Goal: Contribute content: Contribute content

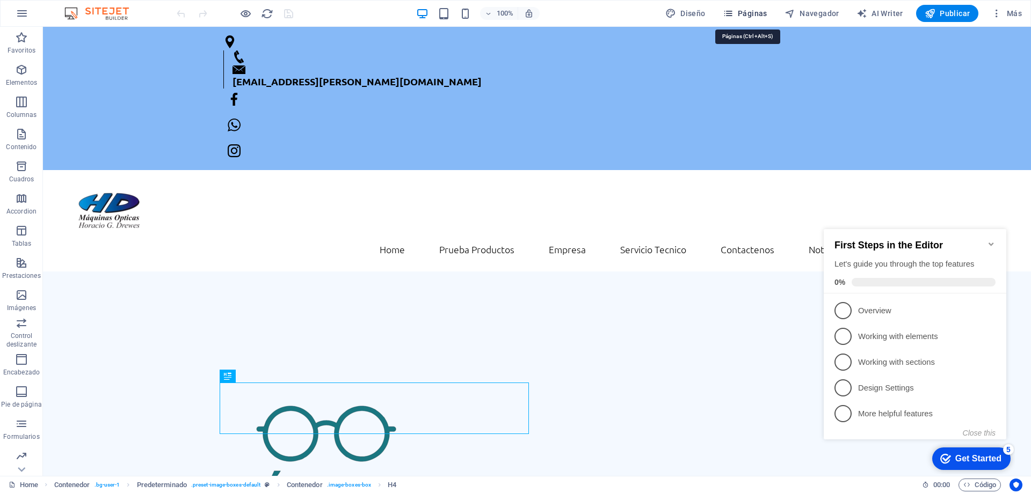
click at [734, 12] on icon "button" at bounding box center [728, 13] width 11 height 11
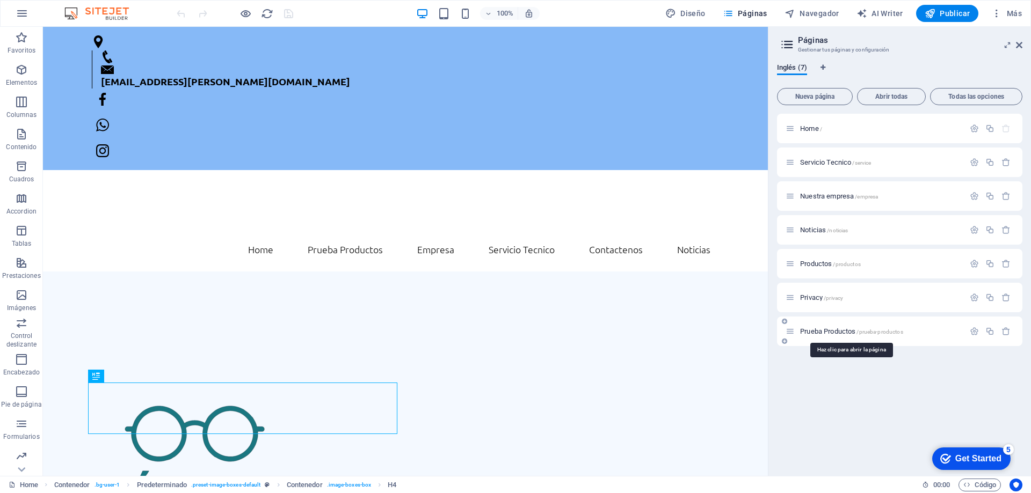
click at [833, 330] on span "Prueba Productos /prueba-productos" at bounding box center [851, 332] width 103 height 8
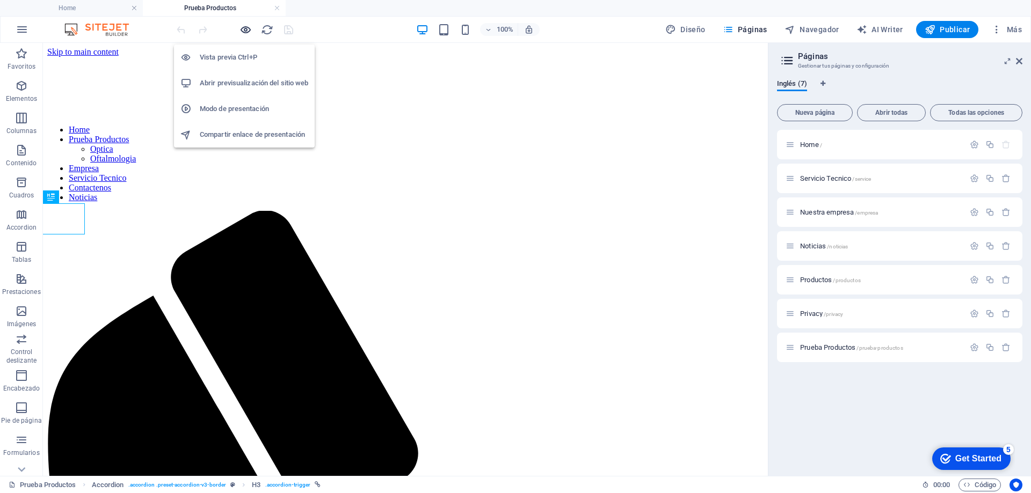
click at [243, 30] on icon "button" at bounding box center [245, 30] width 12 height 12
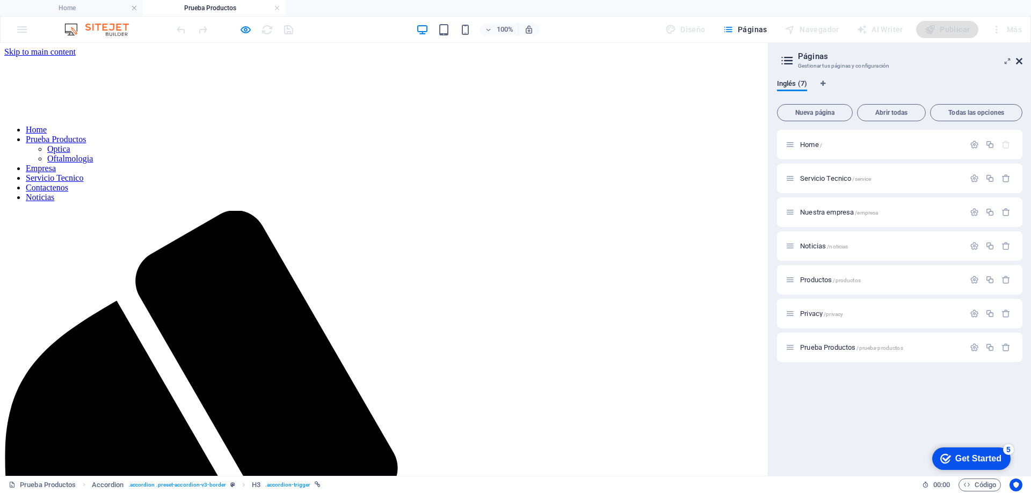
click at [1020, 61] on icon at bounding box center [1019, 61] width 6 height 9
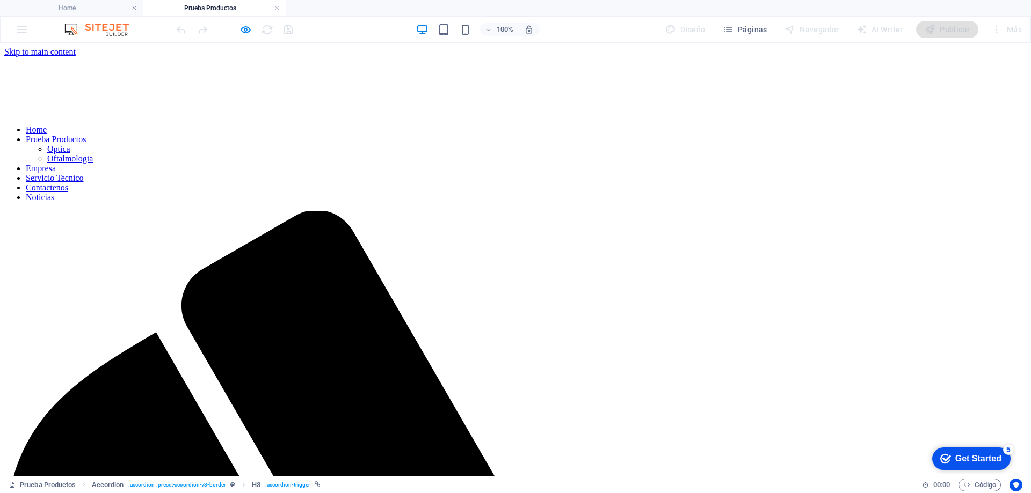
click at [245, 30] on icon "button" at bounding box center [245, 30] width 12 height 12
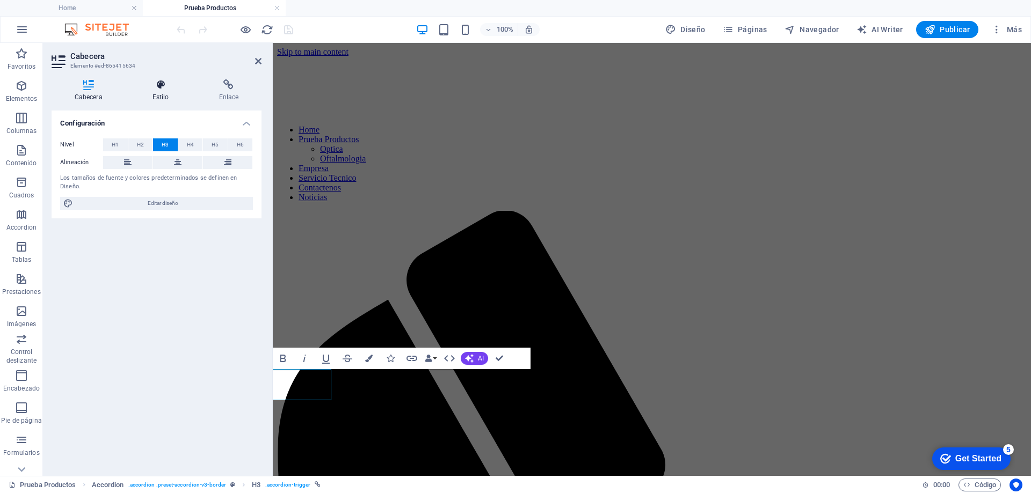
click at [173, 87] on icon at bounding box center [160, 84] width 62 height 11
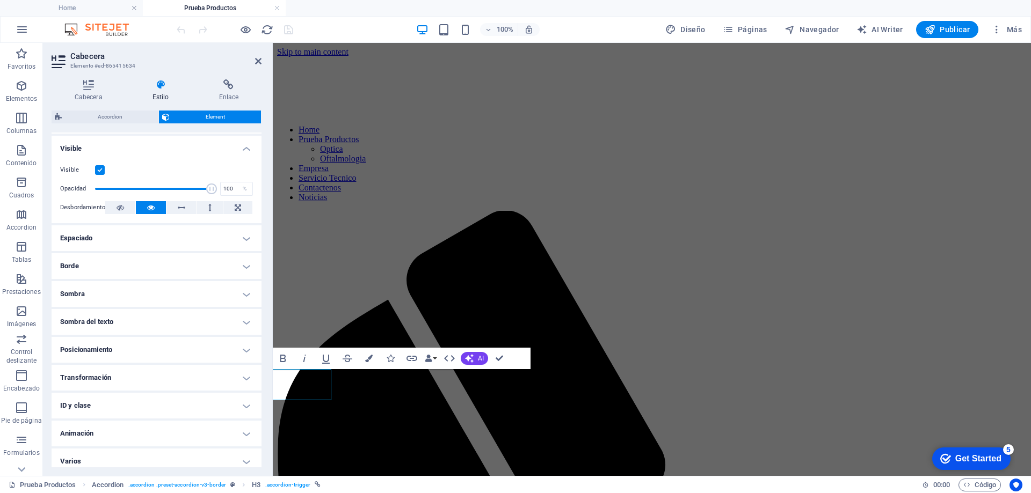
scroll to position [128, 0]
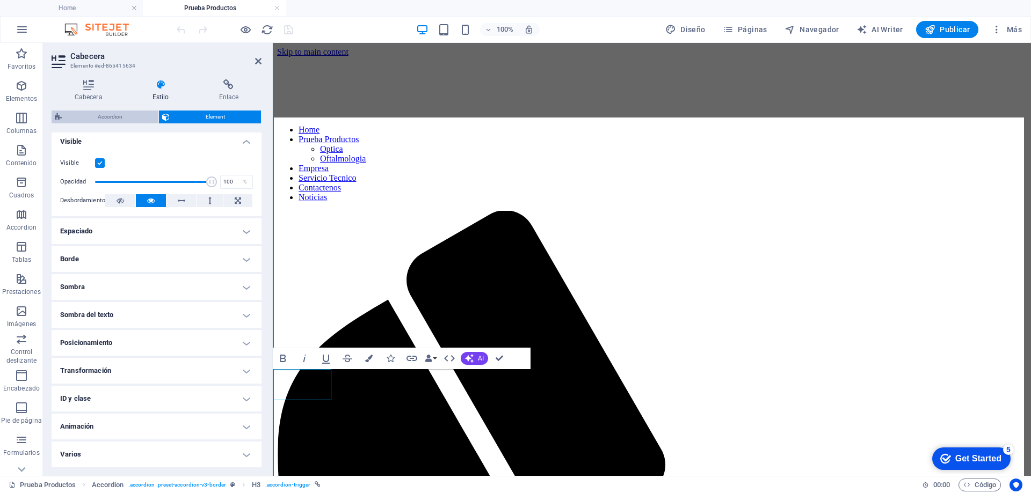
click at [118, 115] on span "Accordion" at bounding box center [110, 117] width 90 height 13
select select "rem"
select select "preset-accordion-v3-border"
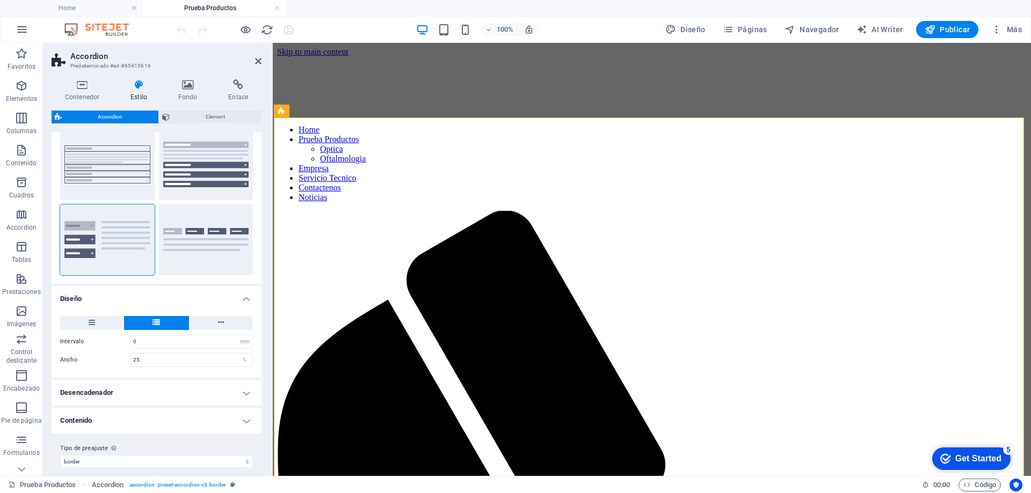
scroll to position [40, 0]
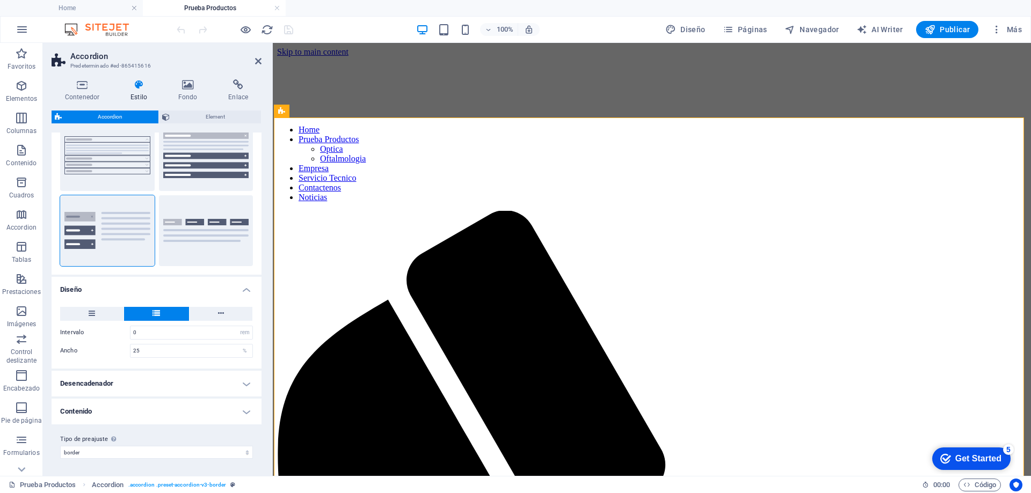
click at [217, 416] on h4 "Contenido" at bounding box center [157, 412] width 210 height 26
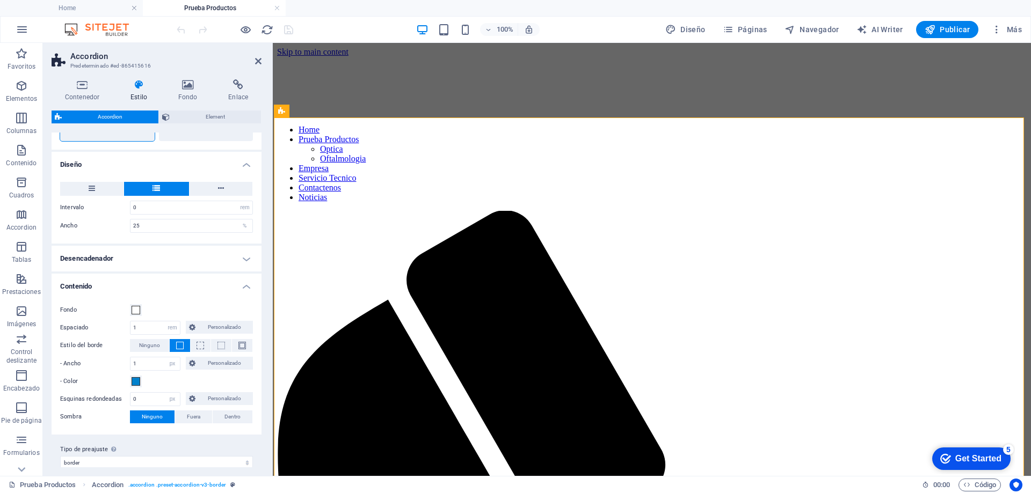
scroll to position [176, 0]
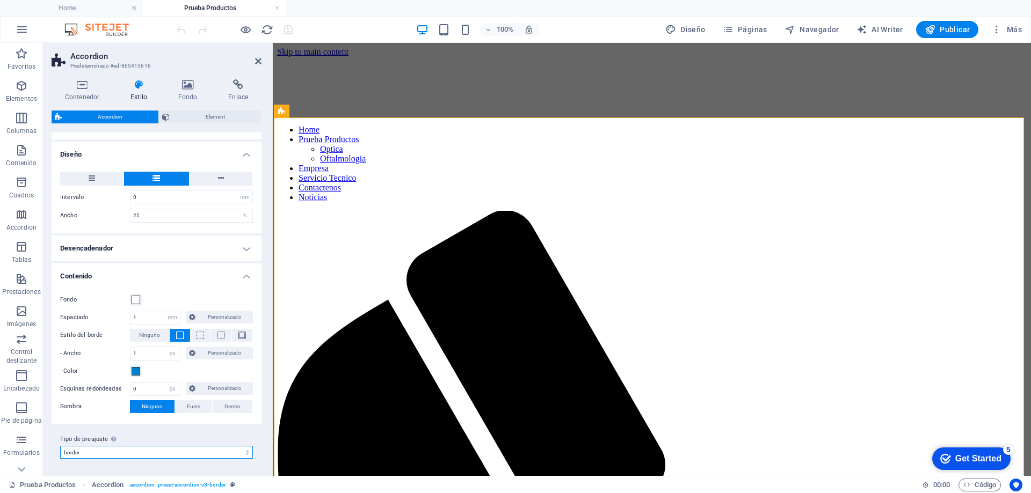
click at [165, 448] on select "list-icon border default Añadir tipo de preajuste" at bounding box center [156, 452] width 193 height 13
click at [204, 339] on button at bounding box center [201, 335] width 20 height 13
click at [179, 329] on span at bounding box center [180, 335] width 2 height 13
click at [137, 372] on span at bounding box center [136, 371] width 9 height 9
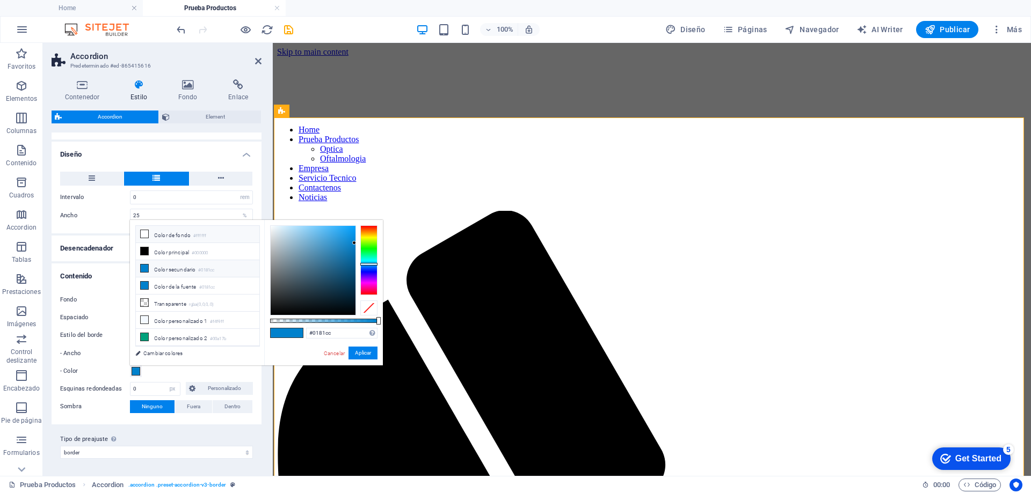
click at [150, 234] on li "Color de fondo #ffffff" at bounding box center [198, 234] width 124 height 17
type input "#ffffff"
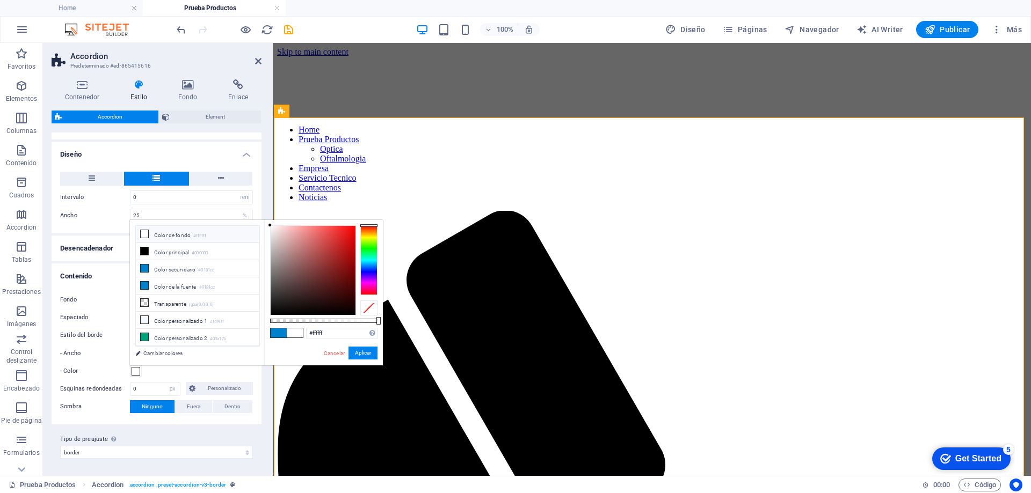
click at [266, 439] on div "Contenedor Estilo Fondo Enlace Tamaño Altura Predeterminado px rem % vh vw Alto…" at bounding box center [156, 273] width 227 height 405
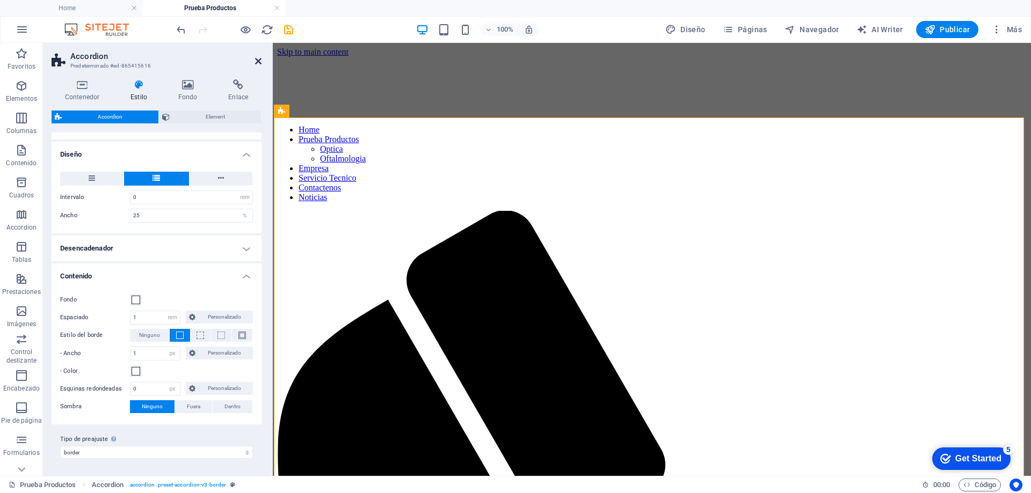
click at [258, 60] on icon at bounding box center [258, 61] width 6 height 9
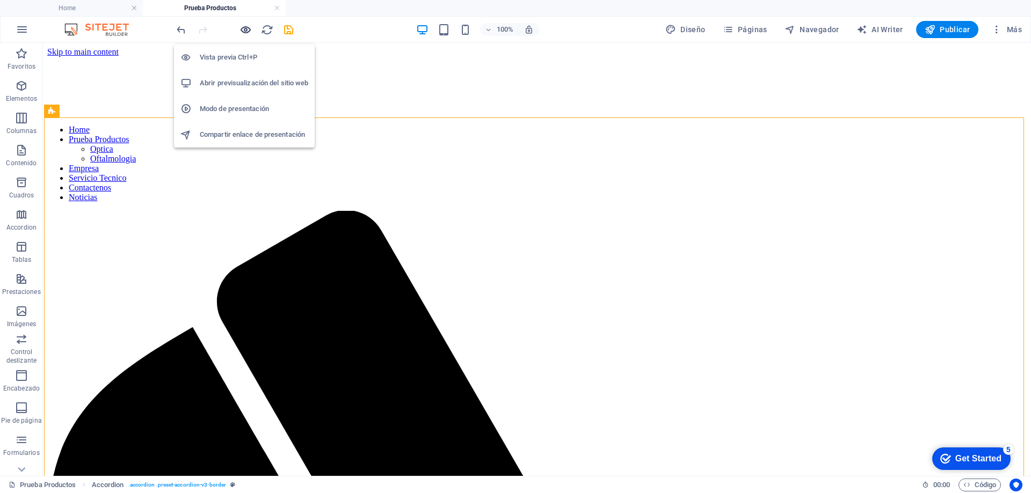
click at [245, 28] on icon "button" at bounding box center [245, 30] width 12 height 12
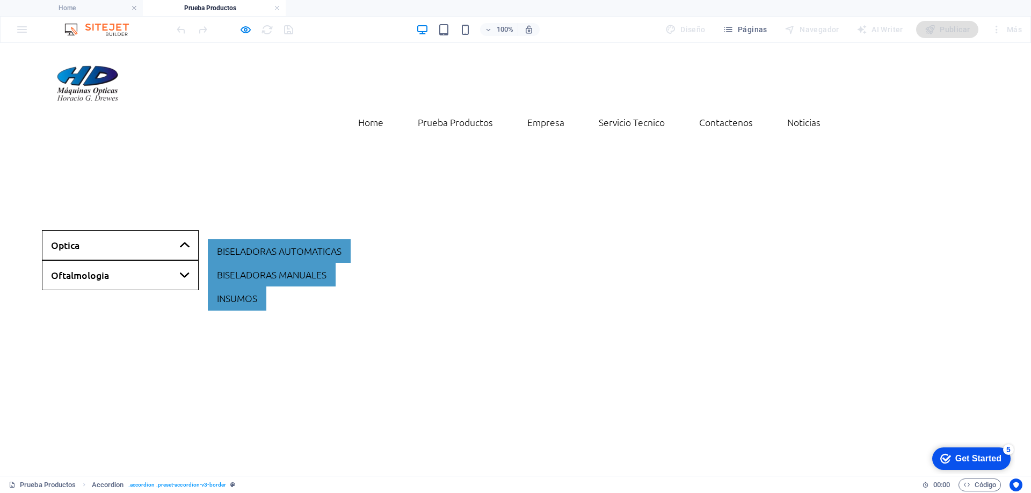
click at [136, 260] on link "Oftalmologia" at bounding box center [120, 275] width 157 height 30
click at [137, 260] on link "Oftalmologia" at bounding box center [120, 275] width 157 height 30
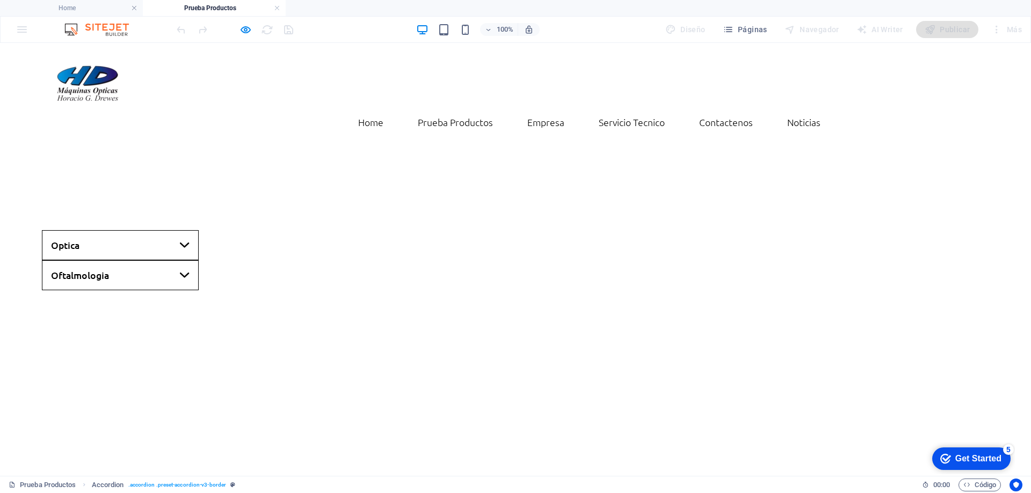
click at [136, 230] on link "Optica" at bounding box center [120, 245] width 157 height 30
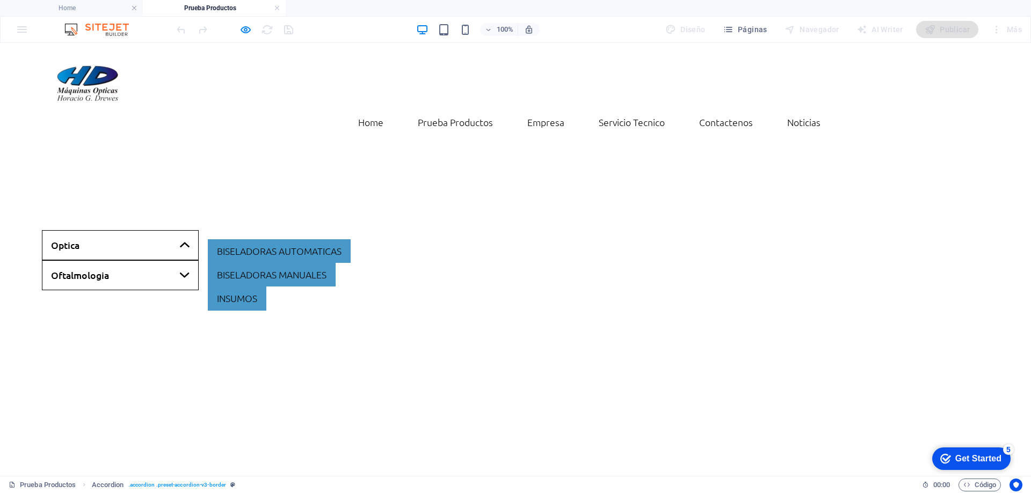
click at [136, 230] on link "Optica" at bounding box center [120, 245] width 157 height 30
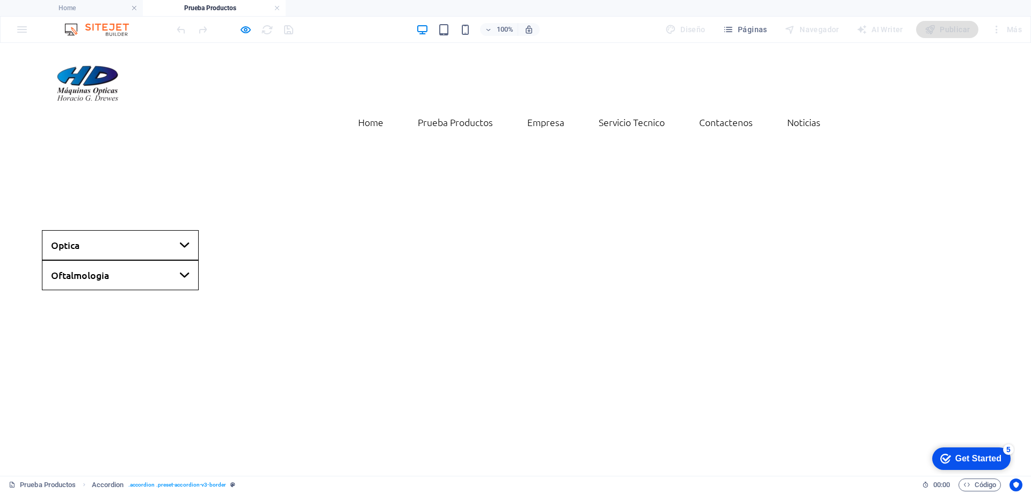
click at [139, 260] on link "Oftalmologia" at bounding box center [120, 275] width 157 height 30
click at [146, 230] on link "Optica" at bounding box center [120, 245] width 157 height 30
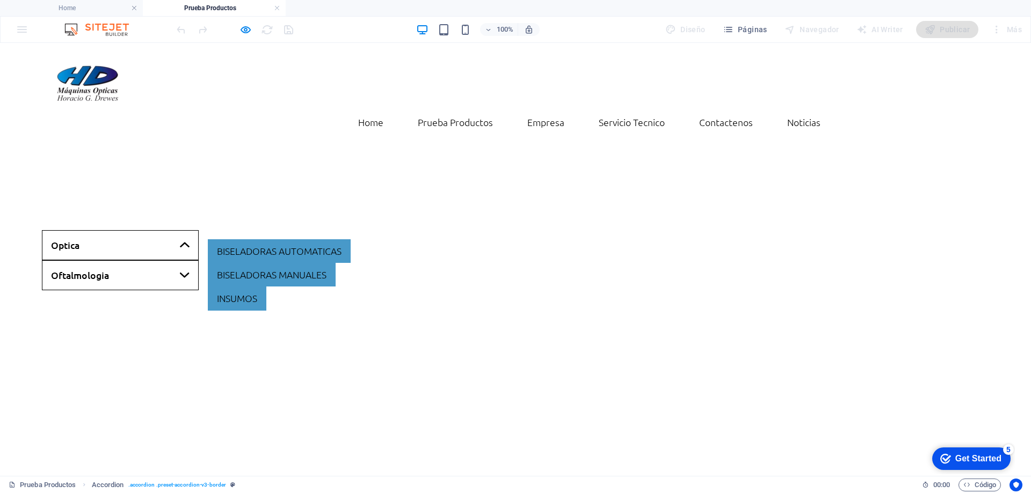
click at [152, 260] on link "Oftalmologia" at bounding box center [120, 275] width 157 height 30
click at [151, 230] on link "Optica" at bounding box center [120, 245] width 157 height 30
click at [151, 260] on link "Oftalmologia" at bounding box center [120, 275] width 157 height 30
click at [153, 230] on link "Optica" at bounding box center [120, 245] width 157 height 30
click at [245, 33] on icon "button" at bounding box center [245, 30] width 12 height 12
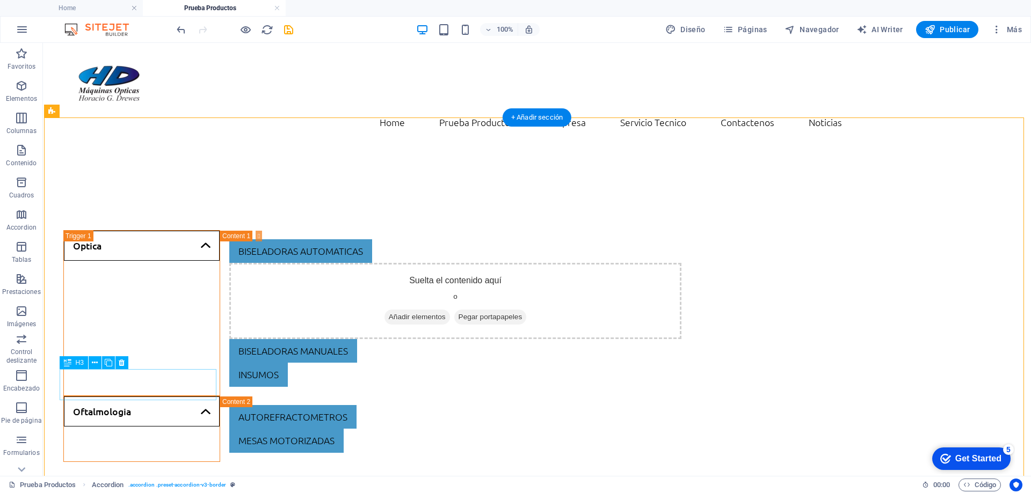
click at [171, 396] on div "Oftalmologia" at bounding box center [141, 429] width 157 height 66
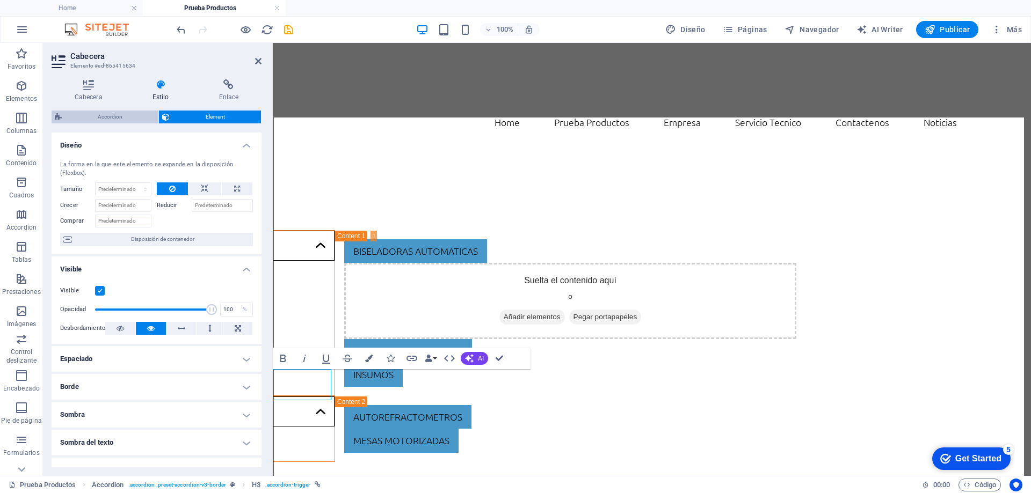
click at [123, 114] on span "Accordion" at bounding box center [110, 117] width 90 height 13
select select "rem"
select select "px"
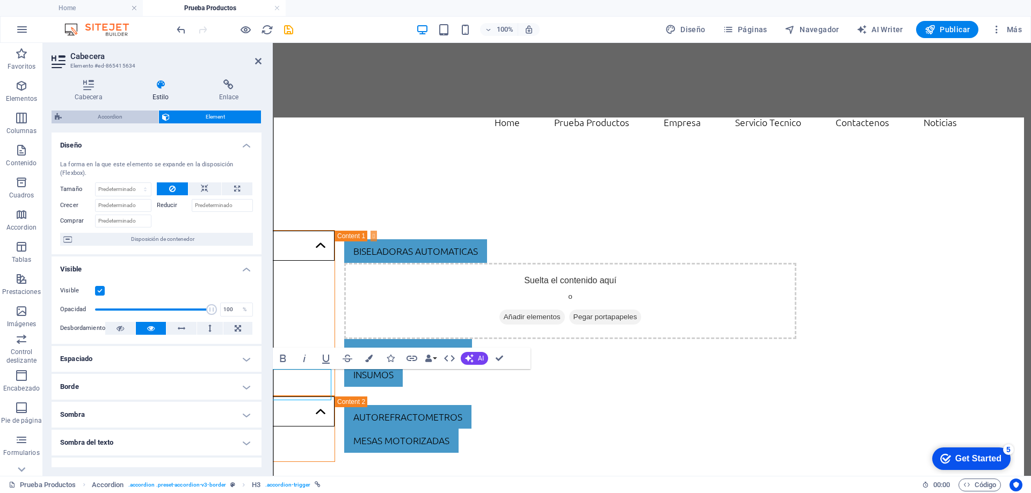
select select "preset-accordion-v3-border"
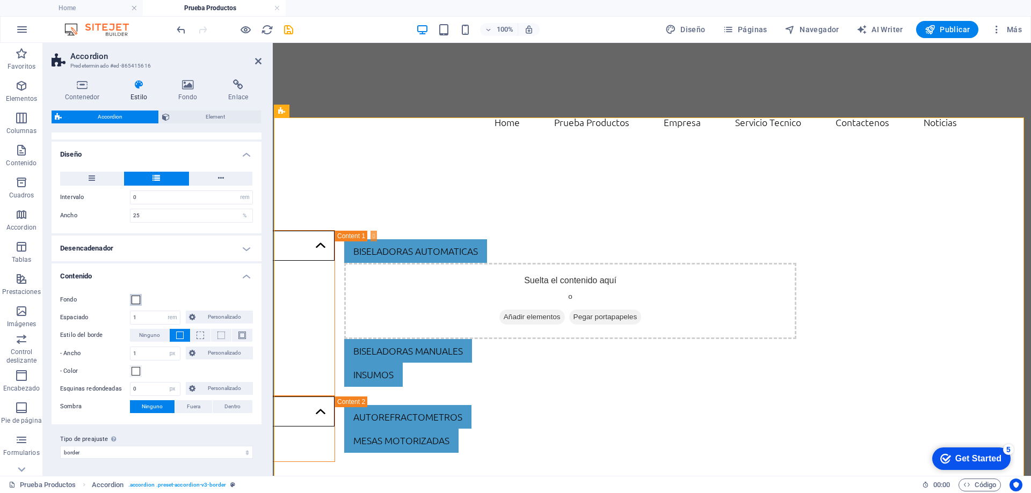
click at [135, 302] on span at bounding box center [136, 300] width 9 height 9
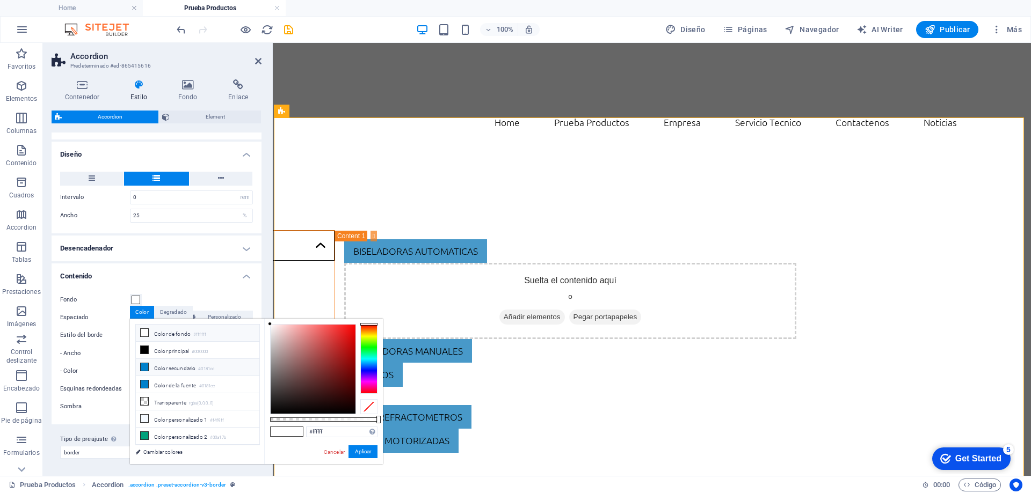
click at [143, 367] on icon at bounding box center [145, 368] width 8 height 8
type input "#0181cc"
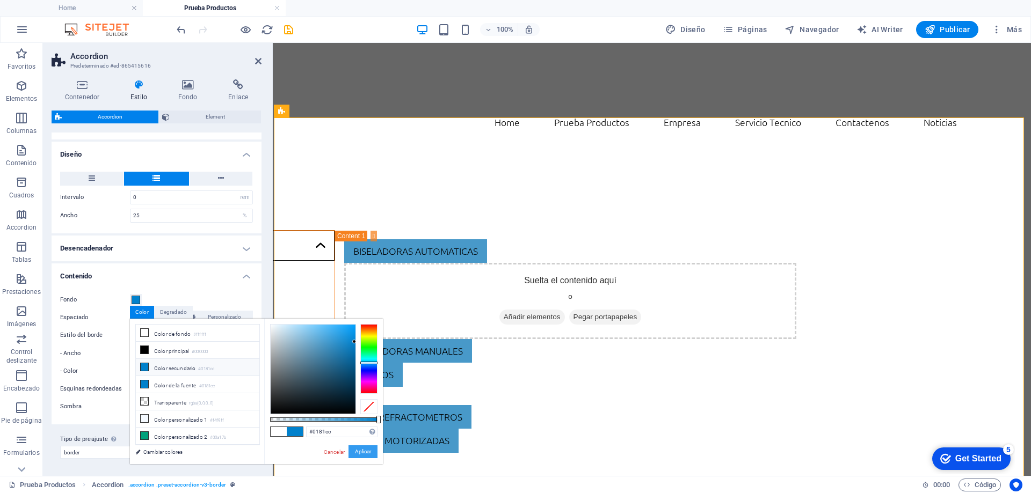
click at [357, 455] on button "Aplicar" at bounding box center [363, 452] width 29 height 13
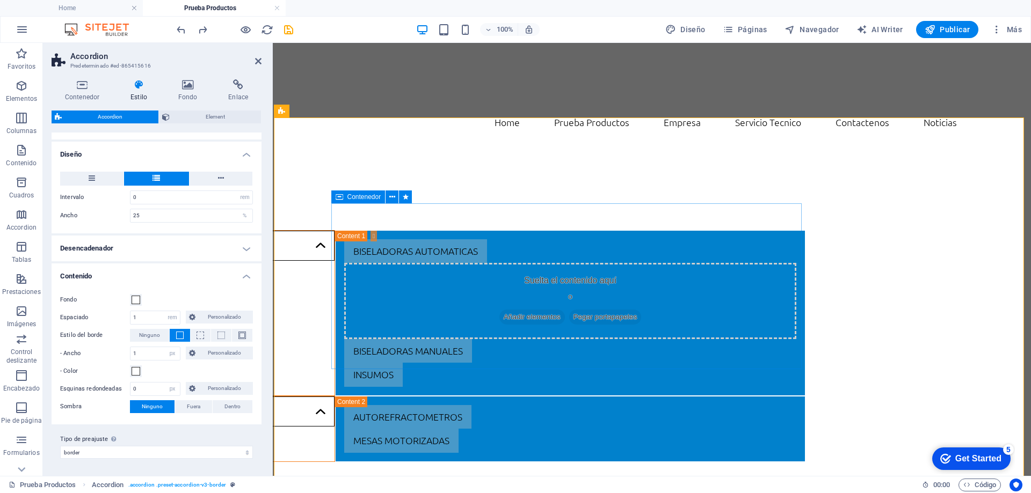
click at [887, 222] on div "Optica Biseladoras automaticas Suelta el contenido aquí o Añadir elementos Pega…" at bounding box center [653, 346] width 758 height 404
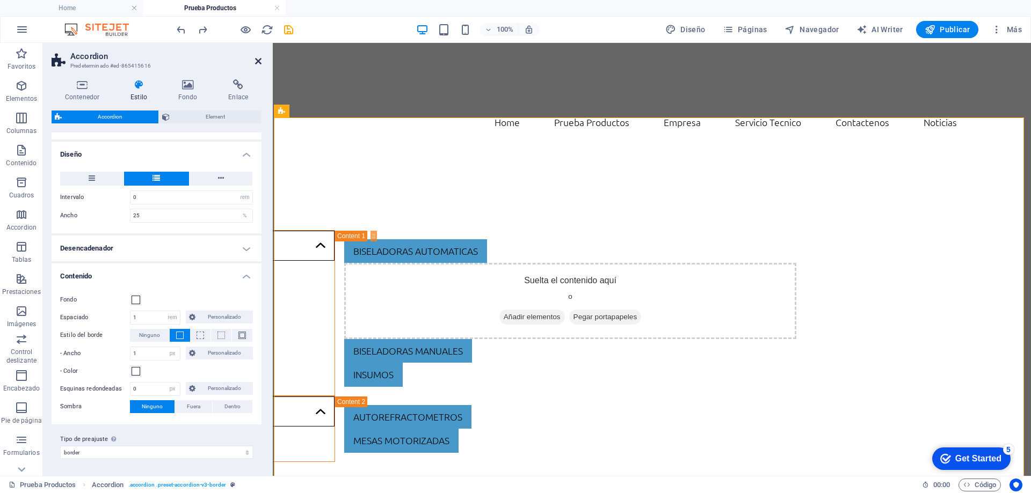
click at [259, 58] on icon at bounding box center [258, 61] width 6 height 9
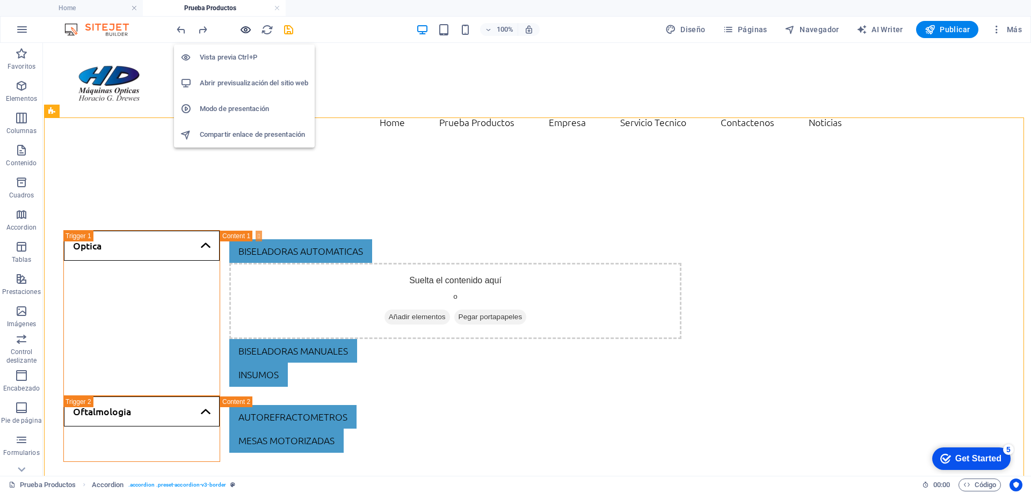
click at [240, 30] on icon "button" at bounding box center [245, 30] width 12 height 12
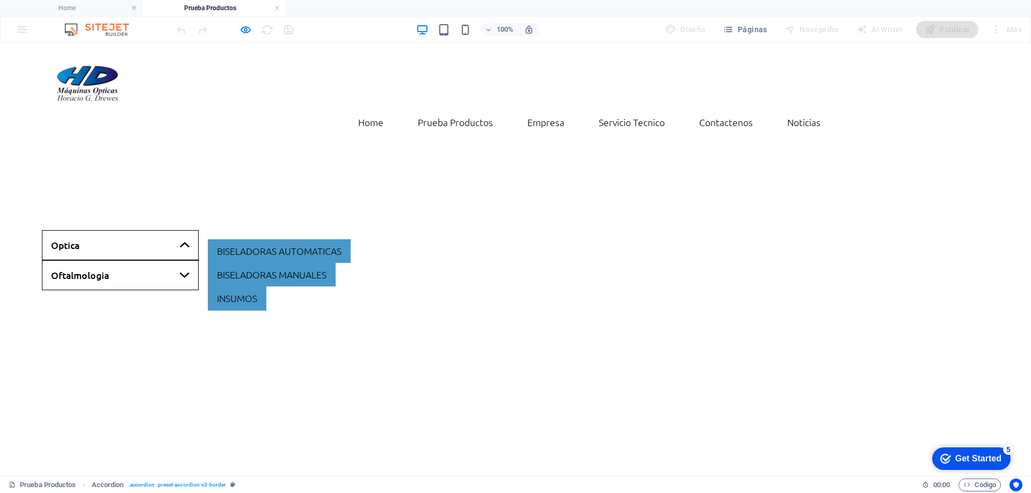
click at [146, 230] on link "Optica" at bounding box center [120, 245] width 157 height 30
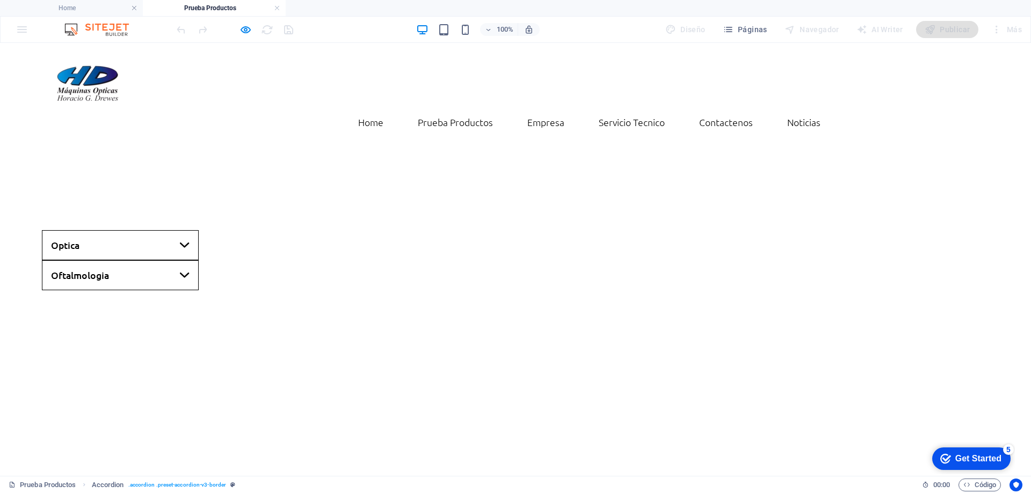
click at [146, 230] on link "Optica" at bounding box center [120, 245] width 157 height 30
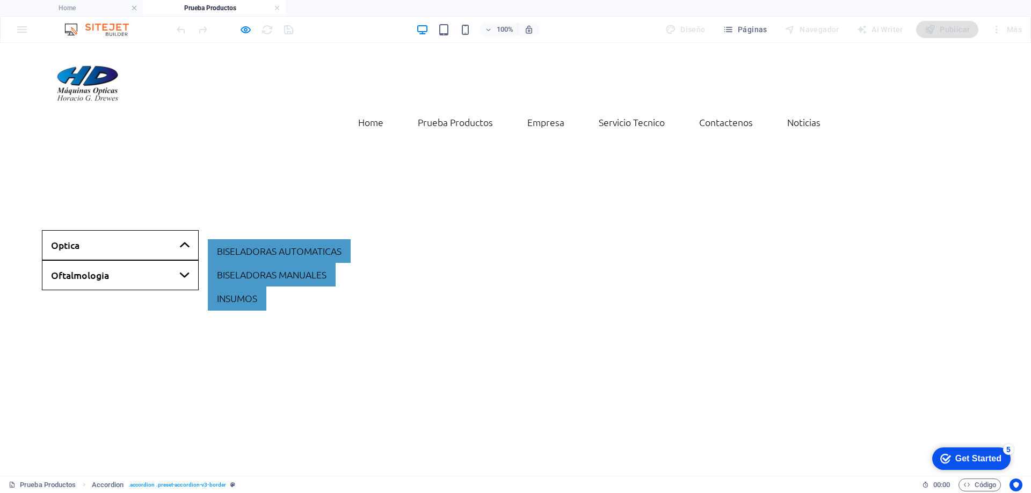
click at [146, 260] on link "Oftalmologia" at bounding box center [120, 275] width 157 height 30
click at [149, 230] on link "Optica" at bounding box center [120, 245] width 157 height 30
click at [248, 27] on icon "button" at bounding box center [245, 30] width 12 height 12
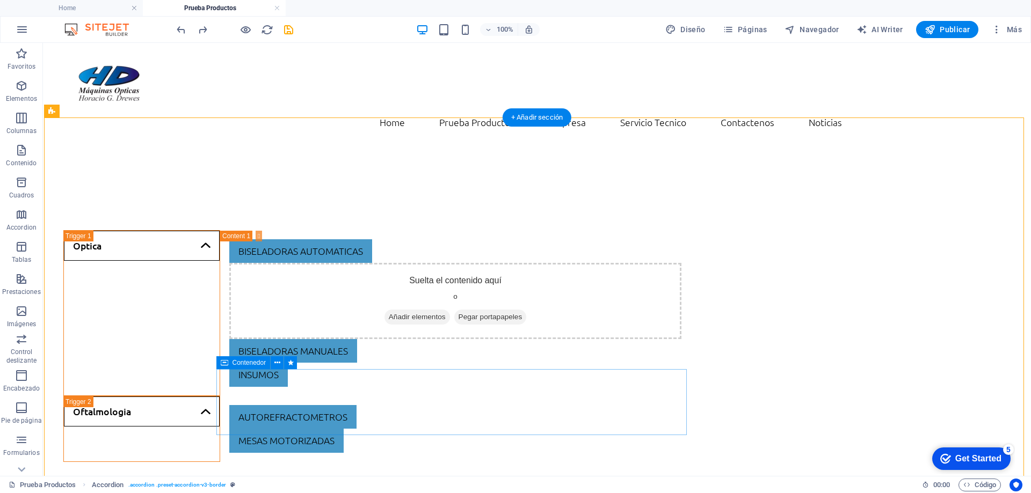
click at [311, 396] on div "autorefractometros mesas motorizadas" at bounding box center [455, 429] width 470 height 66
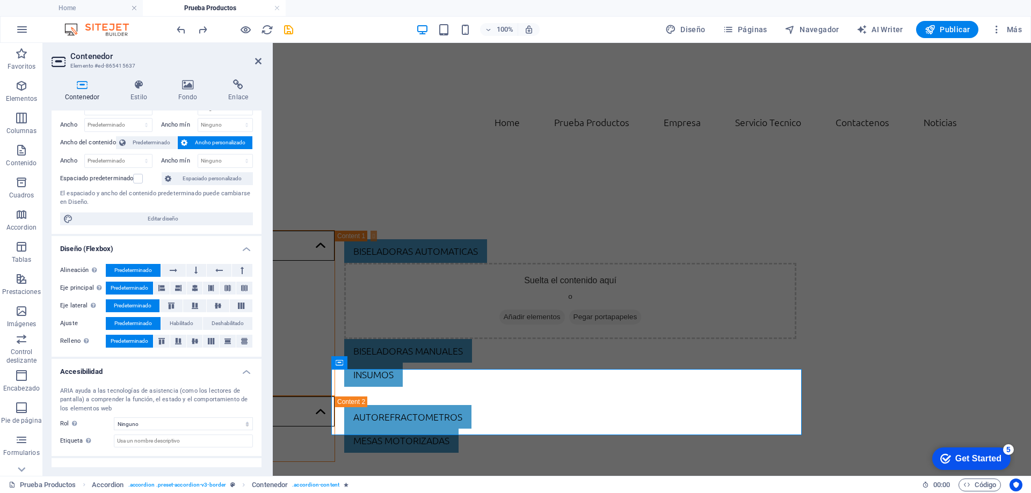
scroll to position [77, 0]
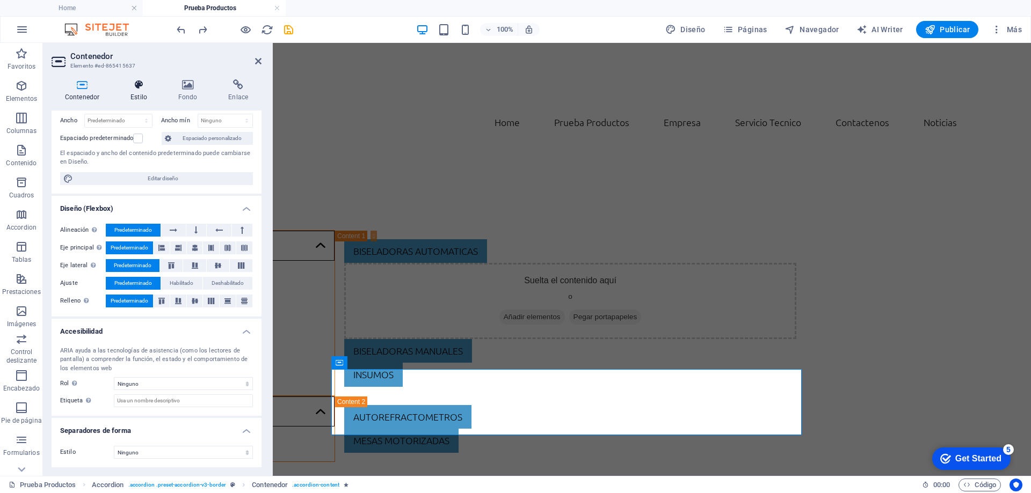
click at [140, 88] on icon at bounding box center [138, 84] width 43 height 11
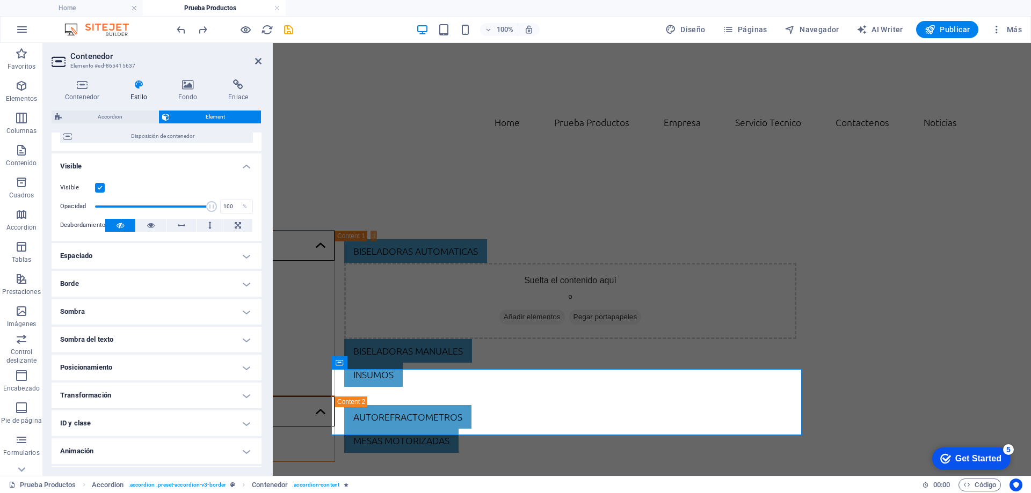
scroll to position [107, 0]
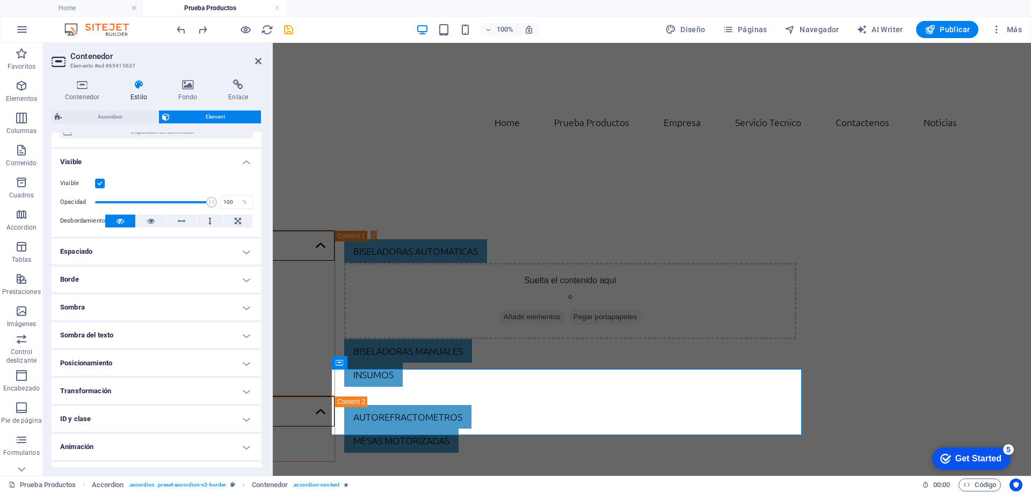
click at [104, 365] on h4 "Posicionamiento" at bounding box center [157, 364] width 210 height 26
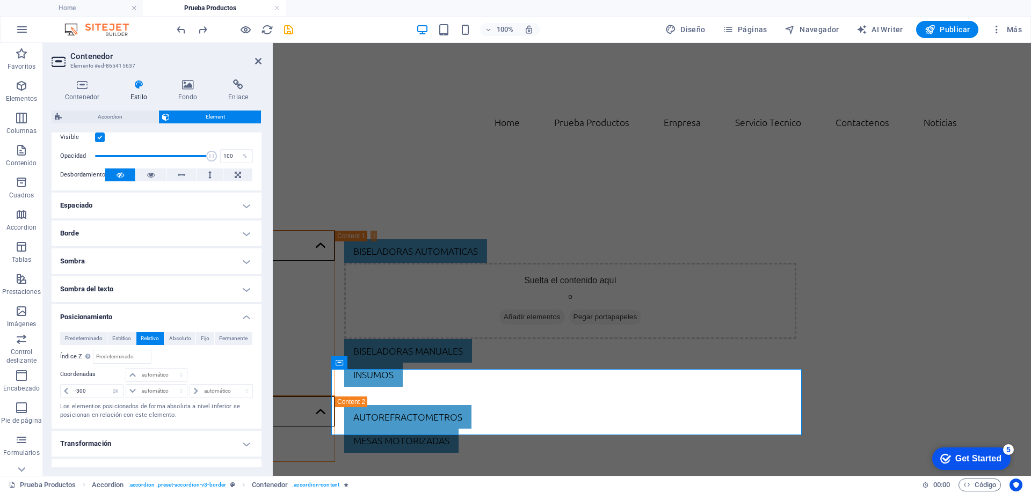
scroll to position [215, 0]
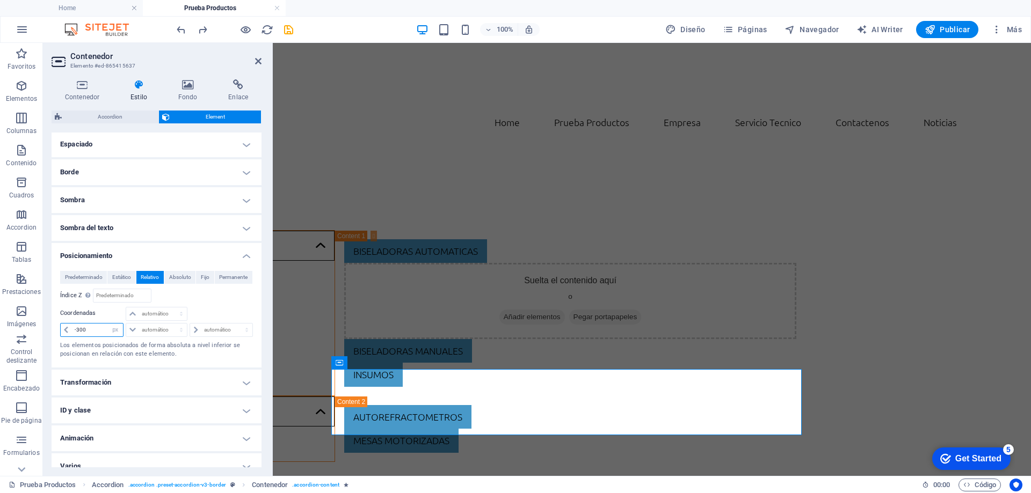
click at [94, 331] on input "-300" at bounding box center [97, 330] width 51 height 13
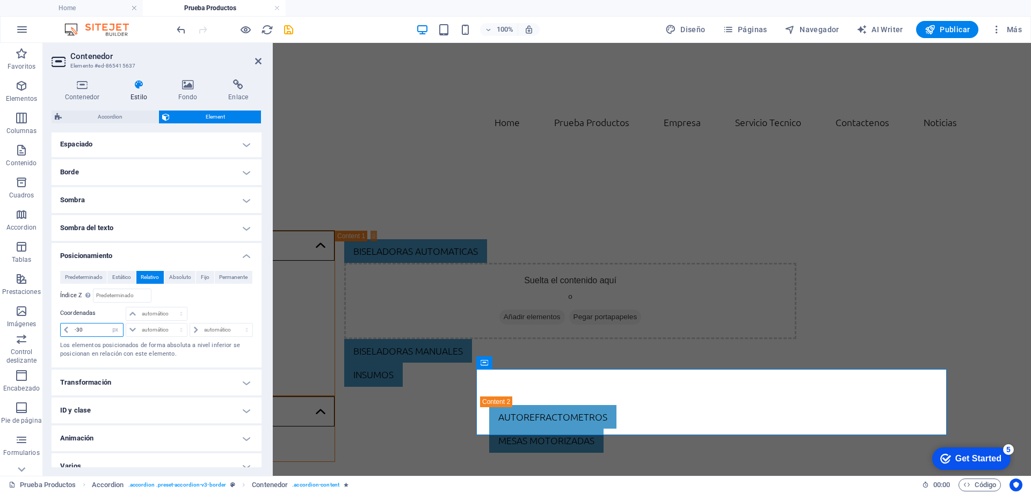
type input "-300"
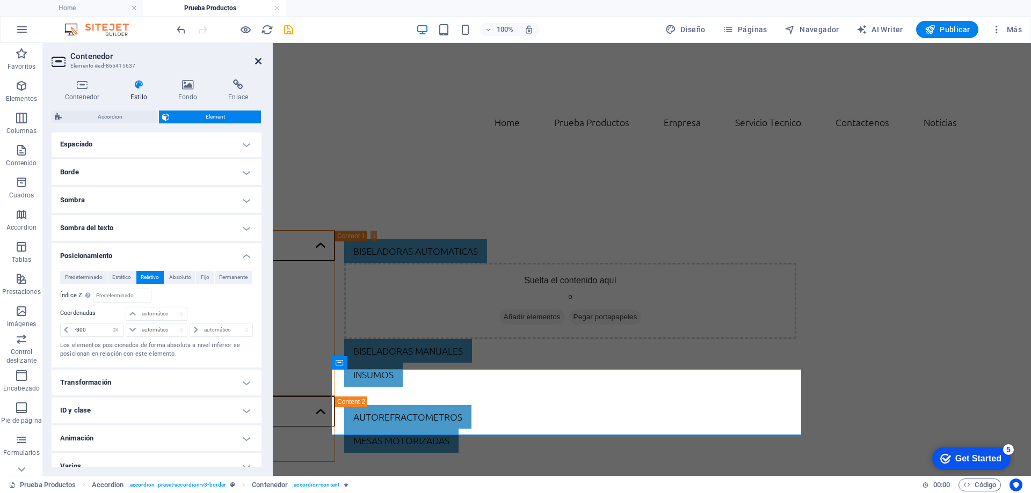
drag, startPoint x: 261, startPoint y: 62, endPoint x: 218, endPoint y: 19, distance: 60.8
click at [261, 62] on icon at bounding box center [258, 61] width 6 height 9
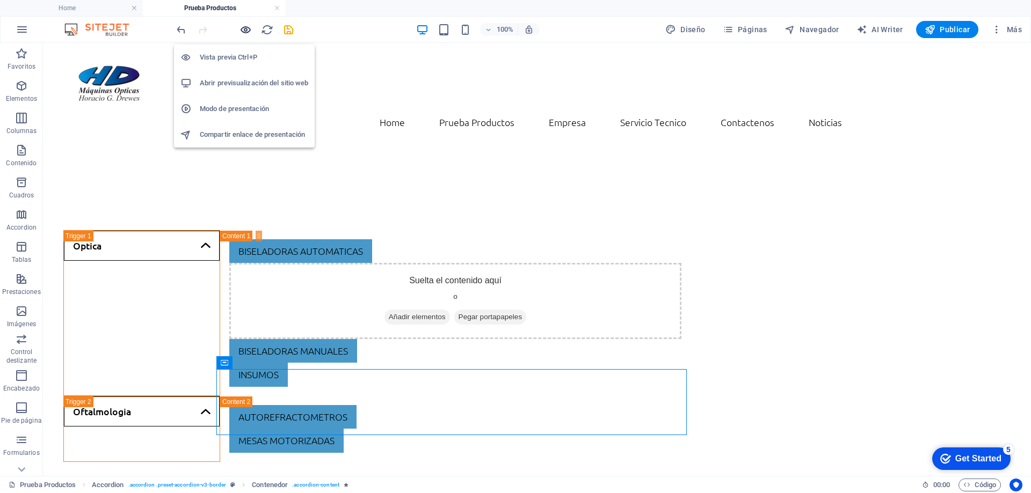
click at [246, 33] on icon "button" at bounding box center [245, 30] width 12 height 12
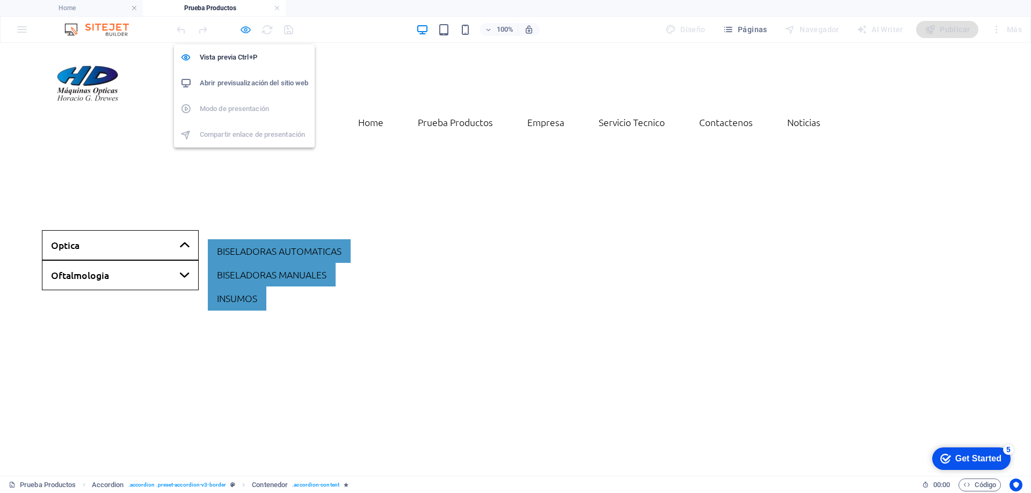
click at [244, 30] on icon "button" at bounding box center [245, 30] width 12 height 12
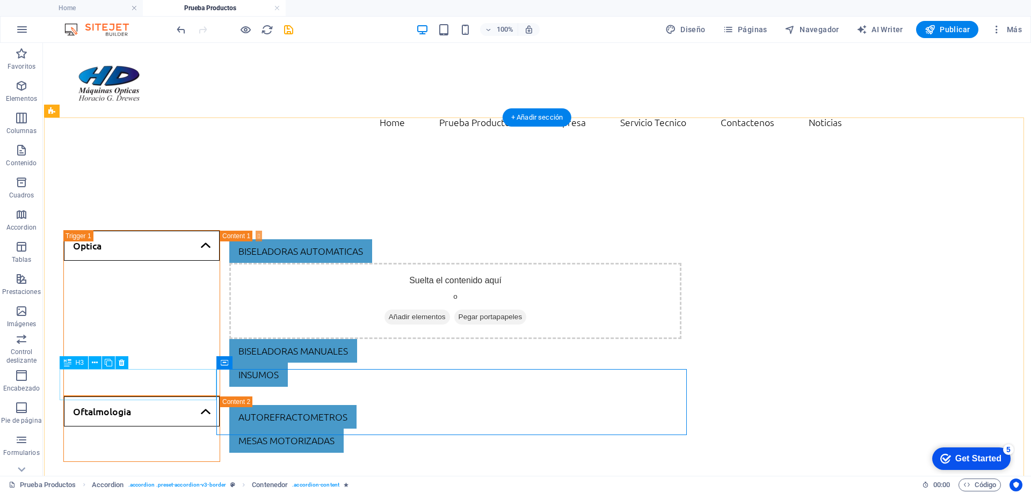
click at [148, 396] on div "Oftalmologia" at bounding box center [141, 429] width 157 height 66
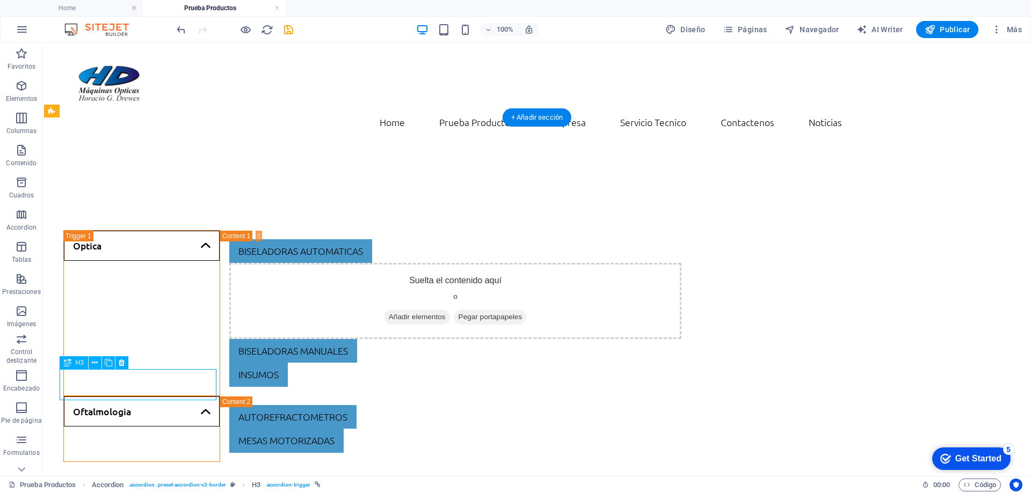
click at [148, 396] on div "Oftalmologia" at bounding box center [141, 429] width 157 height 66
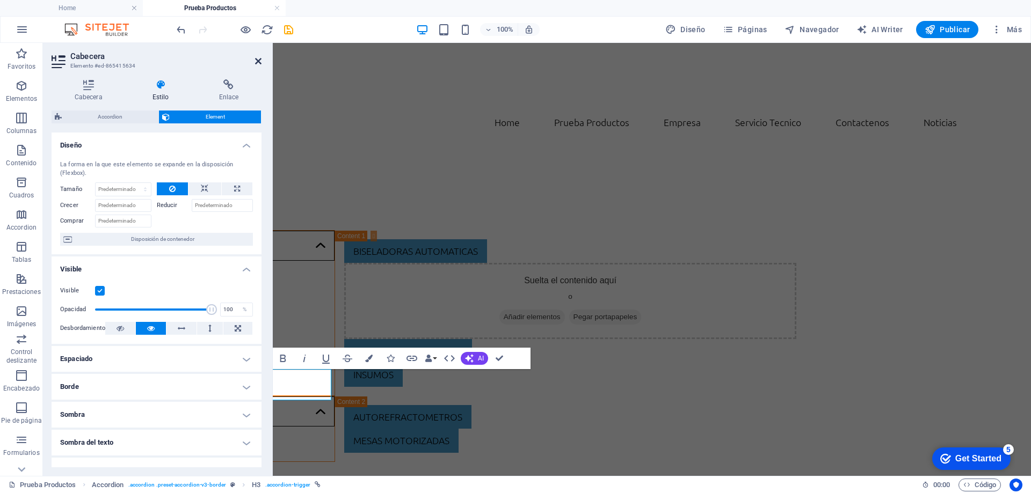
drag, startPoint x: 258, startPoint y: 61, endPoint x: 215, endPoint y: 20, distance: 59.6
click at [258, 61] on icon at bounding box center [258, 61] width 6 height 9
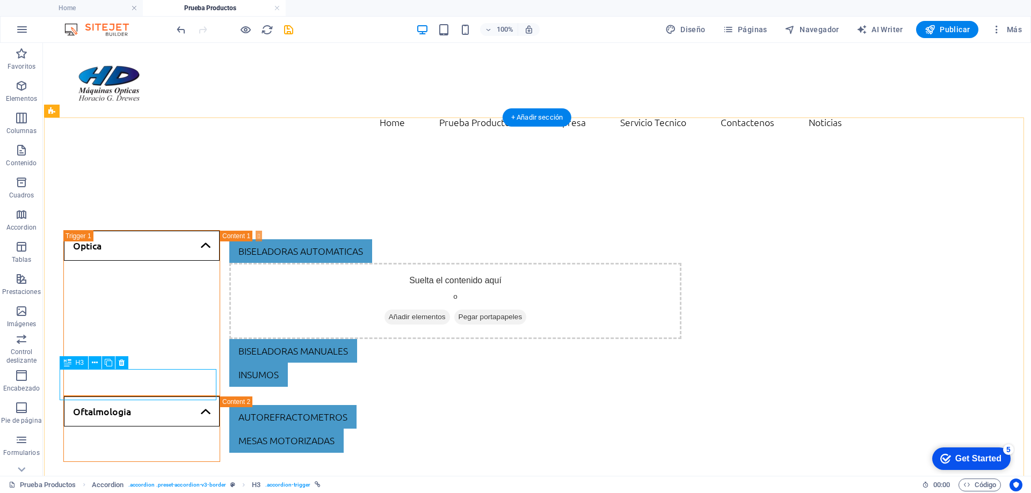
click at [164, 396] on div "Oftalmologia" at bounding box center [141, 429] width 157 height 66
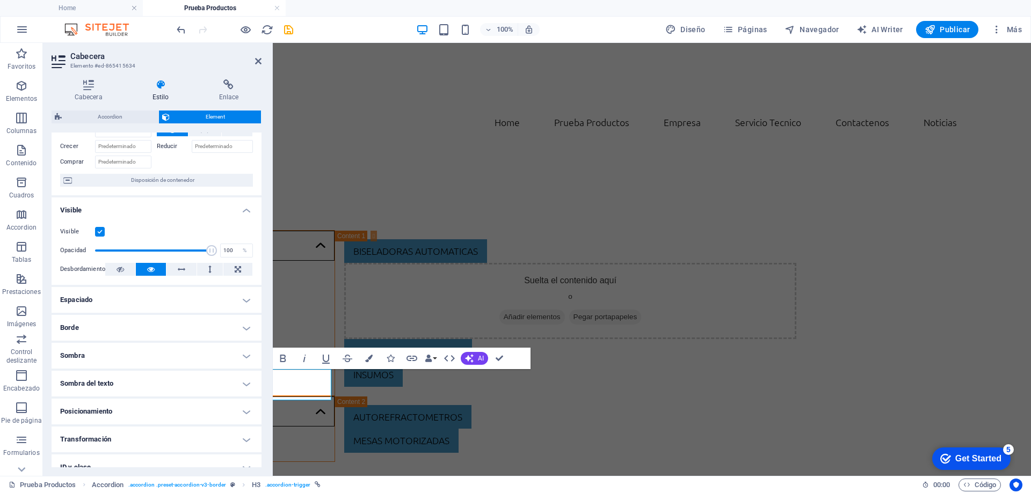
scroll to position [128, 0]
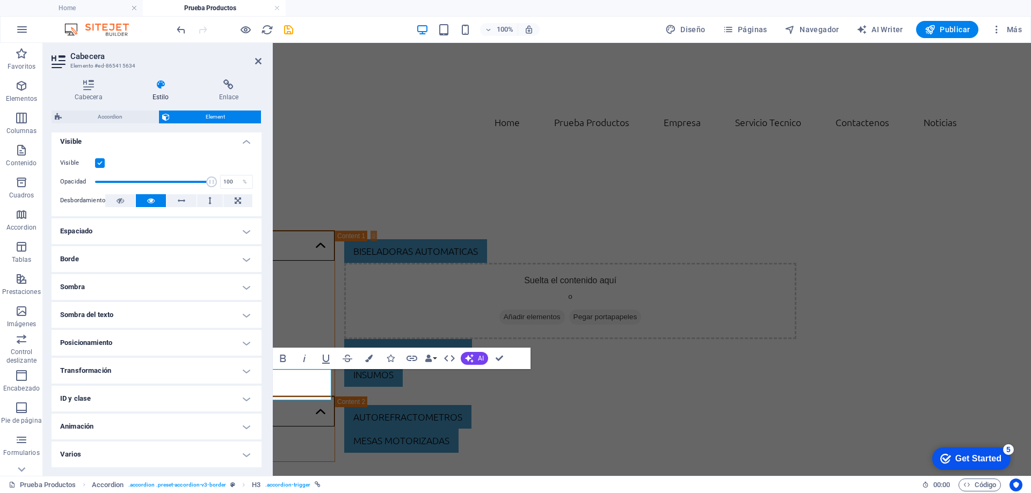
click at [99, 349] on h4 "Posicionamiento" at bounding box center [157, 343] width 210 height 26
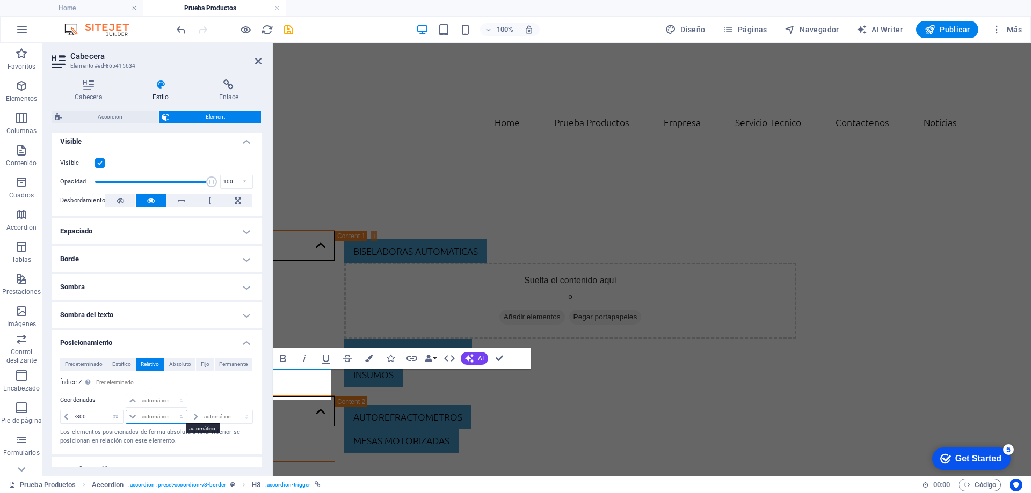
click at [157, 415] on select "automático px rem % em" at bounding box center [156, 417] width 61 height 13
select select "px"
click at [170, 411] on select "automático px rem % em" at bounding box center [156, 417] width 61 height 13
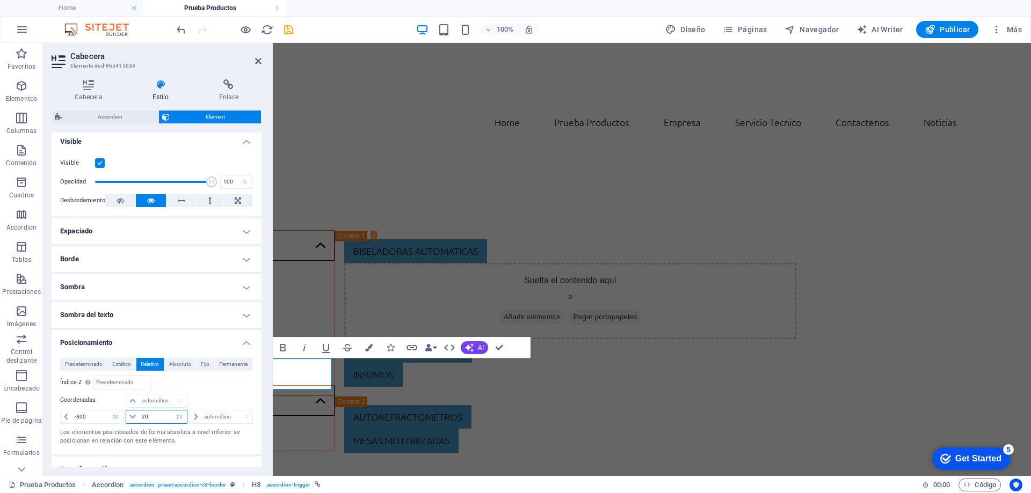
type input "2"
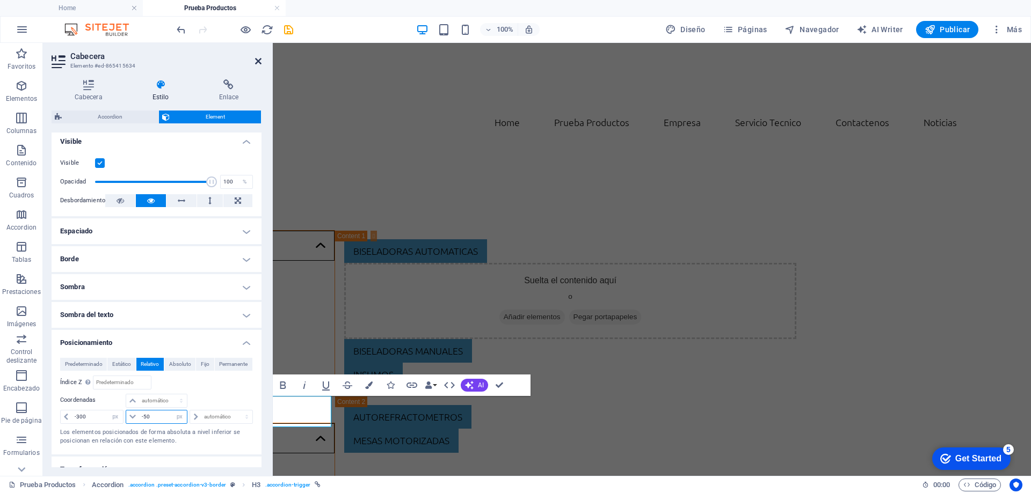
type input "-50"
click at [257, 64] on icon at bounding box center [258, 61] width 6 height 9
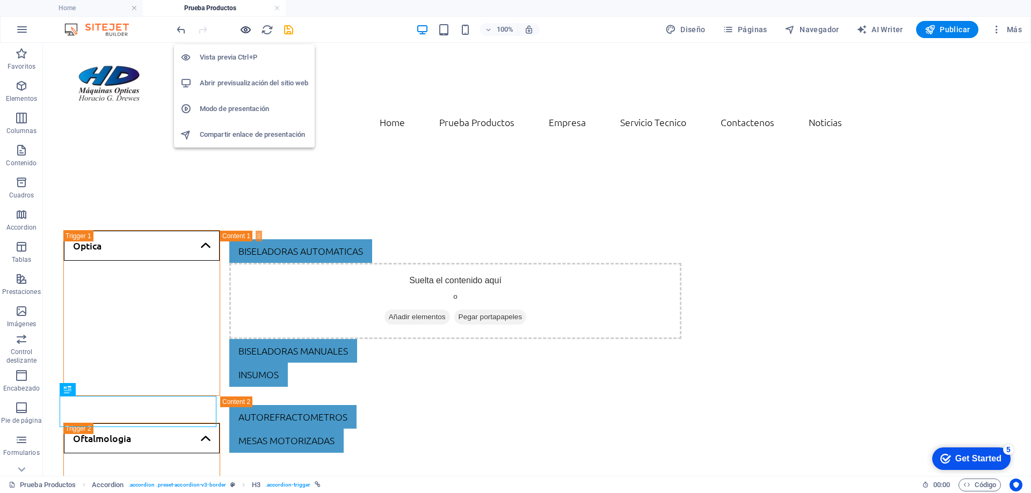
click at [249, 31] on icon "button" at bounding box center [245, 30] width 12 height 12
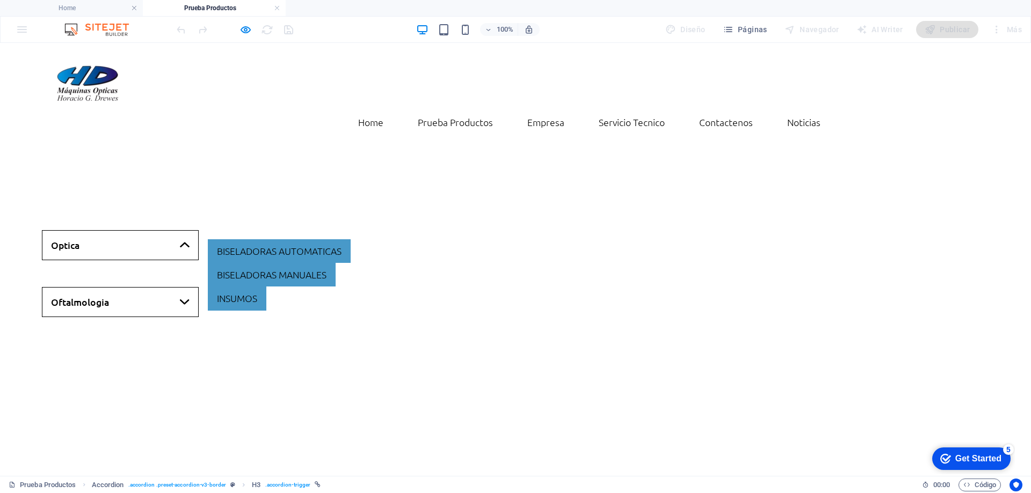
click at [176, 230] on link "Optica" at bounding box center [120, 245] width 157 height 30
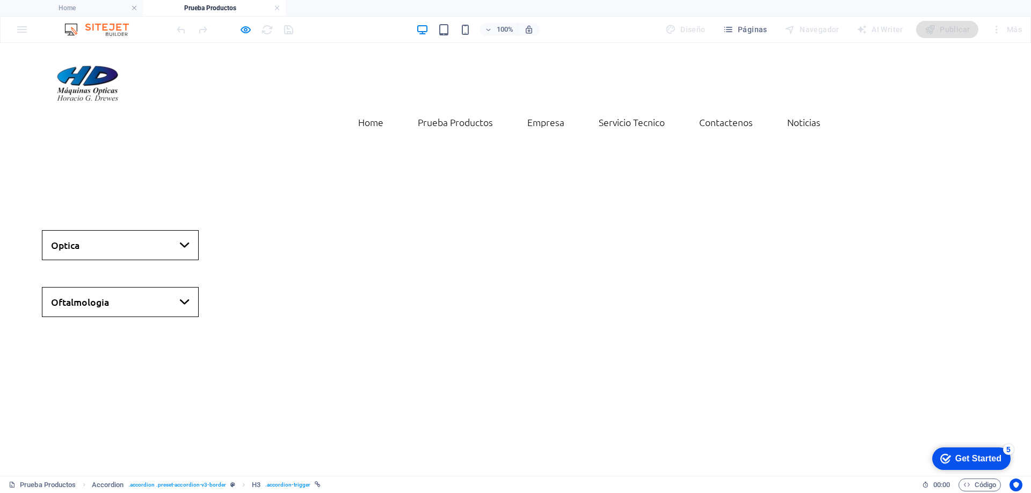
click at [176, 230] on link "Optica" at bounding box center [120, 245] width 157 height 30
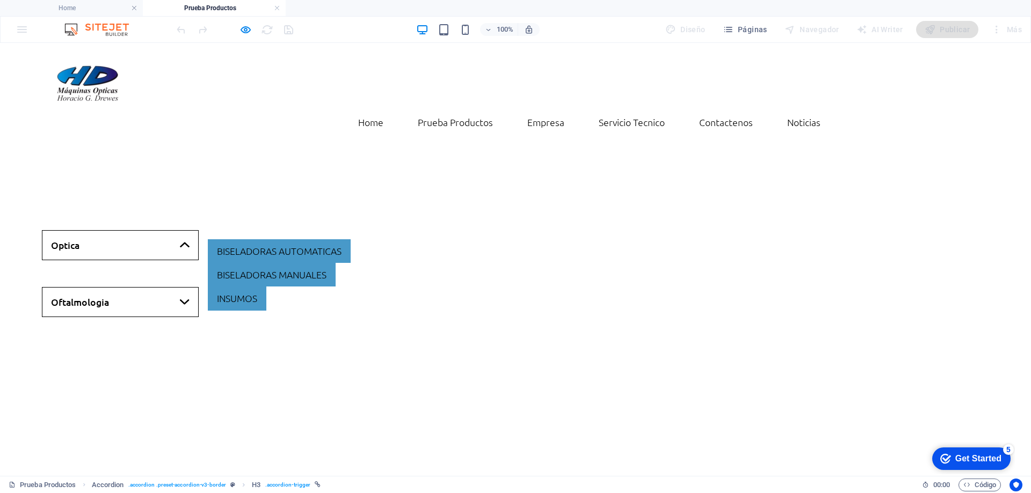
click at [176, 230] on link "Optica" at bounding box center [120, 245] width 157 height 30
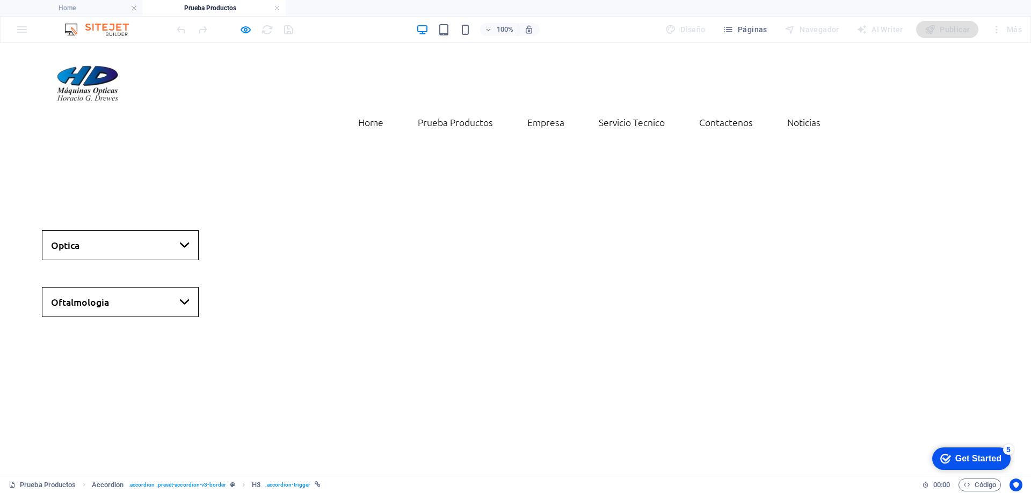
click at [153, 287] on link "Oftalmologia" at bounding box center [120, 302] width 157 height 30
click at [156, 230] on link "Optica" at bounding box center [120, 245] width 157 height 30
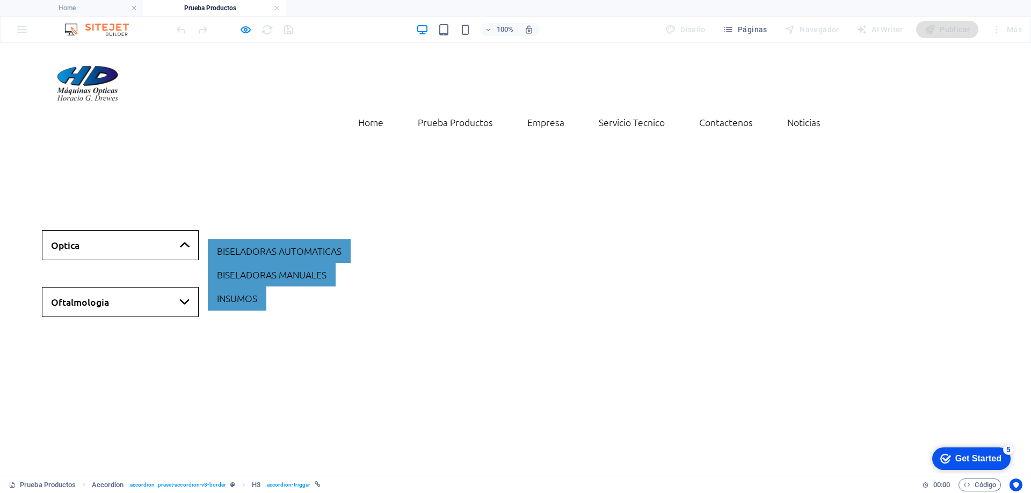
click at [156, 230] on link "Optica" at bounding box center [120, 245] width 157 height 30
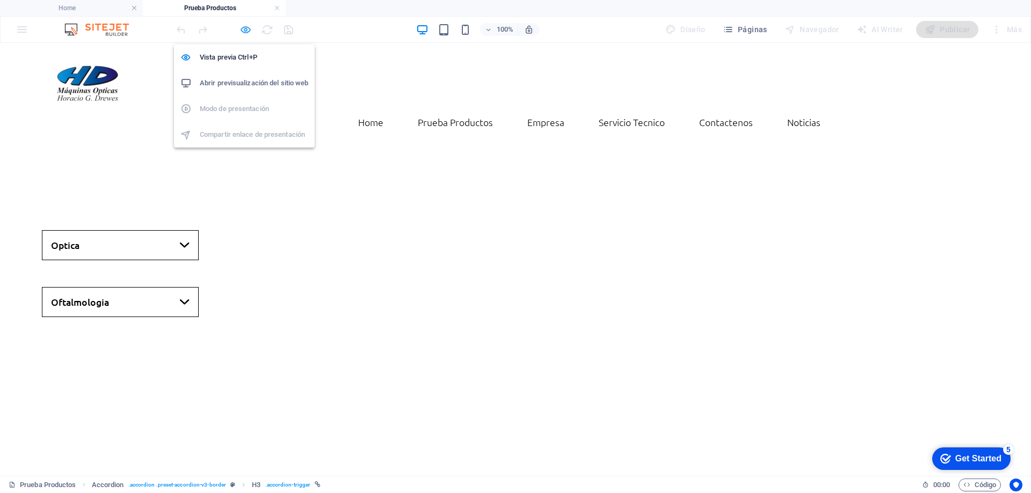
click at [247, 29] on icon "button" at bounding box center [245, 30] width 12 height 12
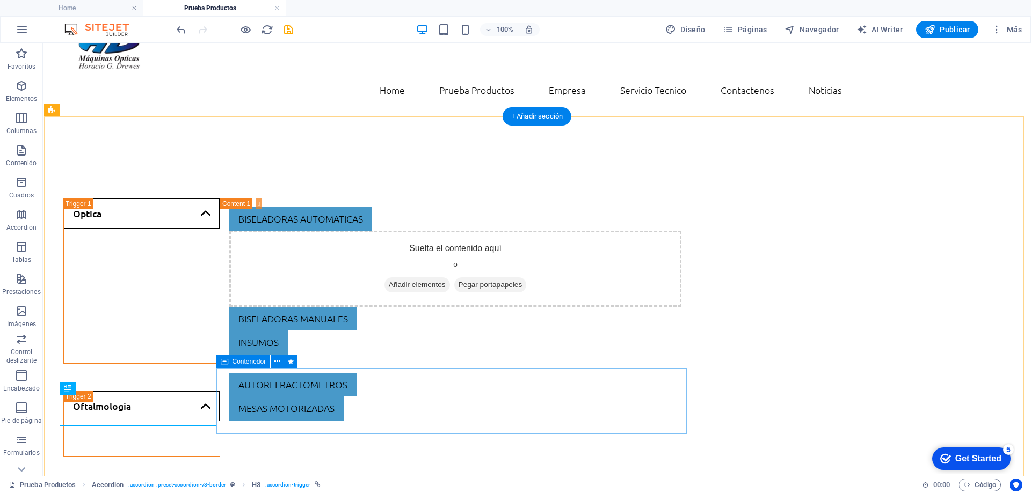
scroll to position [53, 0]
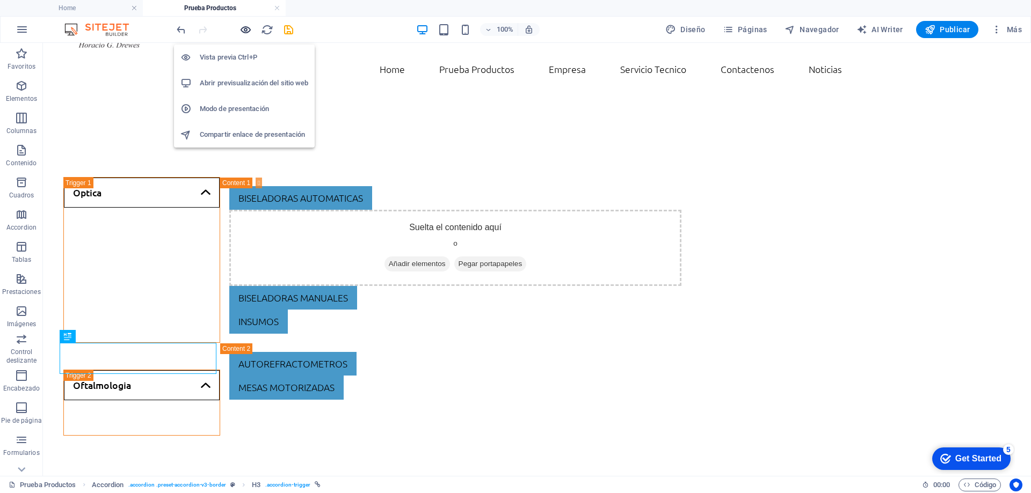
click at [246, 30] on icon "button" at bounding box center [245, 30] width 12 height 12
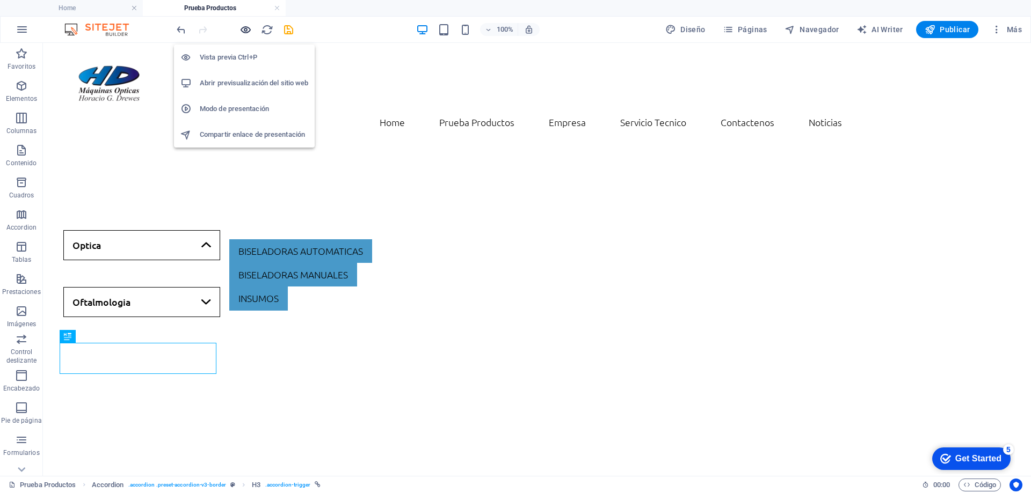
scroll to position [0, 0]
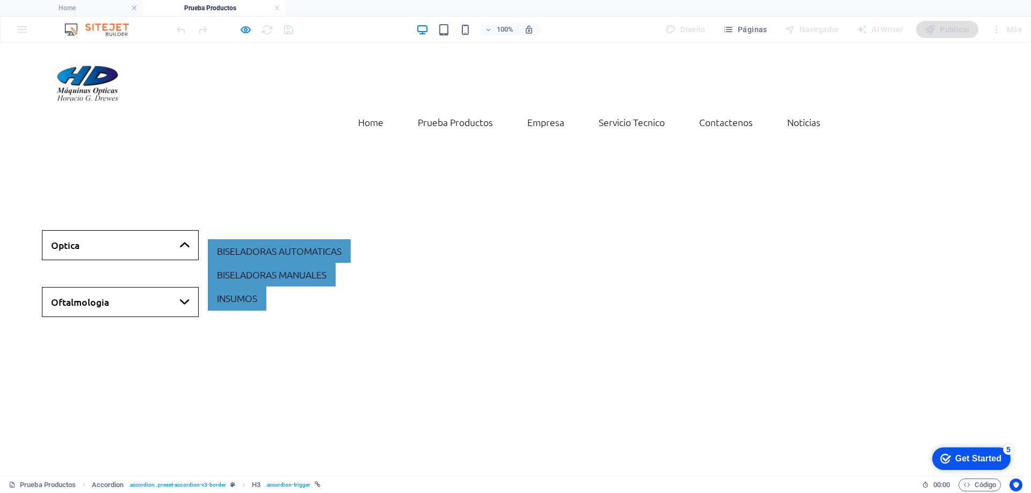
click at [135, 287] on link "Oftalmologia" at bounding box center [120, 302] width 157 height 30
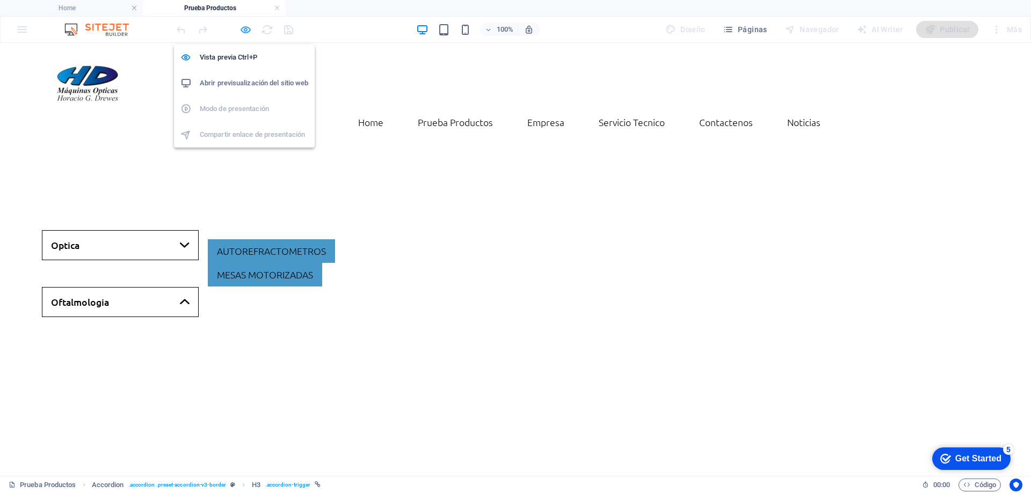
click at [243, 32] on icon "button" at bounding box center [245, 30] width 12 height 12
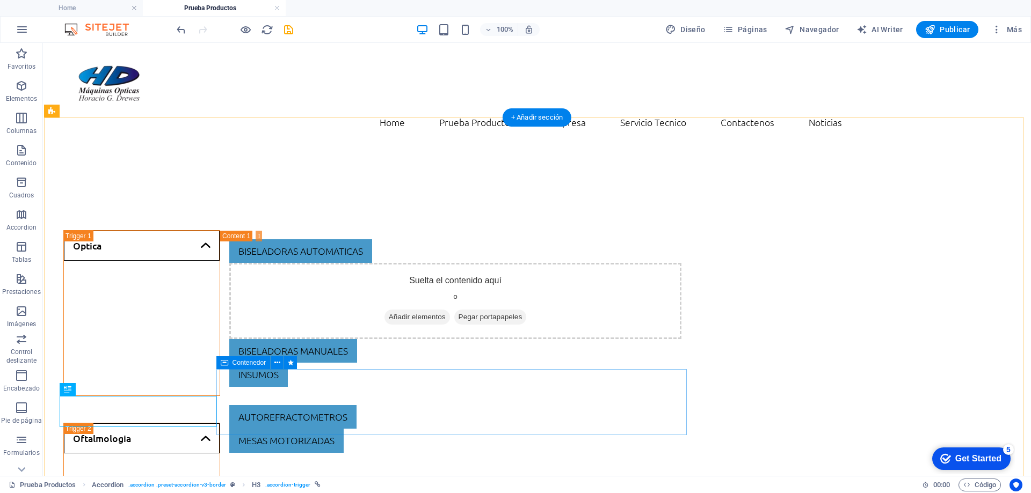
click at [220, 404] on div "autorefractometros mesas motorizadas" at bounding box center [455, 429] width 470 height 66
select select "px"
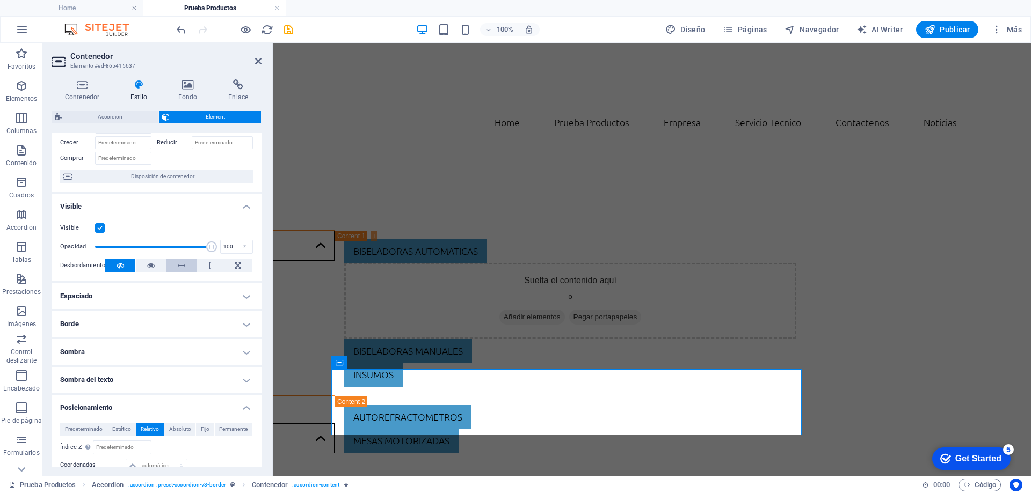
scroll to position [161, 0]
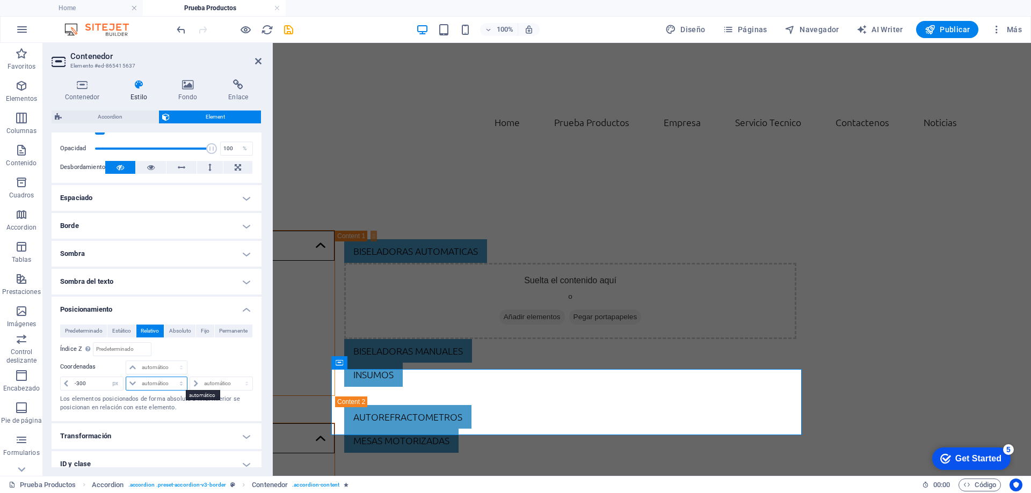
click at [140, 386] on select "automático px rem % em" at bounding box center [156, 384] width 61 height 13
select select "px"
click at [170, 378] on select "automático px rem % em" at bounding box center [156, 384] width 61 height 13
type input "0"
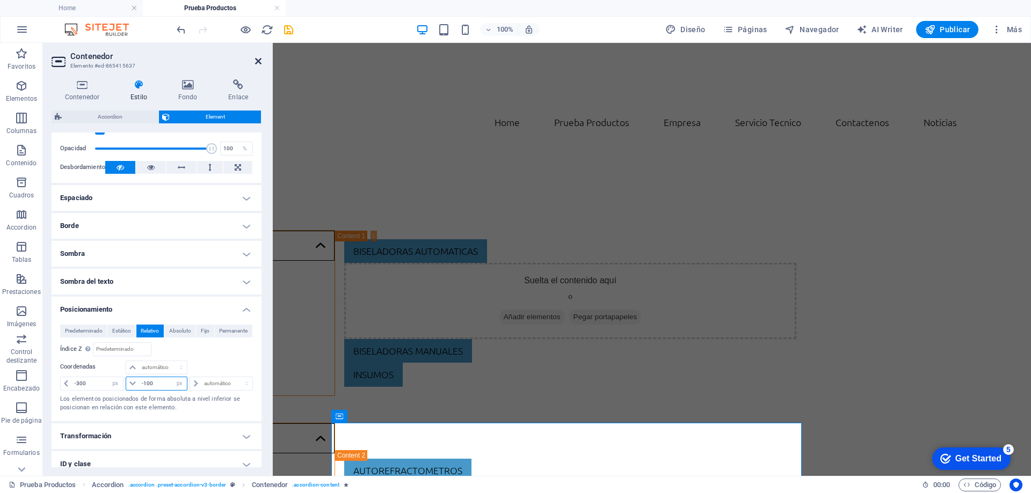
type input "-100"
click at [259, 61] on icon at bounding box center [258, 61] width 6 height 9
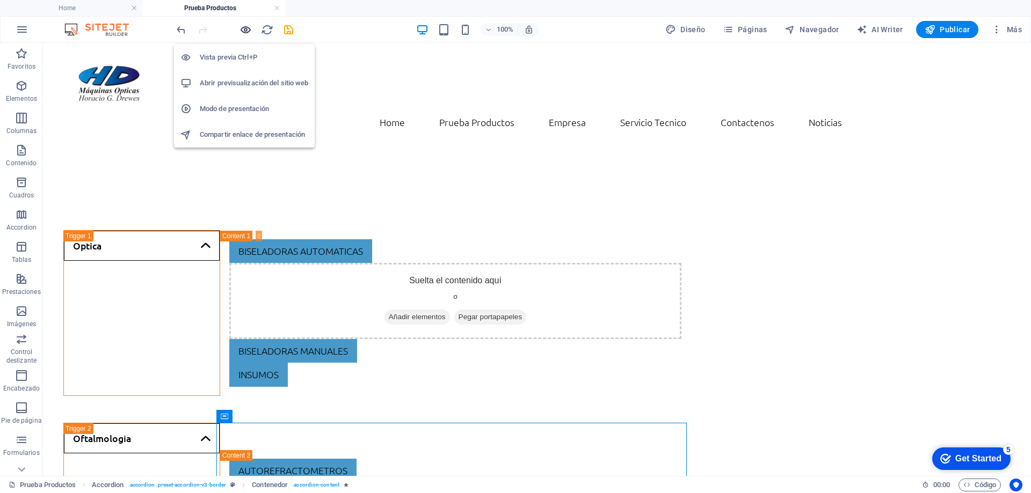
click at [242, 28] on icon "button" at bounding box center [245, 30] width 12 height 12
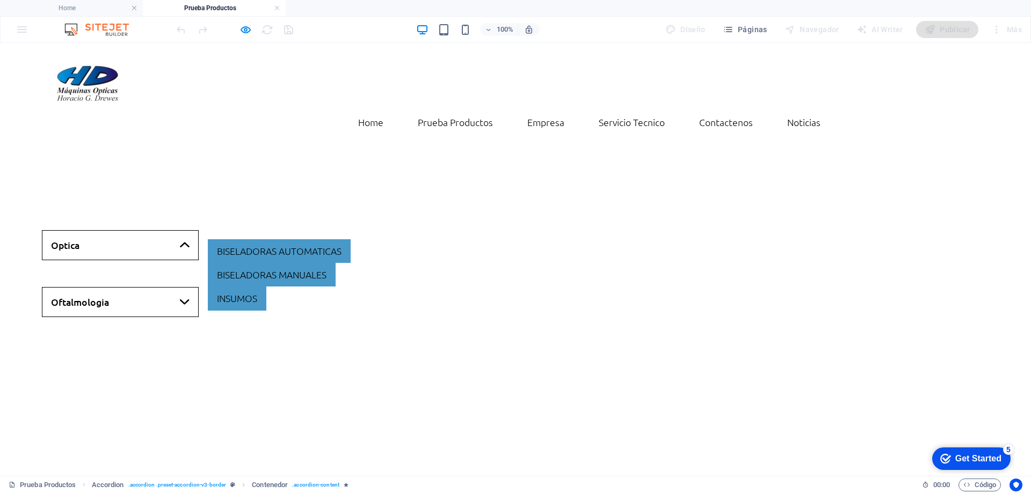
click at [138, 230] on link "Optica" at bounding box center [120, 245] width 157 height 30
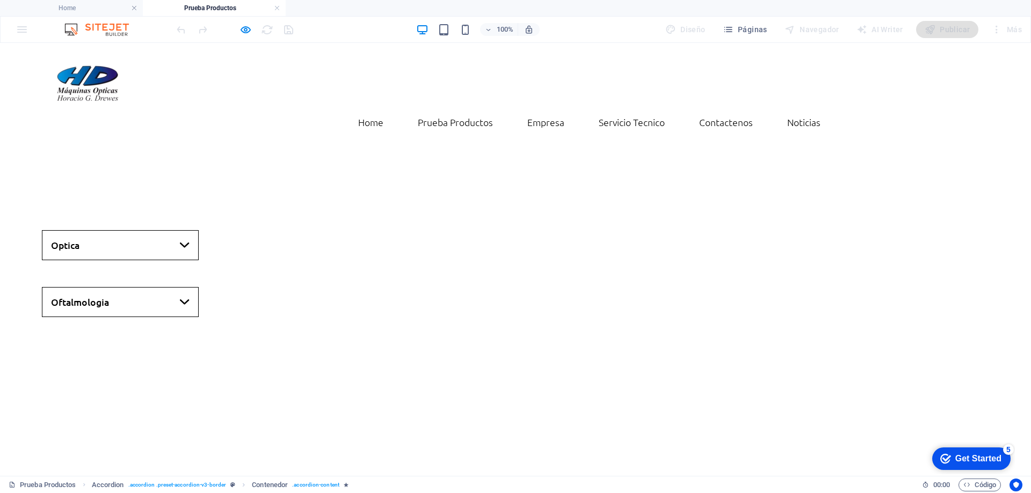
click at [138, 230] on link "Optica" at bounding box center [120, 245] width 157 height 30
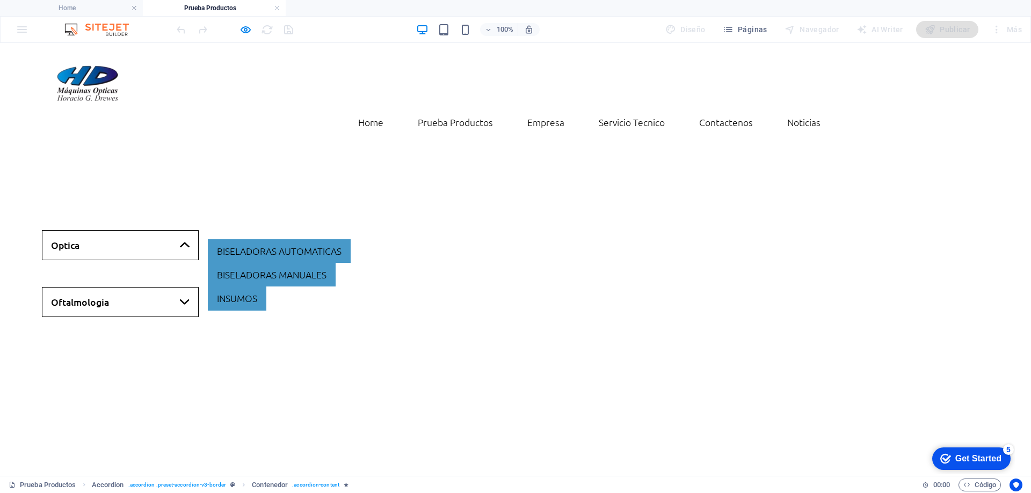
click at [138, 230] on link "Optica" at bounding box center [120, 245] width 157 height 30
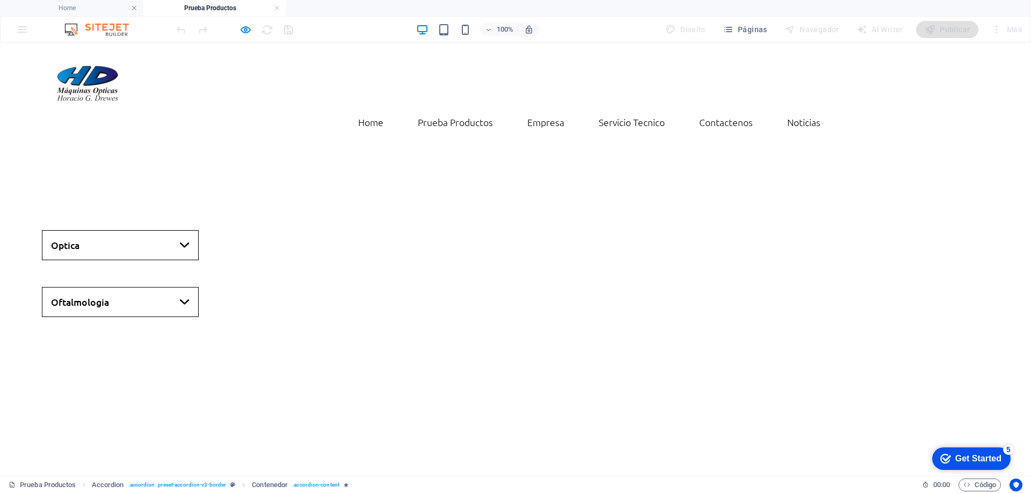
click at [151, 287] on link "Oftalmologia" at bounding box center [120, 302] width 157 height 30
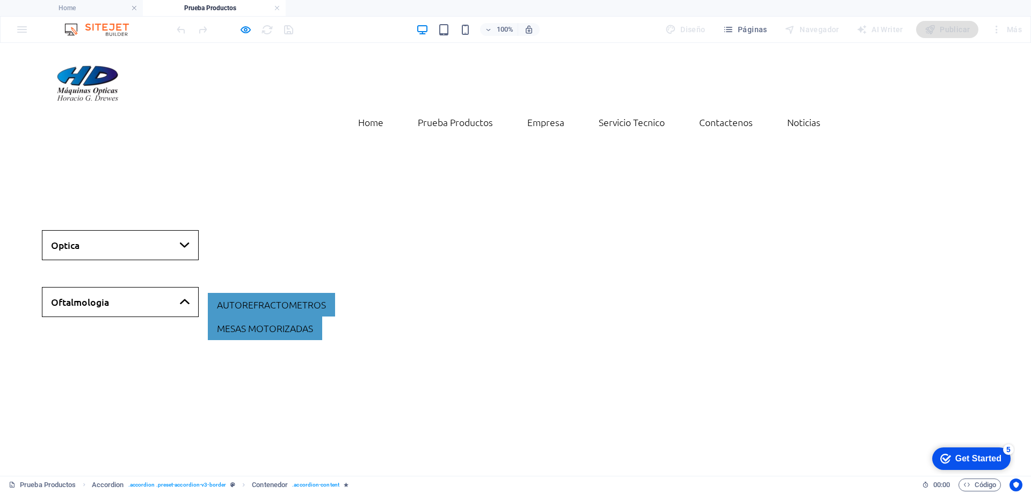
click at [151, 287] on link "Oftalmologia" at bounding box center [120, 302] width 157 height 30
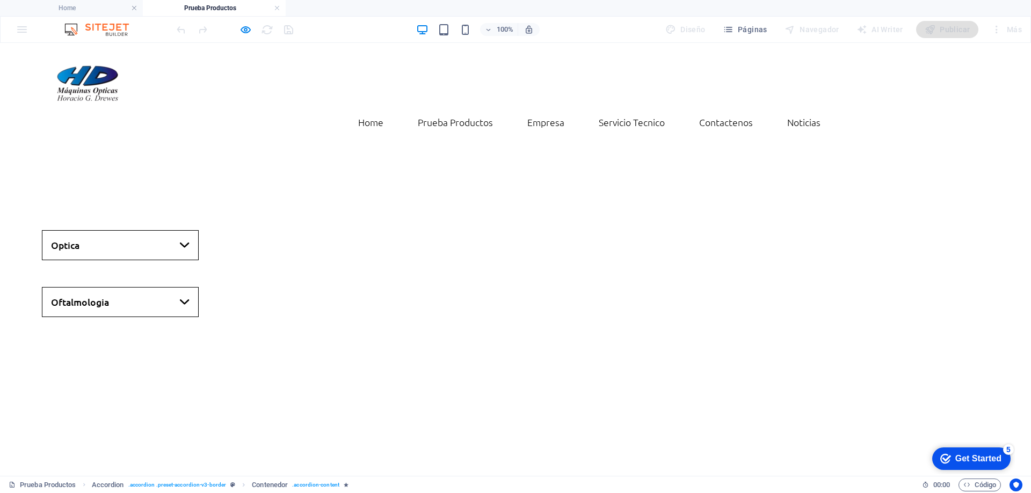
click at [164, 230] on link "Optica" at bounding box center [120, 245] width 157 height 30
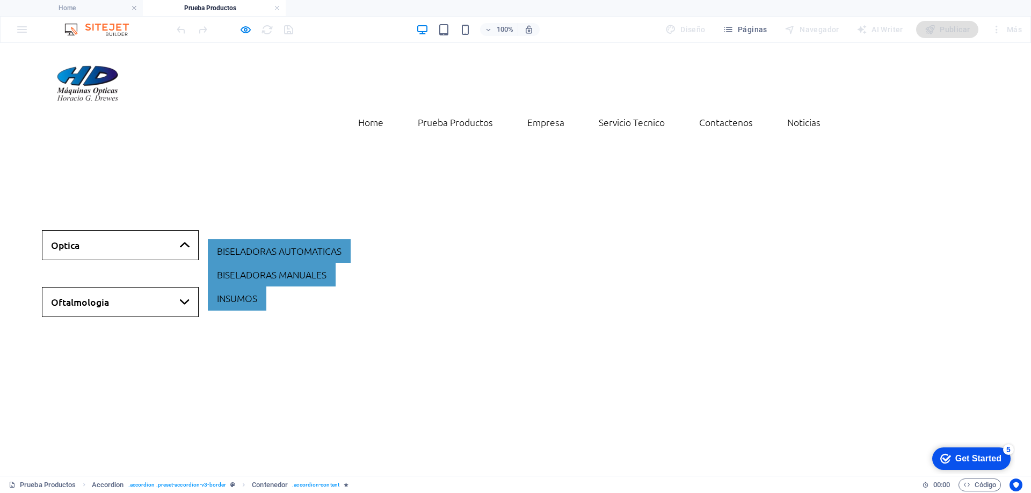
click at [164, 230] on link "Optica" at bounding box center [120, 245] width 157 height 30
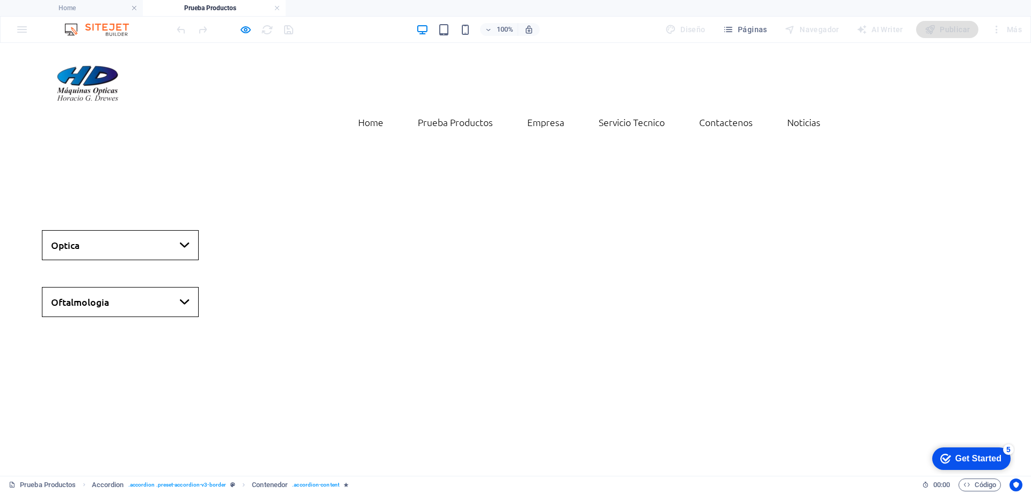
click at [164, 230] on link "Optica" at bounding box center [120, 245] width 157 height 30
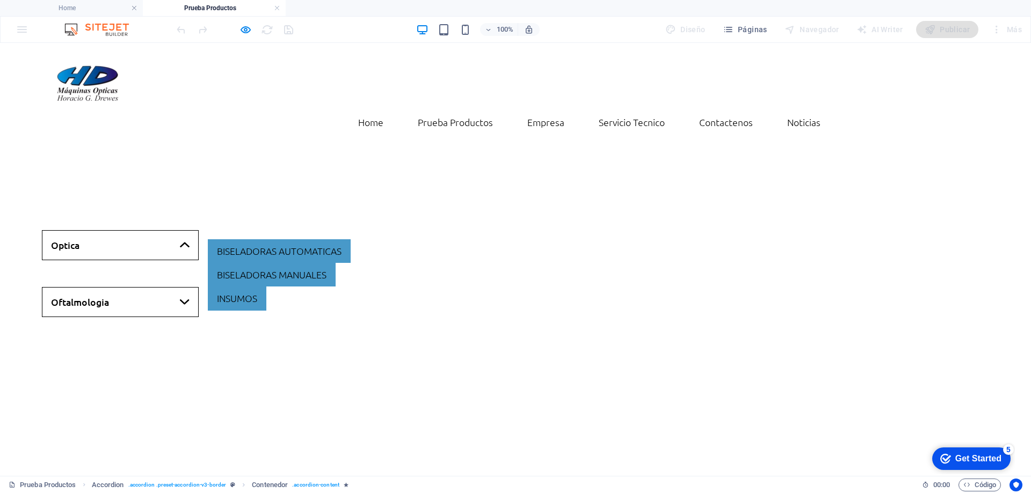
click at [164, 230] on link "Optica" at bounding box center [120, 245] width 157 height 30
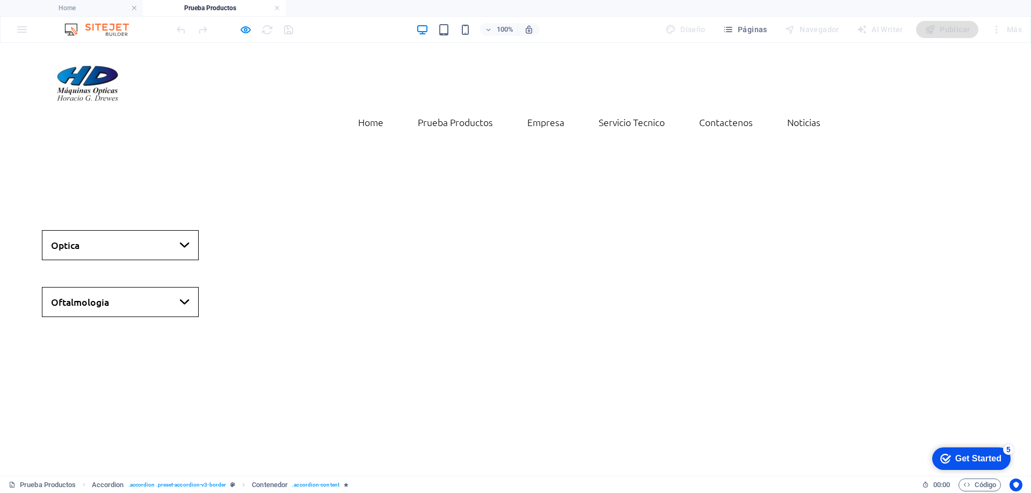
click at [103, 230] on link "Optica" at bounding box center [120, 245] width 157 height 30
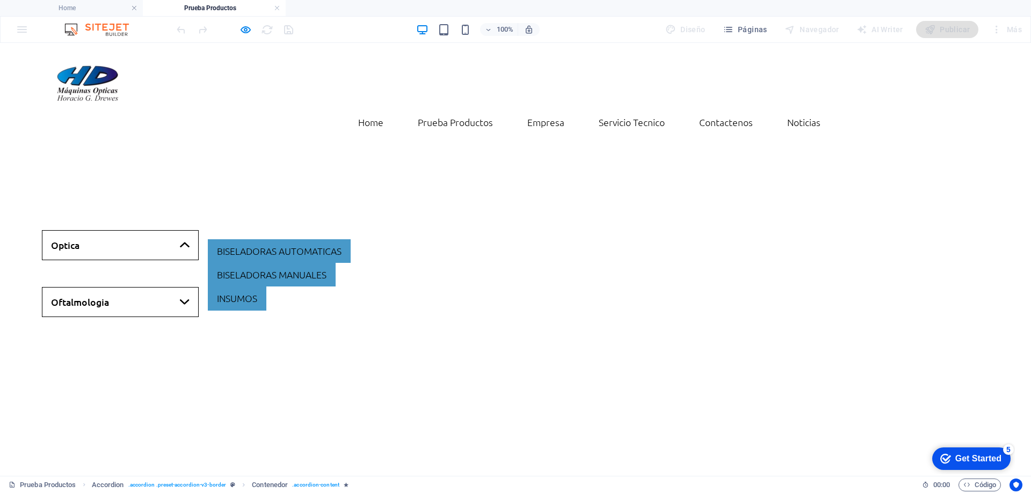
click at [103, 230] on link "Optica" at bounding box center [120, 245] width 157 height 30
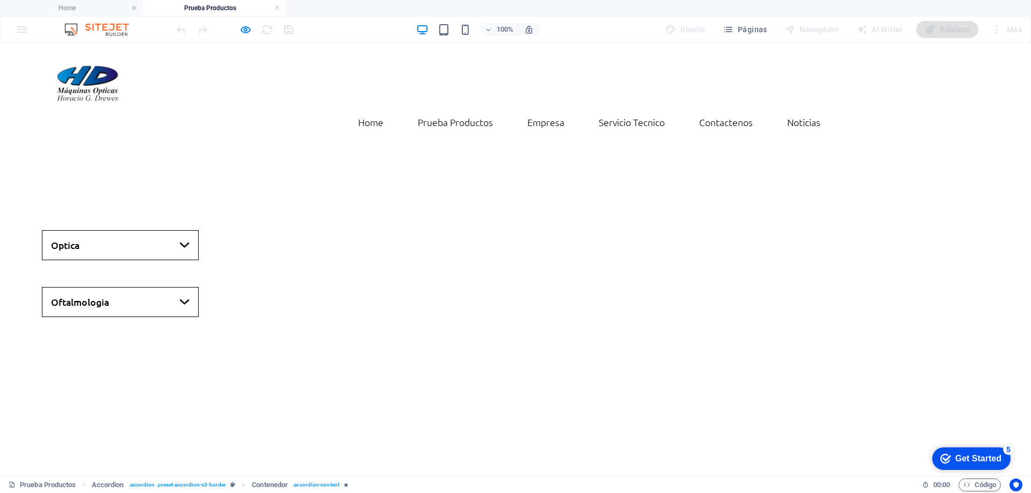
click at [169, 230] on link "Optica" at bounding box center [120, 245] width 157 height 30
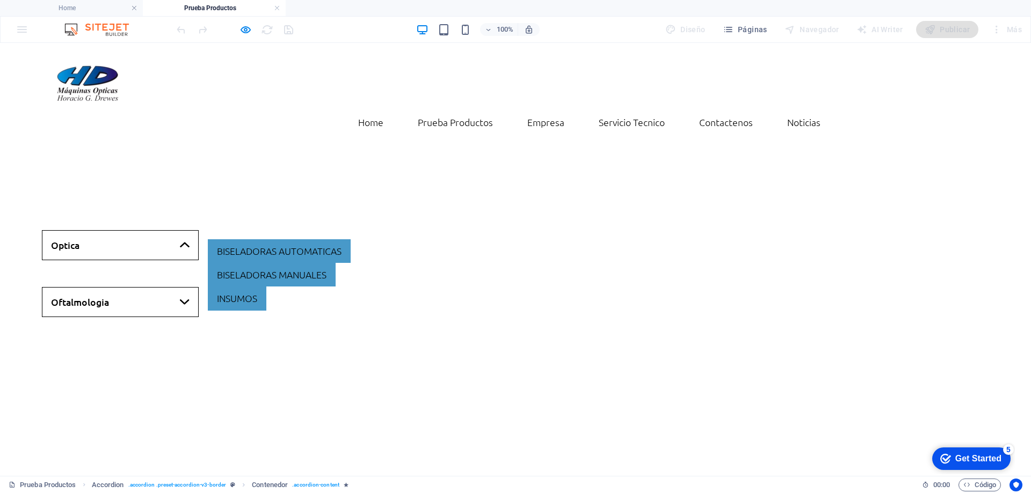
click at [176, 230] on link "Optica" at bounding box center [120, 245] width 157 height 30
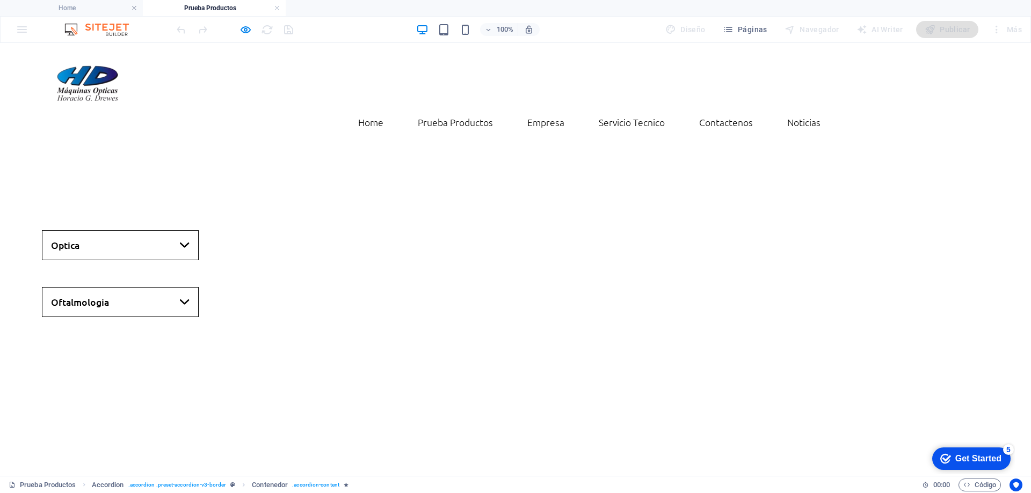
click at [176, 230] on link "Optica" at bounding box center [120, 245] width 157 height 30
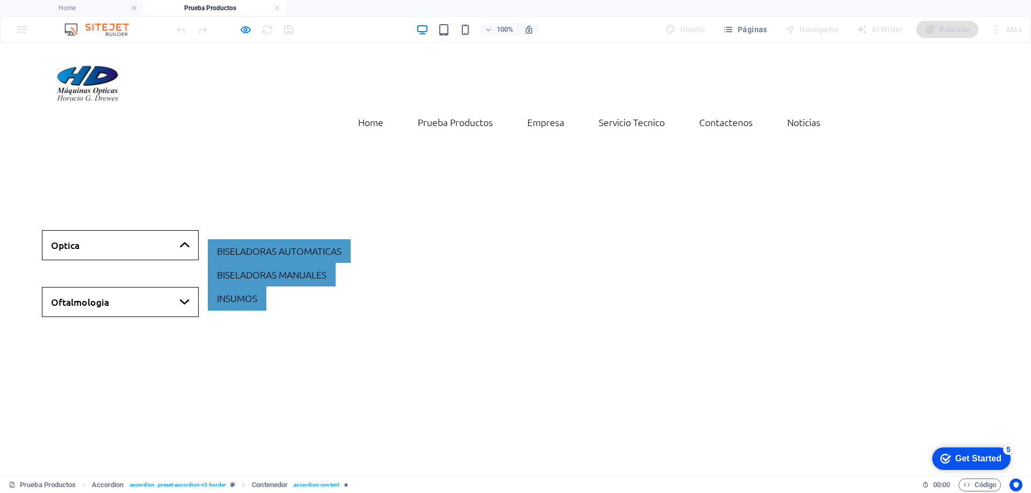
click at [176, 230] on link "Optica" at bounding box center [120, 245] width 157 height 30
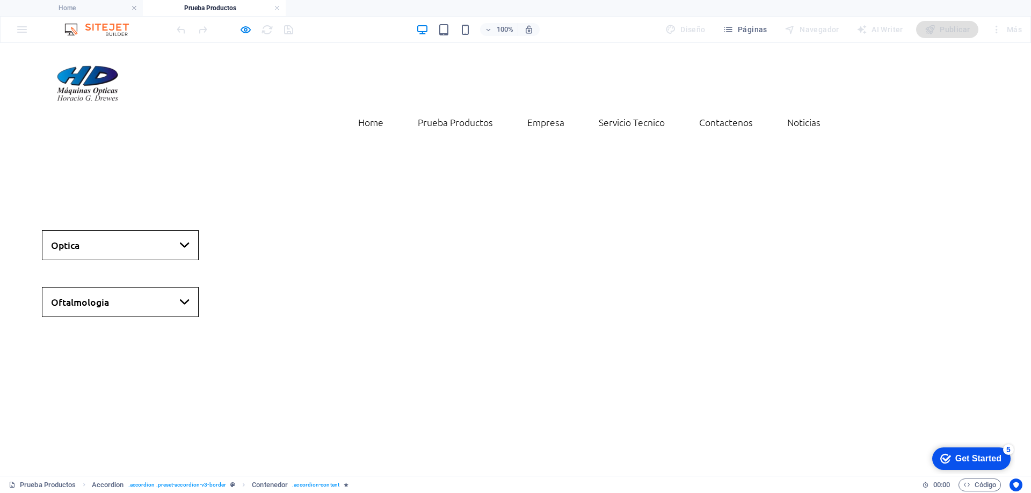
click at [176, 230] on link "Optica" at bounding box center [120, 245] width 157 height 30
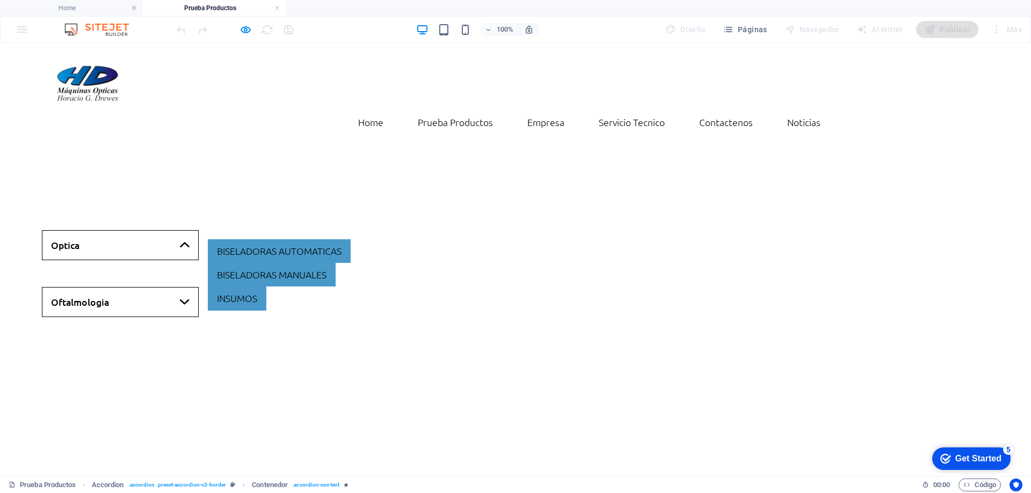
click at [177, 287] on link "Oftalmologia" at bounding box center [120, 302] width 157 height 30
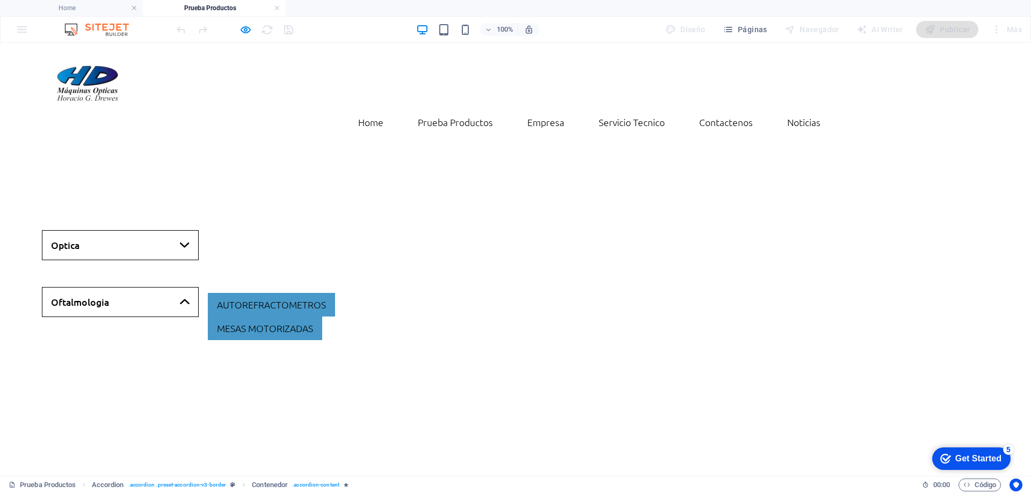
click at [176, 230] on link "Optica" at bounding box center [120, 245] width 157 height 30
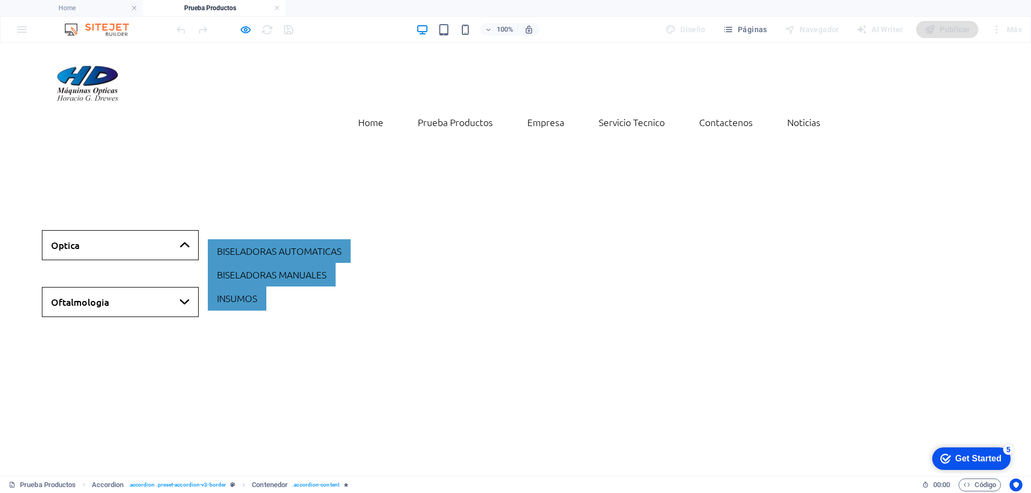
click at [153, 287] on link "Oftalmologia" at bounding box center [120, 302] width 157 height 30
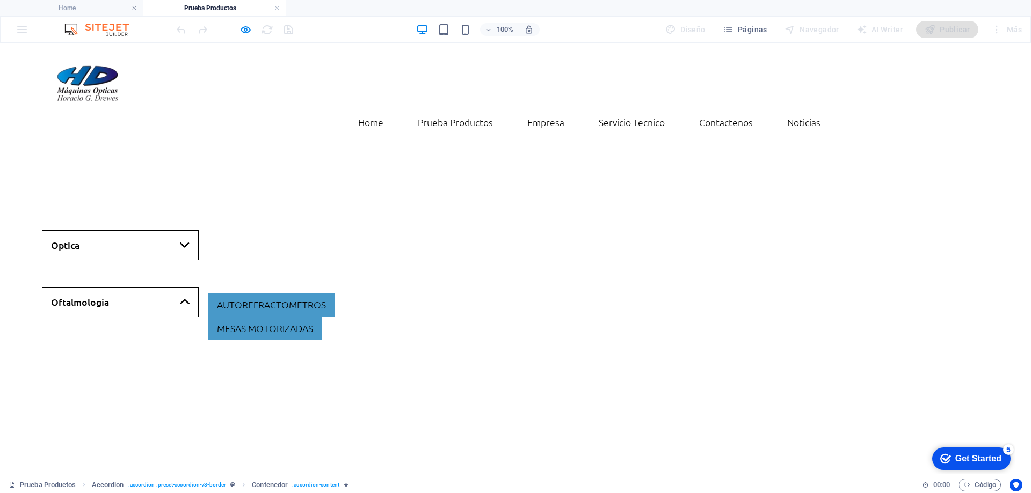
click at [157, 230] on link "Optica" at bounding box center [120, 245] width 157 height 30
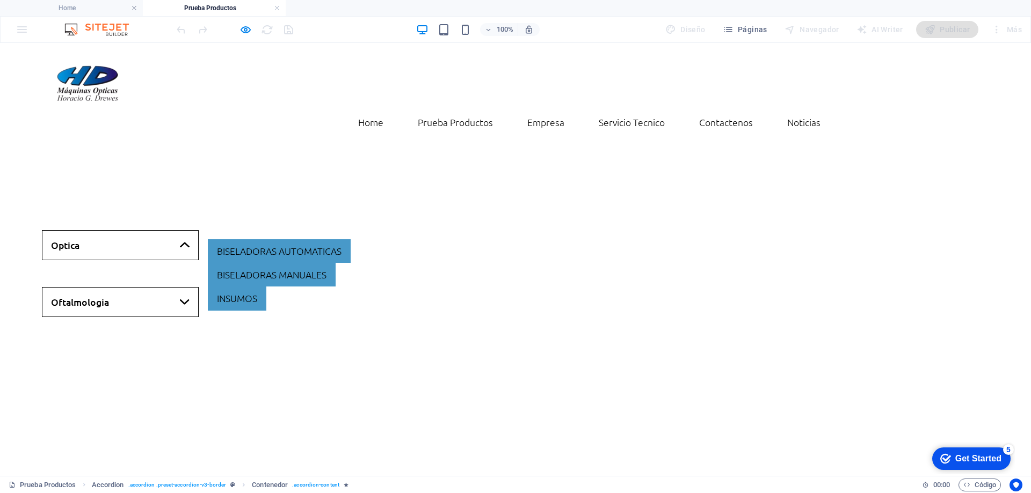
click at [143, 287] on link "Oftalmologia" at bounding box center [120, 302] width 157 height 30
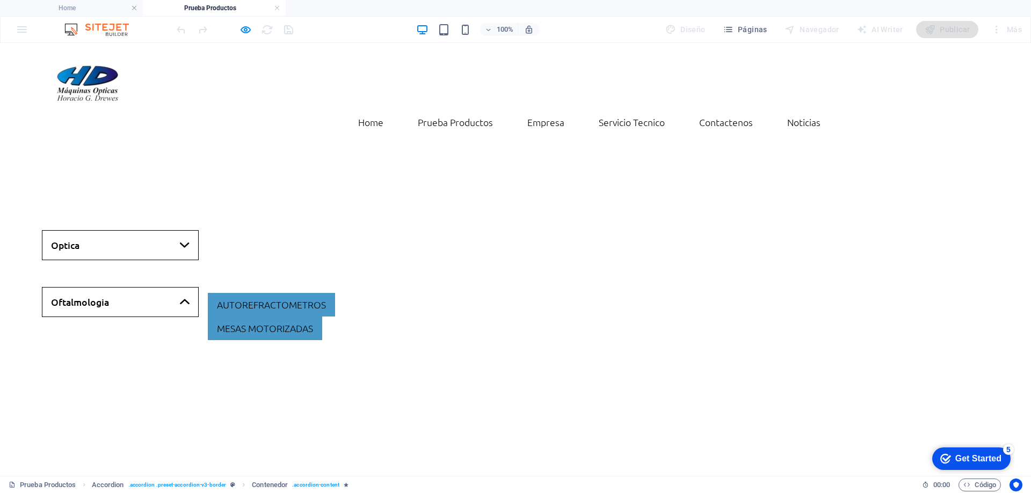
click at [162, 230] on link "Optica" at bounding box center [120, 245] width 157 height 30
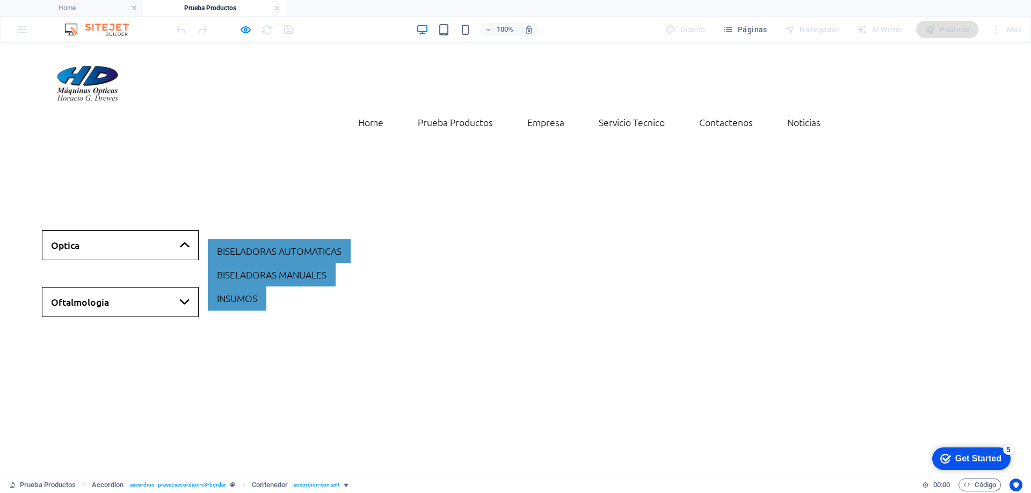
click at [89, 230] on link "Optica" at bounding box center [120, 245] width 157 height 30
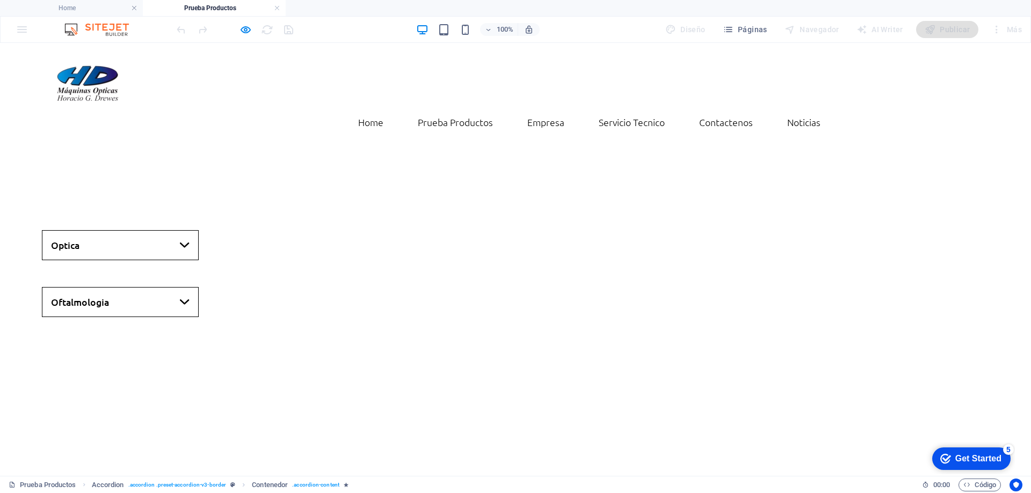
click at [86, 230] on link "Optica" at bounding box center [120, 245] width 157 height 30
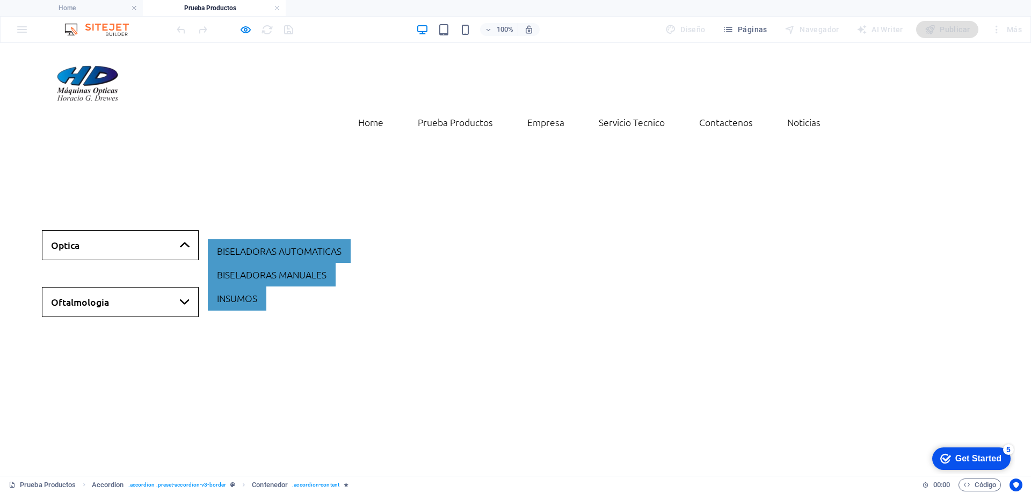
click at [177, 230] on link "Optica" at bounding box center [120, 245] width 157 height 30
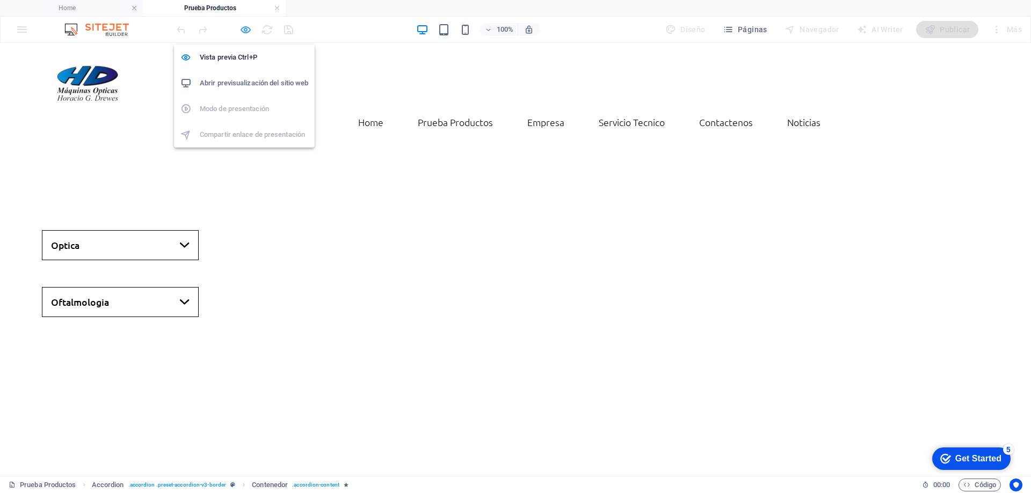
click at [245, 28] on icon "button" at bounding box center [245, 30] width 12 height 12
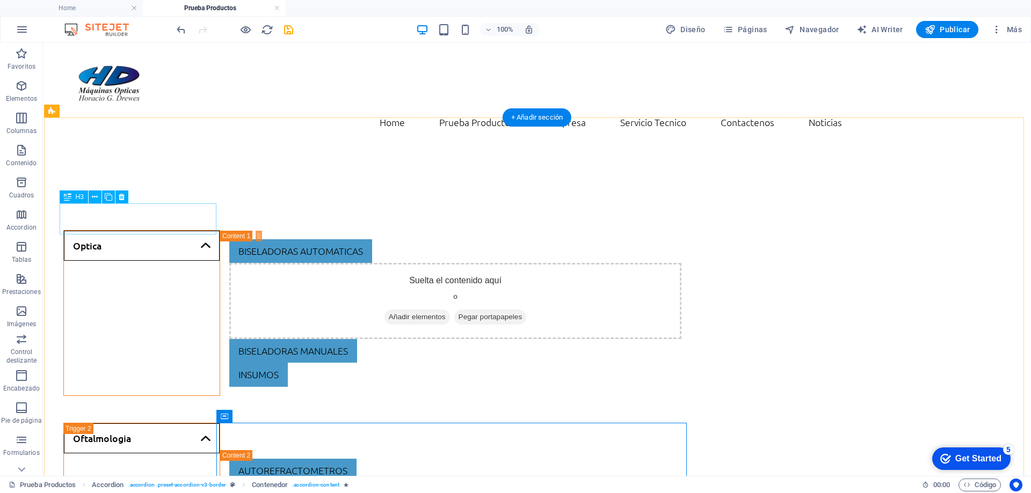
click at [124, 230] on div "Optica" at bounding box center [141, 313] width 157 height 166
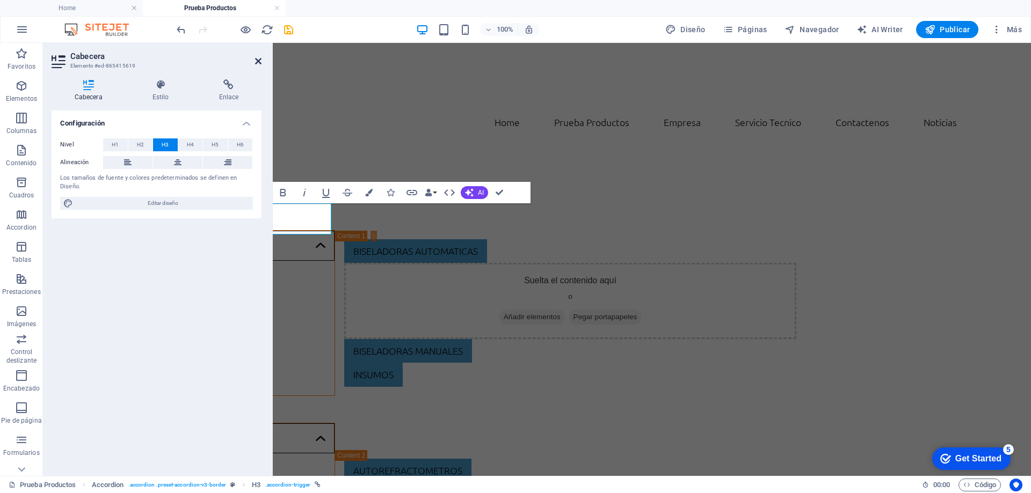
click at [258, 61] on icon at bounding box center [258, 61] width 6 height 9
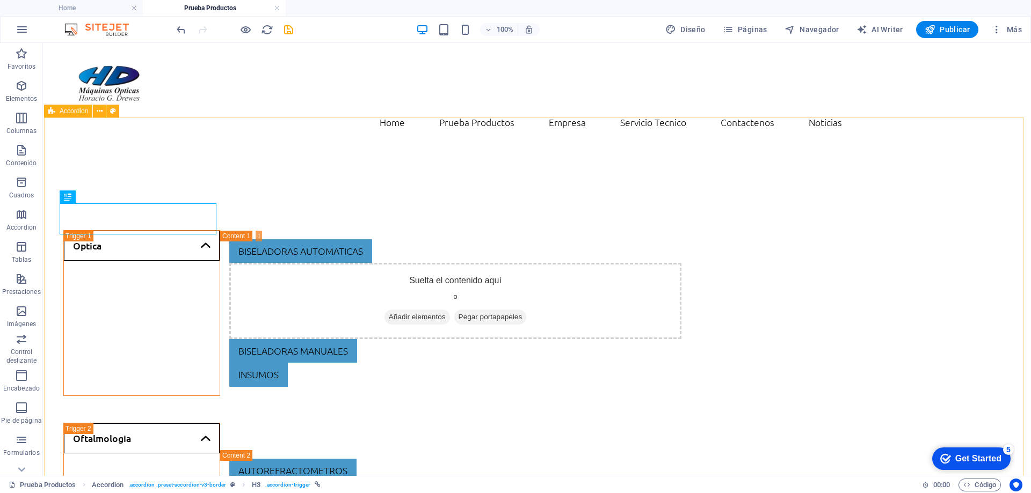
click at [77, 109] on span "Accordion" at bounding box center [74, 111] width 28 height 6
select select "rem"
select select "px"
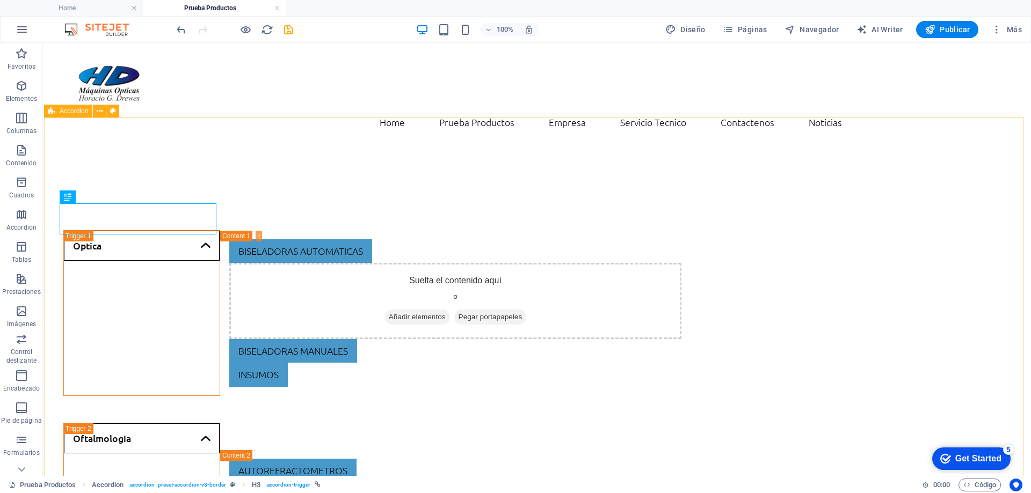
select select "px"
select select "preset-accordion-v3-border"
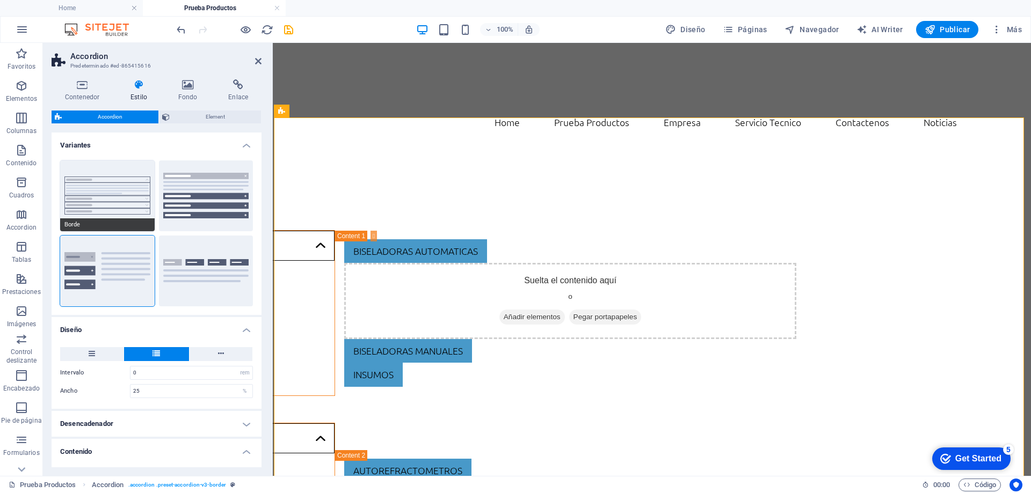
click at [112, 192] on button "Borde" at bounding box center [107, 196] width 95 height 71
type input "0"
type input "1"
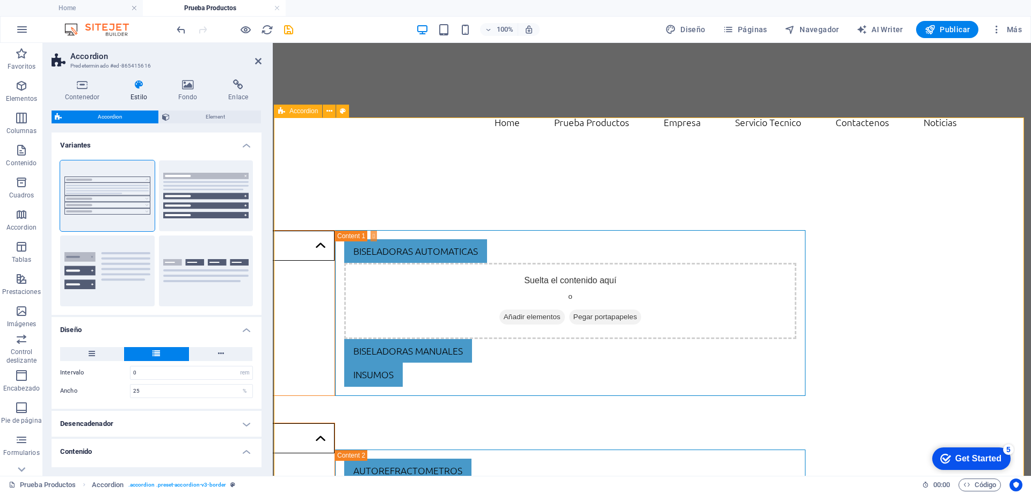
click at [287, 144] on div "Optica Biseladoras automaticas Suelta el contenido aquí o Añadir elementos Pega…" at bounding box center [653, 346] width 758 height 404
drag, startPoint x: 256, startPoint y: 62, endPoint x: 214, endPoint y: 24, distance: 55.9
click at [256, 62] on icon at bounding box center [258, 61] width 6 height 9
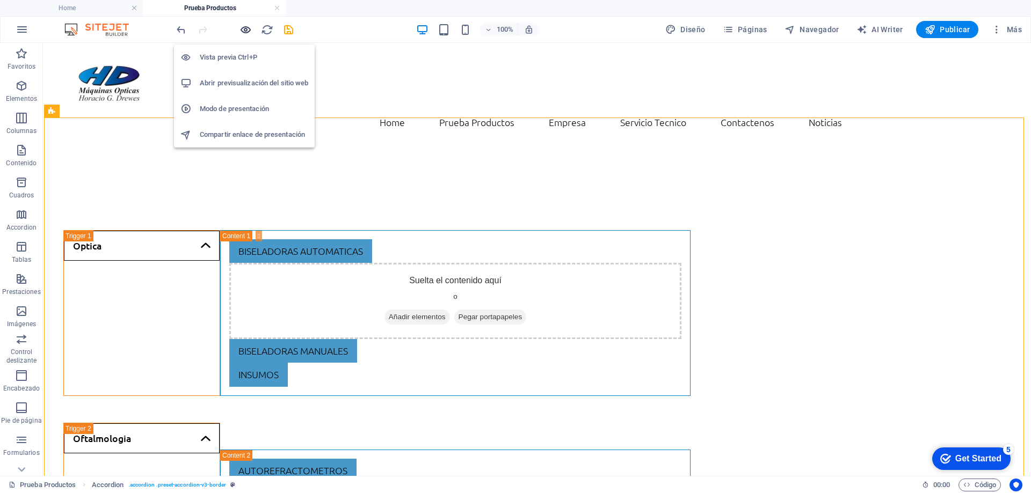
click at [246, 34] on icon "button" at bounding box center [245, 30] width 12 height 12
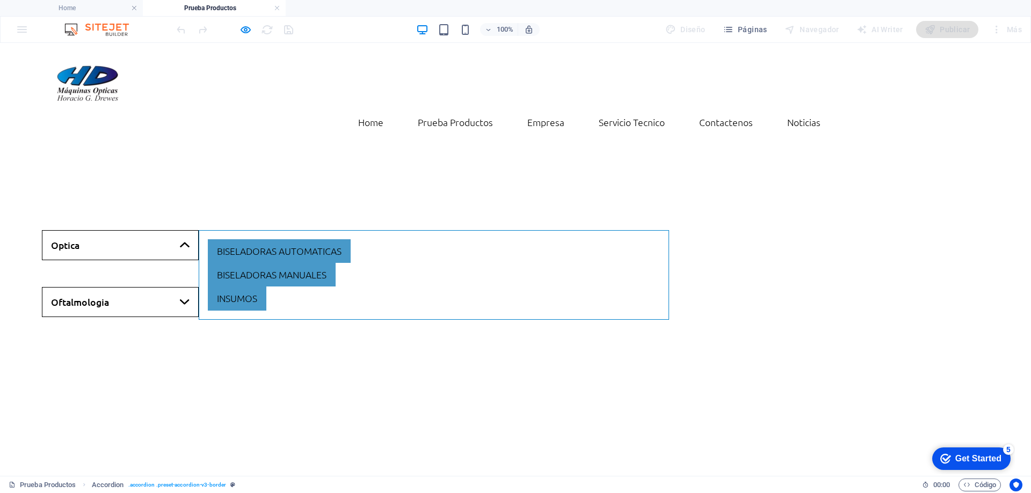
click at [117, 230] on link "Optica" at bounding box center [120, 245] width 157 height 30
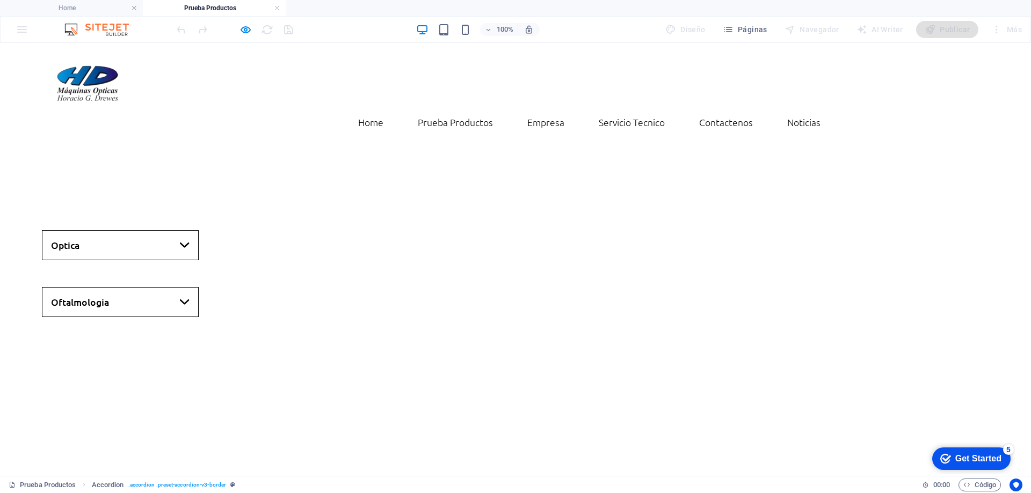
click at [117, 230] on link "Optica" at bounding box center [120, 245] width 157 height 30
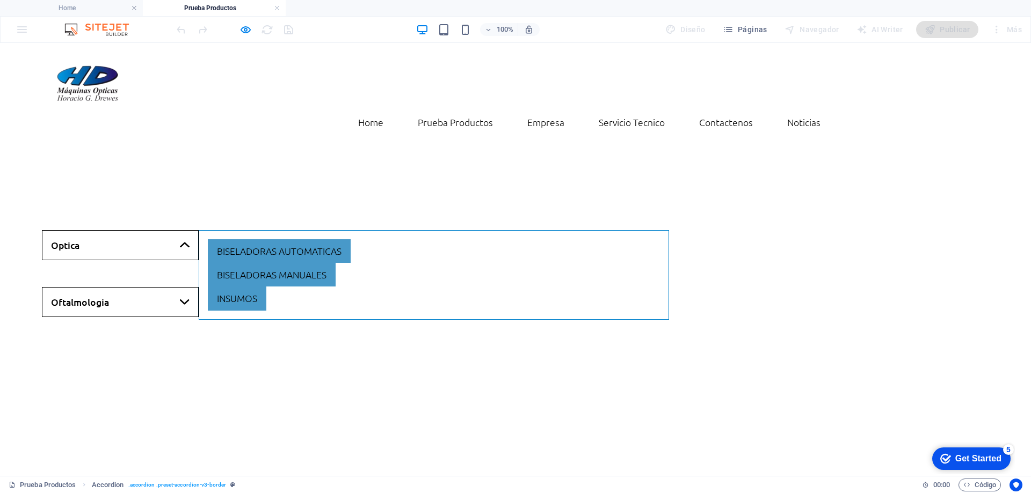
click at [125, 230] on link "Optica" at bounding box center [120, 245] width 157 height 30
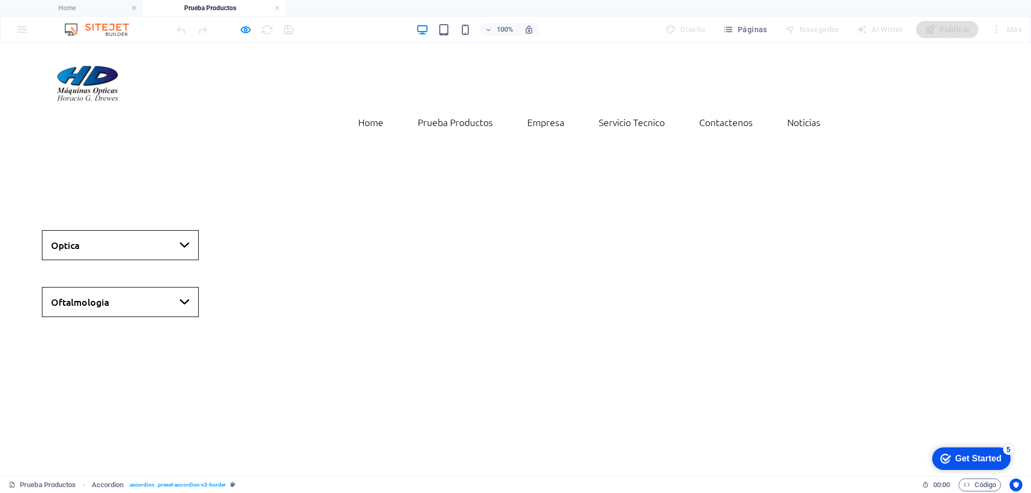
click at [137, 287] on link "Oftalmologia" at bounding box center [120, 302] width 157 height 30
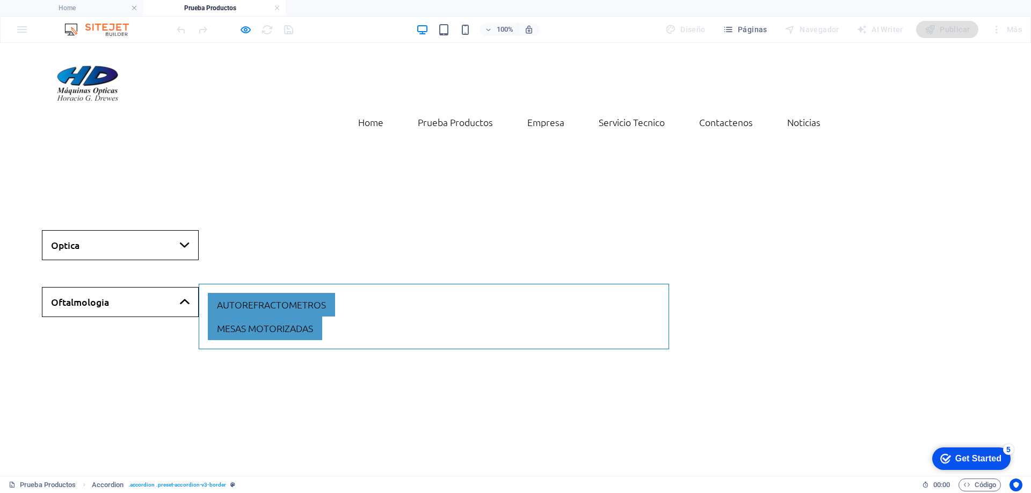
click at [137, 287] on link "Oftalmologia" at bounding box center [120, 302] width 157 height 30
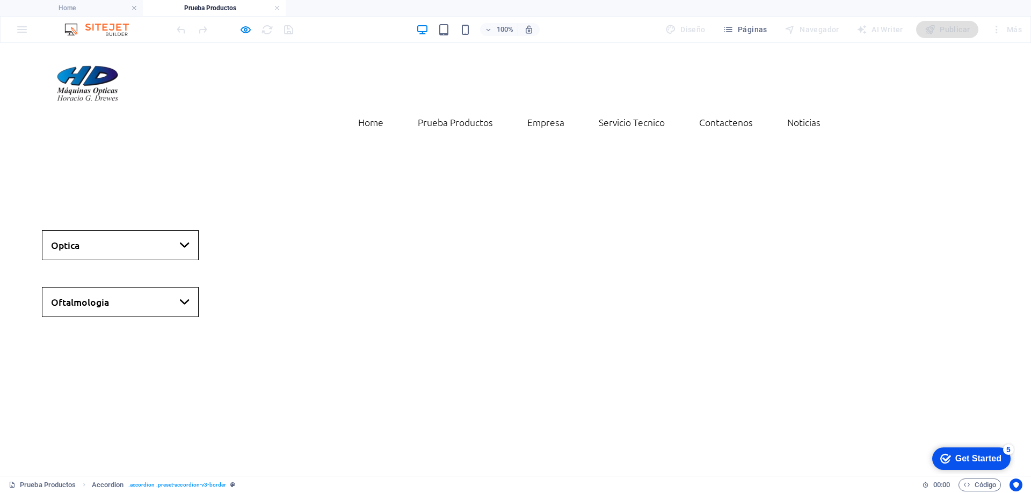
click at [152, 230] on link "Optica" at bounding box center [120, 245] width 157 height 30
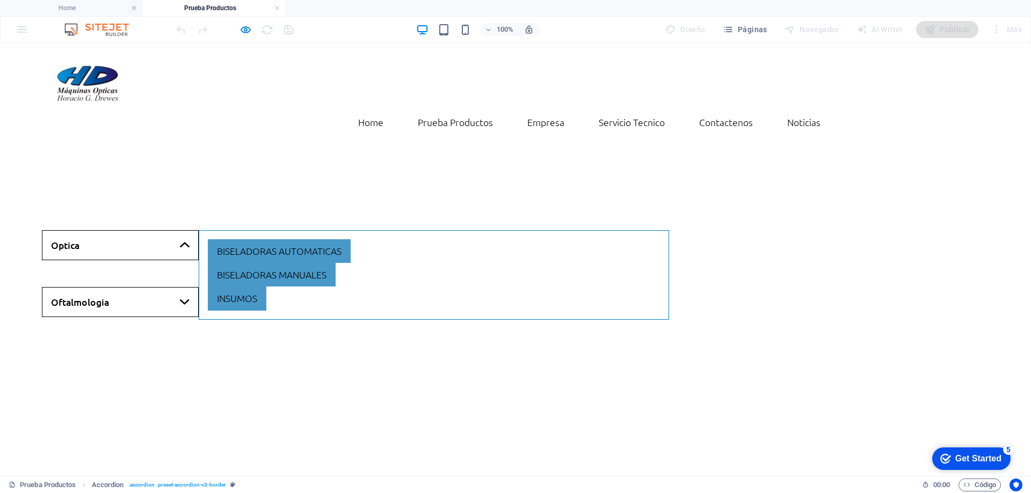
click at [152, 230] on link "Optica" at bounding box center [120, 245] width 157 height 30
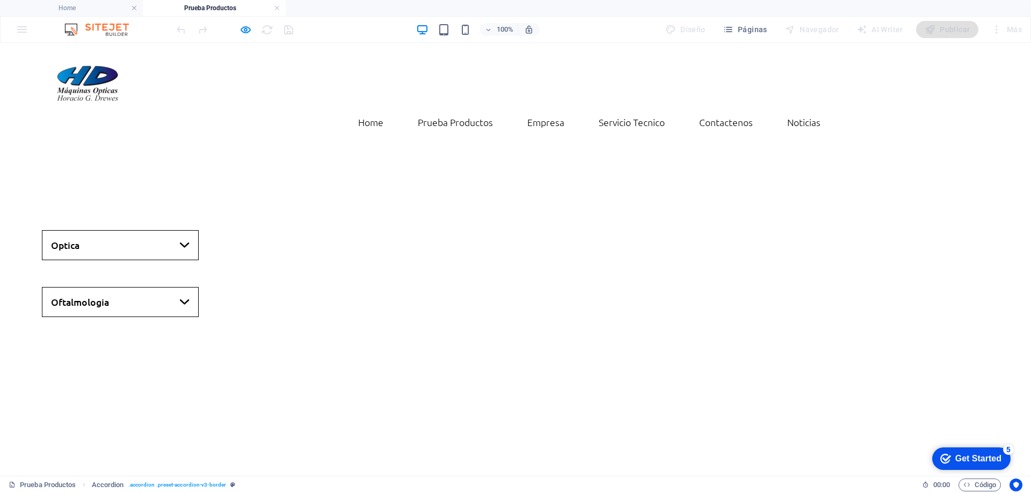
click at [134, 287] on link "Oftalmologia" at bounding box center [120, 302] width 157 height 30
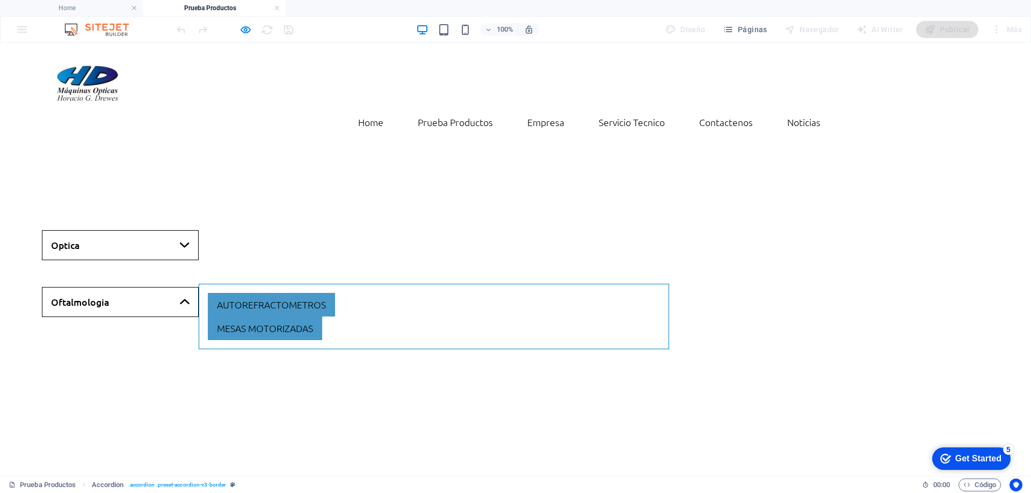
click at [134, 287] on link "Oftalmologia" at bounding box center [120, 302] width 157 height 30
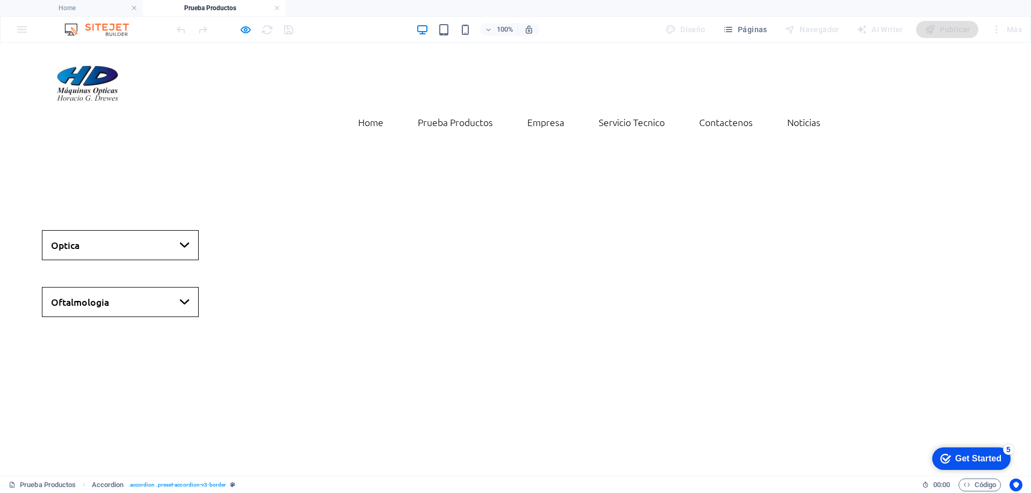
click at [135, 230] on link "Optica" at bounding box center [120, 245] width 157 height 30
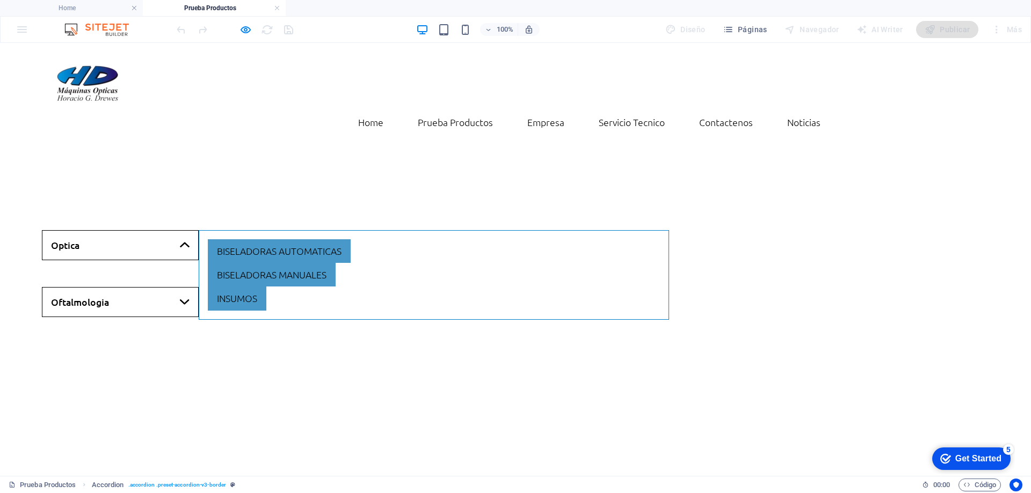
click at [135, 230] on link "Optica" at bounding box center [120, 245] width 157 height 30
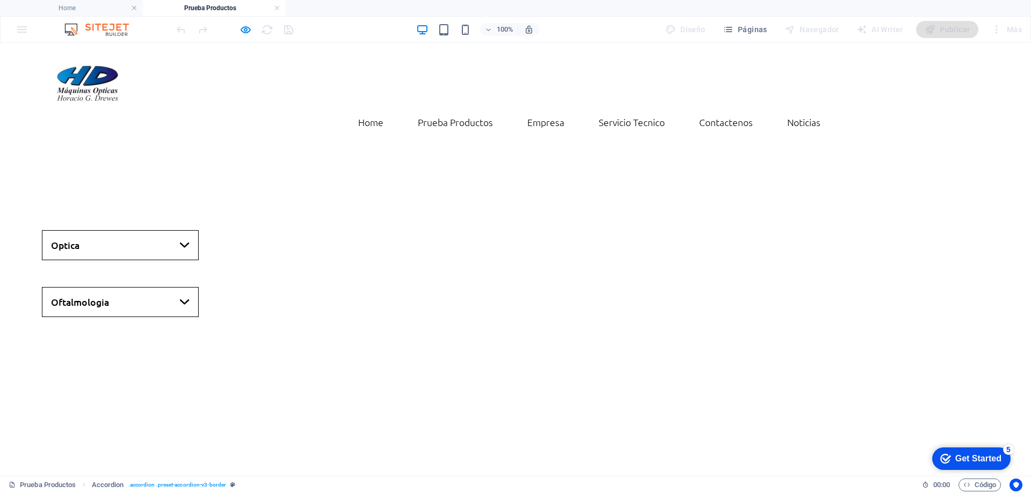
click at [121, 287] on link "Oftalmologia" at bounding box center [120, 302] width 157 height 30
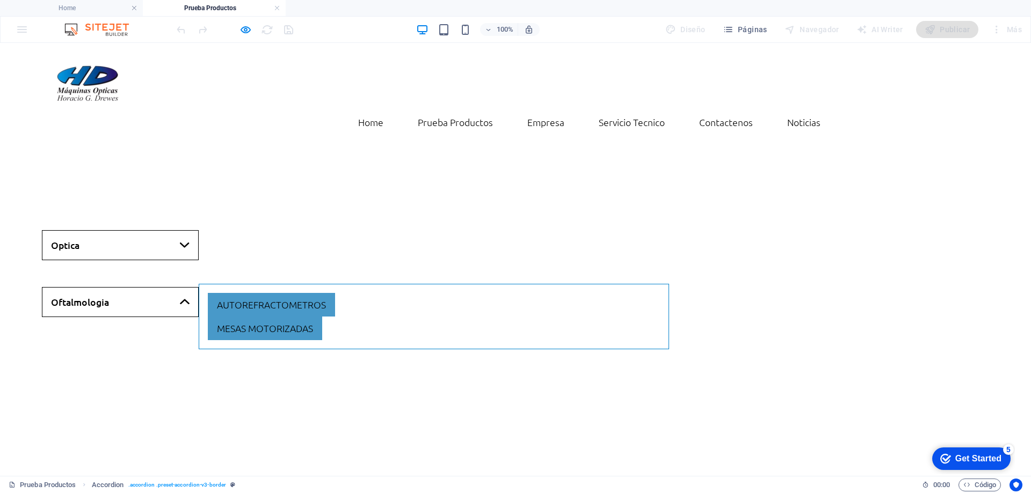
click at [134, 230] on link "Optica" at bounding box center [120, 245] width 157 height 30
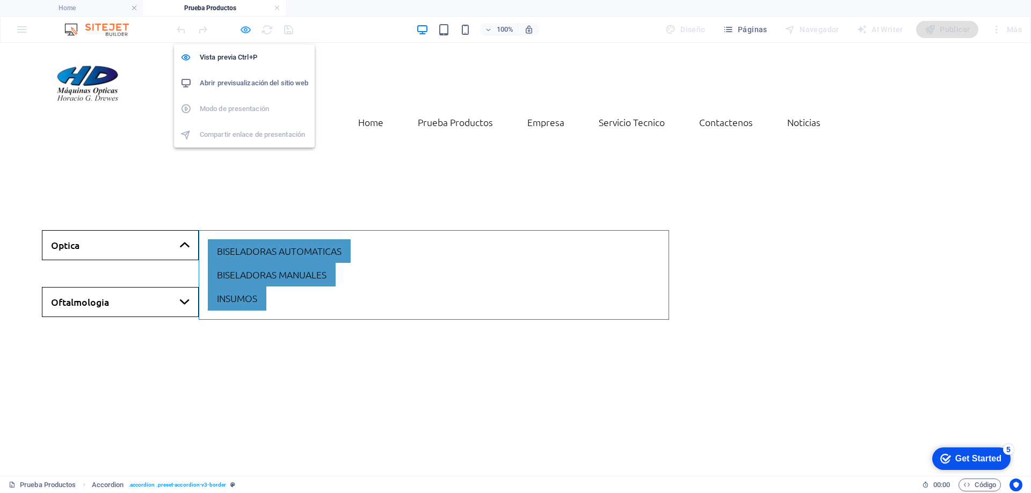
click at [243, 32] on icon "button" at bounding box center [245, 30] width 12 height 12
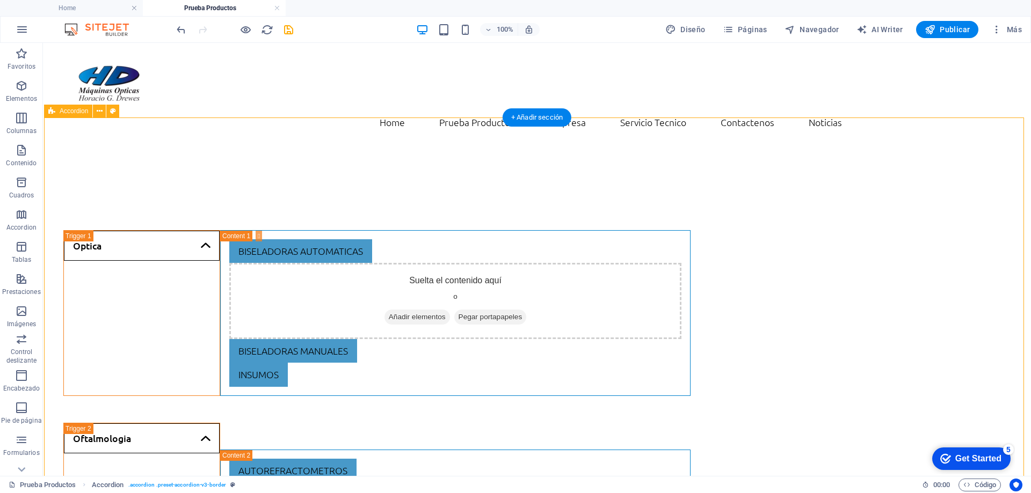
click at [129, 144] on div "Optica Biseladoras automaticas Suelta el contenido aquí o Añadir elementos Pega…" at bounding box center [538, 346] width 988 height 404
select select "rem"
select select "px"
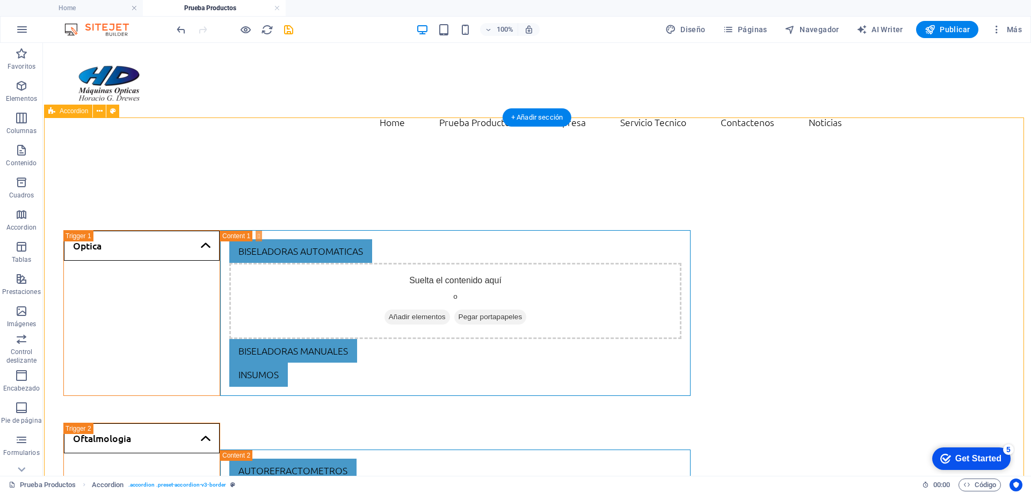
select select "px"
select select "preset-accordion-v3-border"
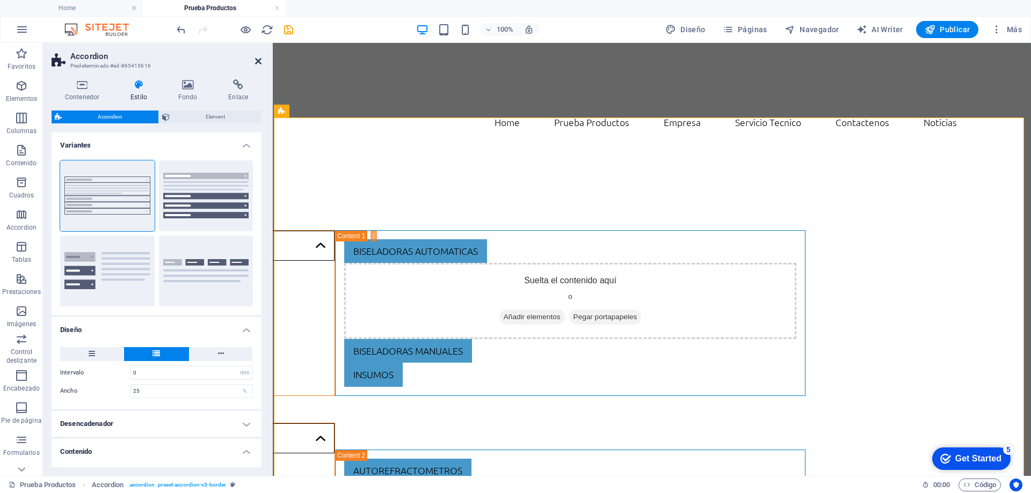
click at [259, 64] on icon at bounding box center [258, 61] width 6 height 9
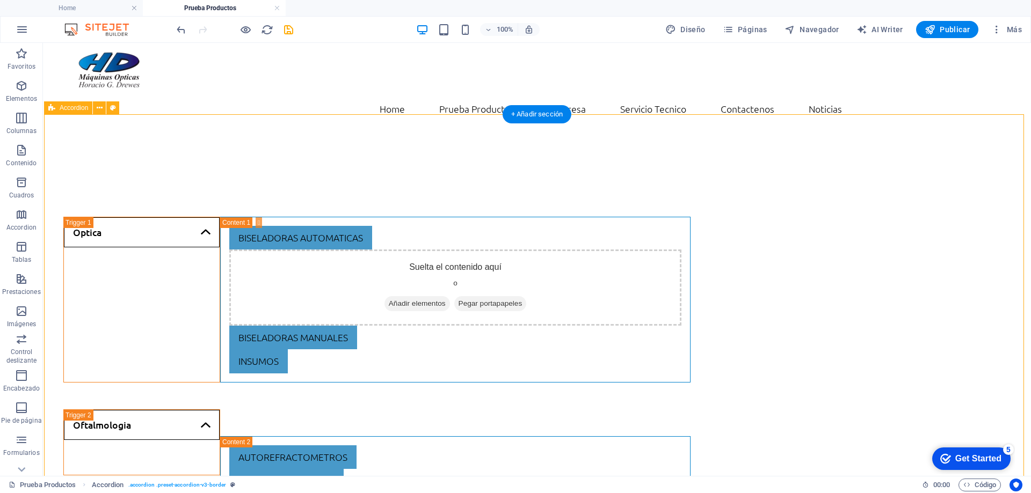
scroll to position [53, 0]
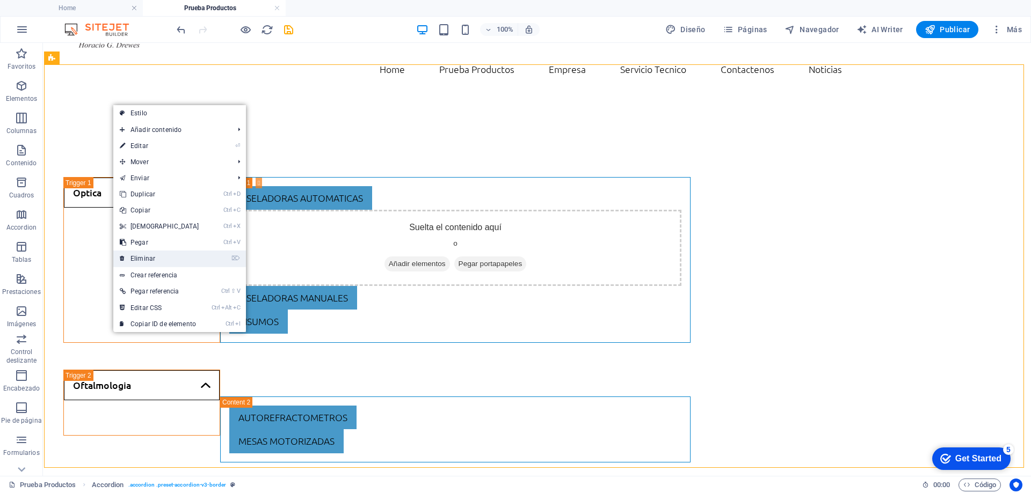
click at [178, 260] on link "⌦ Eliminar" at bounding box center [159, 259] width 92 height 16
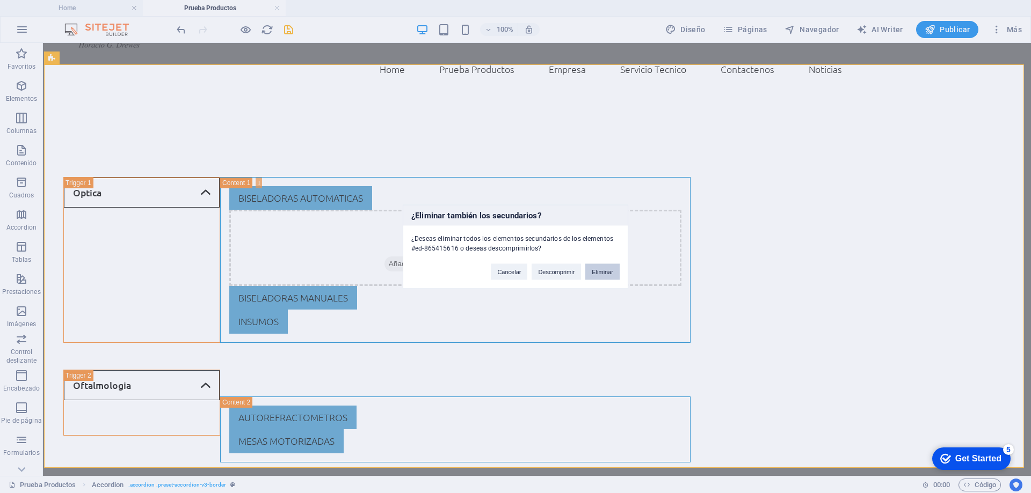
click at [593, 278] on button "Eliminar" at bounding box center [602, 272] width 34 height 16
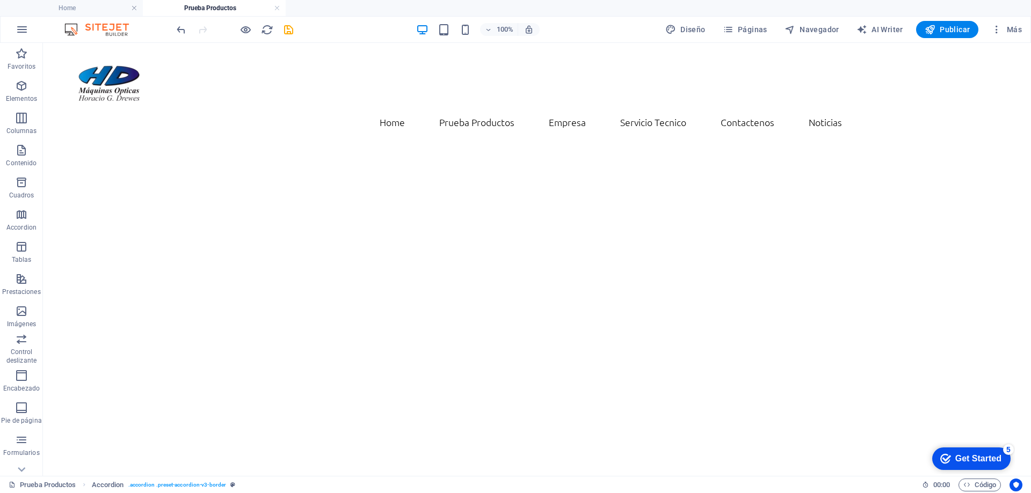
scroll to position [0, 0]
click at [20, 118] on icon "button" at bounding box center [21, 118] width 13 height 13
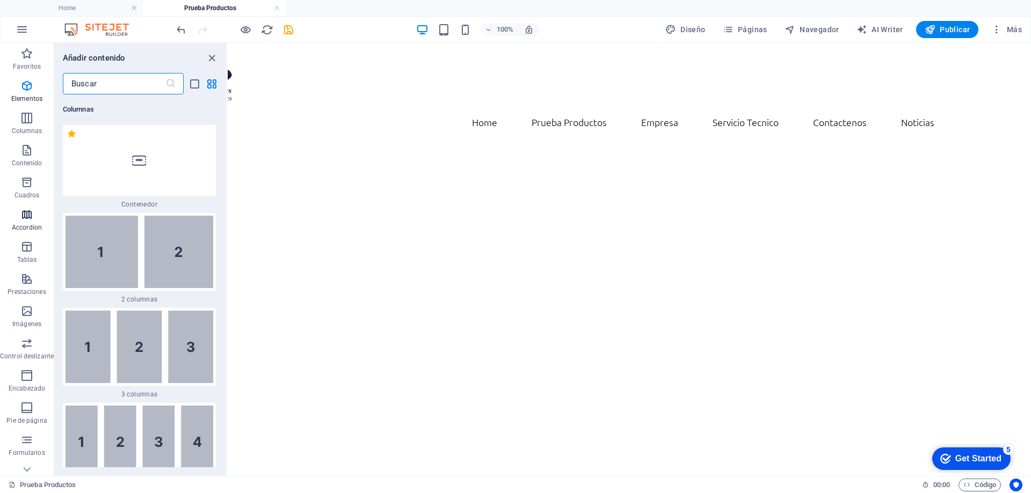
click at [26, 214] on icon "button" at bounding box center [26, 214] width 13 height 13
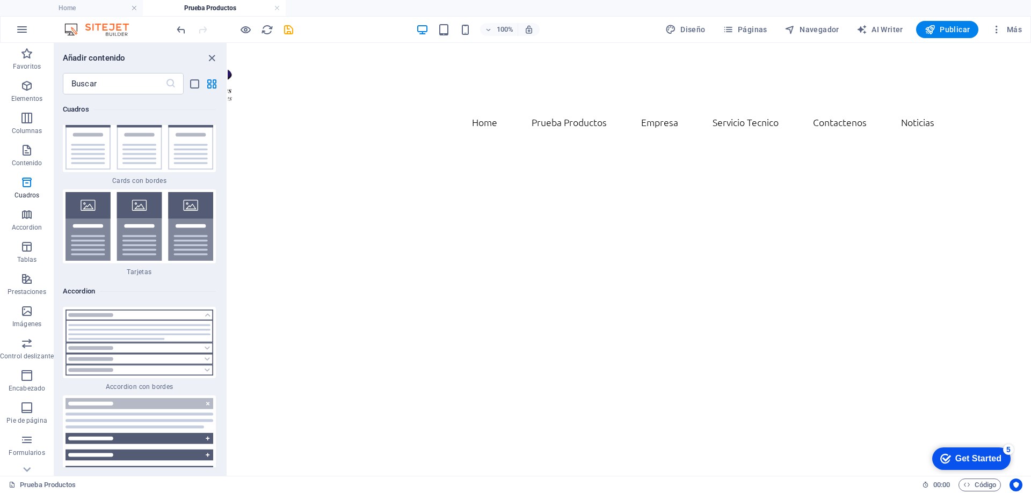
scroll to position [6494, 0]
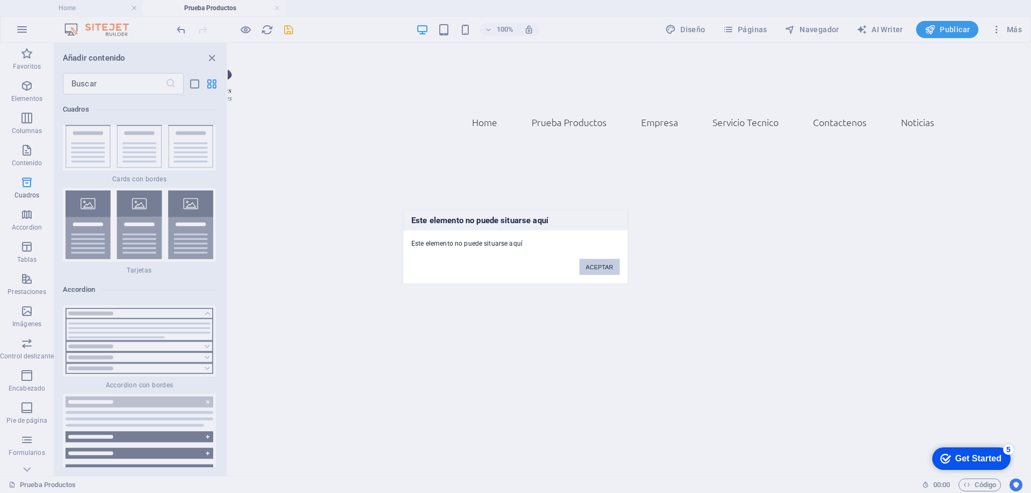
click at [612, 272] on button "ACEPTAR" at bounding box center [599, 267] width 40 height 16
drag, startPoint x: 587, startPoint y: 263, endPoint x: 360, endPoint y: 220, distance: 231.2
click at [587, 263] on button "ACEPTAR" at bounding box center [599, 267] width 40 height 16
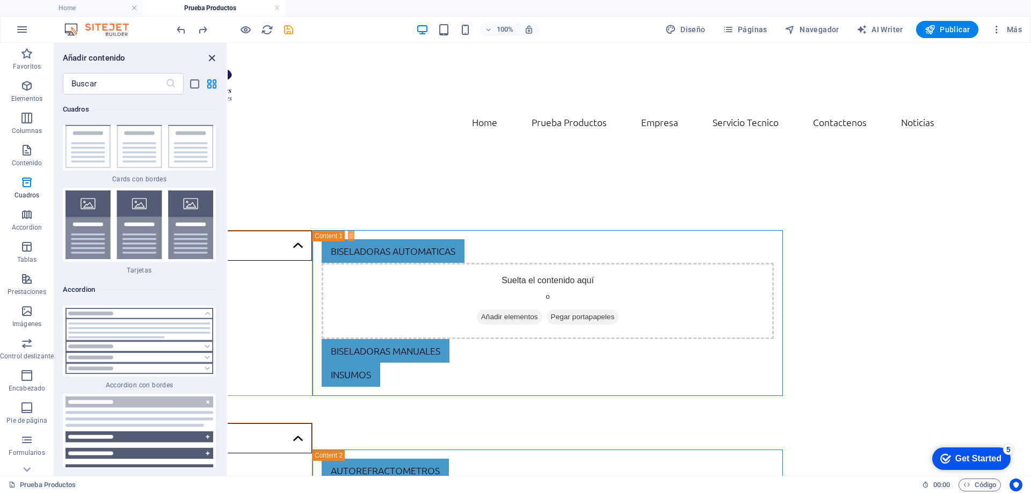
click at [210, 64] on div "Añadir contenido ​ Favoritos 1 Star Cabecera 1 Star Contenedor Elementos 1 Star…" at bounding box center [140, 259] width 172 height 433
click at [212, 61] on icon "close panel" at bounding box center [212, 58] width 12 height 12
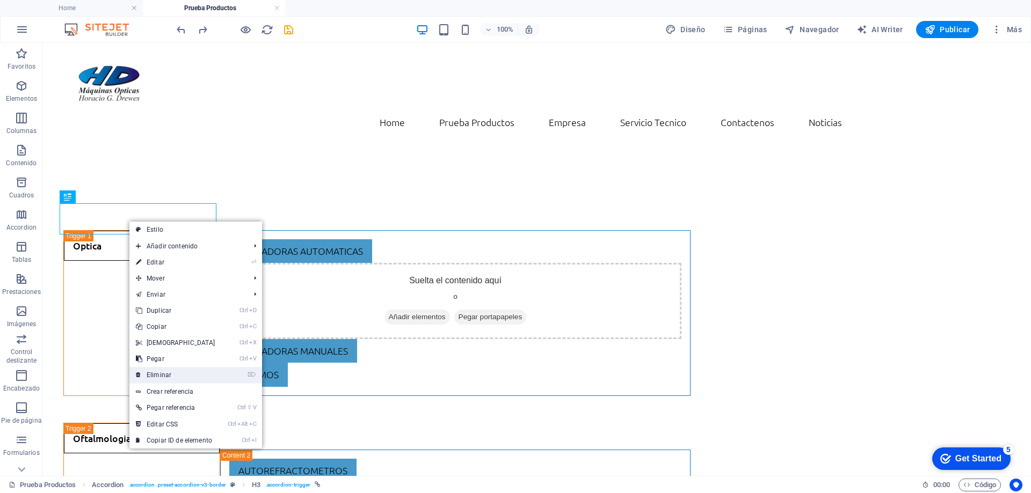
click at [164, 376] on link "⌦ Eliminar" at bounding box center [175, 375] width 92 height 16
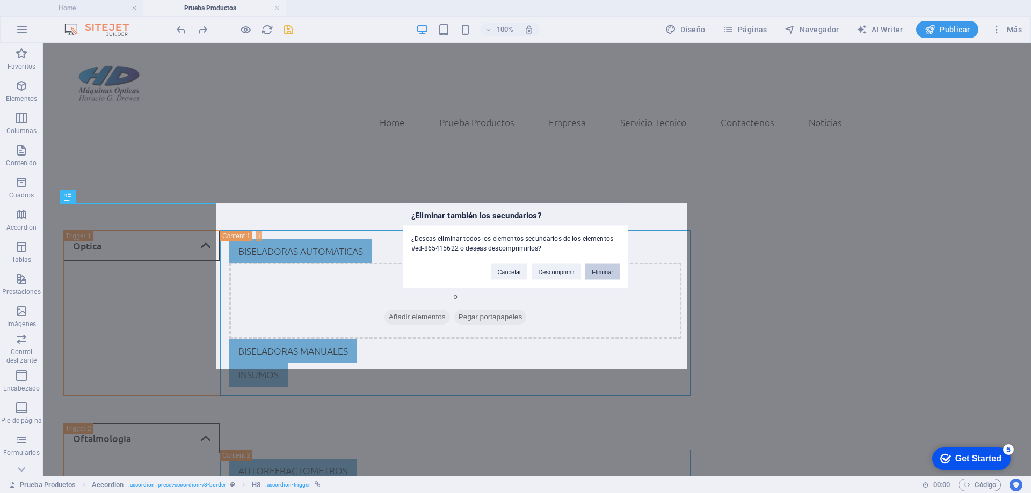
click at [596, 273] on button "Eliminar" at bounding box center [602, 272] width 34 height 16
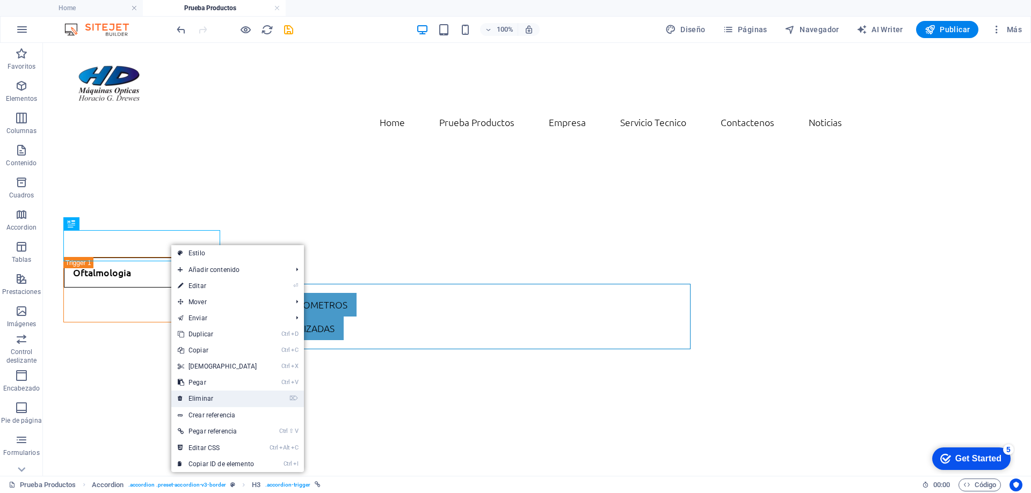
click at [197, 401] on link "⌦ Eliminar" at bounding box center [217, 399] width 92 height 16
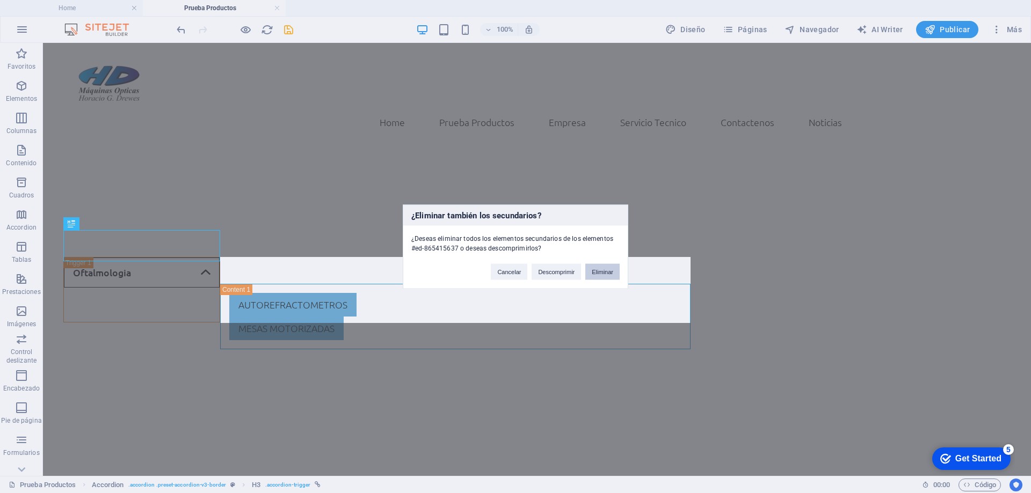
click at [606, 277] on button "Eliminar" at bounding box center [602, 272] width 34 height 16
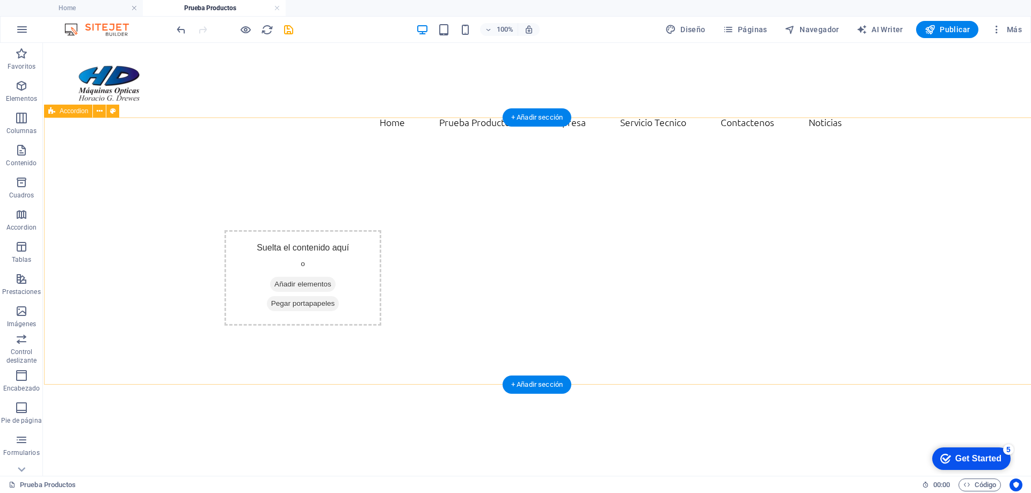
click at [328, 277] on span "Añadir elementos" at bounding box center [303, 284] width 66 height 15
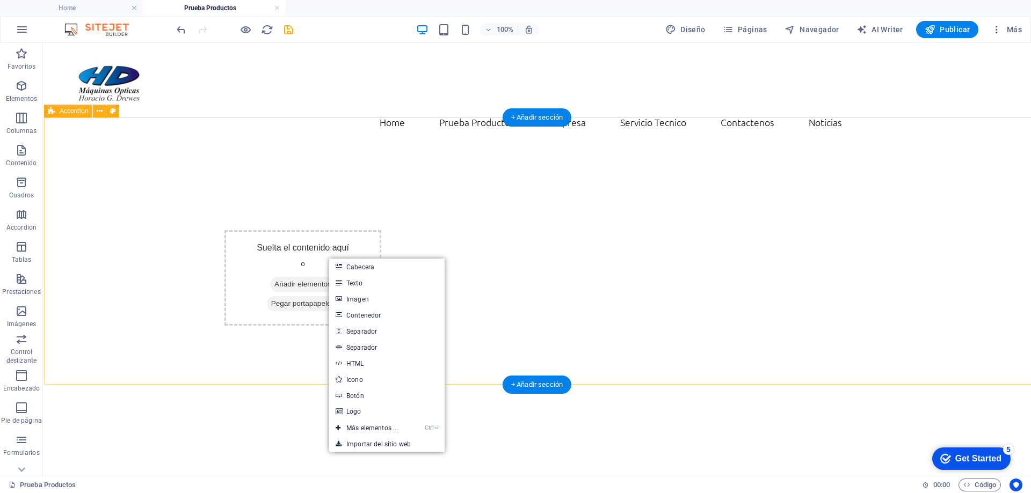
click at [115, 265] on div "Suelta el contenido aquí o Añadir elementos Pegar portapapeles" at bounding box center [538, 277] width 988 height 267
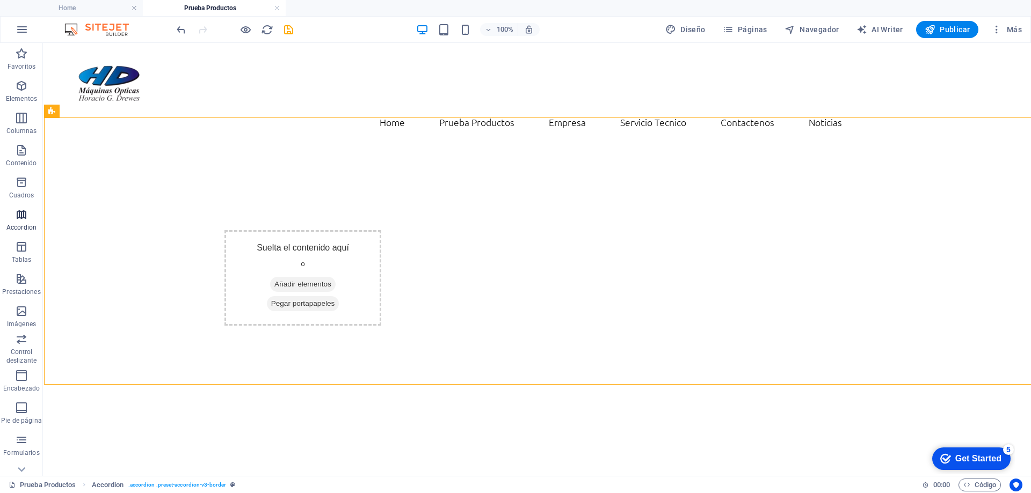
click at [24, 217] on icon "button" at bounding box center [21, 214] width 13 height 13
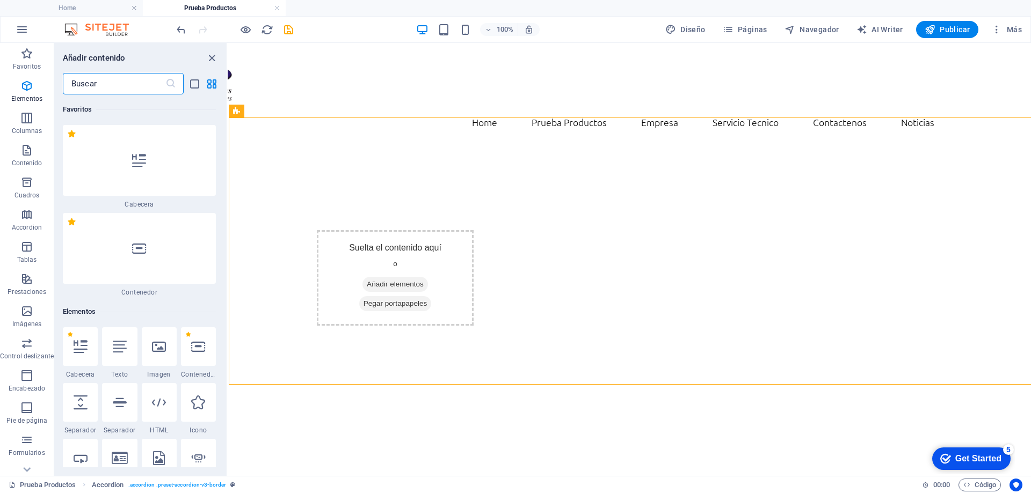
scroll to position [6671, 0]
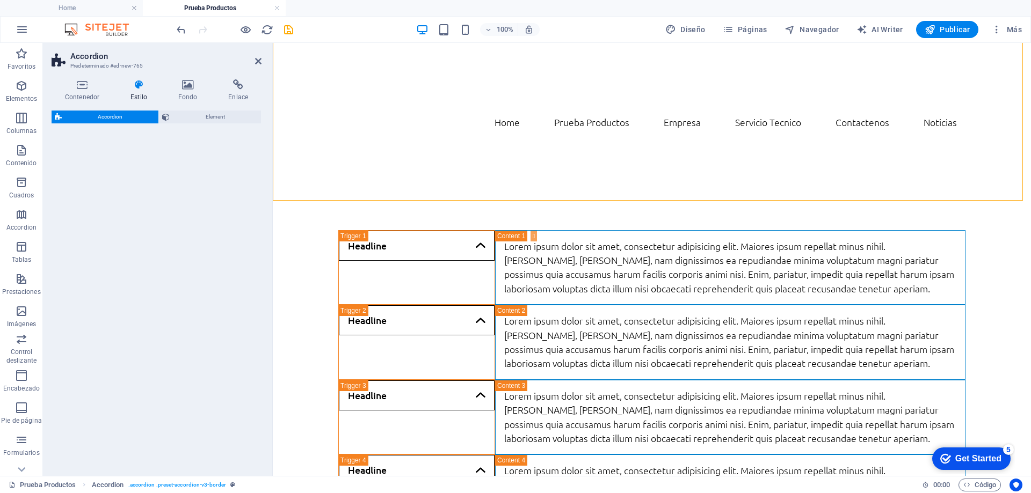
select select "rem"
select select "preset-accordion-v3-border"
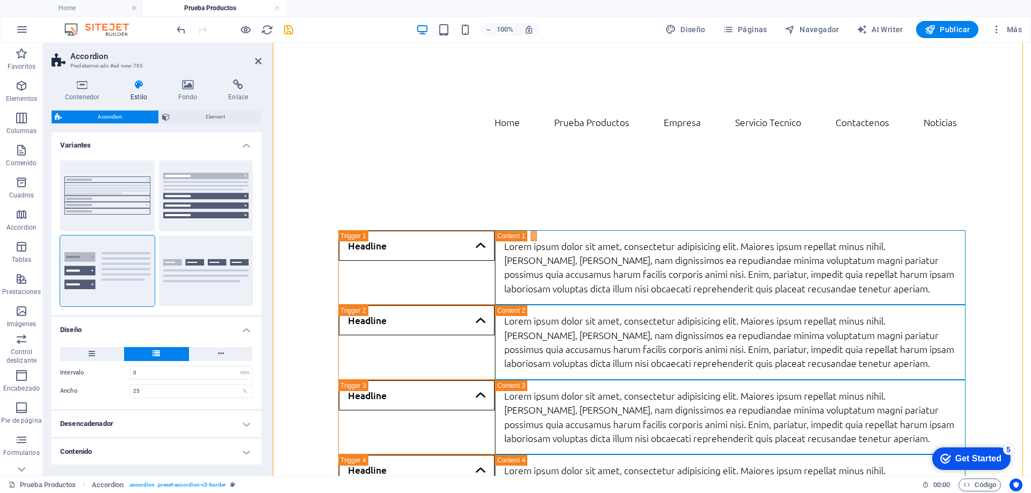
scroll to position [98, 0]
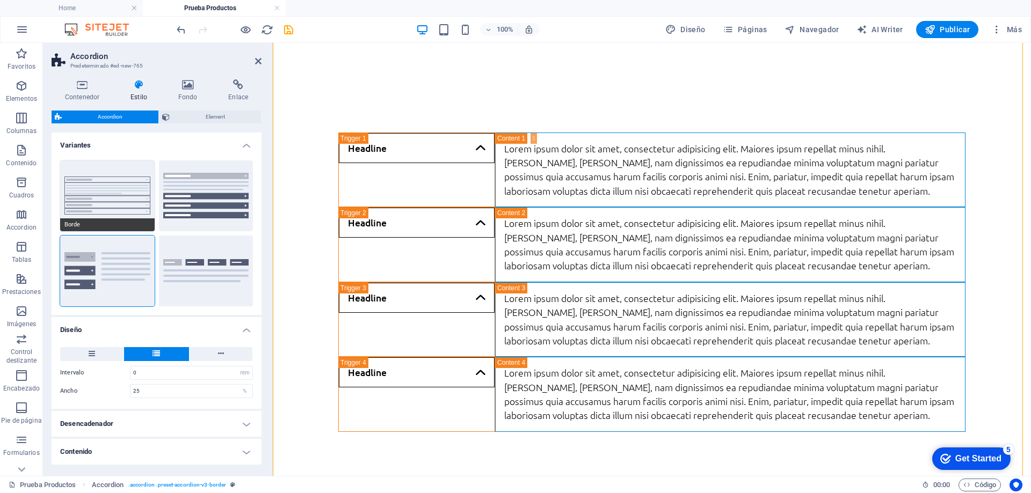
click at [96, 201] on button "Borde" at bounding box center [107, 196] width 95 height 71
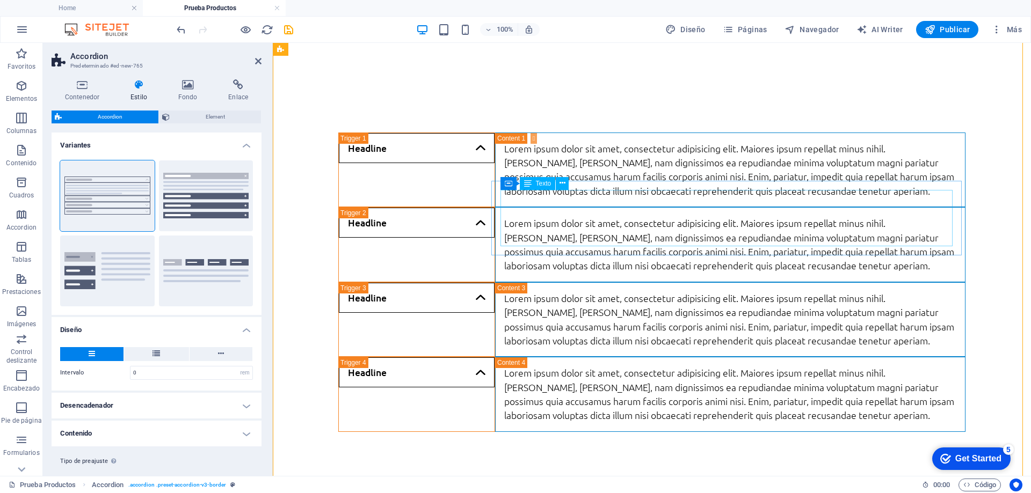
type input "0"
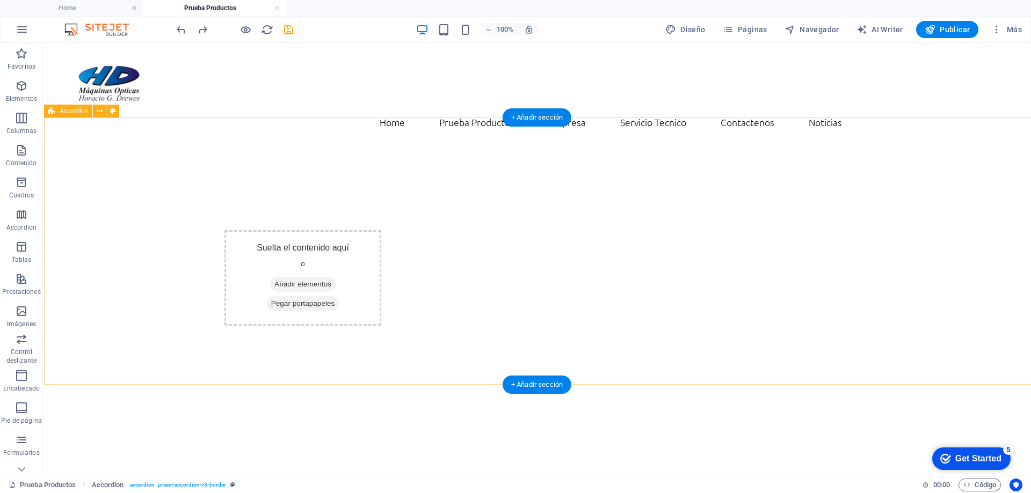
scroll to position [0, 0]
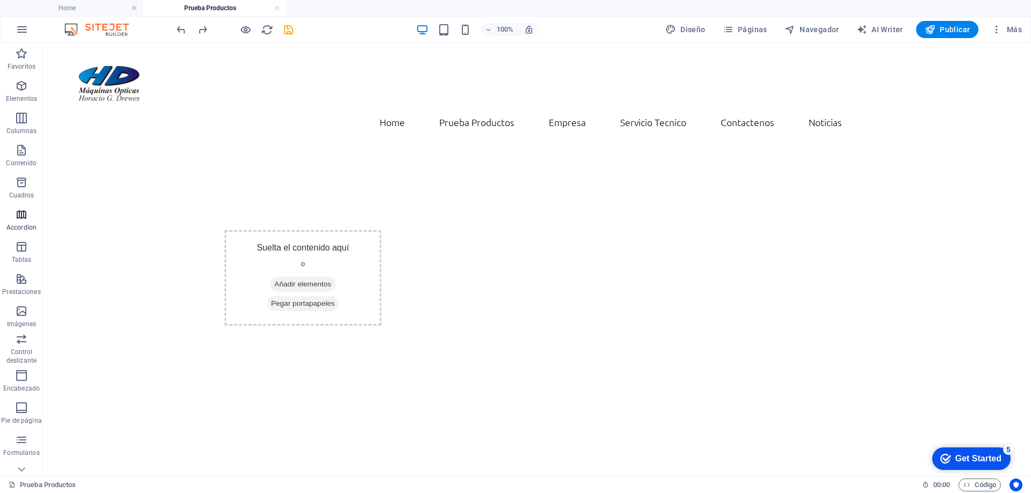
click at [24, 226] on p "Accordion" at bounding box center [21, 227] width 30 height 9
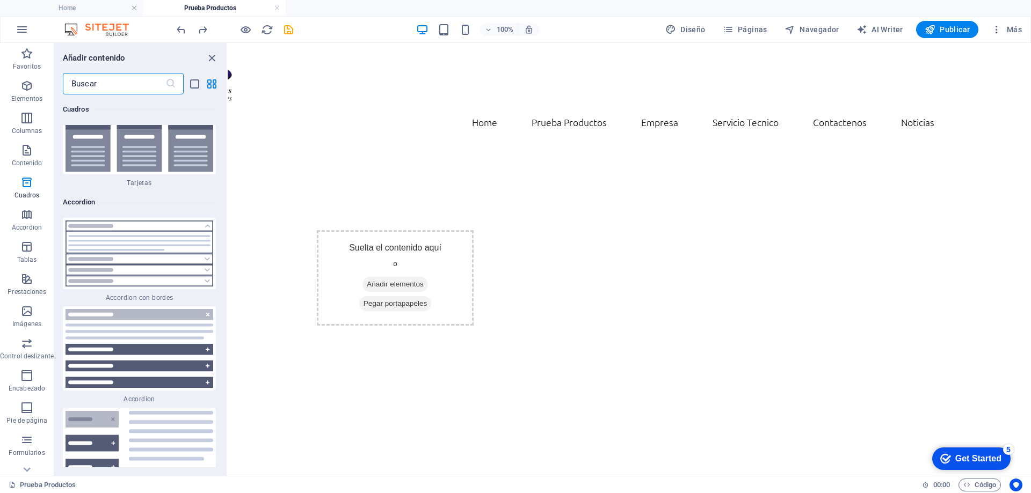
scroll to position [6564, 0]
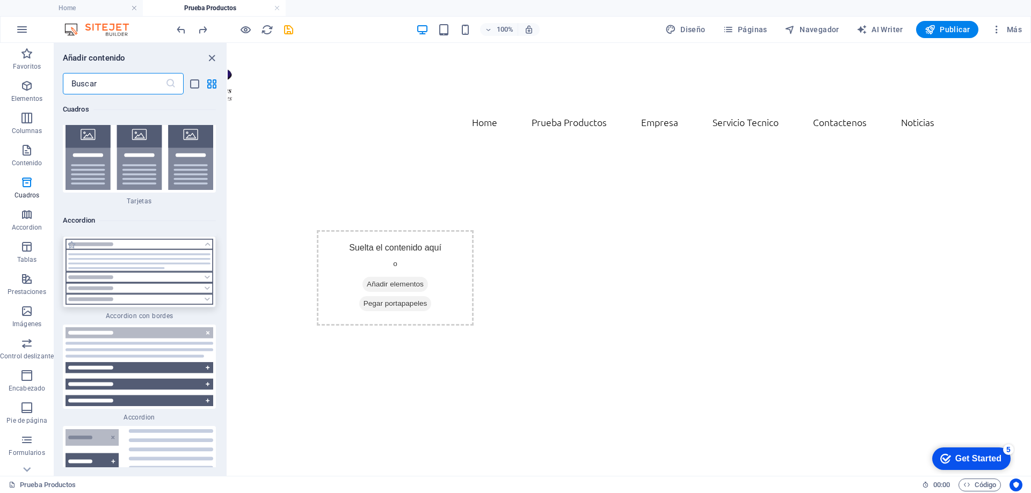
click at [156, 278] on img at bounding box center [140, 272] width 148 height 66
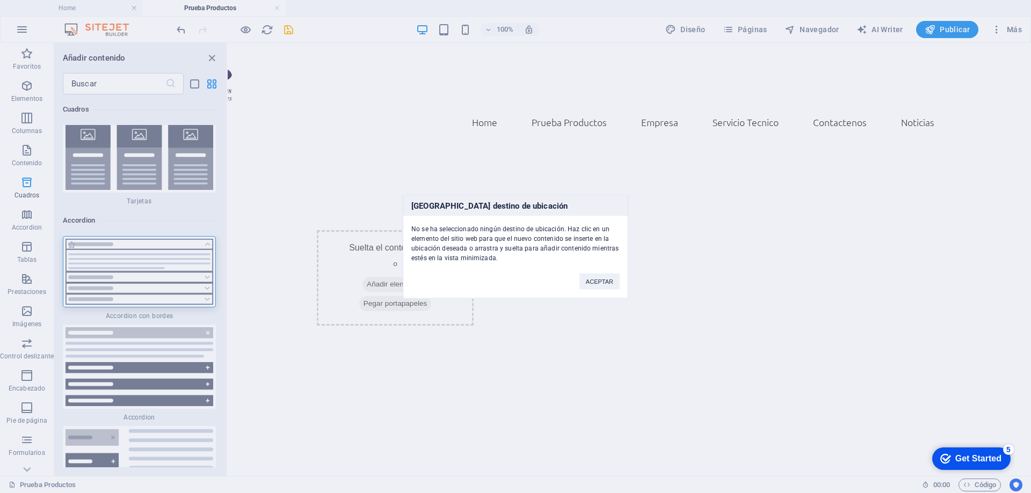
click at [136, 279] on div "[GEOGRAPHIC_DATA] destino de ubicación No se ha seleccionado ningún destino de …" at bounding box center [515, 246] width 1031 height 493
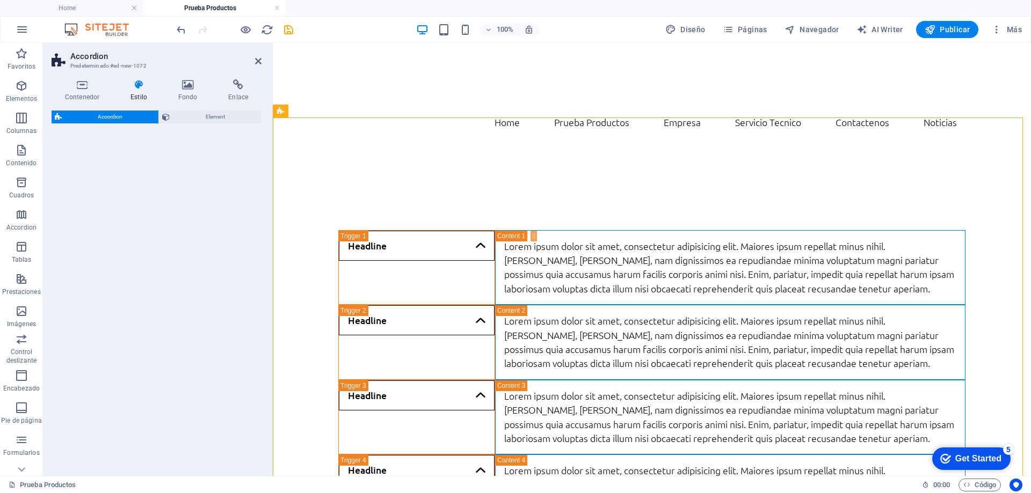
select select "rem"
select select "preset-accordion-v3-border"
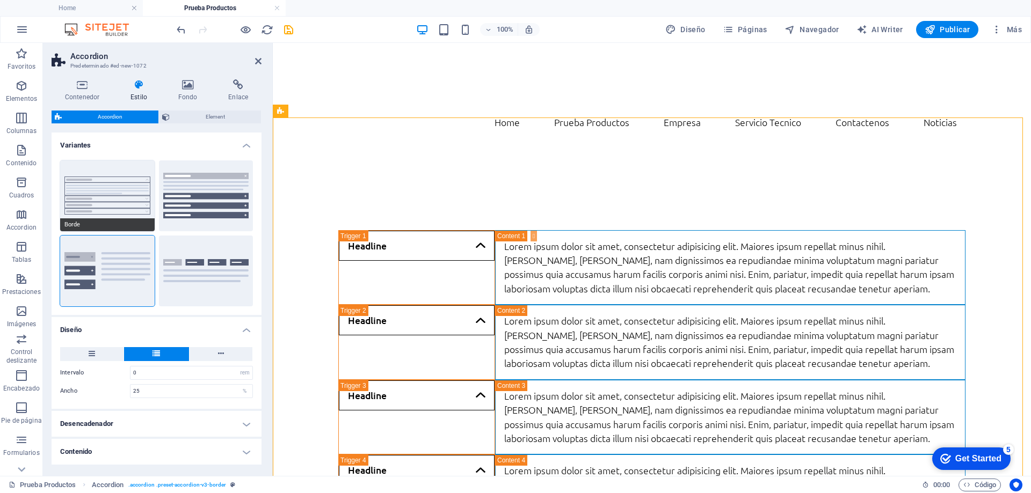
click at [136, 197] on button "Borde" at bounding box center [107, 196] width 95 height 71
type input "0"
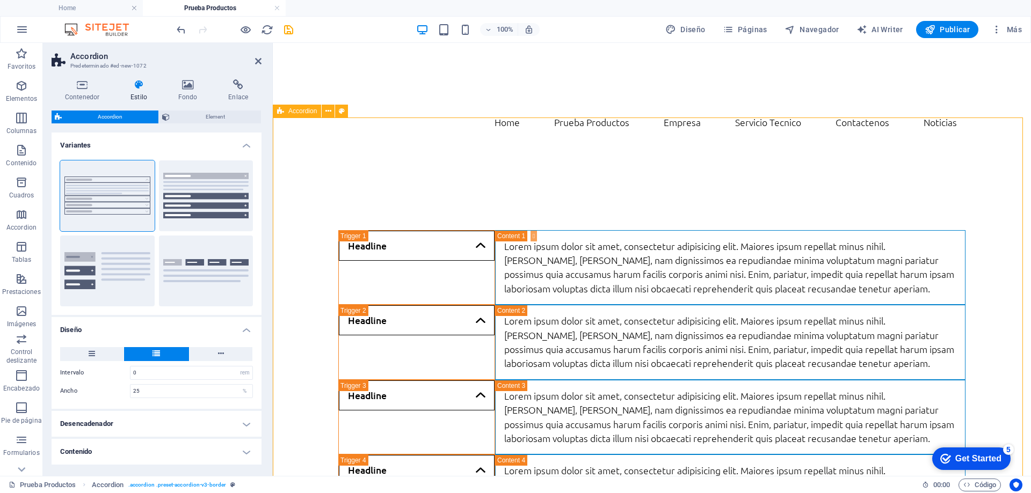
click at [294, 151] on div "Headline Lorem ipsum dolor sit amet, consectetur adipisicing elit. Maiores ipsu…" at bounding box center [652, 379] width 758 height 471
drag, startPoint x: 260, startPoint y: 61, endPoint x: 270, endPoint y: 75, distance: 17.0
click at [260, 61] on icon at bounding box center [258, 61] width 6 height 9
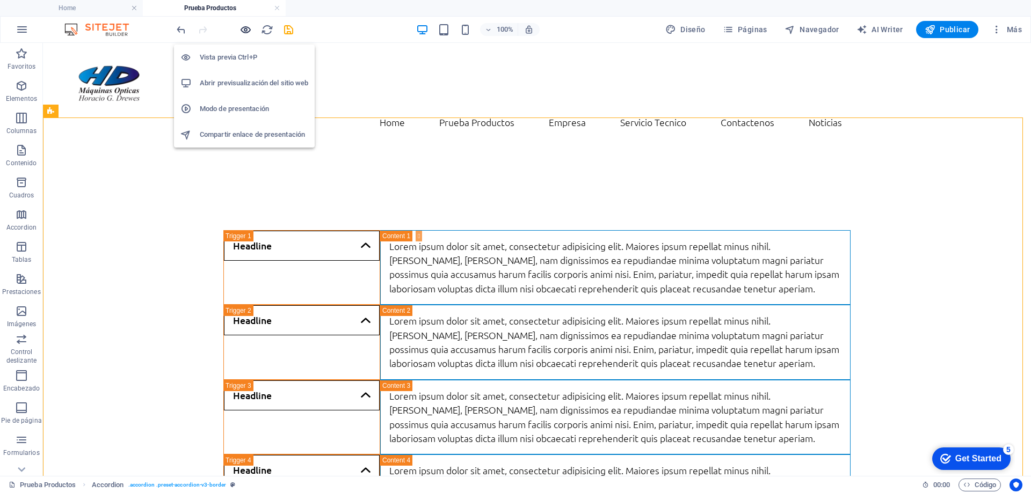
click at [241, 31] on icon "button" at bounding box center [245, 30] width 12 height 12
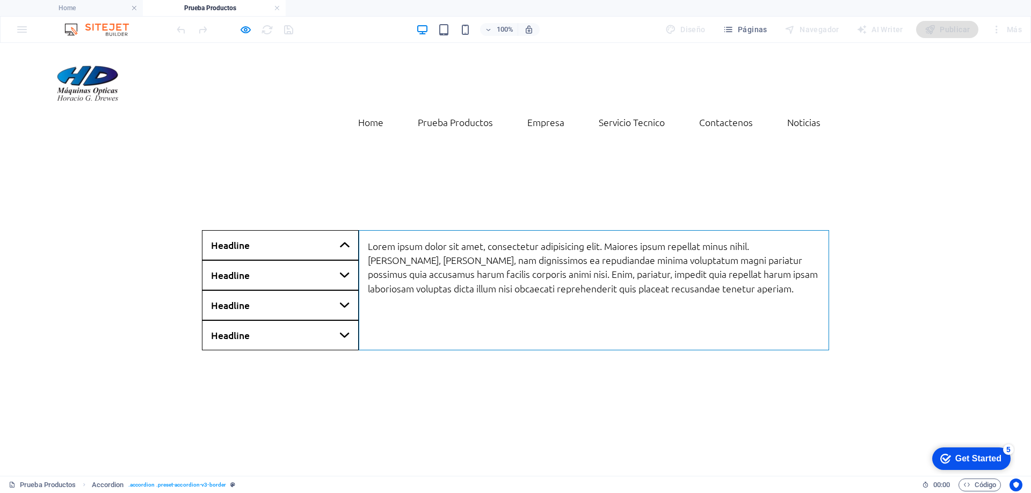
click at [287, 230] on link "Headline" at bounding box center [280, 245] width 157 height 30
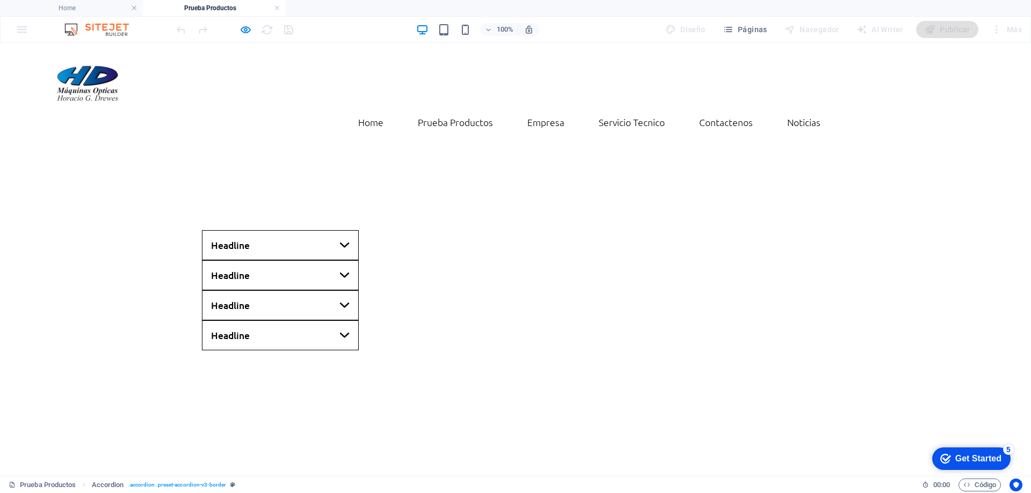
click at [296, 230] on link "Headline" at bounding box center [280, 245] width 157 height 30
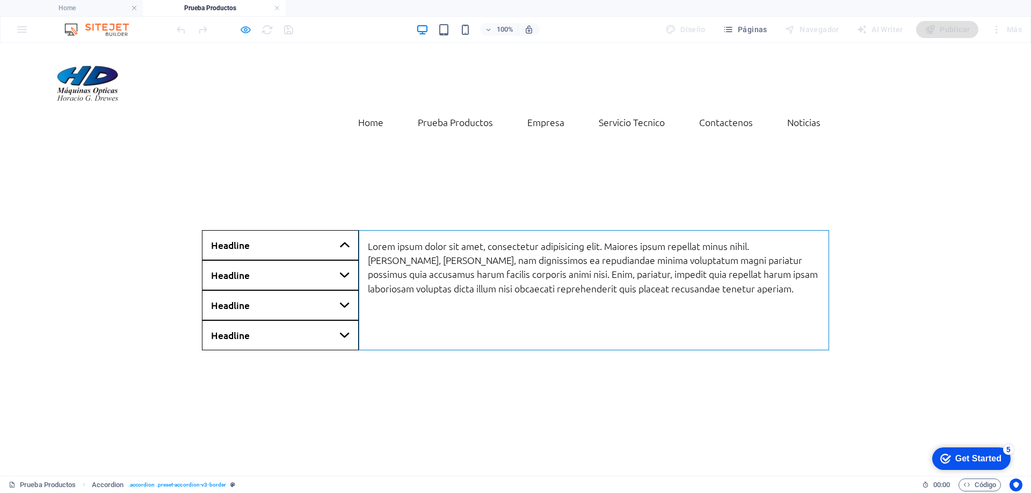
click at [246, 34] on icon "button" at bounding box center [245, 30] width 12 height 12
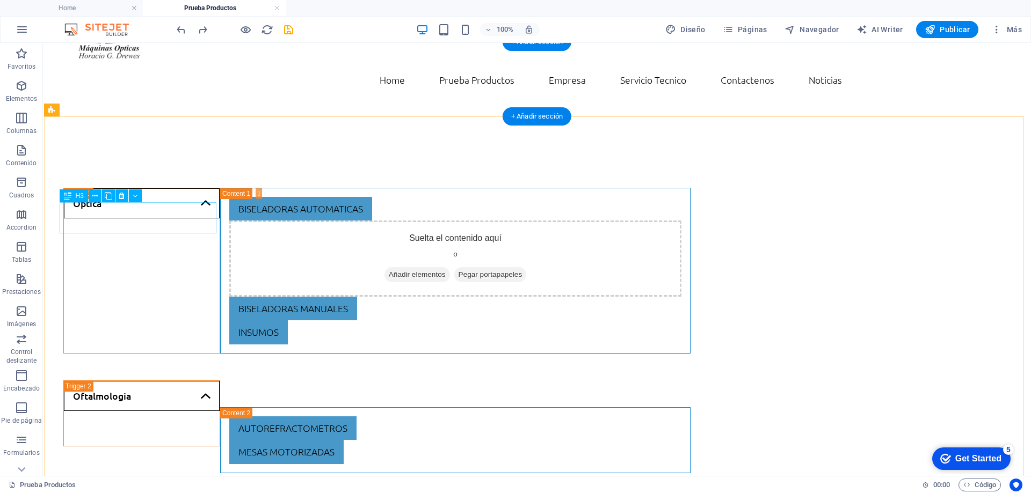
scroll to position [53, 0]
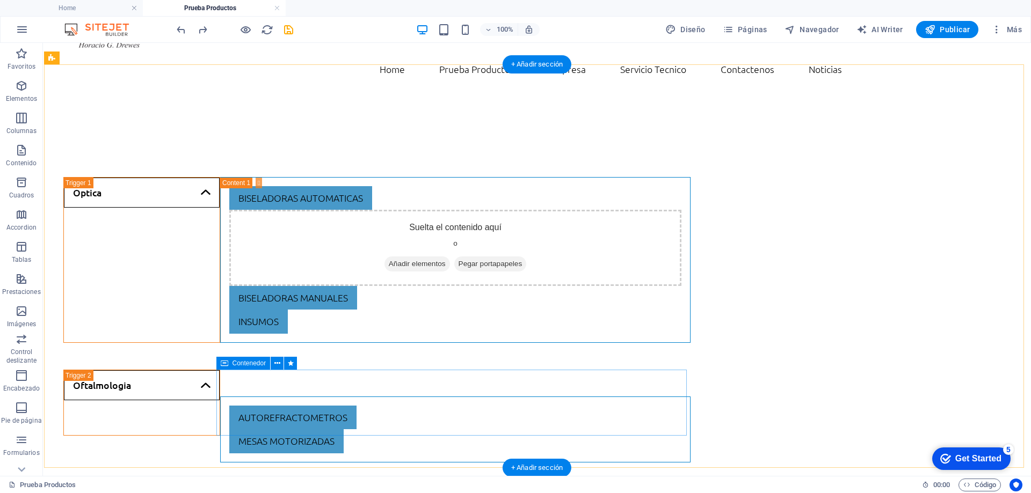
click at [220, 403] on div "autorefractometros mesas motorizadas" at bounding box center [455, 430] width 470 height 66
select select "px"
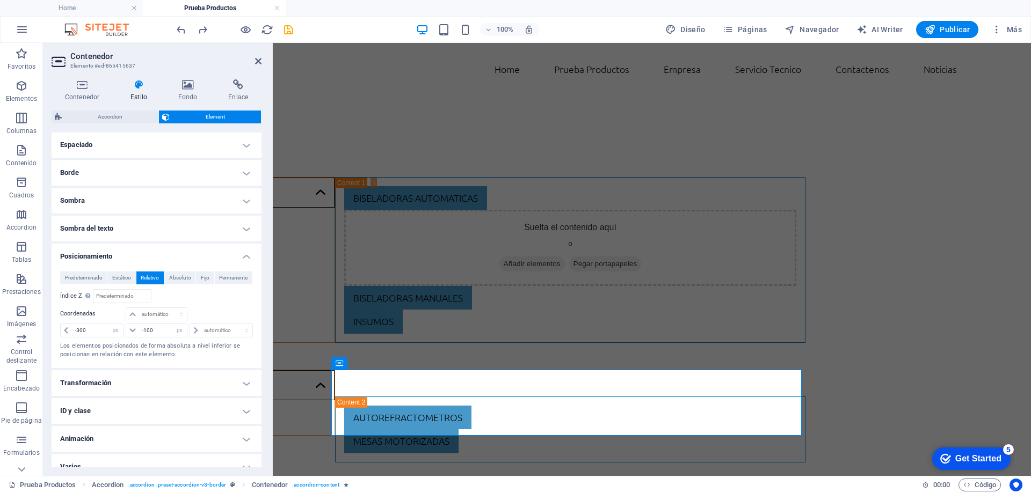
scroll to position [215, 0]
click at [114, 257] on h4 "Posicionamiento" at bounding box center [157, 252] width 210 height 19
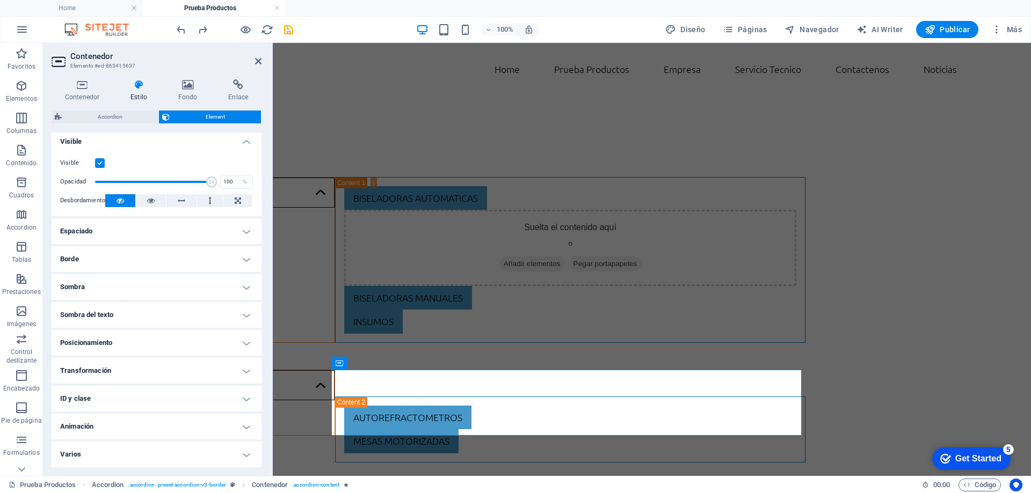
scroll to position [128, 0]
click at [114, 345] on h4 "Posicionamiento" at bounding box center [157, 343] width 210 height 26
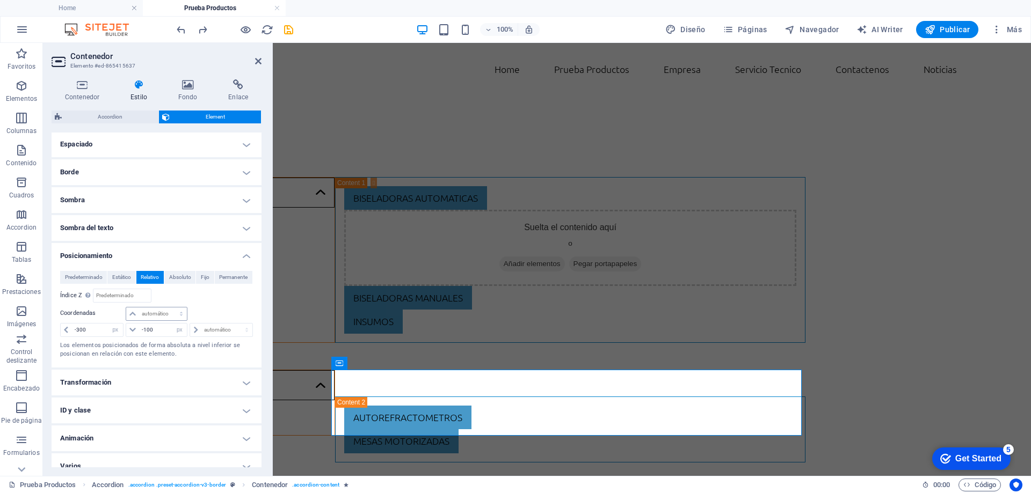
scroll to position [227, 0]
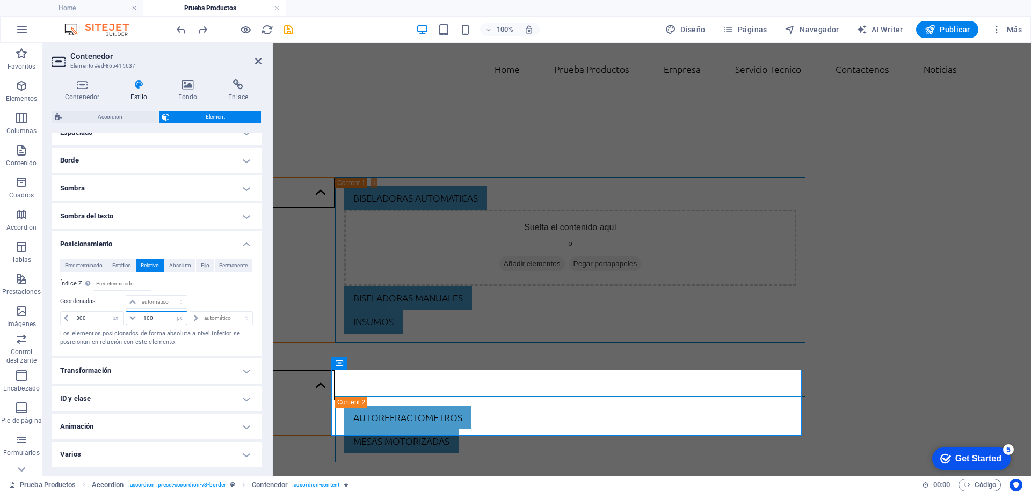
click at [159, 320] on input "-100" at bounding box center [163, 318] width 48 height 13
type input "-1"
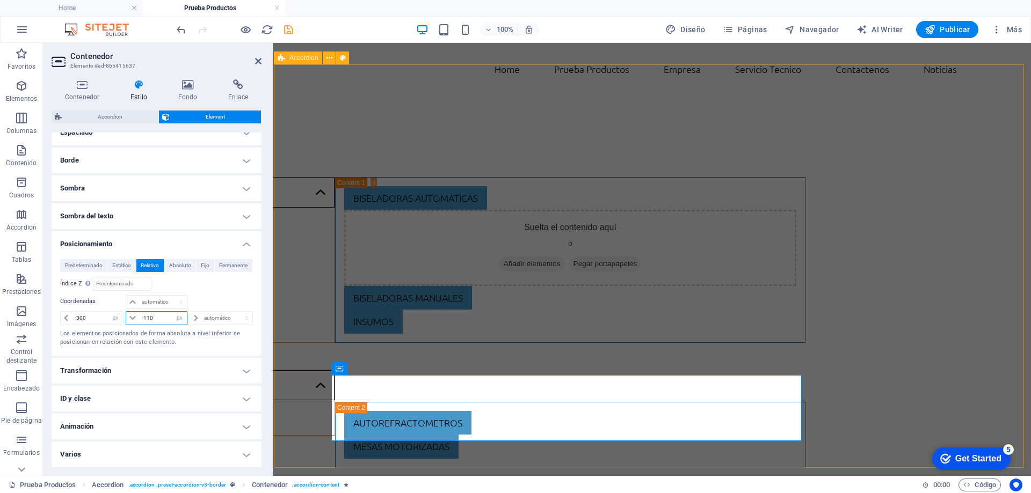
type input "-110"
click at [311, 310] on div "Optica Biseladoras automaticas Suelta el contenido aquí o Añadir elementos Pega…" at bounding box center [653, 293] width 758 height 404
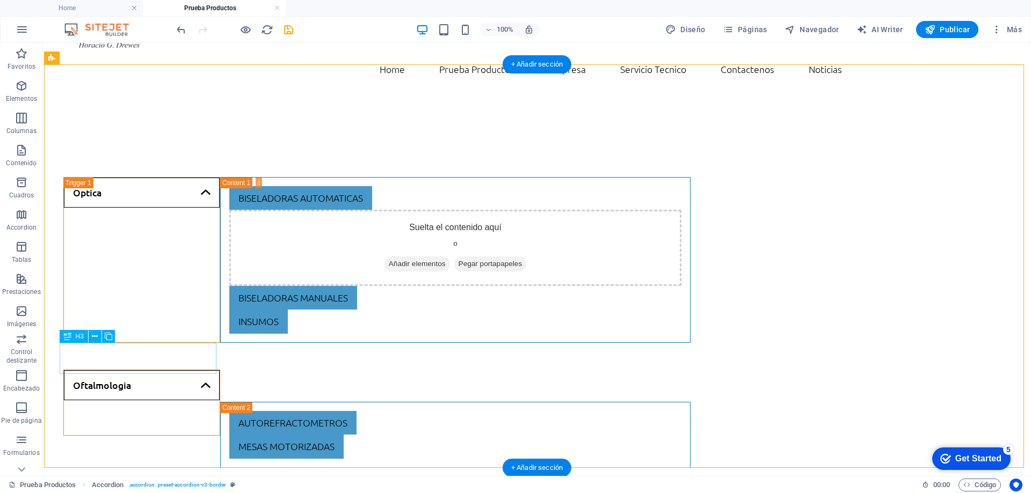
click at [165, 370] on div "Oftalmologia" at bounding box center [141, 403] width 157 height 66
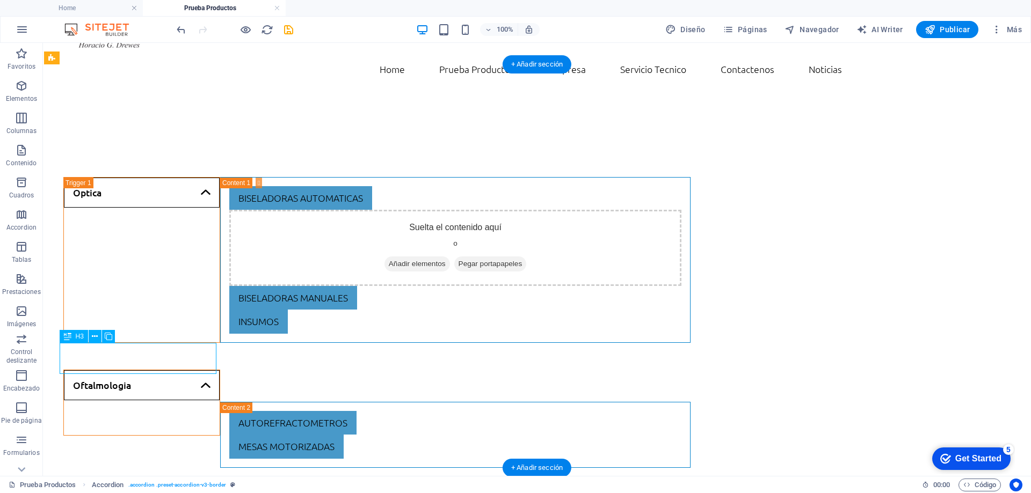
click at [165, 370] on div "Oftalmologia" at bounding box center [141, 403] width 157 height 66
select select "px"
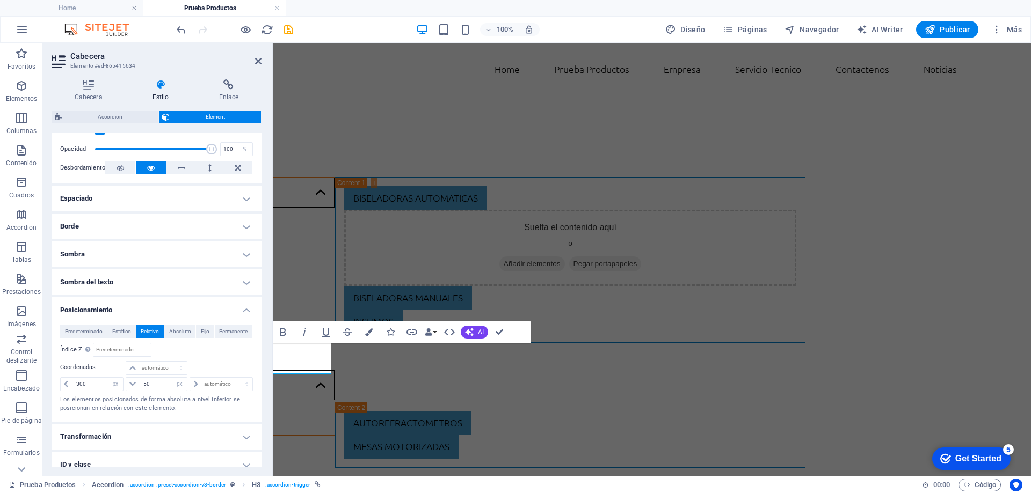
scroll to position [161, 0]
click at [257, 57] on icon at bounding box center [258, 61] width 6 height 9
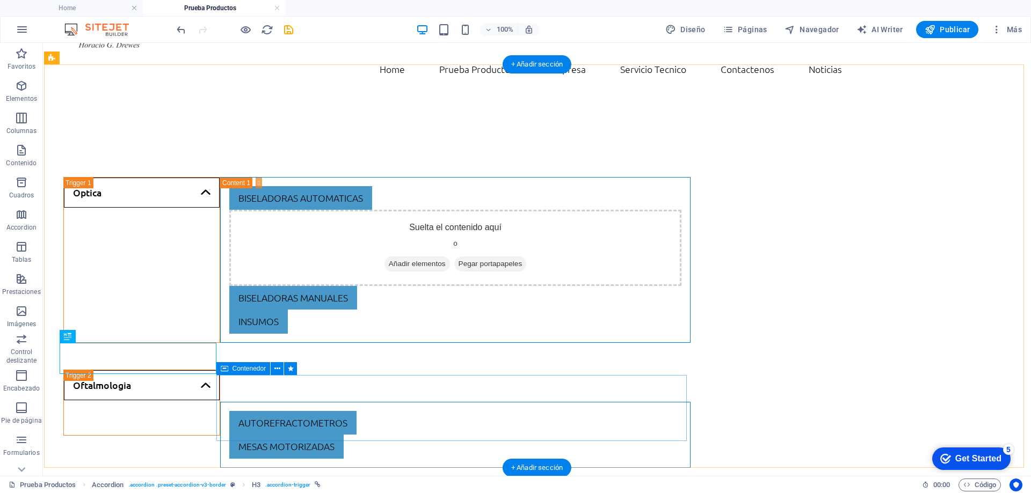
click at [221, 415] on div "autorefractometros mesas motorizadas" at bounding box center [455, 435] width 470 height 66
select select "px"
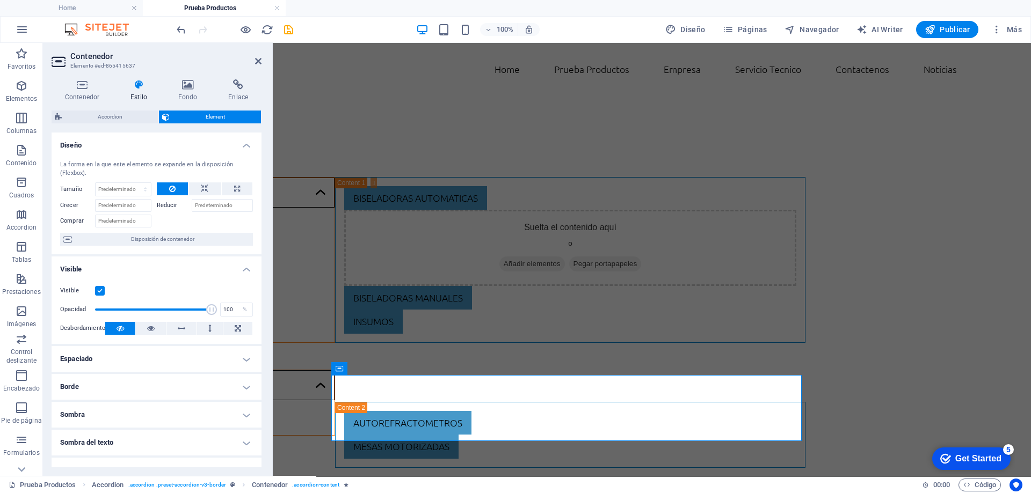
scroll to position [107, 0]
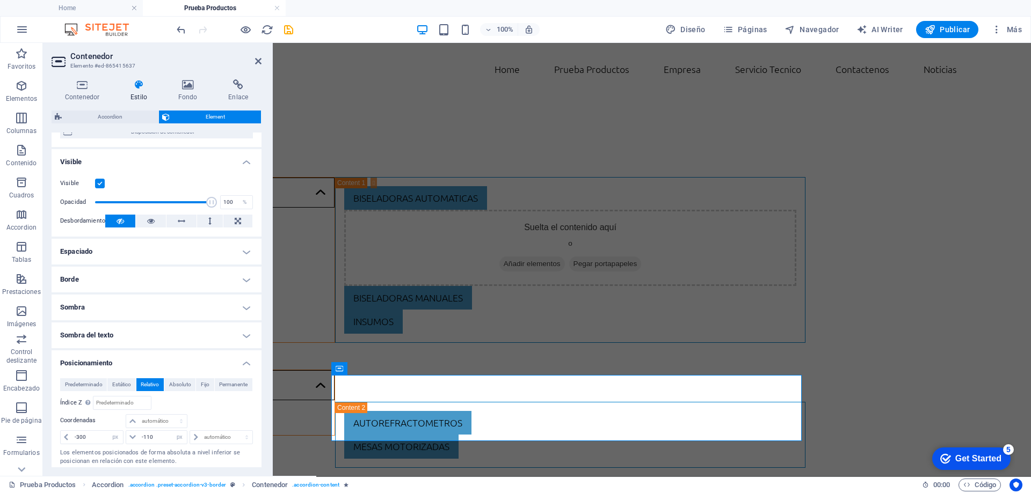
click at [101, 360] on h4 "Posicionamiento" at bounding box center [157, 360] width 210 height 19
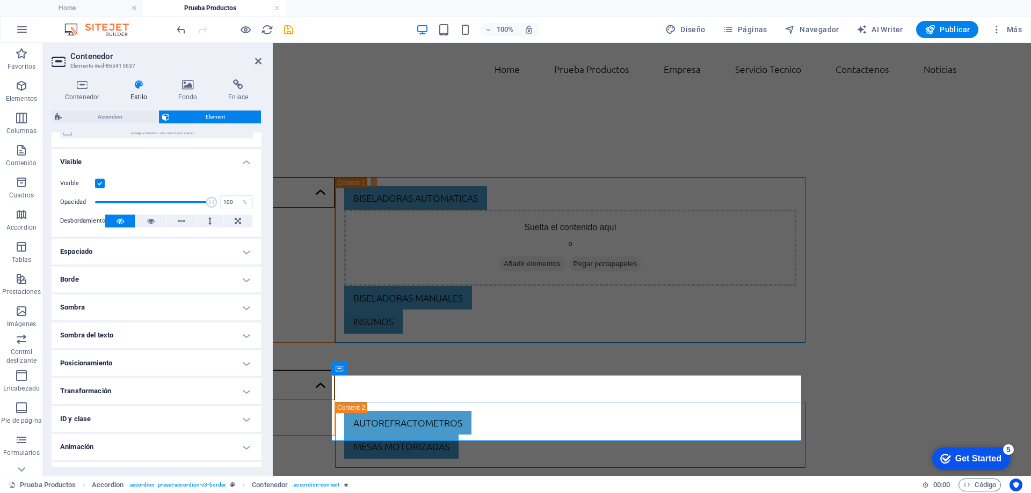
click at [143, 365] on h4 "Posicionamiento" at bounding box center [157, 364] width 210 height 26
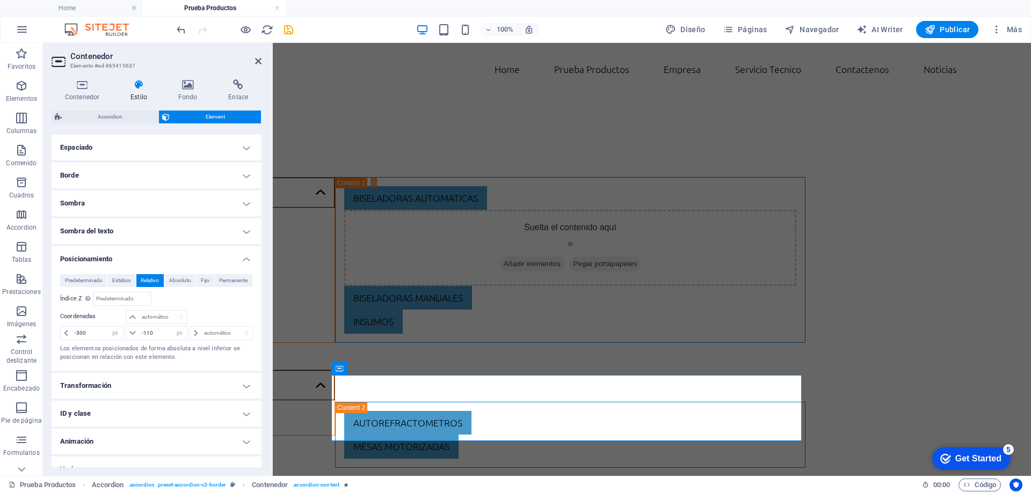
scroll to position [215, 0]
click at [102, 326] on input "-300" at bounding box center [97, 330] width 51 height 13
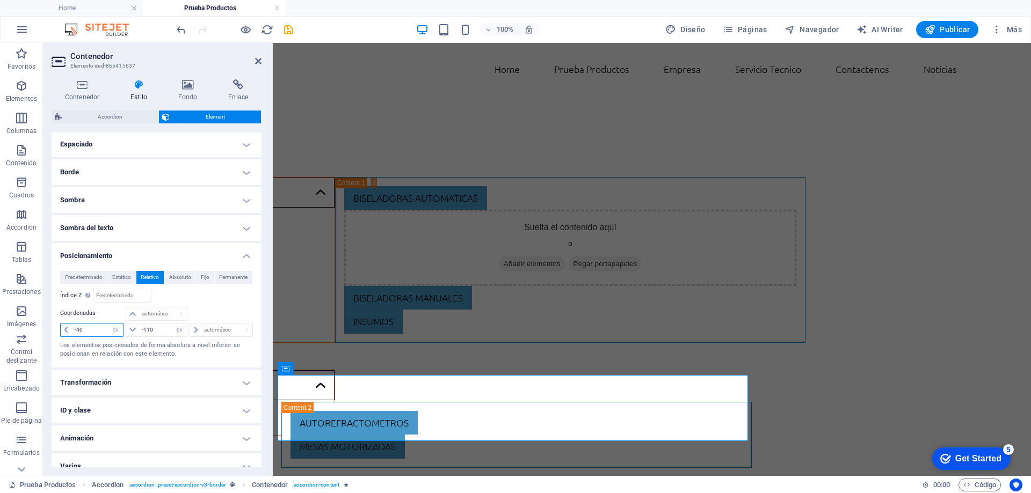
type input "-4"
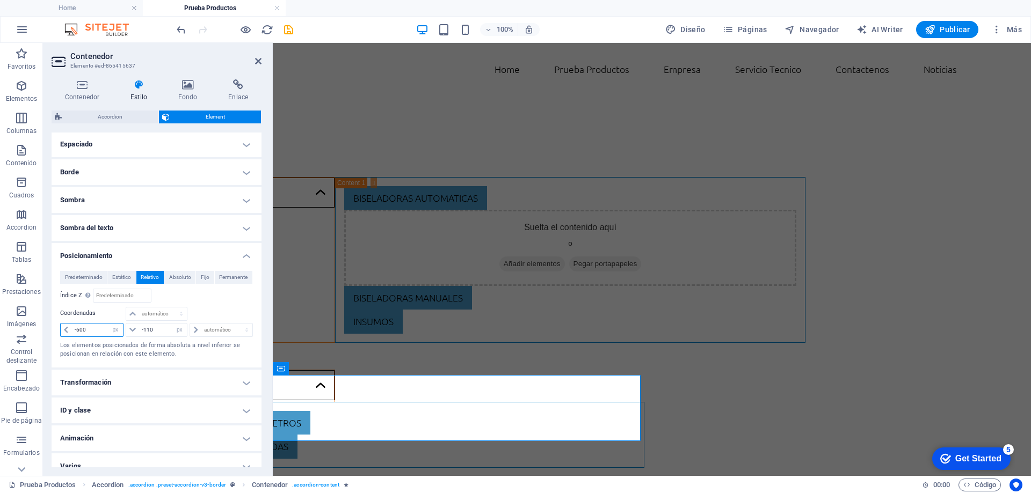
type input "-600"
click at [263, 58] on aside "Contenedor Elemento #ed-865415637 Contenedor Estilo Fondo Enlace Tamaño Altura …" at bounding box center [158, 259] width 230 height 433
click at [258, 62] on icon at bounding box center [258, 61] width 6 height 9
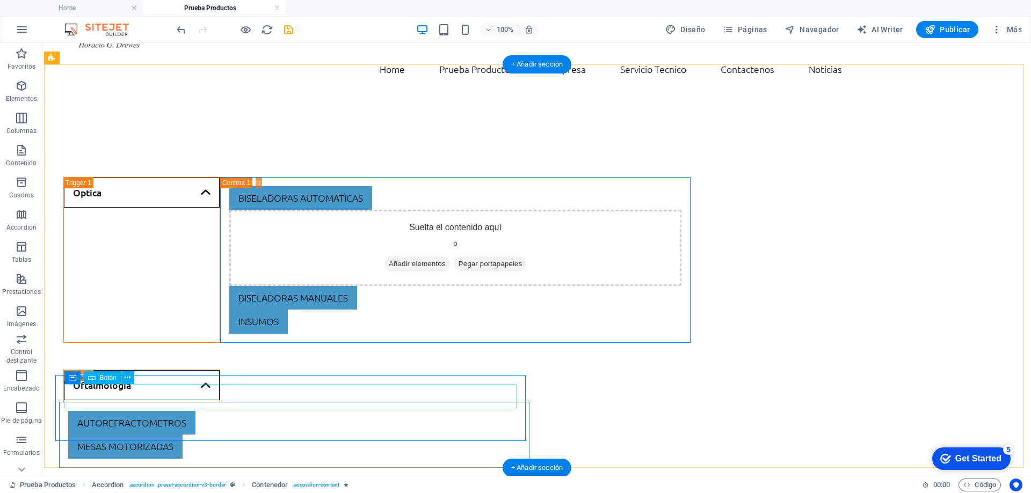
click at [302, 411] on div "autorefractometros" at bounding box center [294, 423] width 452 height 24
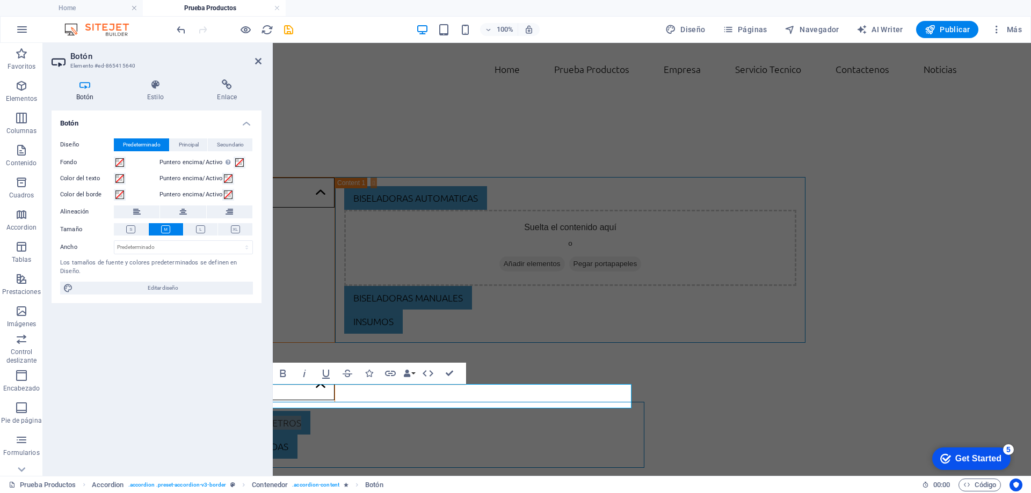
click at [263, 66] on aside "Botón Elemento #ed-865415640 Botón Estilo Enlace Botón Diseño Predeterminado Pr…" at bounding box center [158, 259] width 230 height 433
click at [259, 61] on icon at bounding box center [258, 61] width 6 height 9
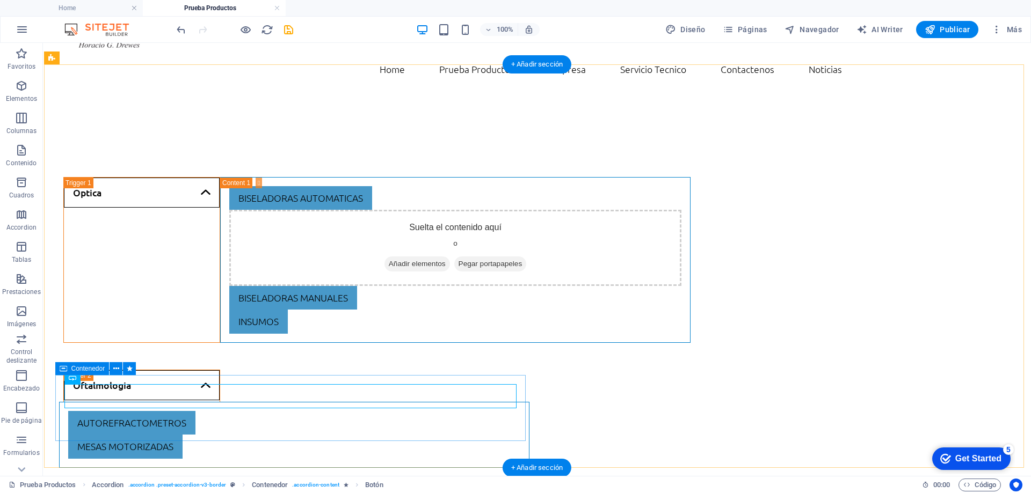
click at [61, 407] on div "autorefractometros mesas motorizadas" at bounding box center [294, 435] width 470 height 66
select select "px"
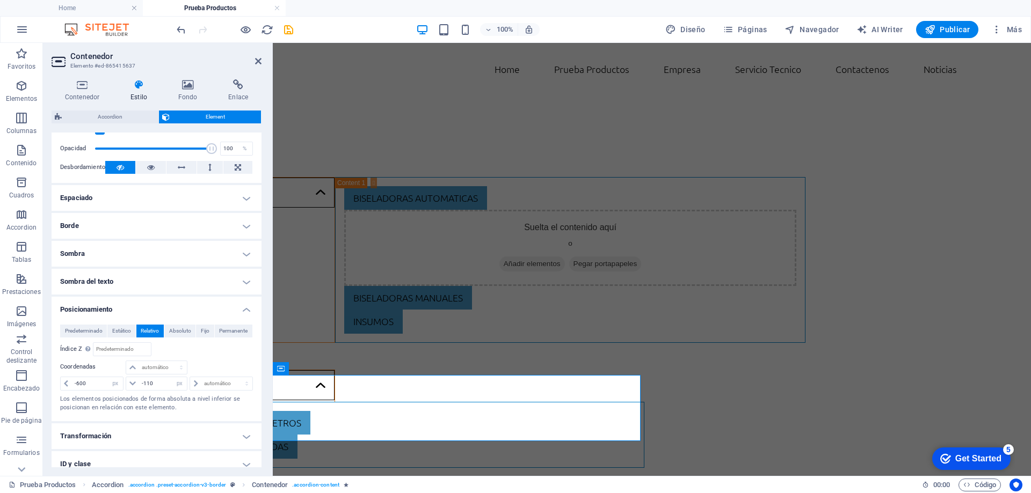
click at [89, 315] on h4 "Posicionamiento" at bounding box center [157, 306] width 210 height 19
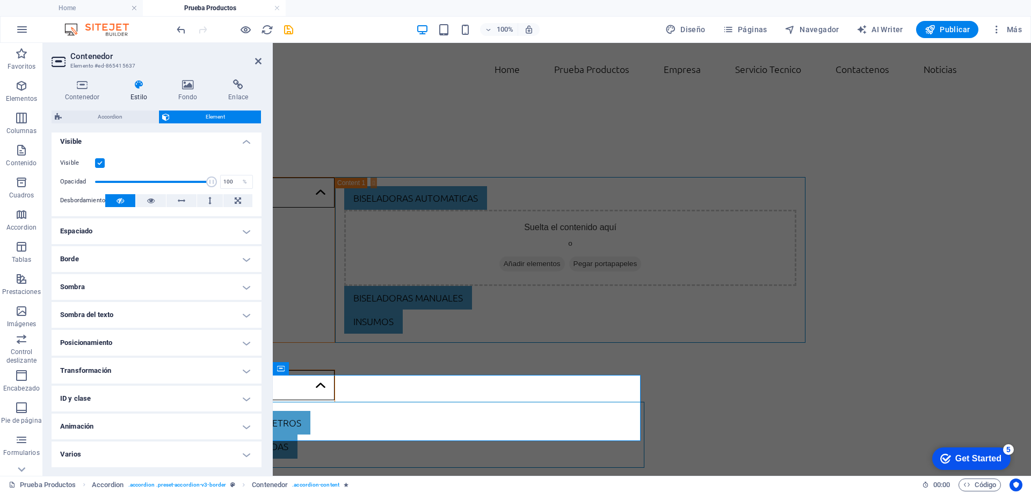
click at [101, 339] on h4 "Posicionamiento" at bounding box center [157, 343] width 210 height 26
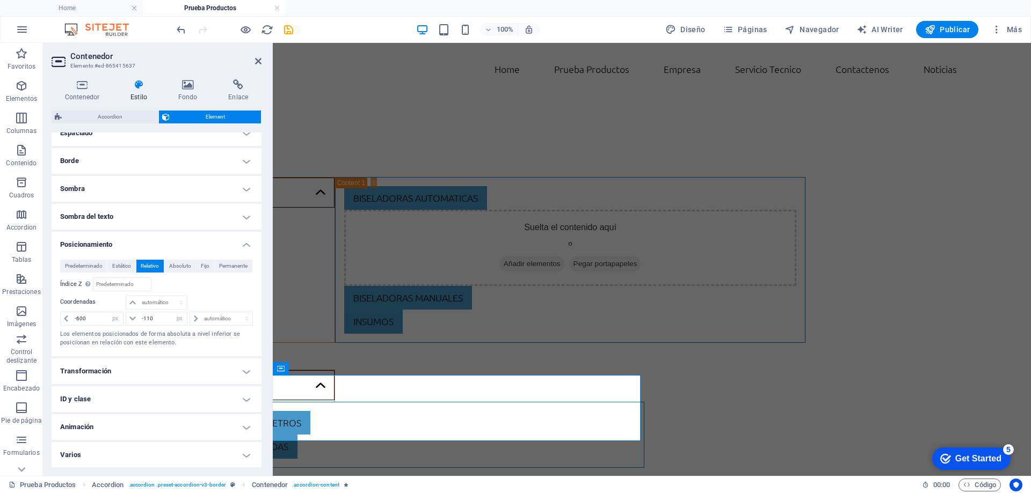
scroll to position [227, 0]
click at [93, 321] on input "-600" at bounding box center [97, 318] width 51 height 13
type input "-6"
type input "-580"
click at [260, 61] on icon at bounding box center [258, 61] width 6 height 9
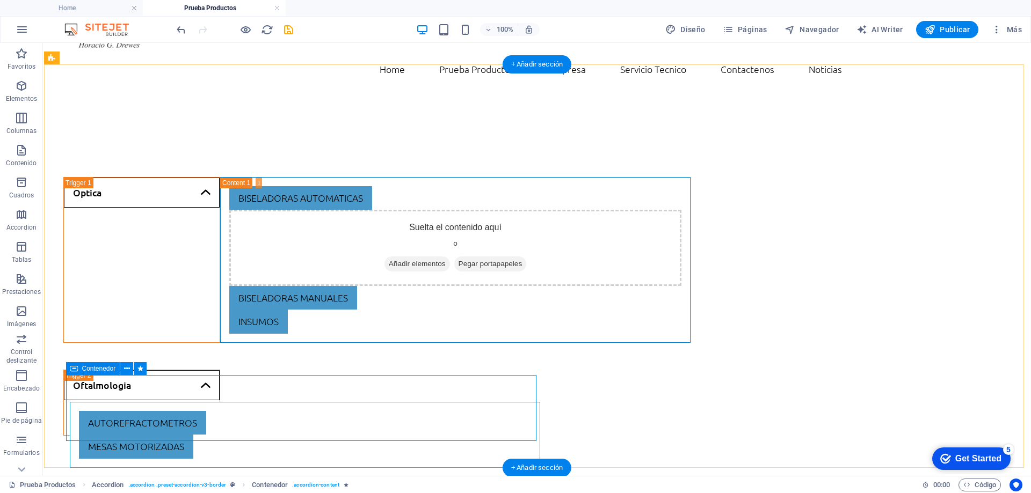
click at [72, 406] on div "autorefractometros mesas motorizadas" at bounding box center [305, 435] width 470 height 66
select select "px"
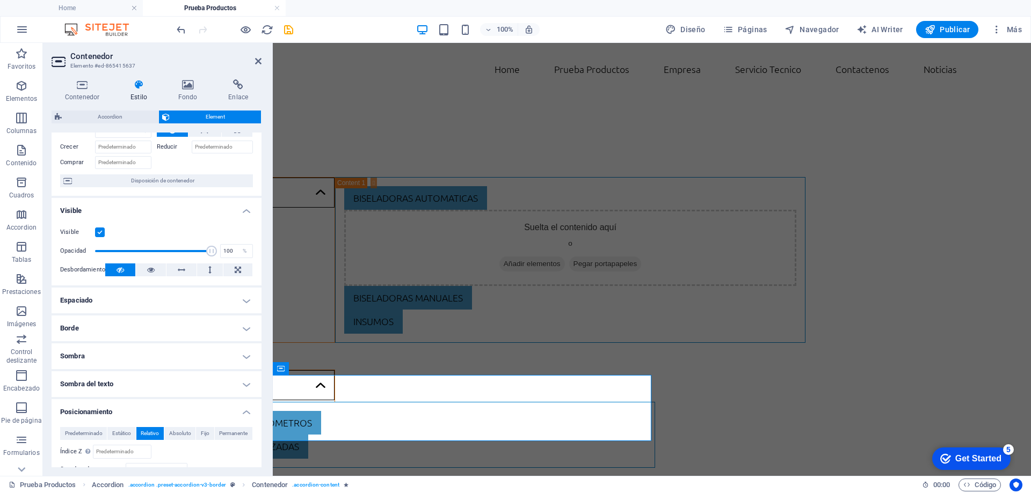
scroll to position [107, 0]
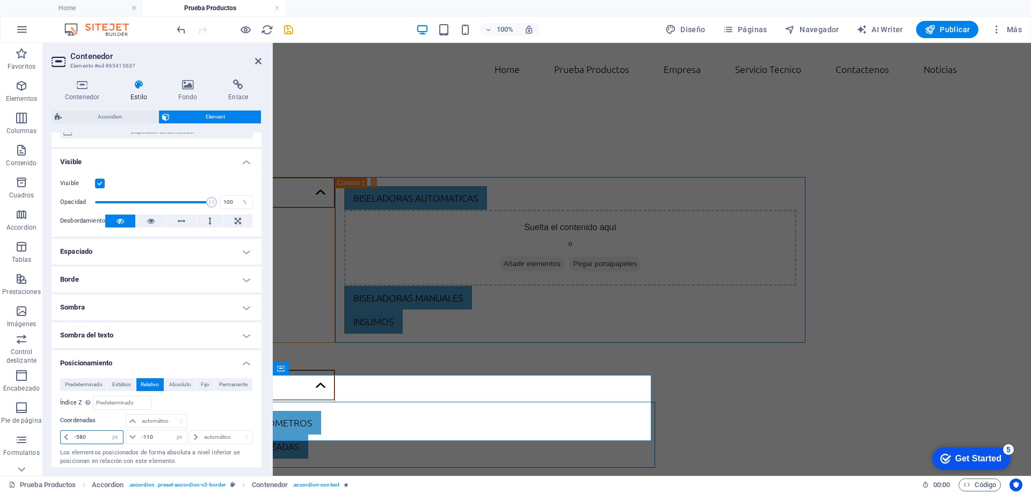
click at [91, 437] on input "-580" at bounding box center [97, 437] width 51 height 13
type input "-590"
click at [258, 62] on icon at bounding box center [258, 61] width 6 height 9
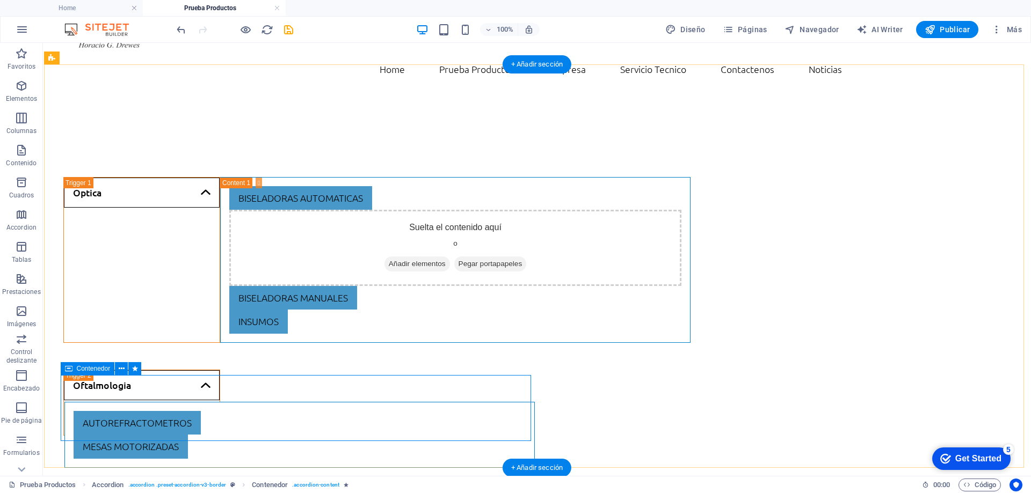
click at [67, 403] on div "autorefractometros mesas motorizadas" at bounding box center [299, 435] width 470 height 66
select select "px"
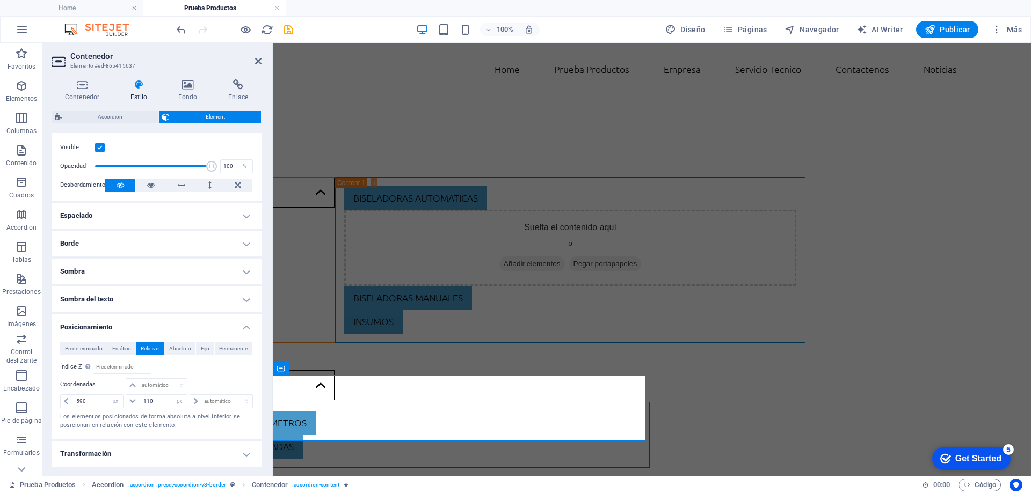
scroll to position [161, 0]
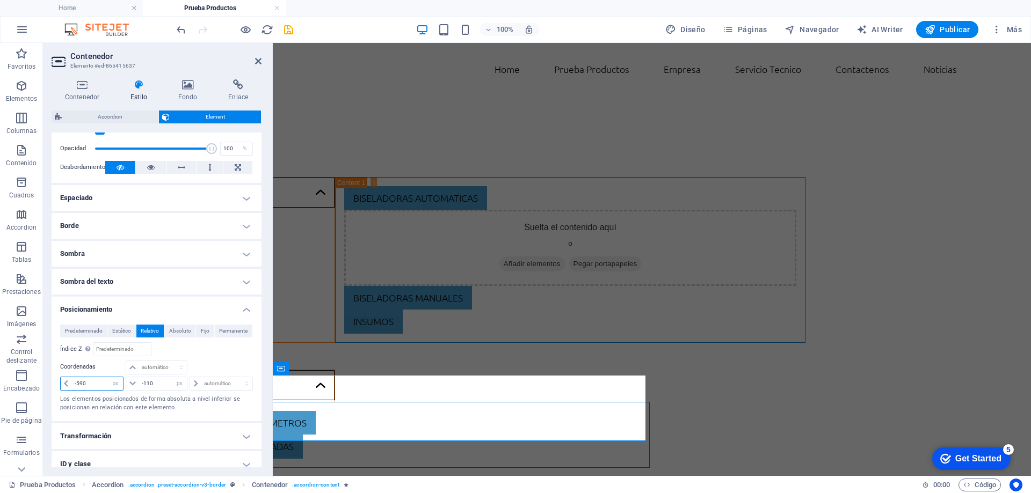
click at [91, 387] on input "-590" at bounding box center [97, 384] width 51 height 13
type input "-592"
click at [259, 65] on icon at bounding box center [258, 61] width 6 height 9
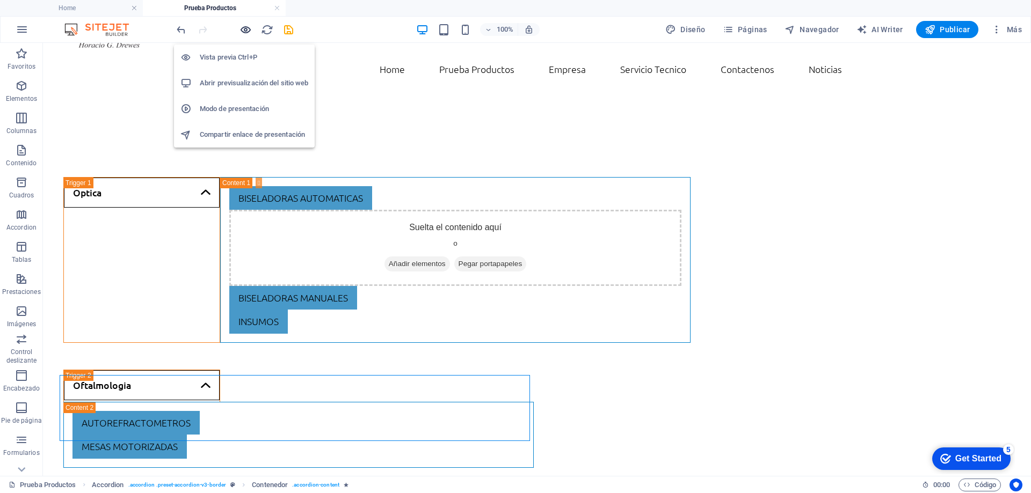
click at [248, 31] on icon "button" at bounding box center [245, 30] width 12 height 12
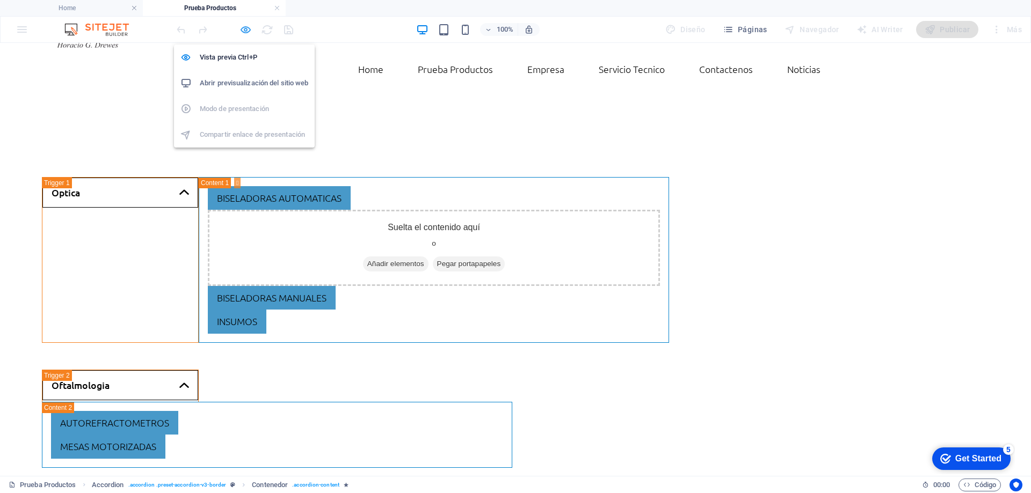
scroll to position [0, 0]
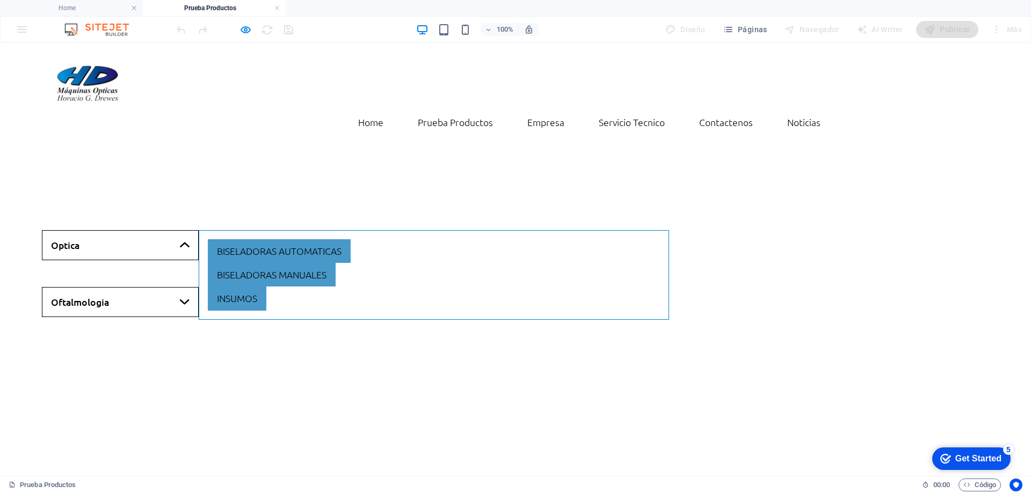
click at [128, 287] on link "Oftalmologia" at bounding box center [120, 302] width 157 height 30
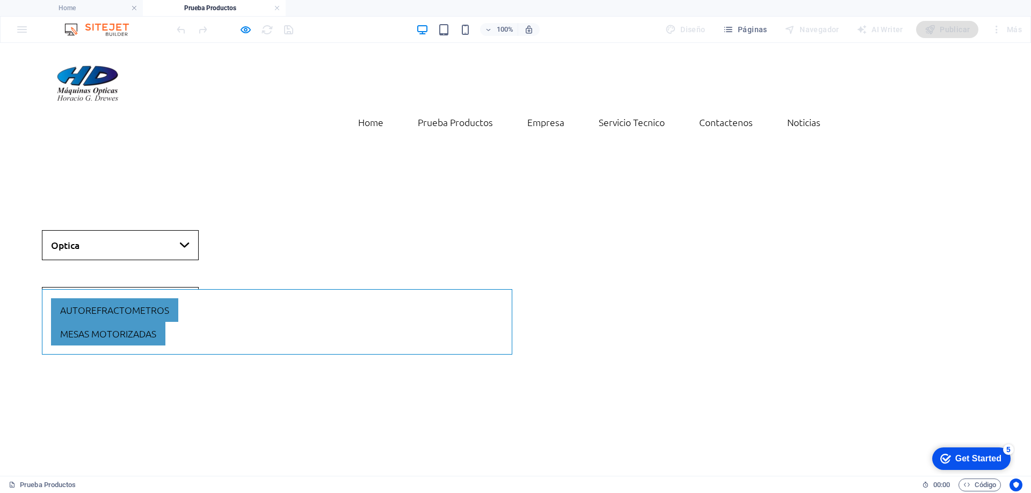
click at [159, 230] on link "Optica" at bounding box center [120, 245] width 157 height 30
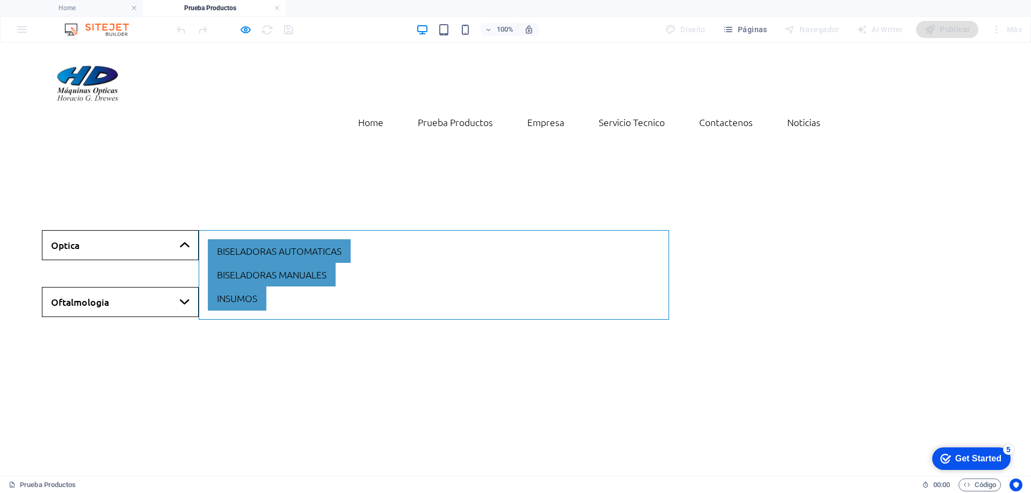
click at [114, 287] on link "Oftalmologia" at bounding box center [120, 302] width 157 height 30
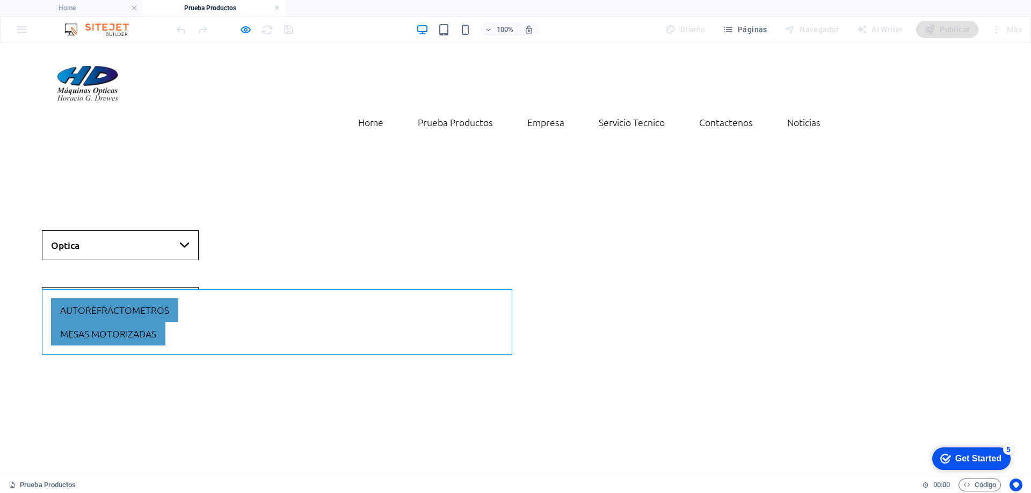
click at [120, 230] on link "Optica" at bounding box center [120, 245] width 157 height 30
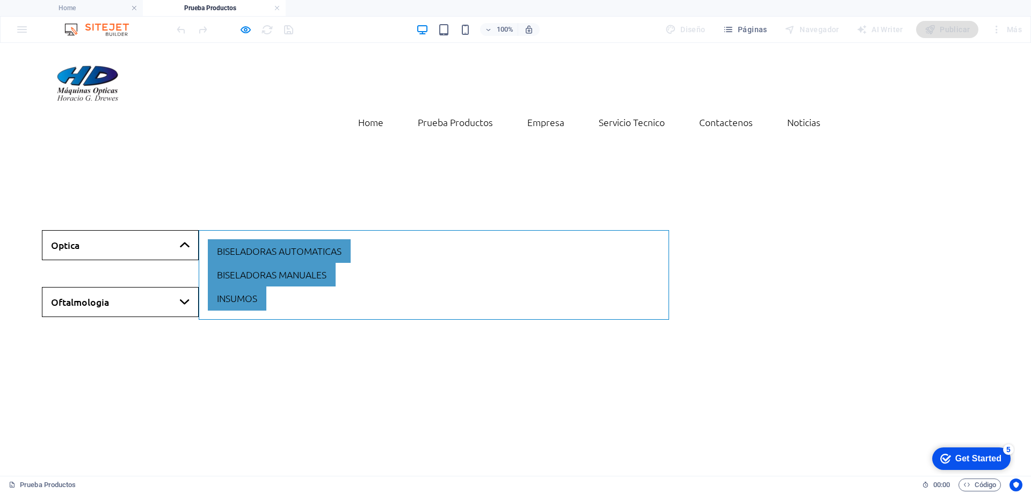
click at [97, 287] on link "Oftalmologia" at bounding box center [120, 302] width 157 height 30
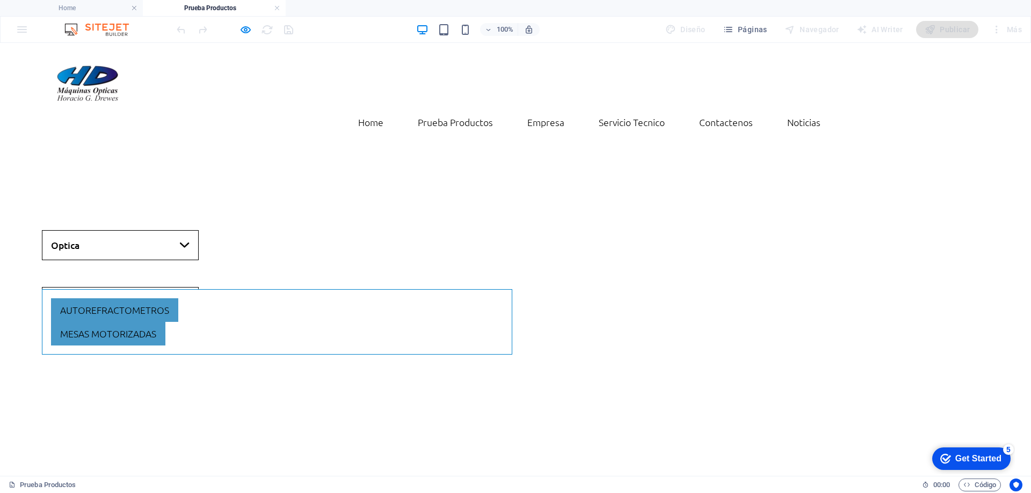
click at [128, 230] on link "Optica" at bounding box center [120, 245] width 157 height 30
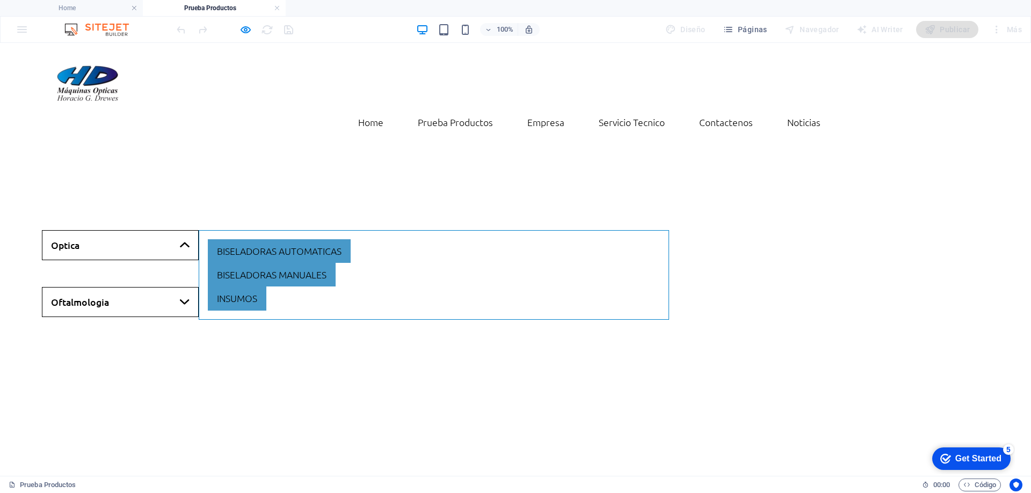
click at [115, 287] on link "Oftalmologia" at bounding box center [120, 302] width 157 height 30
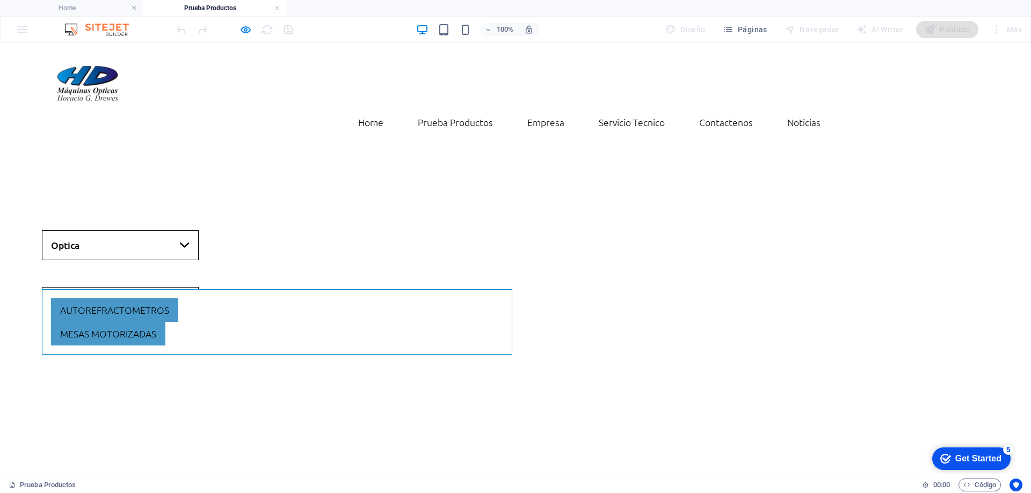
click at [127, 230] on link "Optica" at bounding box center [120, 245] width 157 height 30
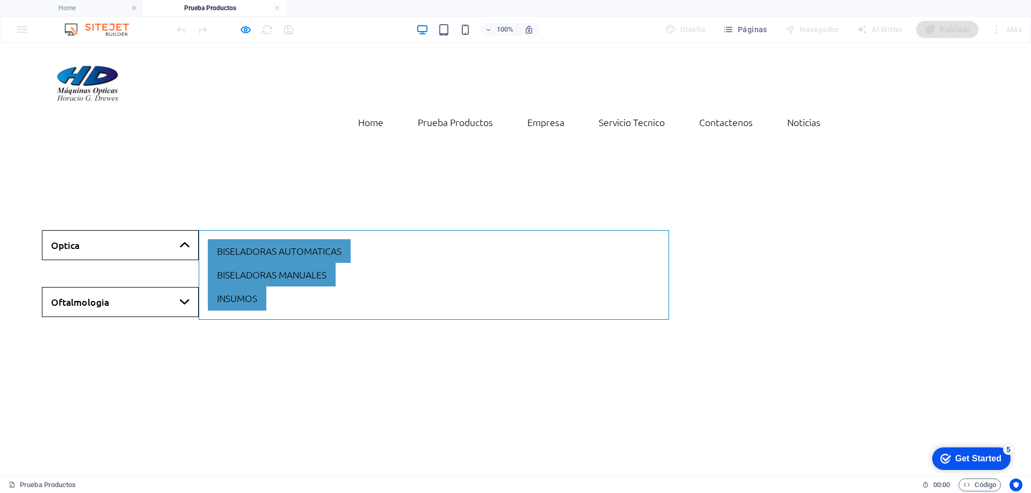
click at [115, 287] on link "Oftalmologia" at bounding box center [120, 302] width 157 height 30
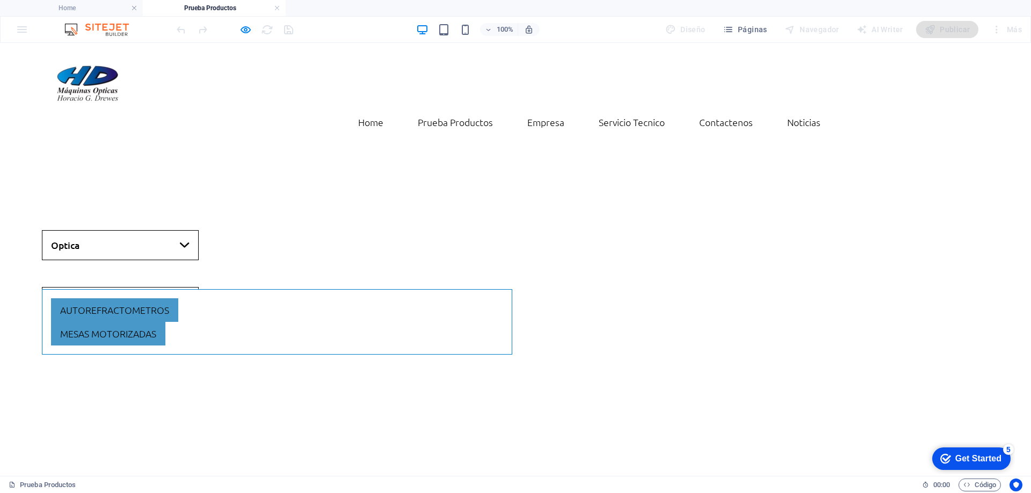
click at [133, 230] on link "Optica" at bounding box center [120, 245] width 157 height 30
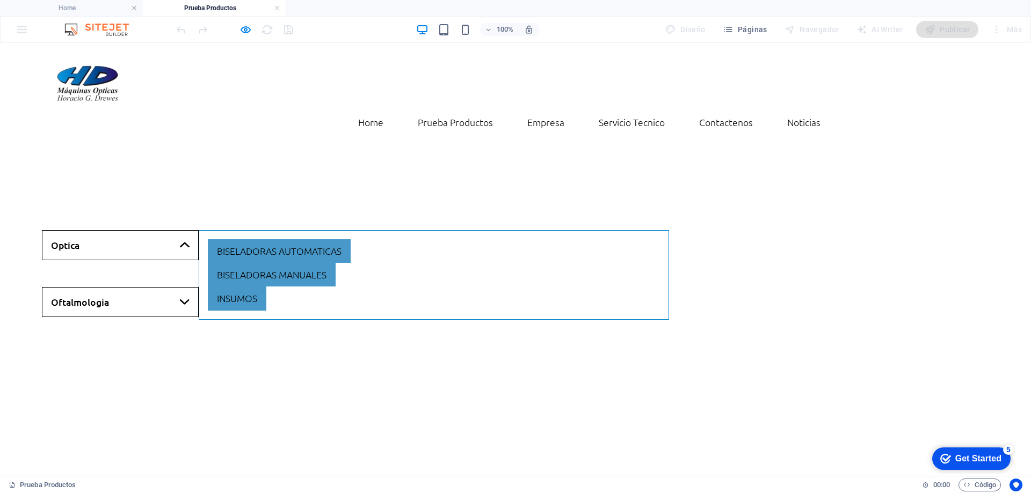
click at [118, 287] on link "Oftalmologia" at bounding box center [120, 302] width 157 height 30
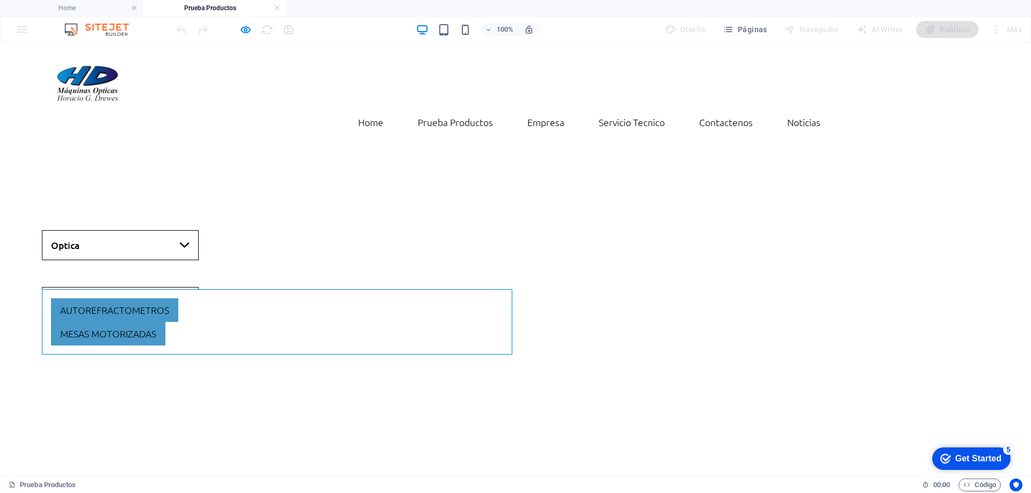
click at [130, 230] on link "Optica" at bounding box center [120, 245] width 157 height 30
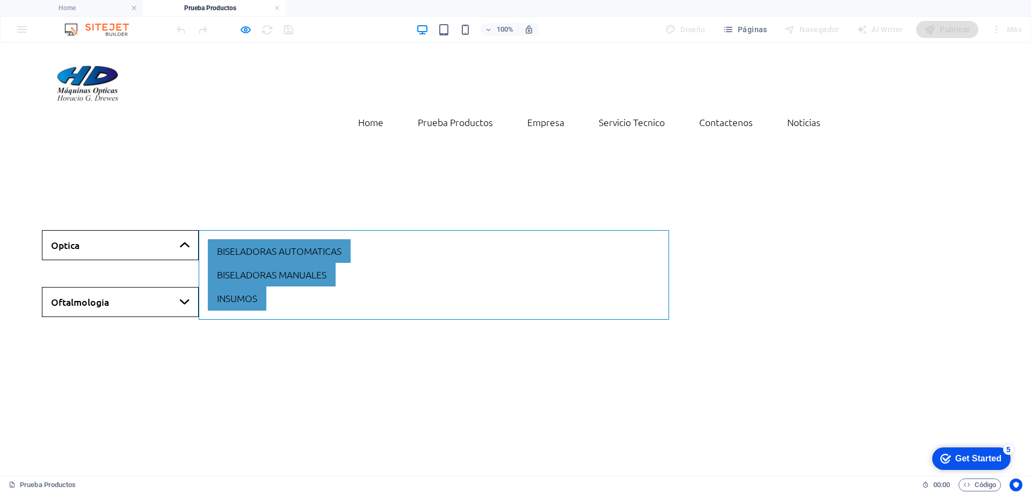
click at [126, 287] on link "Oftalmologia" at bounding box center [120, 302] width 157 height 30
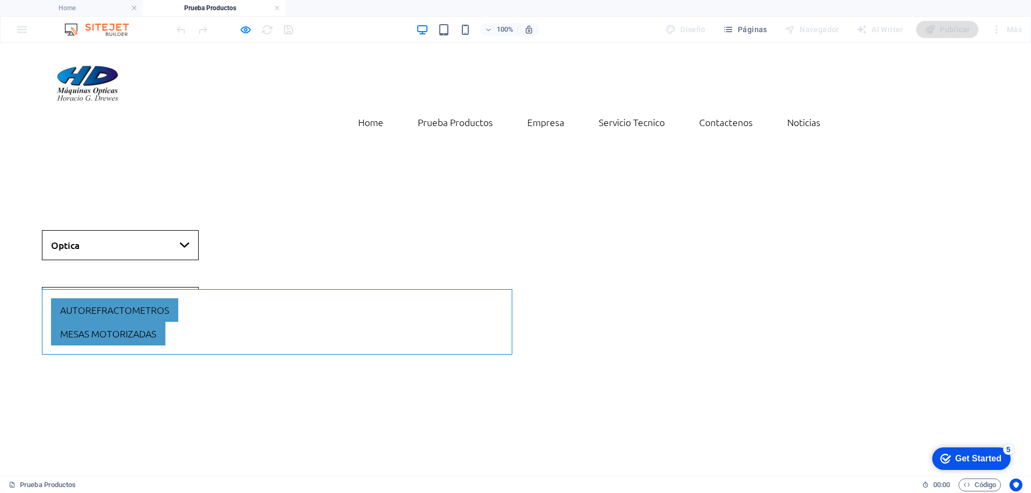
click at [135, 230] on link "Optica" at bounding box center [120, 245] width 157 height 30
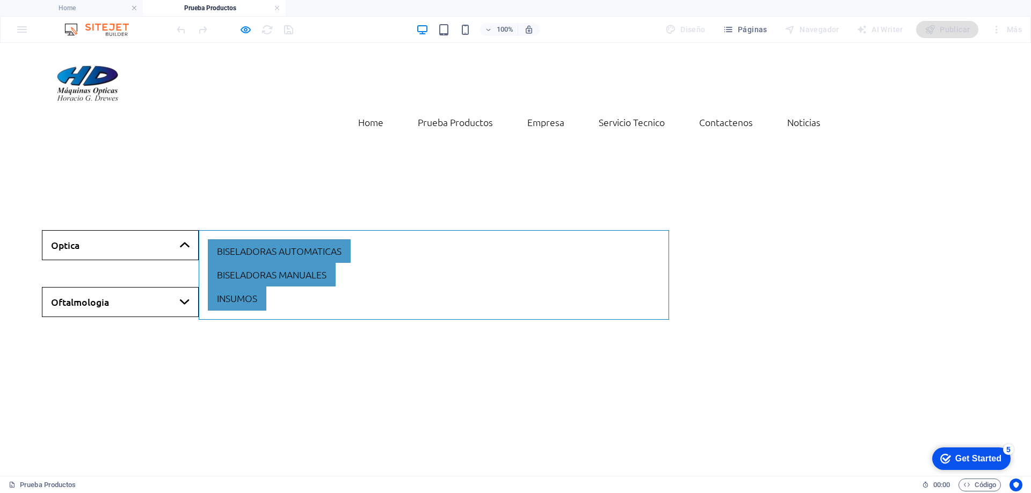
click at [124, 287] on link "Oftalmologia" at bounding box center [120, 302] width 157 height 30
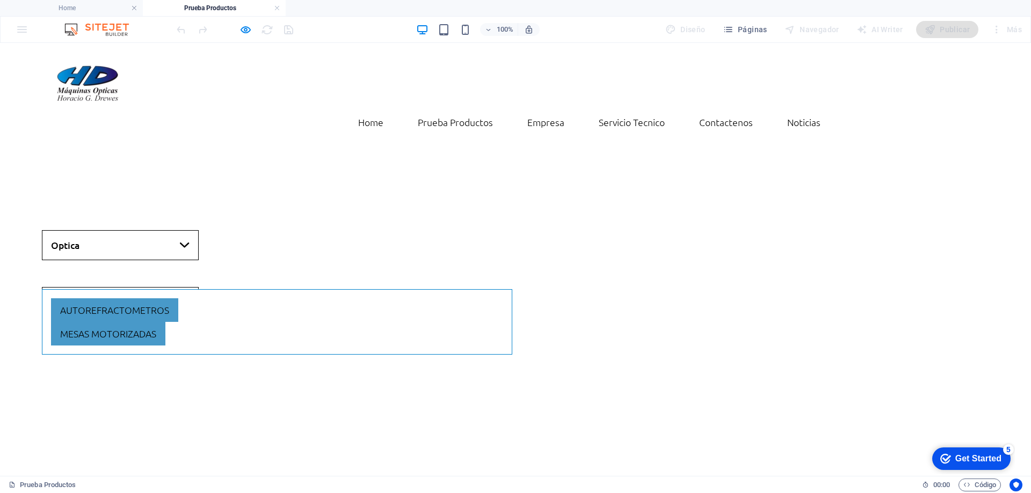
click at [142, 230] on link "Optica" at bounding box center [120, 245] width 157 height 30
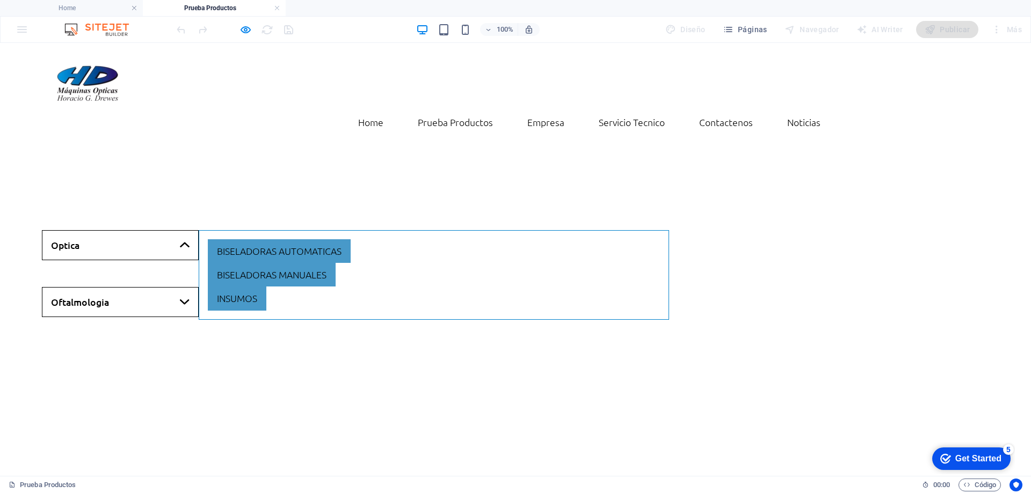
click at [148, 287] on link "Oftalmologia" at bounding box center [120, 302] width 157 height 30
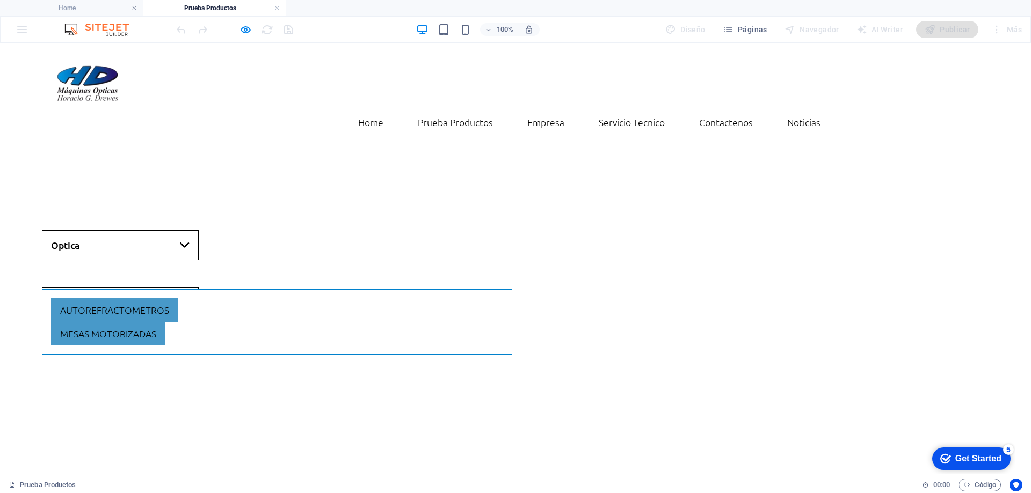
click at [156, 230] on link "Optica" at bounding box center [120, 245] width 157 height 30
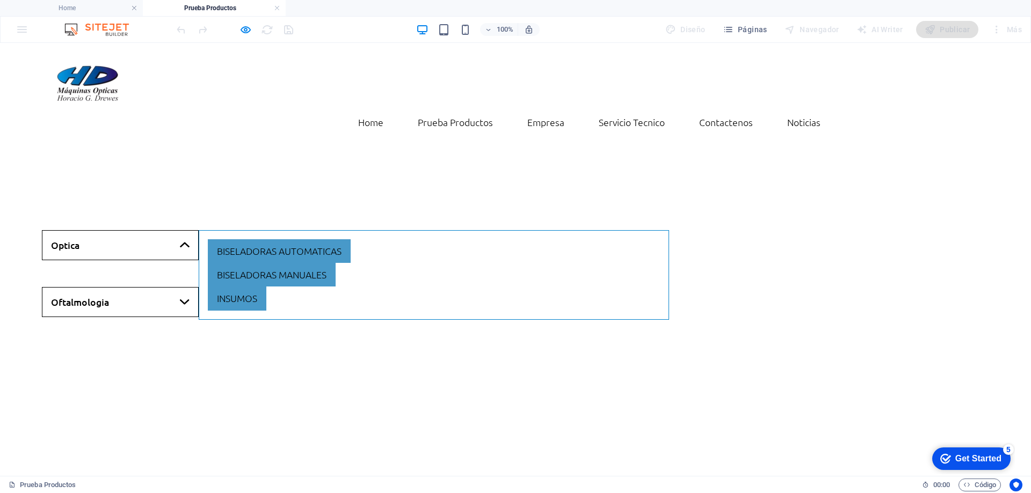
click at [144, 287] on link "Oftalmologia" at bounding box center [120, 302] width 157 height 30
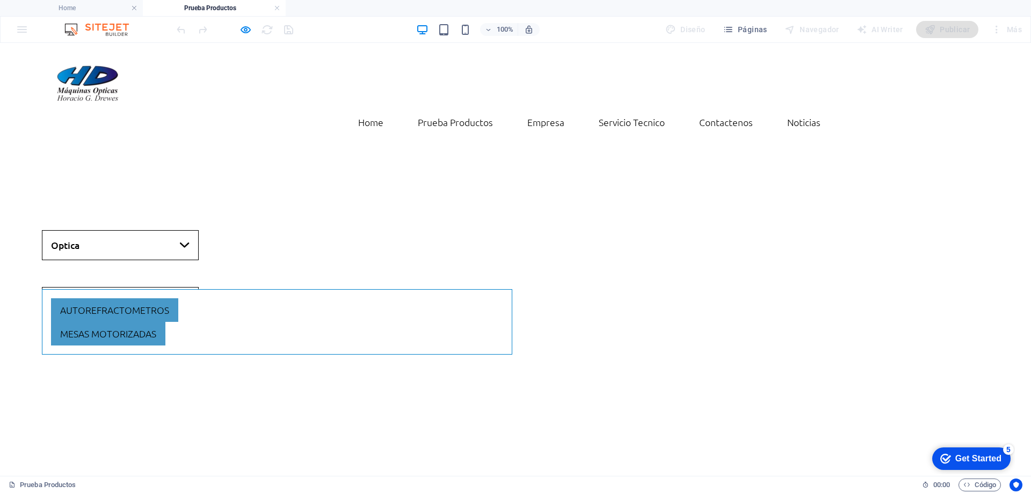
click at [153, 230] on link "Optica" at bounding box center [120, 245] width 157 height 30
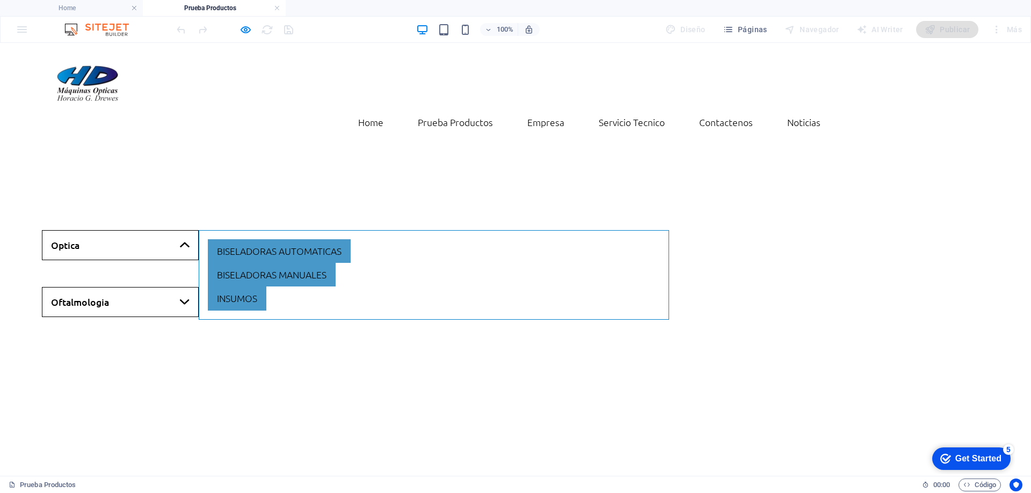
click at [153, 287] on link "Oftalmologia" at bounding box center [120, 302] width 157 height 30
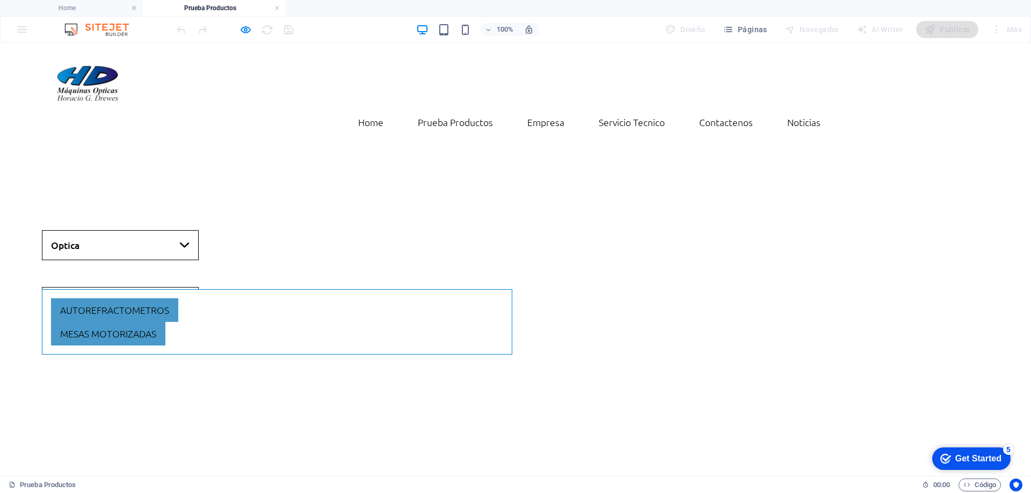
click at [151, 230] on link "Optica" at bounding box center [120, 245] width 157 height 30
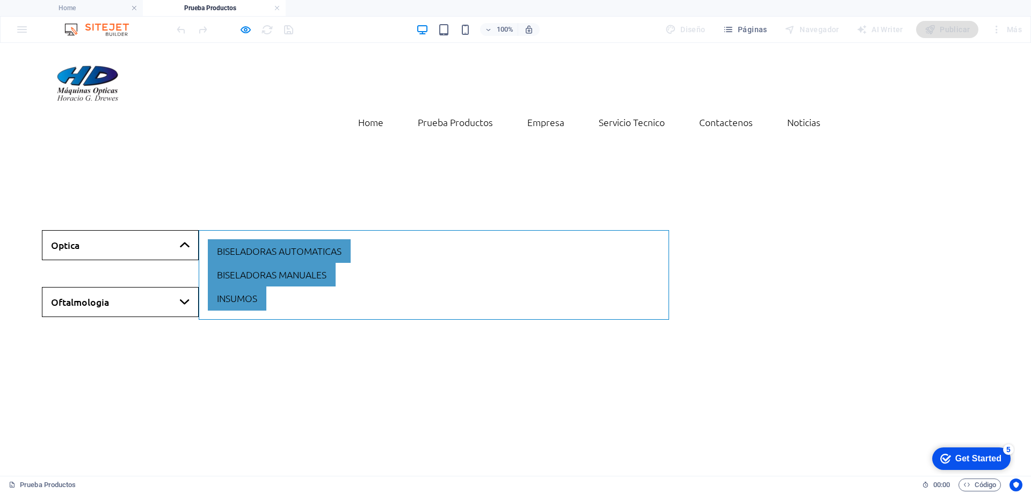
click at [140, 230] on link "Optica" at bounding box center [120, 245] width 157 height 30
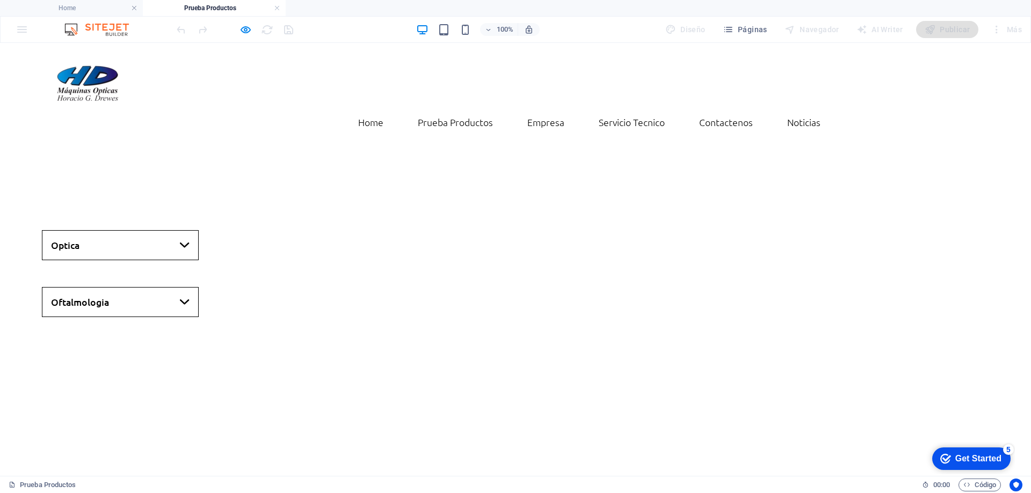
click at [140, 230] on link "Optica" at bounding box center [120, 245] width 157 height 30
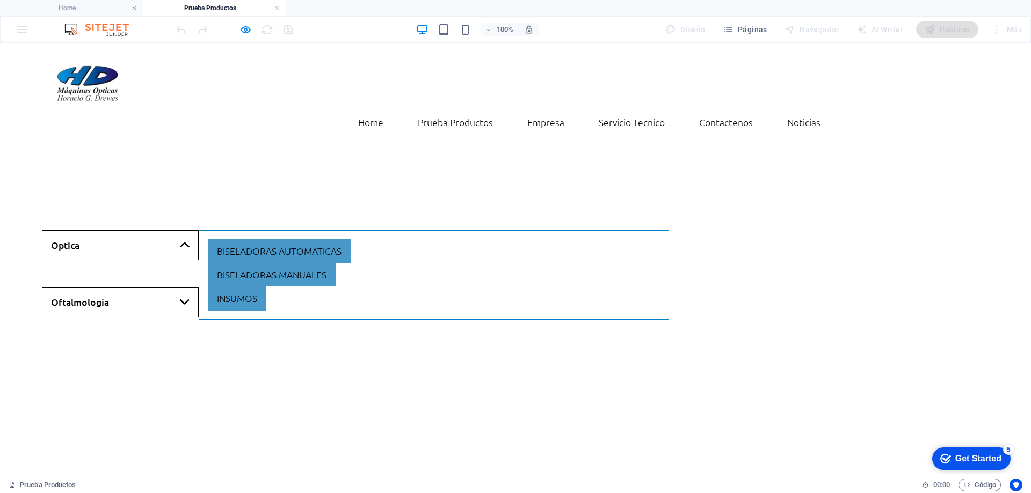
click at [140, 230] on link "Optica" at bounding box center [120, 245] width 157 height 30
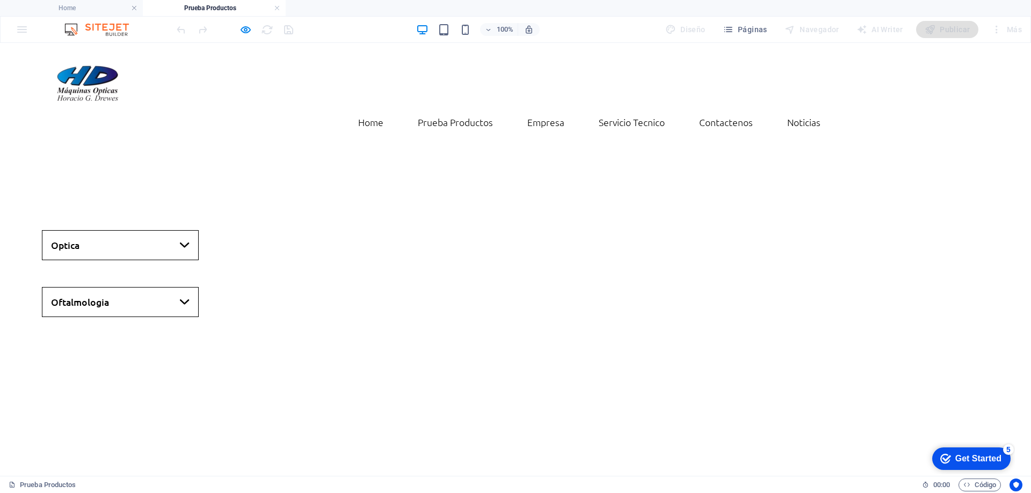
click at [115, 230] on link "Optica" at bounding box center [120, 245] width 157 height 30
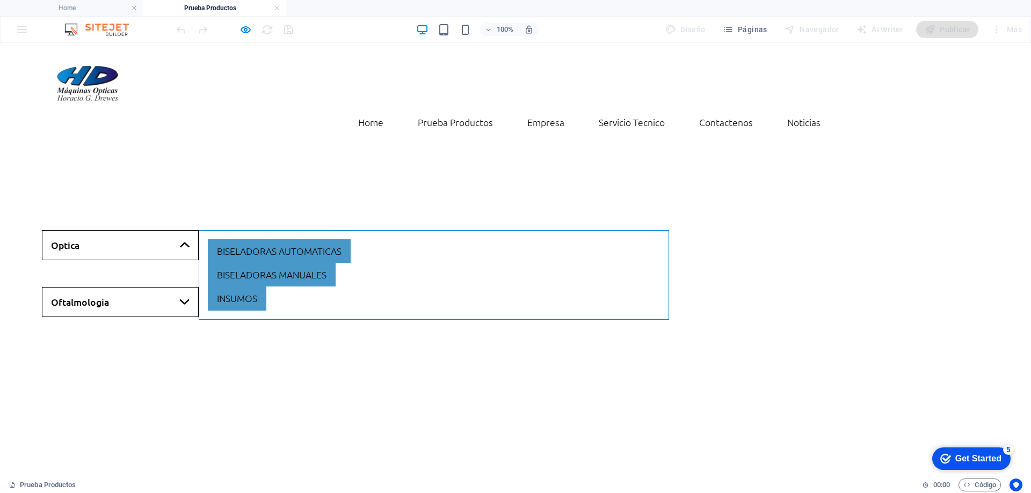
click at [115, 230] on link "Optica" at bounding box center [120, 245] width 157 height 30
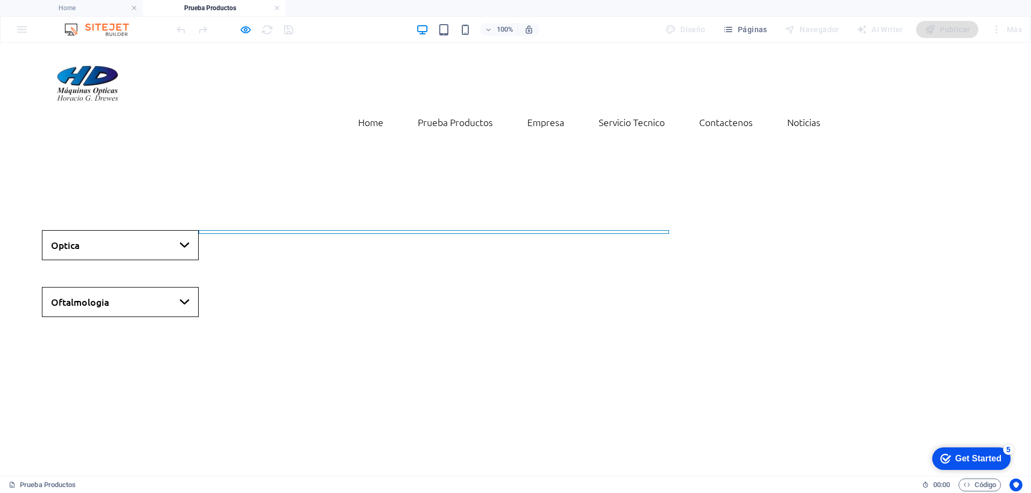
click at [121, 287] on link "Oftalmologia" at bounding box center [120, 302] width 157 height 30
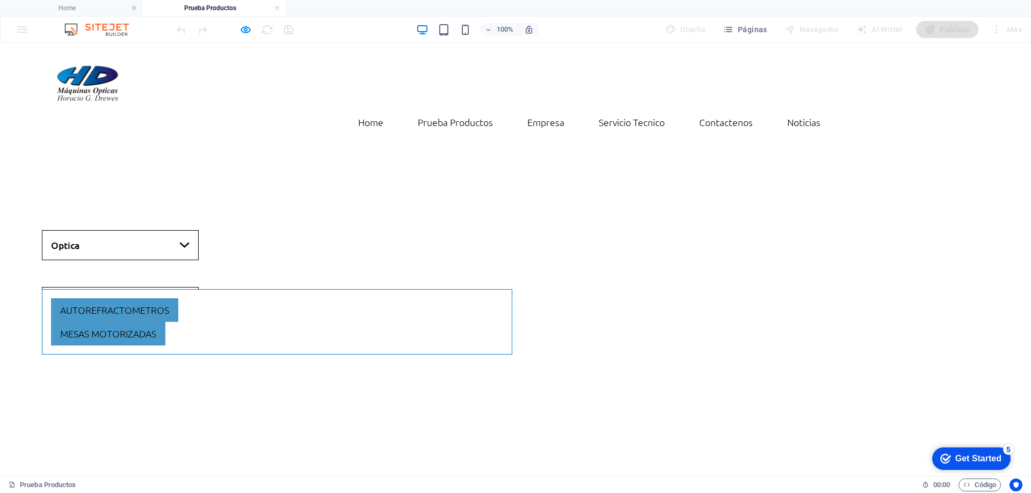
click at [129, 287] on link "Oftalmologia" at bounding box center [120, 302] width 157 height 30
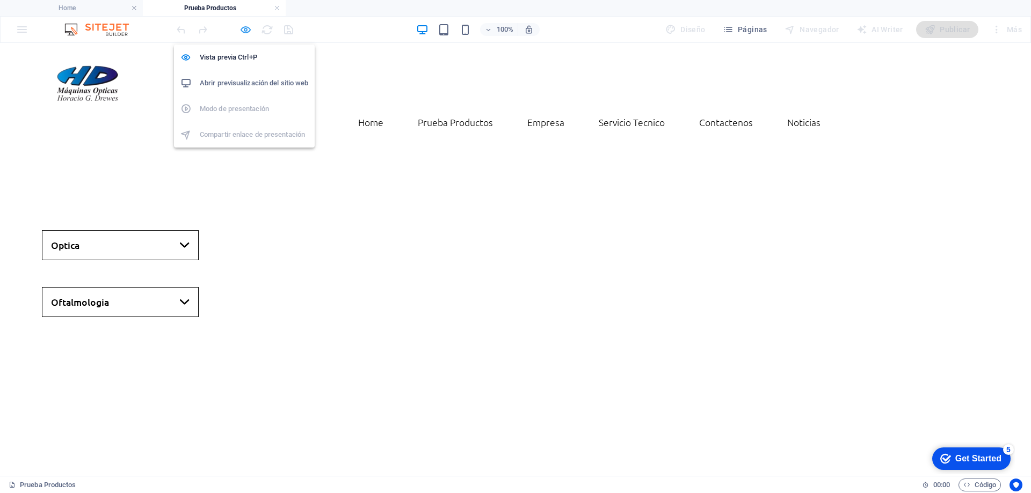
drag, startPoint x: 245, startPoint y: 31, endPoint x: 166, endPoint y: 113, distance: 114.3
click at [245, 31] on icon "button" at bounding box center [245, 30] width 12 height 12
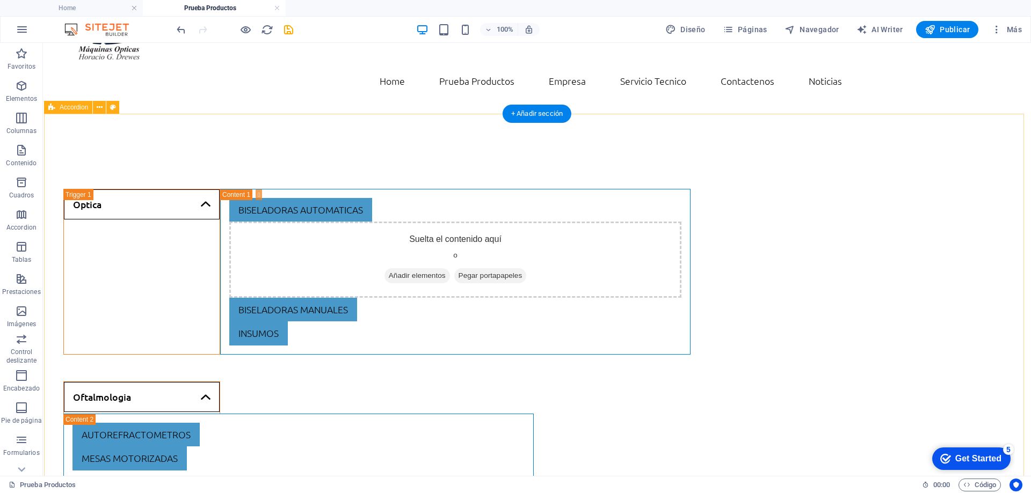
scroll to position [53, 0]
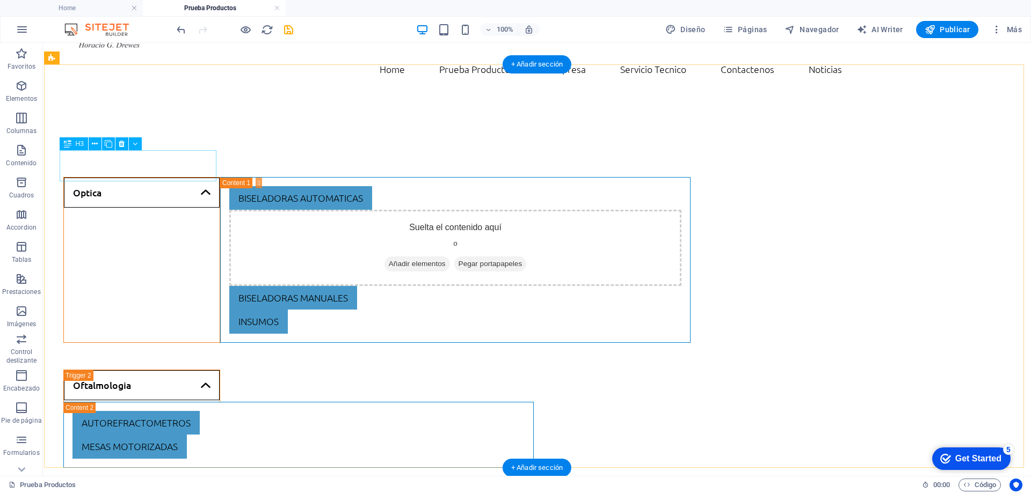
click at [142, 177] on div "Optica" at bounding box center [141, 260] width 157 height 166
select select "px"
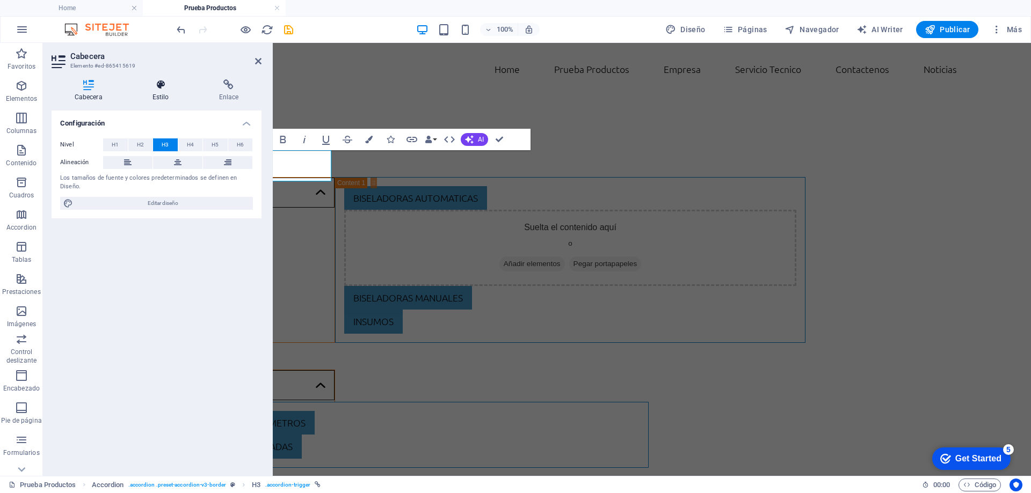
click at [163, 97] on h4 "Estilo" at bounding box center [162, 90] width 67 height 23
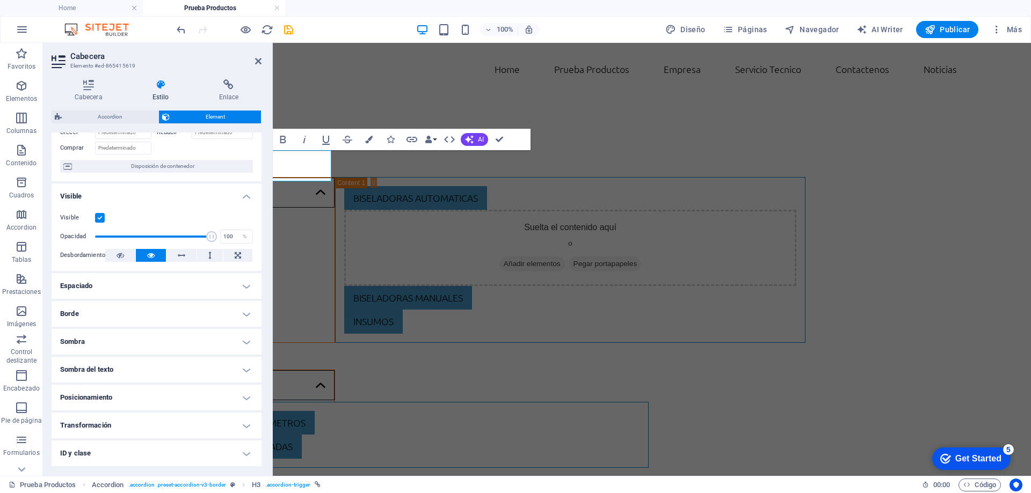
scroll to position [128, 0]
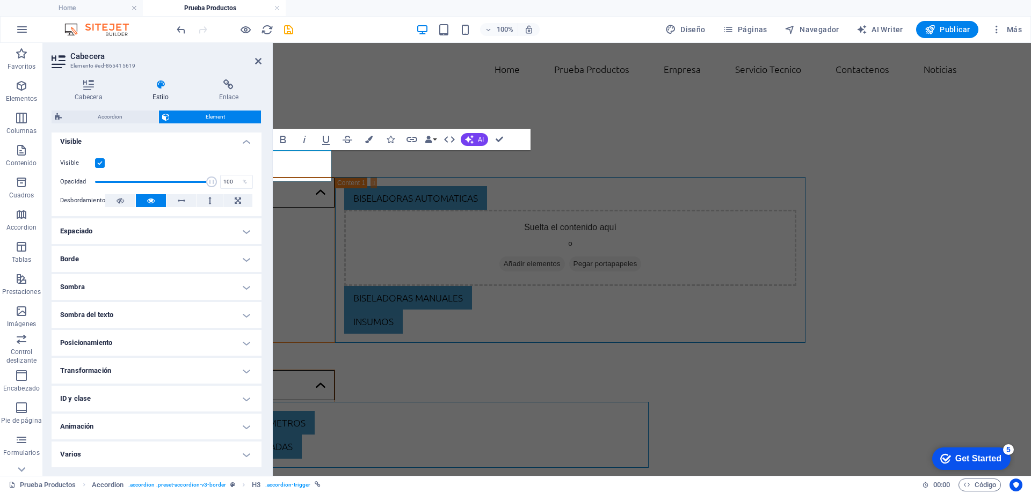
click at [106, 343] on h4 "Posicionamiento" at bounding box center [157, 343] width 210 height 26
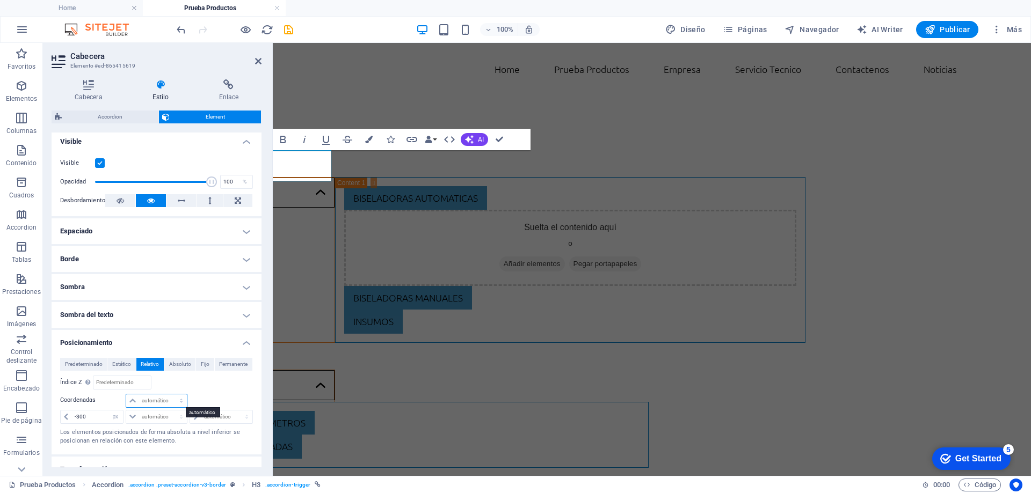
click at [163, 400] on select "automático px rem % em" at bounding box center [156, 401] width 61 height 13
select select "px"
click at [170, 395] on select "automático px rem % em" at bounding box center [156, 401] width 61 height 13
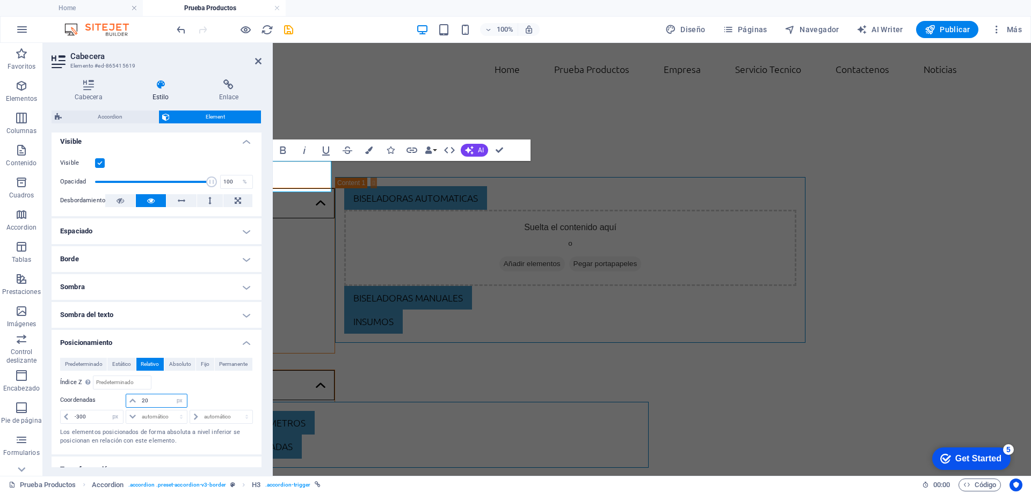
type input "2"
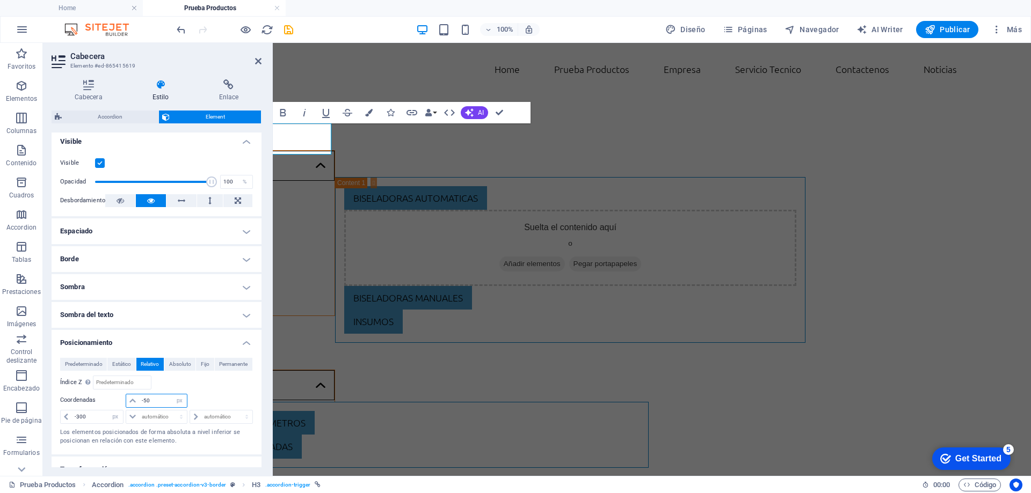
type input "-5"
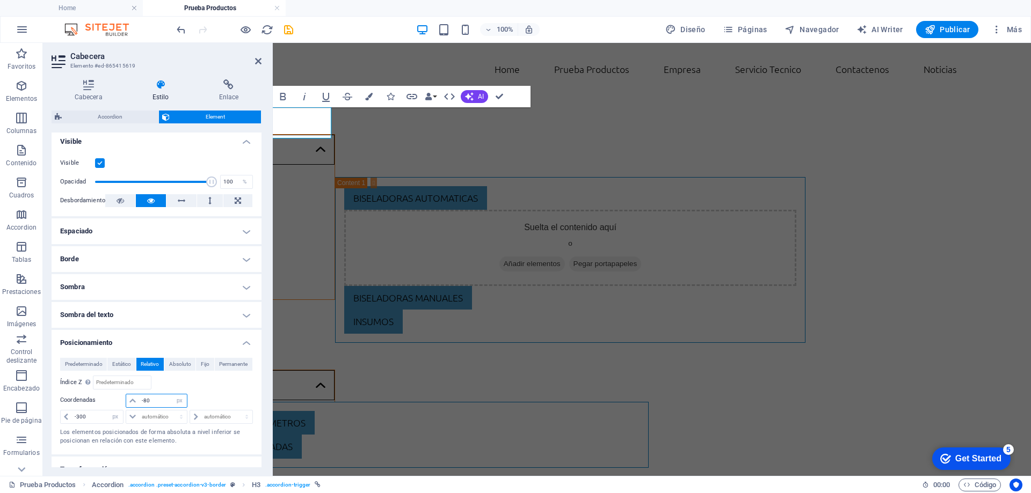
type input "-8"
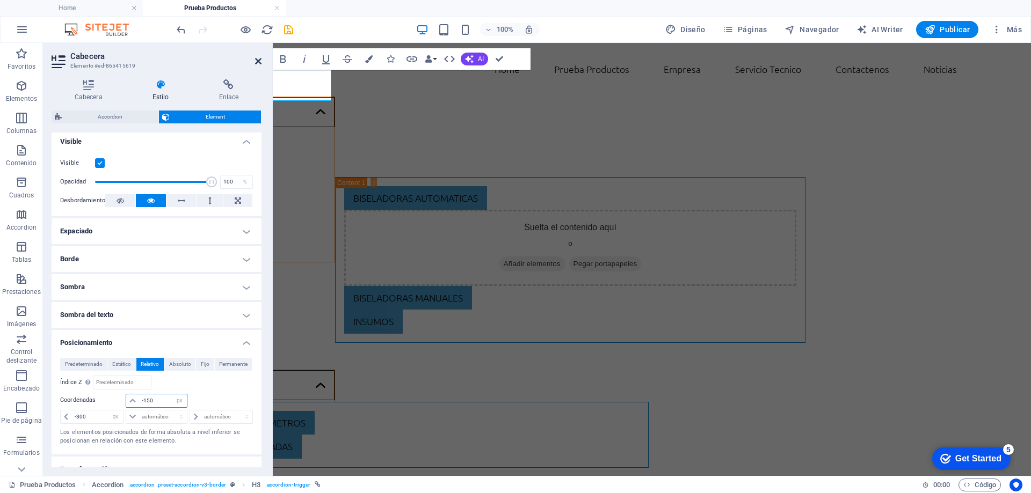
type input "-150"
click at [260, 64] on icon at bounding box center [258, 61] width 6 height 9
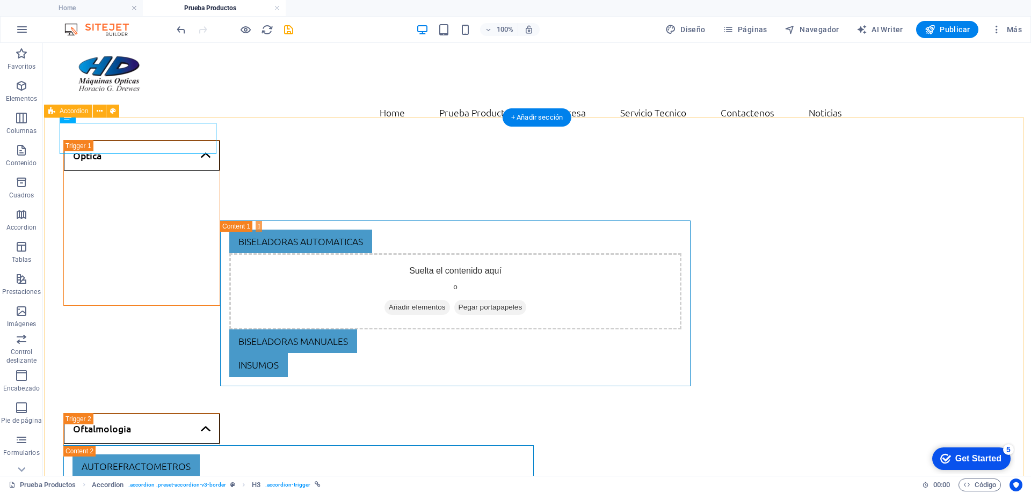
scroll to position [0, 0]
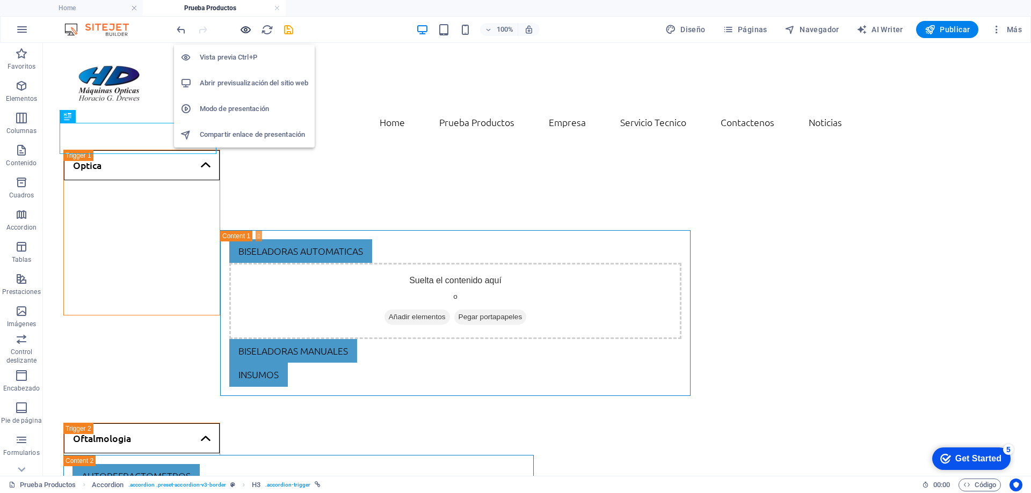
click at [246, 29] on icon "button" at bounding box center [245, 30] width 12 height 12
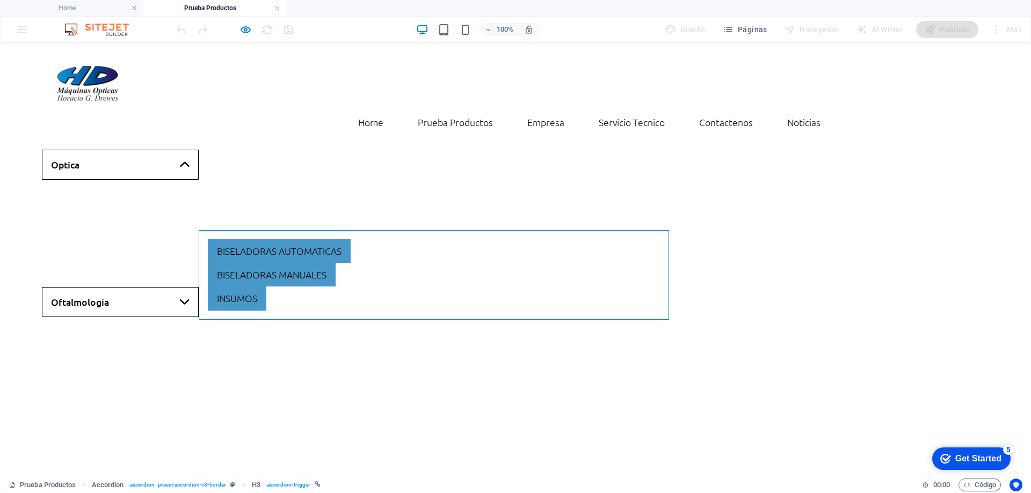
click at [116, 150] on link "Optica" at bounding box center [120, 165] width 157 height 30
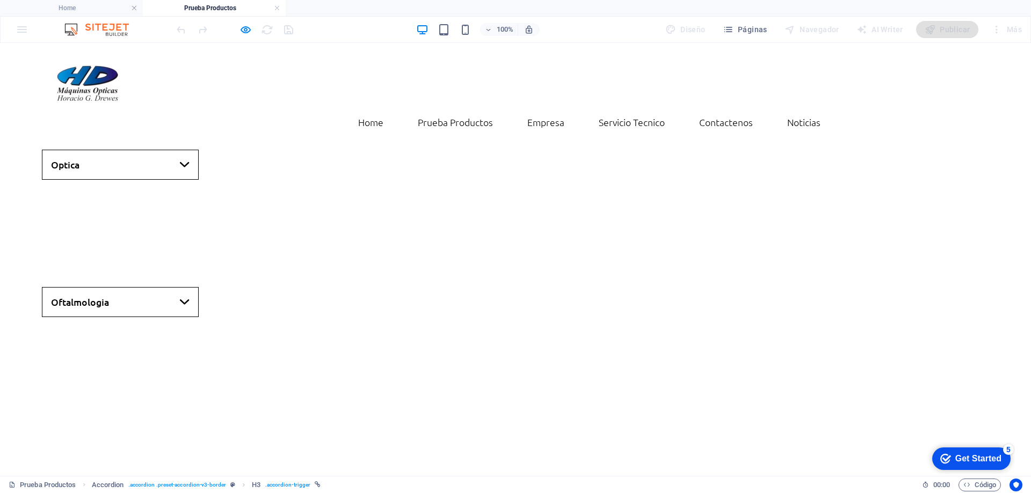
click at [116, 150] on link "Optica" at bounding box center [120, 165] width 157 height 30
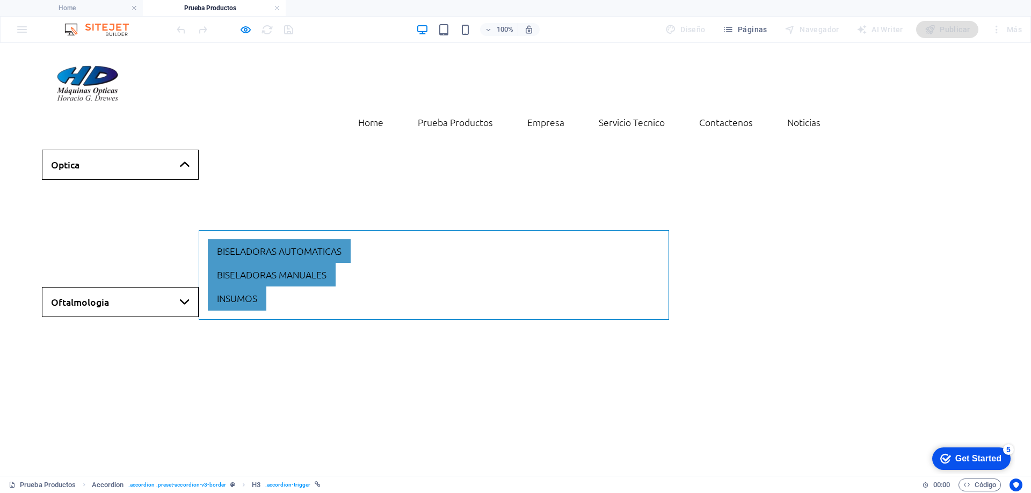
click at [115, 150] on link "Optica" at bounding box center [120, 165] width 157 height 30
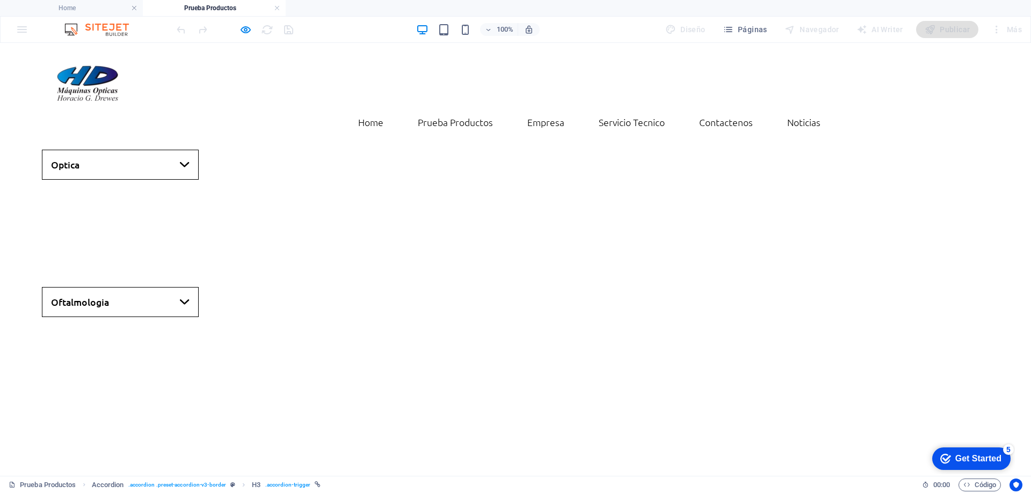
click at [127, 287] on link "Oftalmologia" at bounding box center [120, 302] width 157 height 30
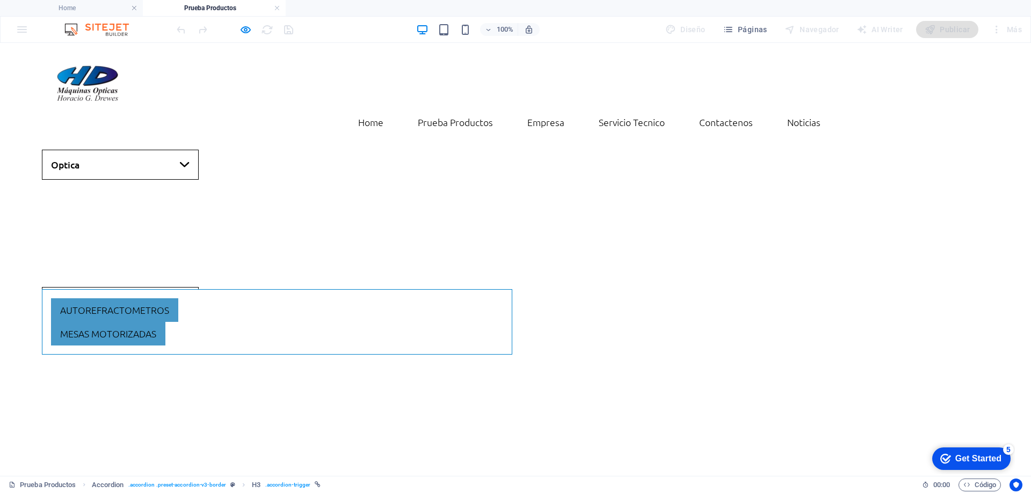
click at [139, 287] on link "Oftalmologia" at bounding box center [120, 302] width 157 height 30
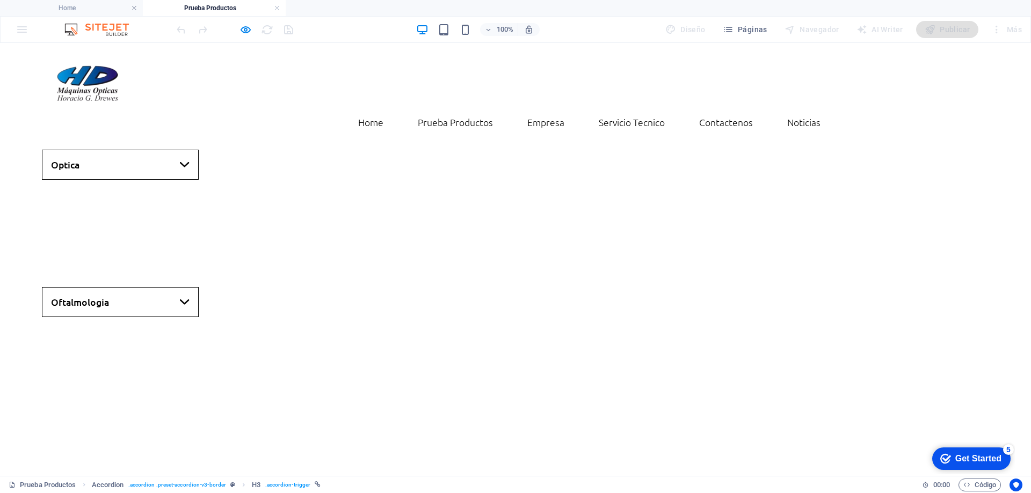
click at [139, 287] on link "Oftalmologia" at bounding box center [120, 302] width 157 height 30
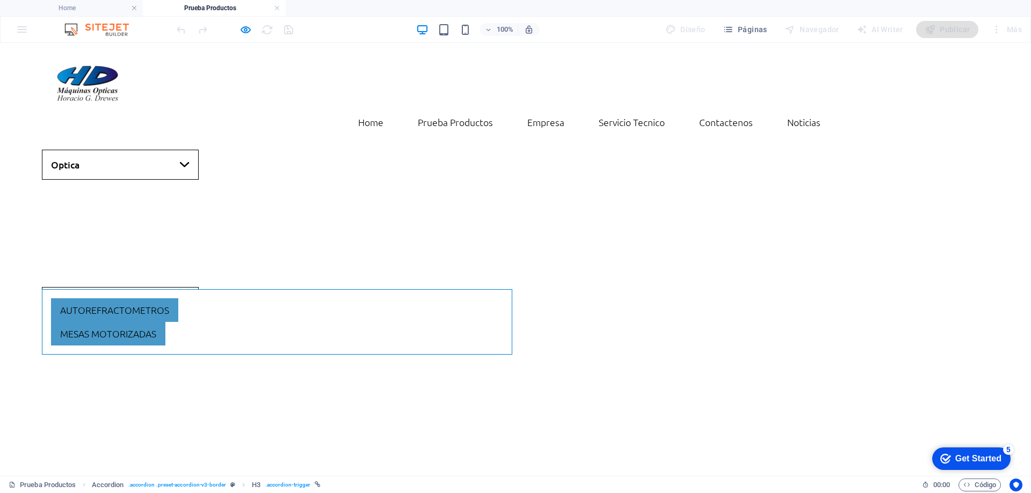
click at [145, 287] on link "Oftalmologia" at bounding box center [120, 302] width 157 height 30
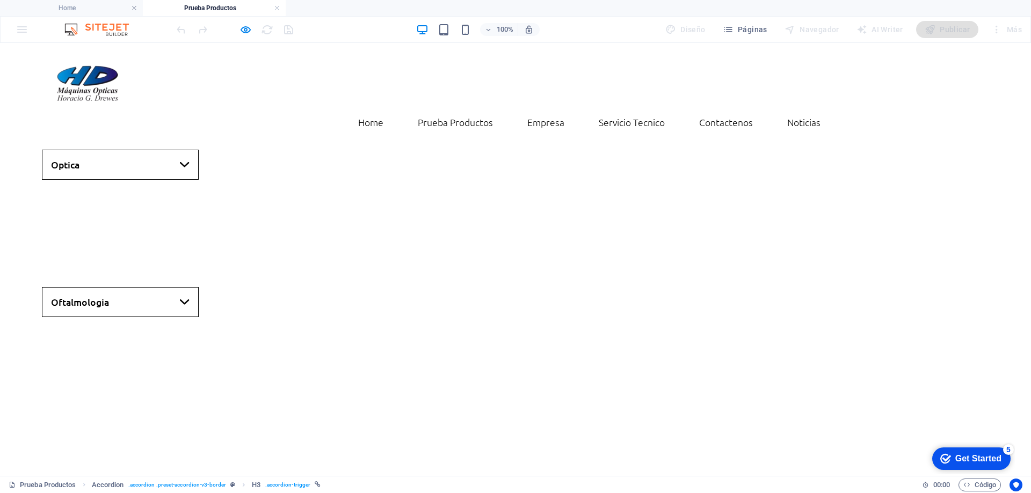
click at [145, 287] on link "Oftalmologia" at bounding box center [120, 302] width 157 height 30
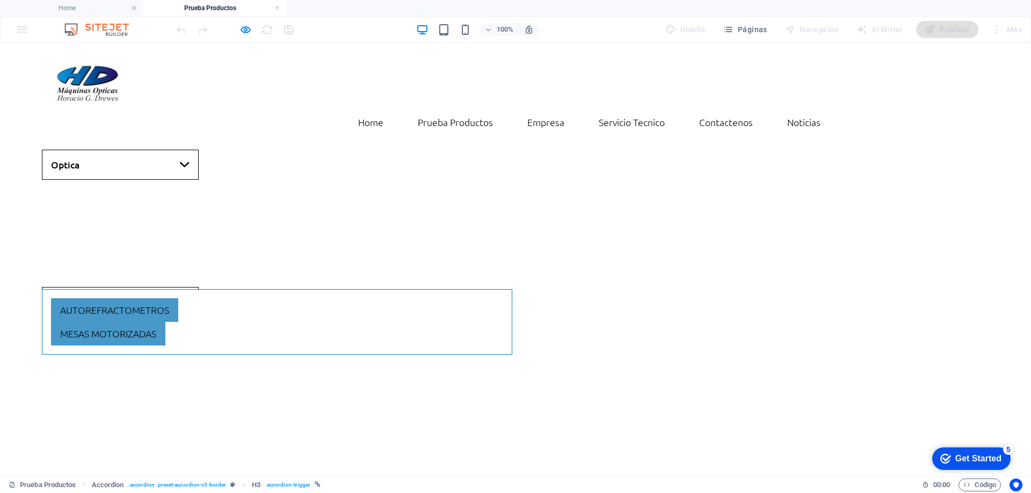
click at [145, 287] on link "Oftalmologia" at bounding box center [120, 302] width 157 height 30
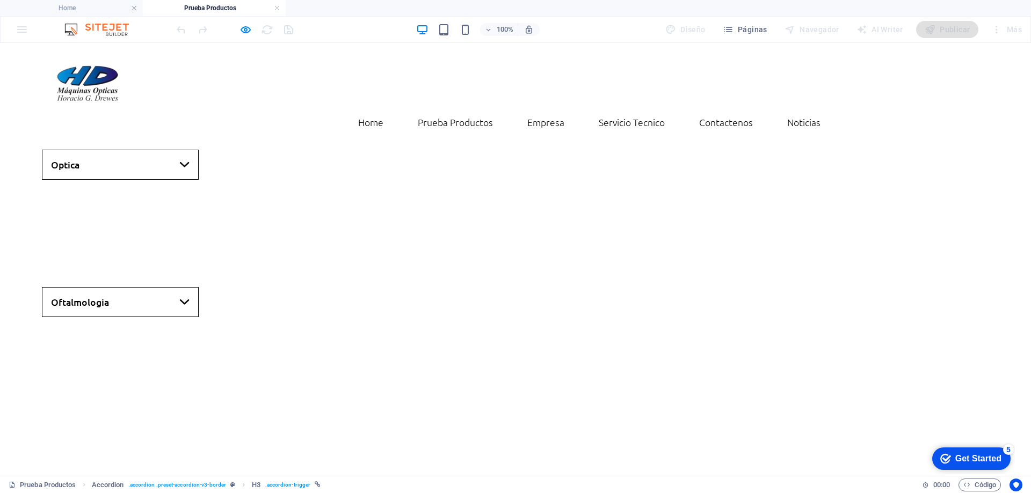
click at [158, 150] on link "Optica" at bounding box center [120, 165] width 157 height 30
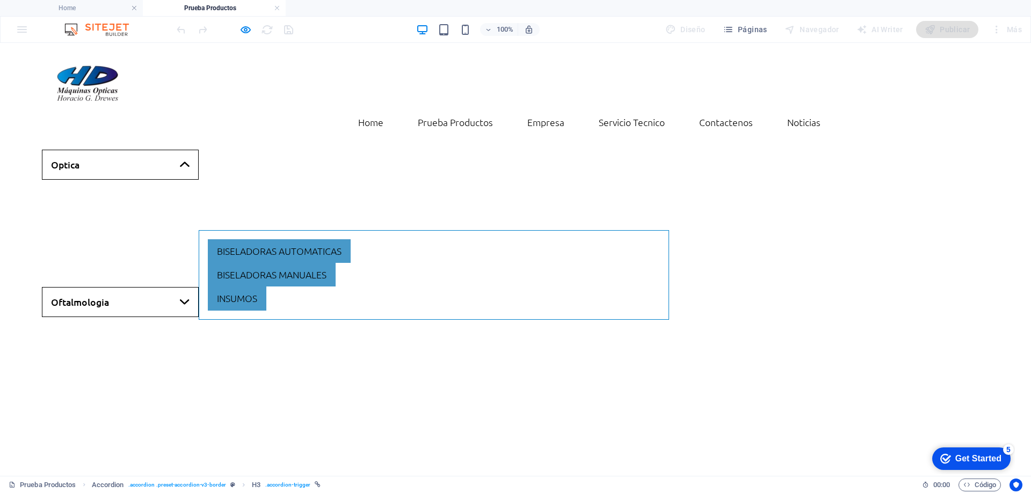
click at [115, 287] on link "Oftalmologia" at bounding box center [120, 302] width 157 height 30
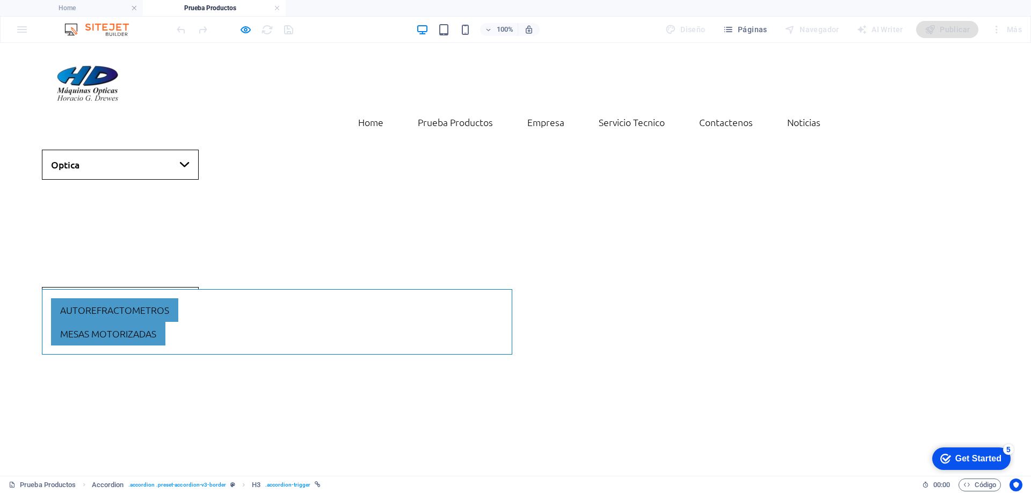
click at [130, 287] on link "Oftalmologia" at bounding box center [120, 302] width 157 height 30
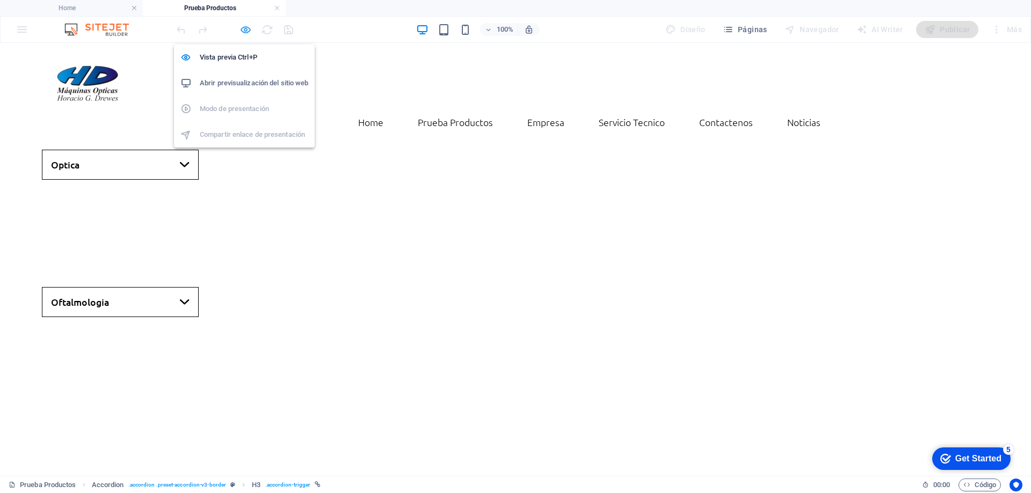
click at [246, 31] on icon "button" at bounding box center [245, 30] width 12 height 12
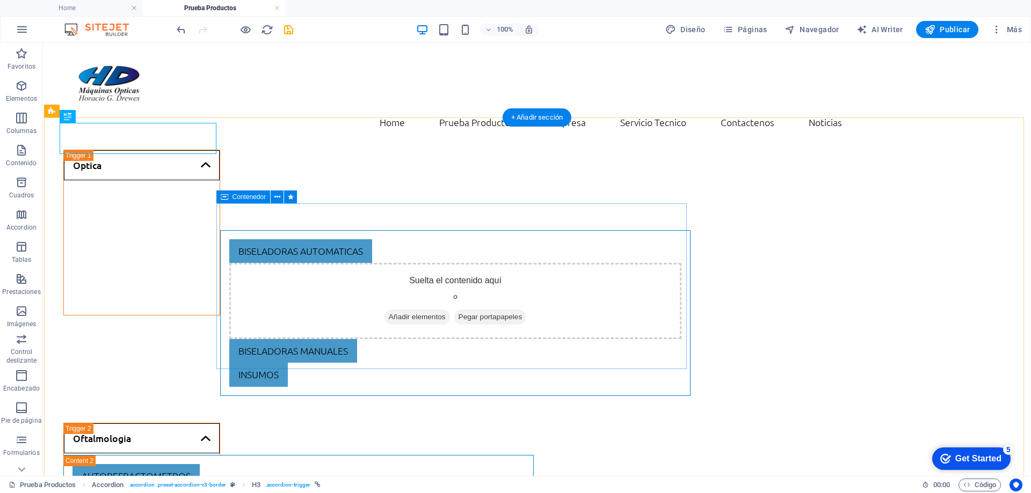
click at [220, 252] on div "Biseladoras automaticas Suelta el contenido aquí o Añadir elementos Pegar porta…" at bounding box center [455, 313] width 470 height 166
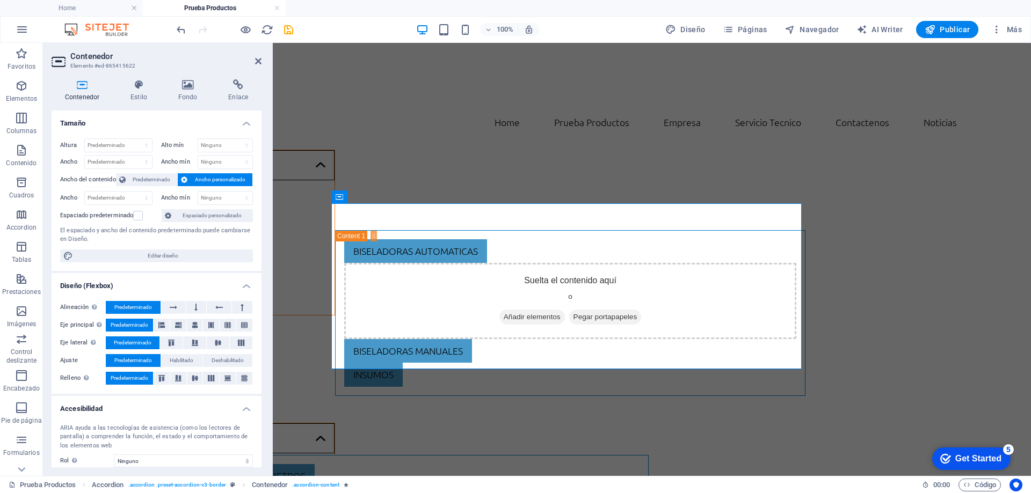
scroll to position [77, 0]
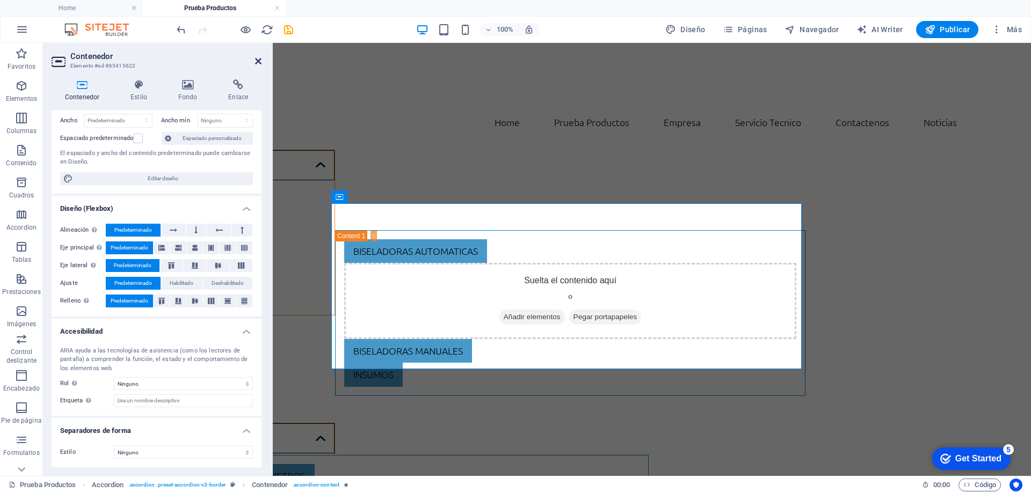
click at [258, 64] on icon at bounding box center [258, 61] width 6 height 9
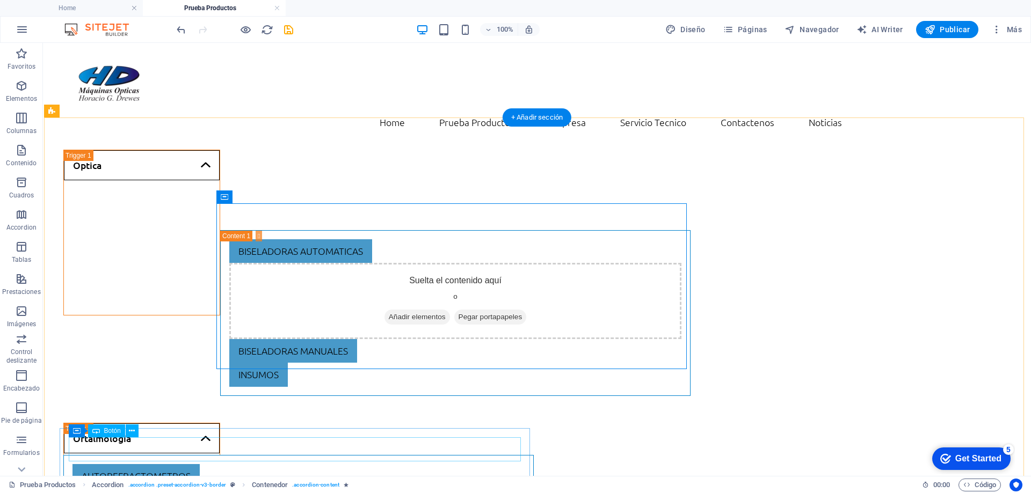
click at [223, 464] on div "autorefractometros" at bounding box center [298, 476] width 452 height 24
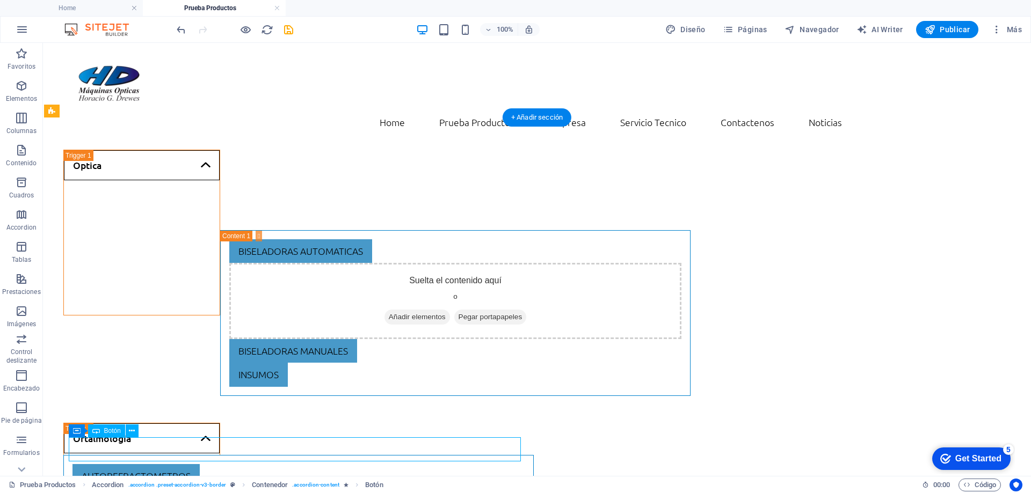
click at [223, 464] on div "autorefractometros" at bounding box center [298, 476] width 452 height 24
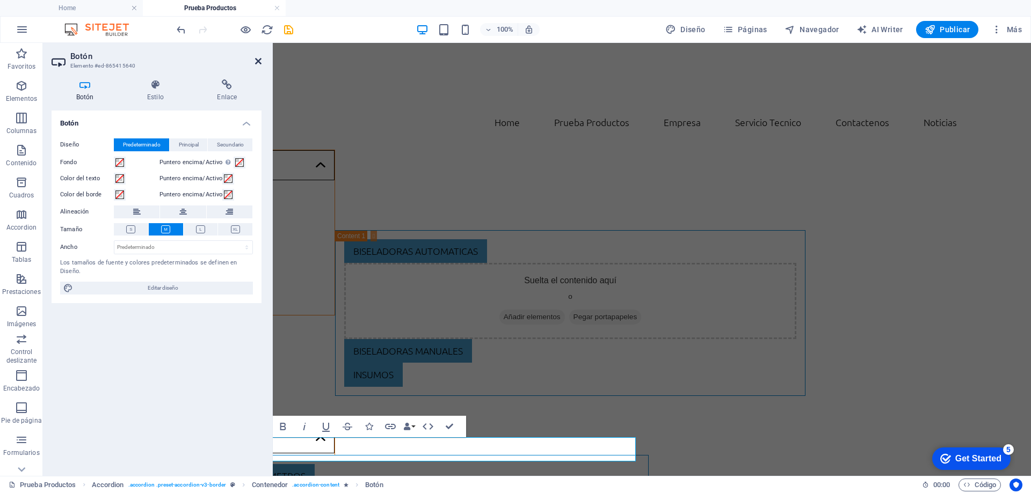
click at [257, 64] on icon at bounding box center [258, 61] width 6 height 9
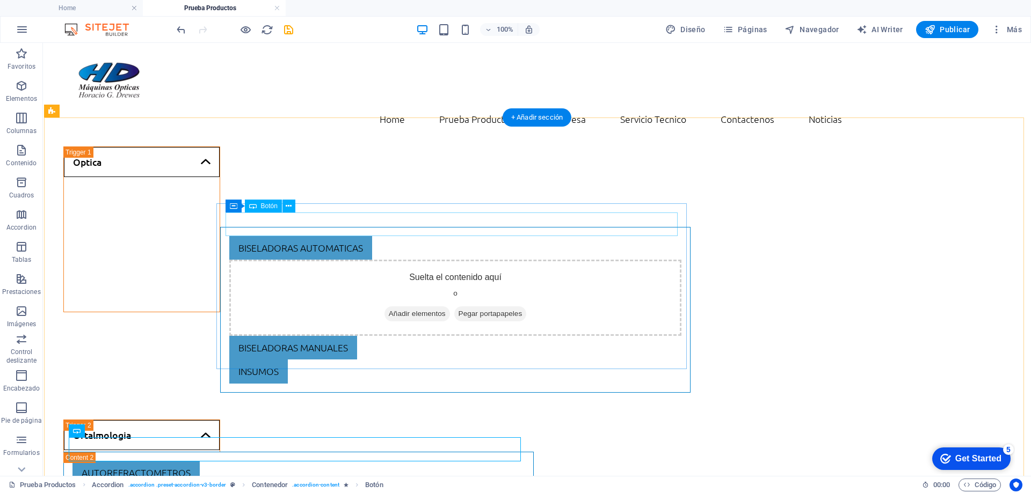
scroll to position [53, 0]
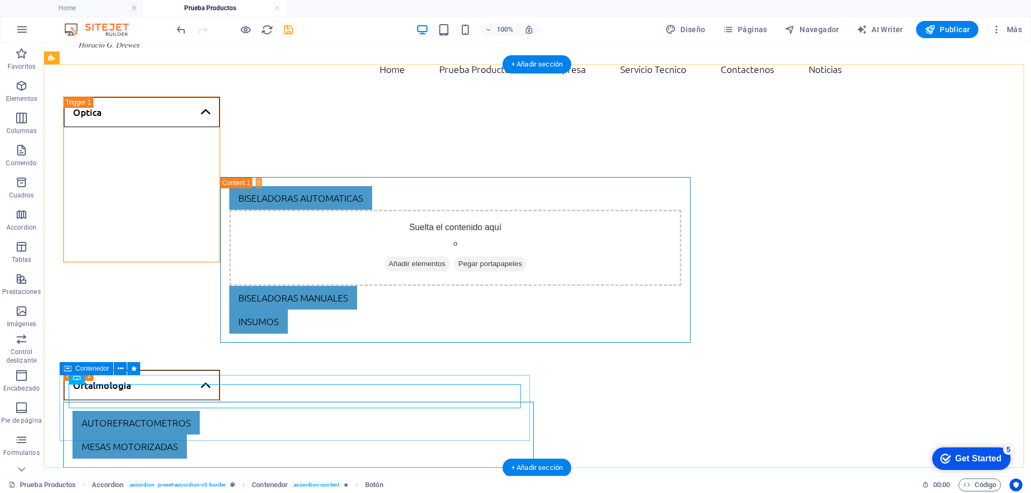
click at [65, 409] on div "autorefractometros mesas motorizadas" at bounding box center [298, 435] width 470 height 66
drag, startPoint x: 65, startPoint y: 409, endPoint x: 165, endPoint y: 428, distance: 102.2
click at [65, 409] on div "autorefractometros mesas motorizadas" at bounding box center [298, 435] width 470 height 66
select select "px"
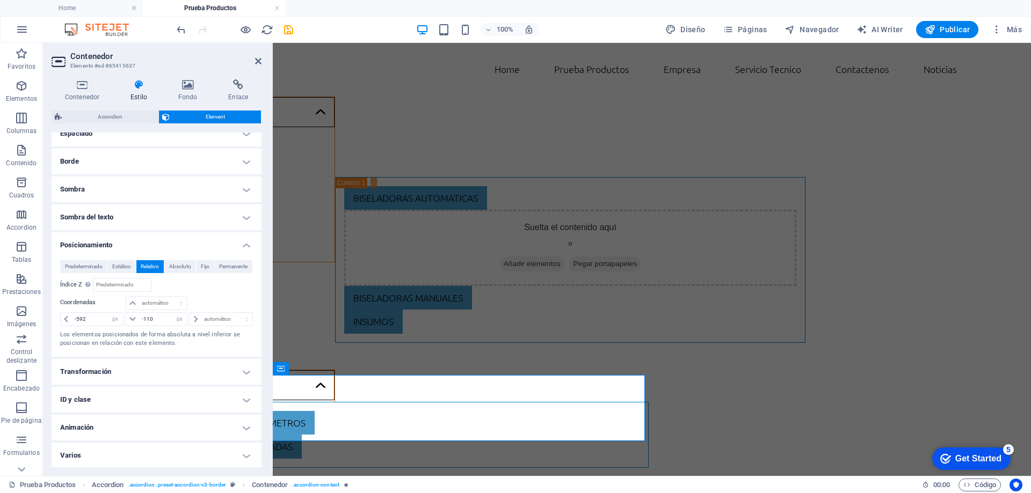
scroll to position [227, 0]
click at [256, 63] on icon at bounding box center [258, 61] width 6 height 9
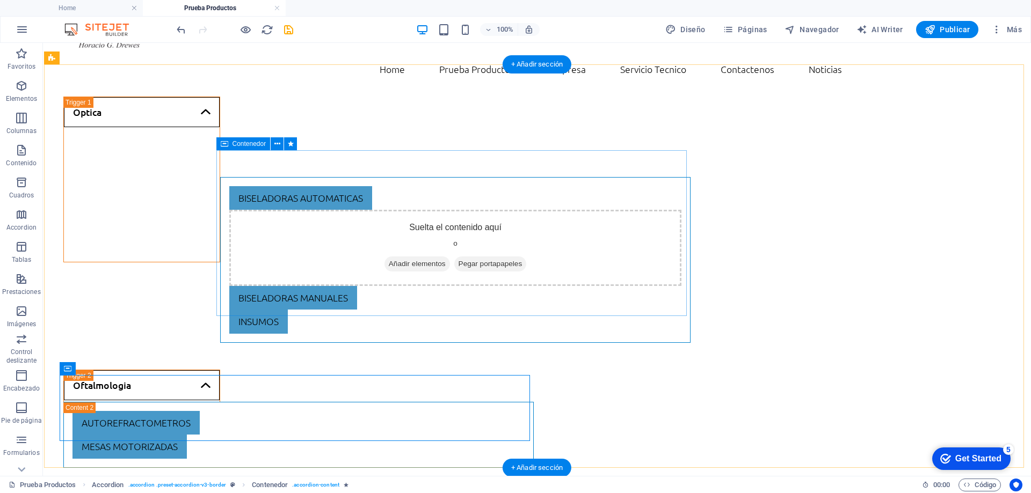
click at [221, 192] on div "Biseladoras automaticas Suelta el contenido aquí o Añadir elementos Pegar porta…" at bounding box center [455, 260] width 470 height 166
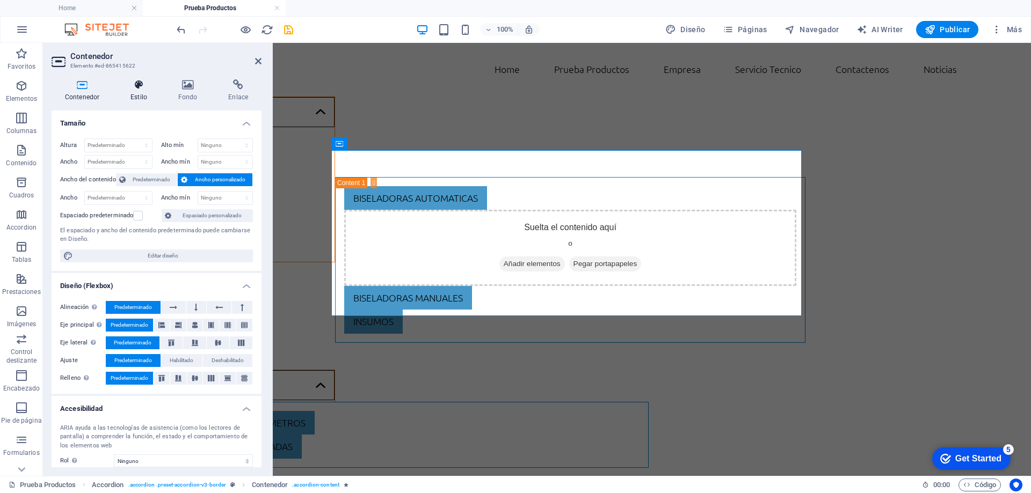
click at [140, 91] on h4 "Estilo" at bounding box center [141, 90] width 48 height 23
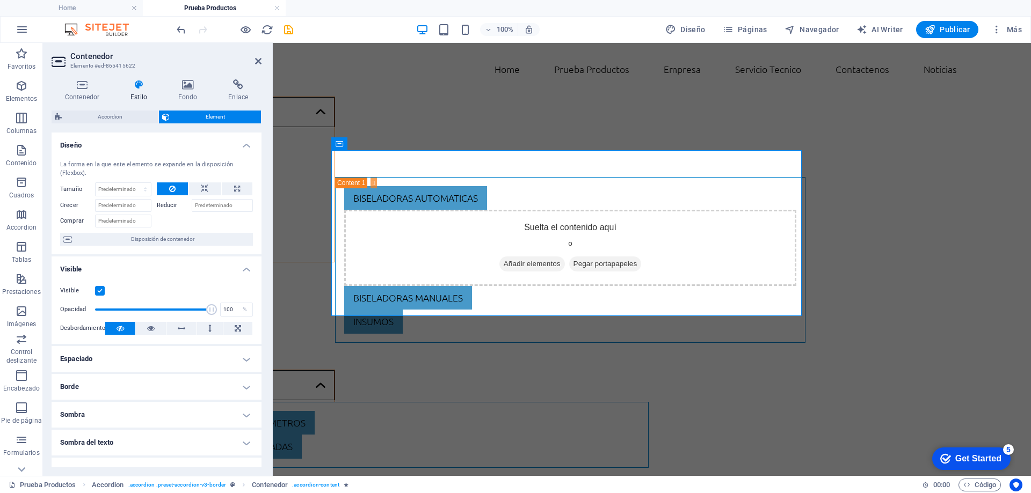
scroll to position [128, 0]
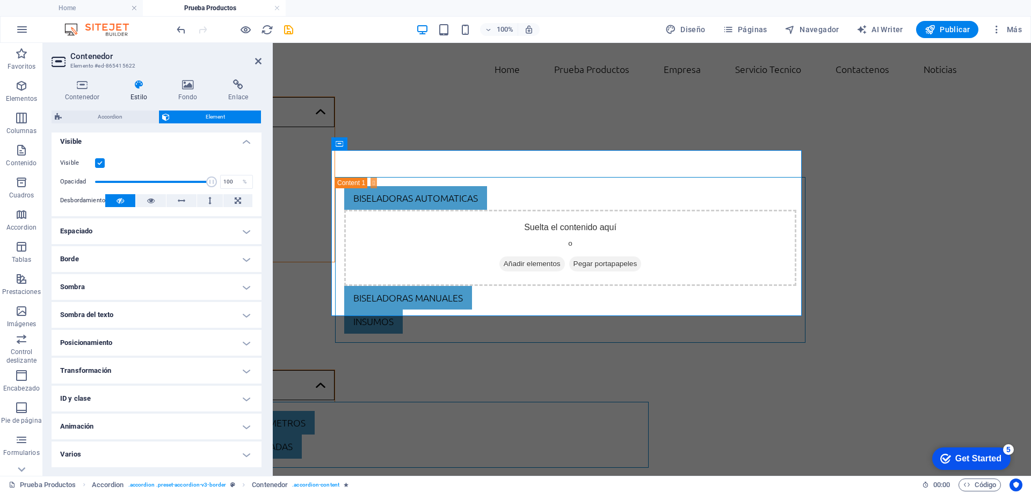
click at [106, 338] on h4 "Posicionamiento" at bounding box center [157, 343] width 210 height 26
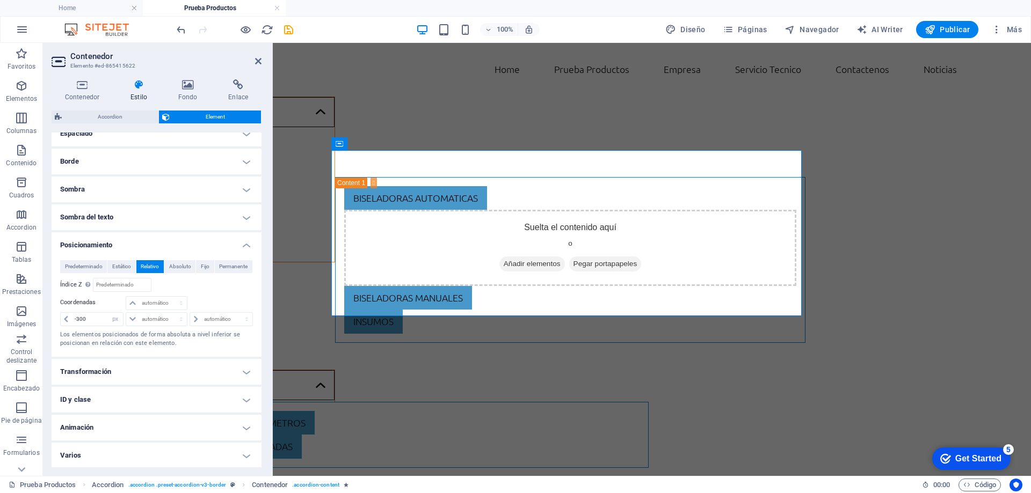
scroll to position [227, 0]
click at [96, 320] on input "-300" at bounding box center [97, 318] width 51 height 13
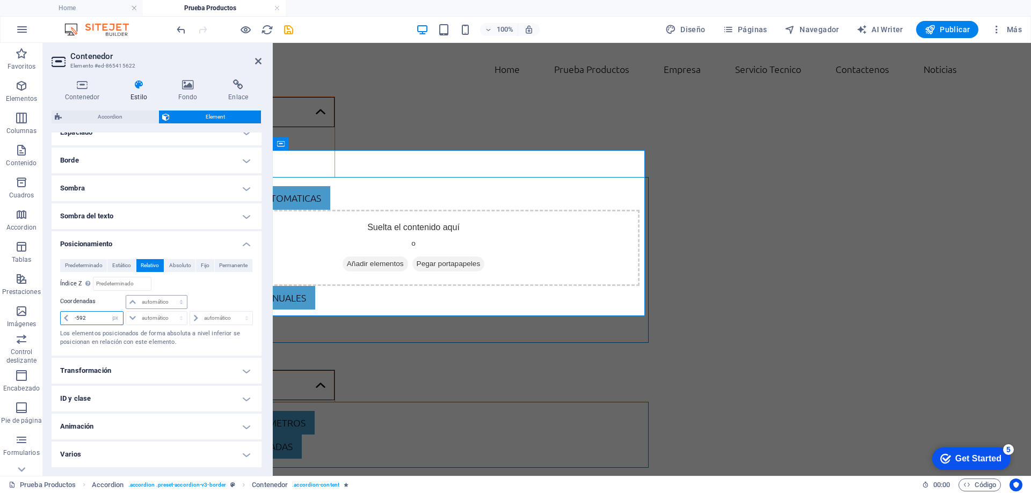
type input "-592"
click at [161, 304] on select "automático px rem % em" at bounding box center [156, 302] width 61 height 13
select select "px"
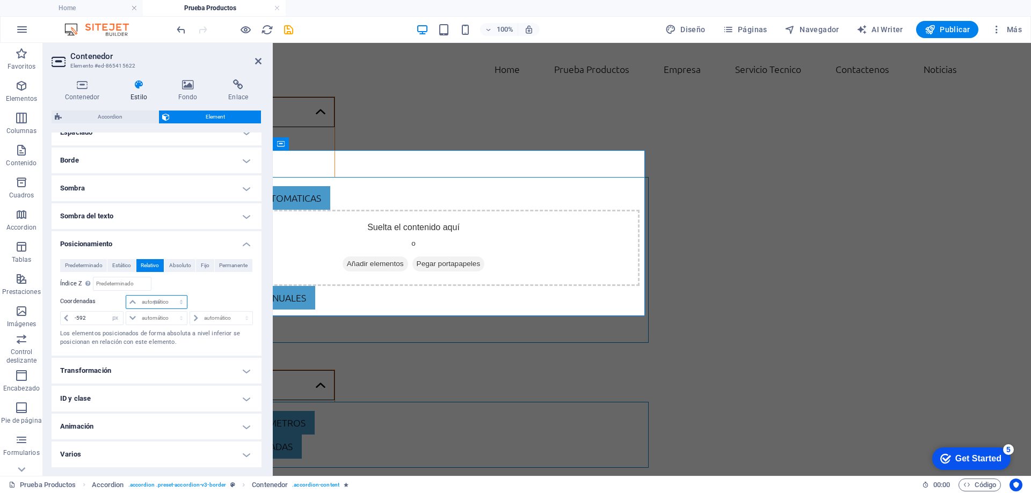
click at [170, 296] on select "automático px rem % em" at bounding box center [156, 302] width 61 height 13
type input "0"
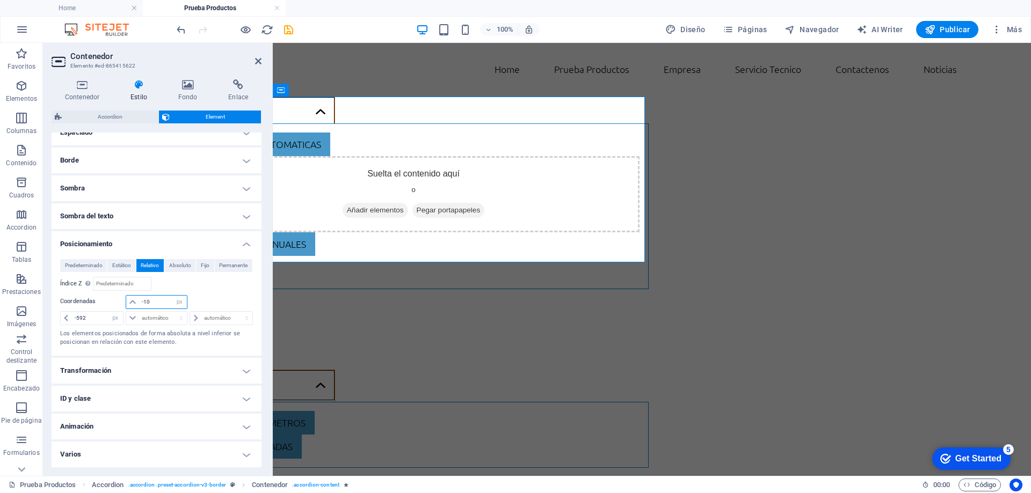
type input "-1"
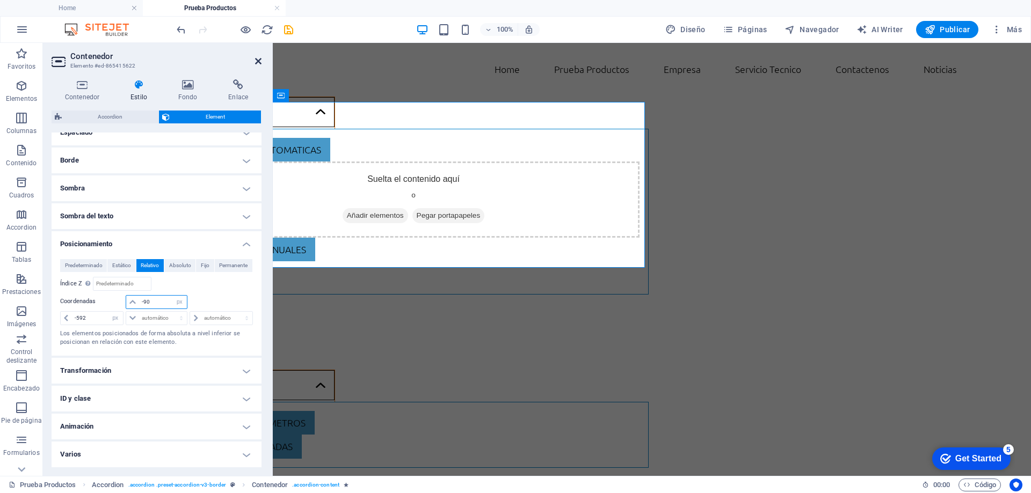
type input "-90"
click at [258, 60] on icon at bounding box center [258, 61] width 6 height 9
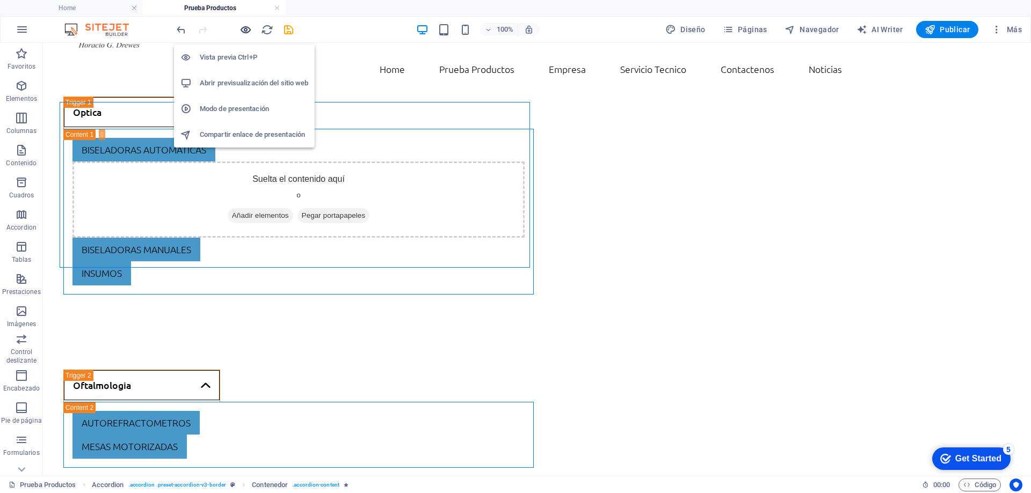
click at [246, 30] on icon "button" at bounding box center [245, 30] width 12 height 12
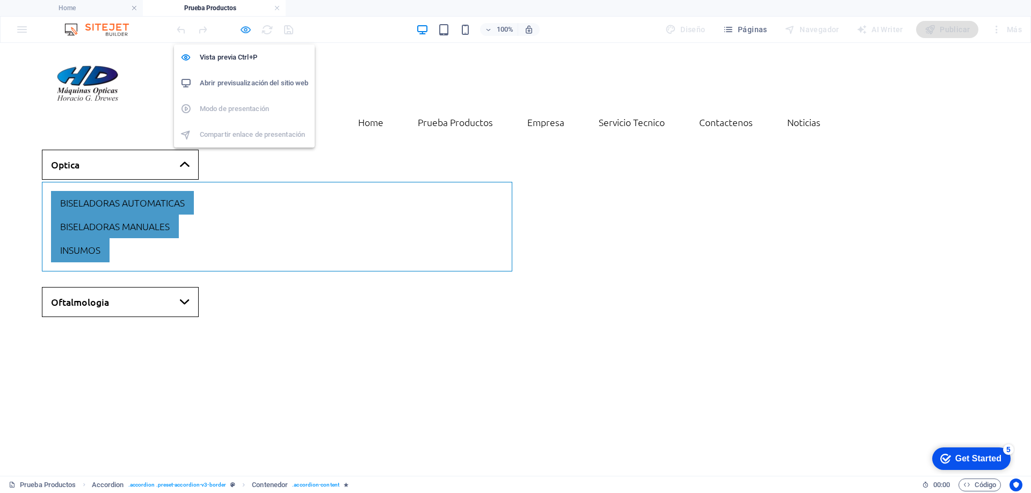
scroll to position [0, 0]
click at [143, 150] on link "Optica" at bounding box center [120, 165] width 157 height 30
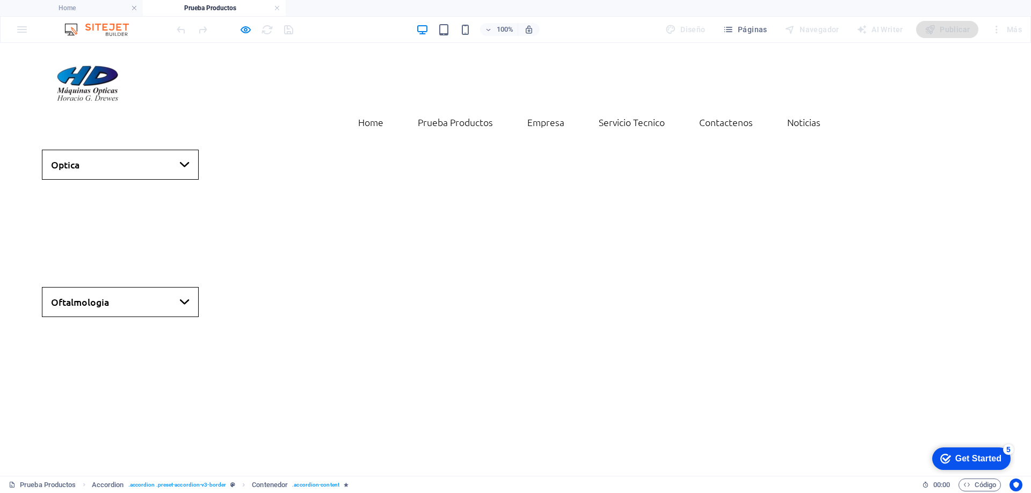
click at [143, 150] on link "Optica" at bounding box center [120, 165] width 157 height 30
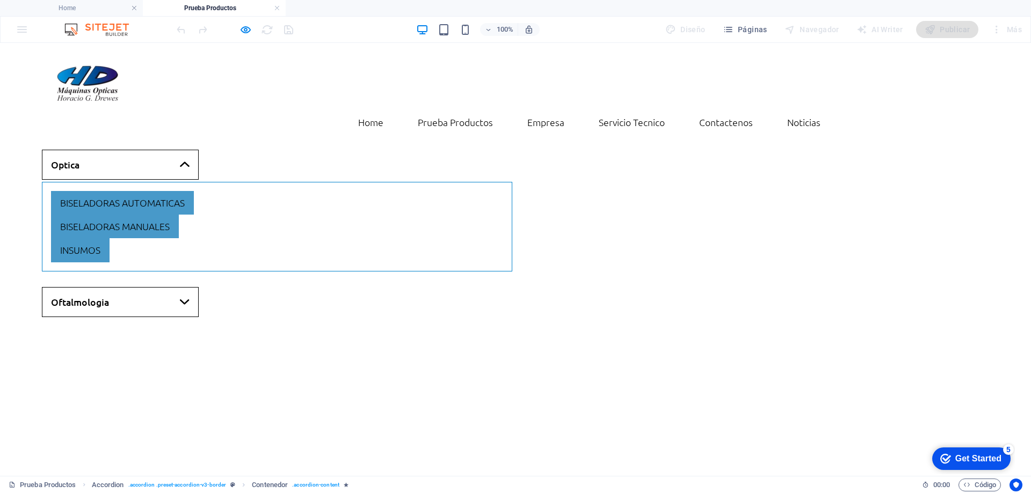
click at [115, 287] on link "Oftalmologia" at bounding box center [120, 302] width 157 height 30
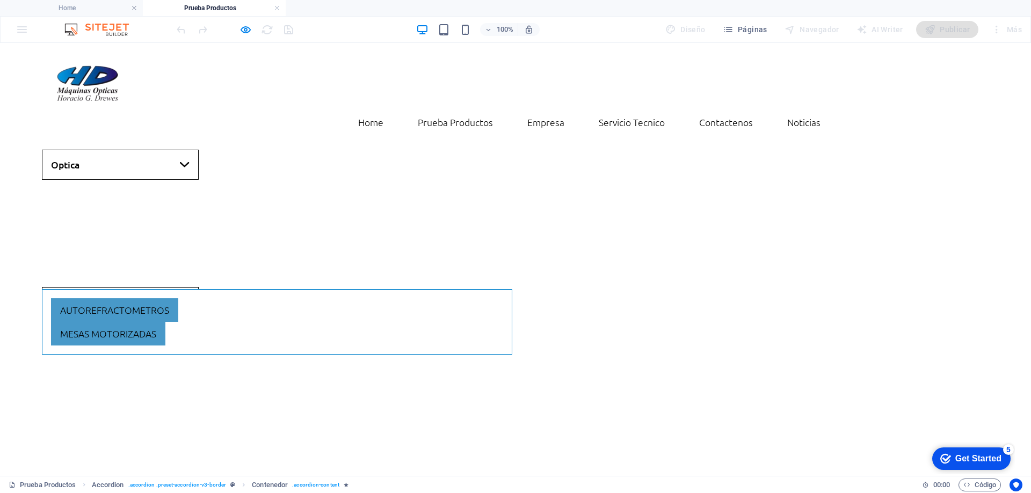
click at [134, 150] on link "Optica" at bounding box center [120, 165] width 157 height 30
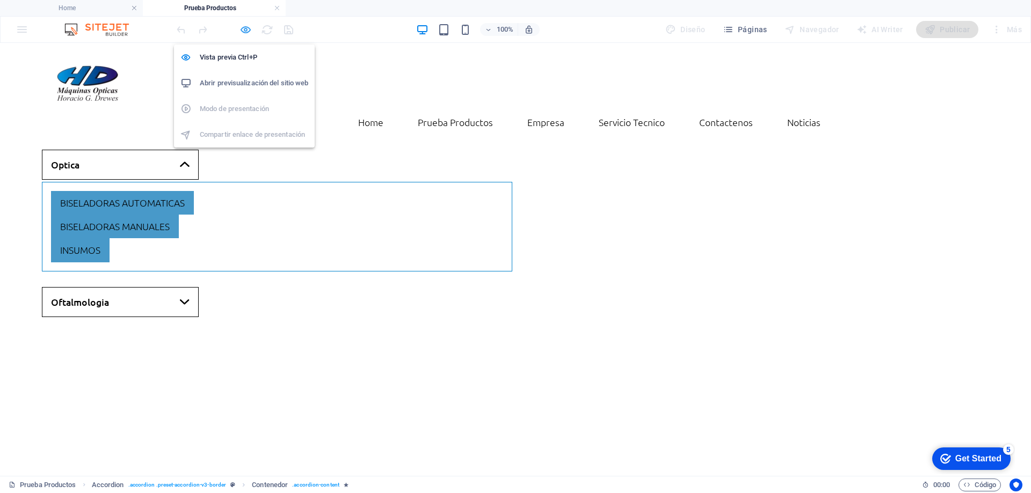
click at [246, 32] on icon "button" at bounding box center [245, 30] width 12 height 12
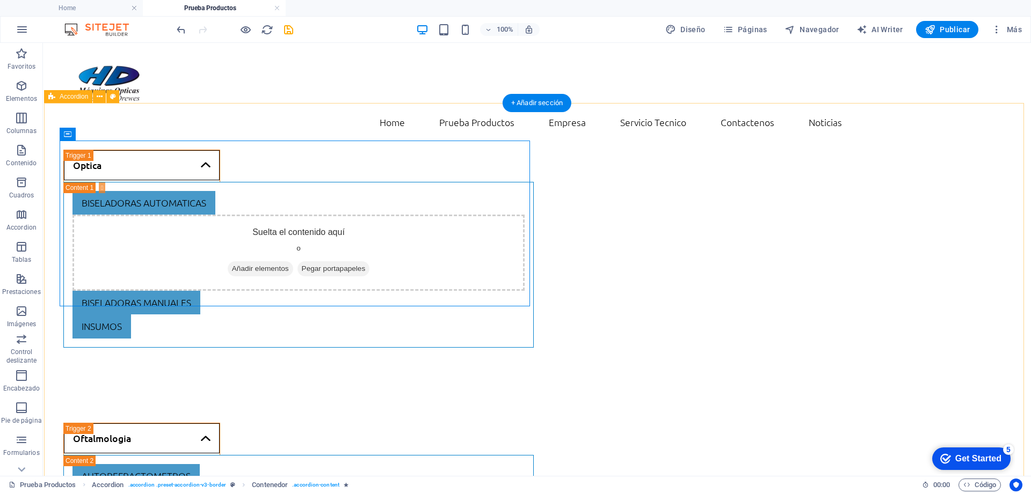
scroll to position [53, 0]
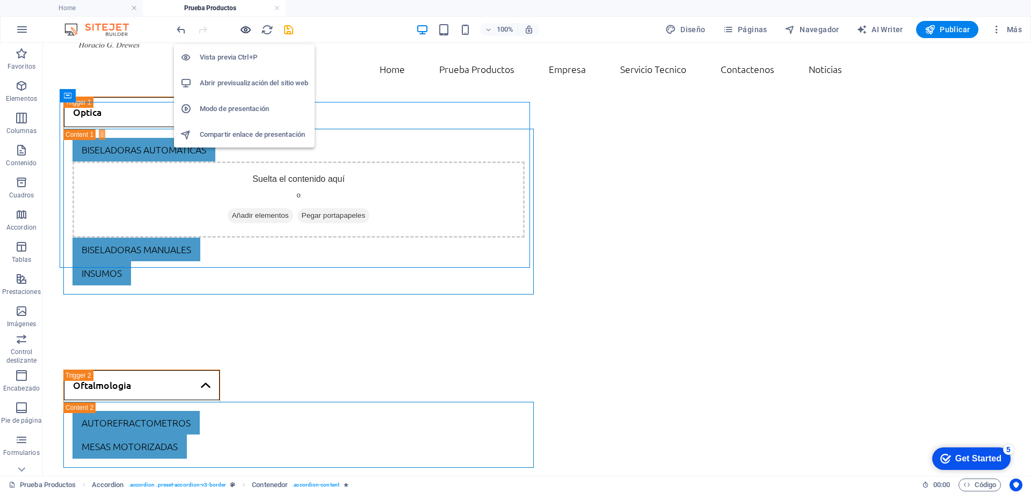
click at [244, 32] on icon "button" at bounding box center [245, 30] width 12 height 12
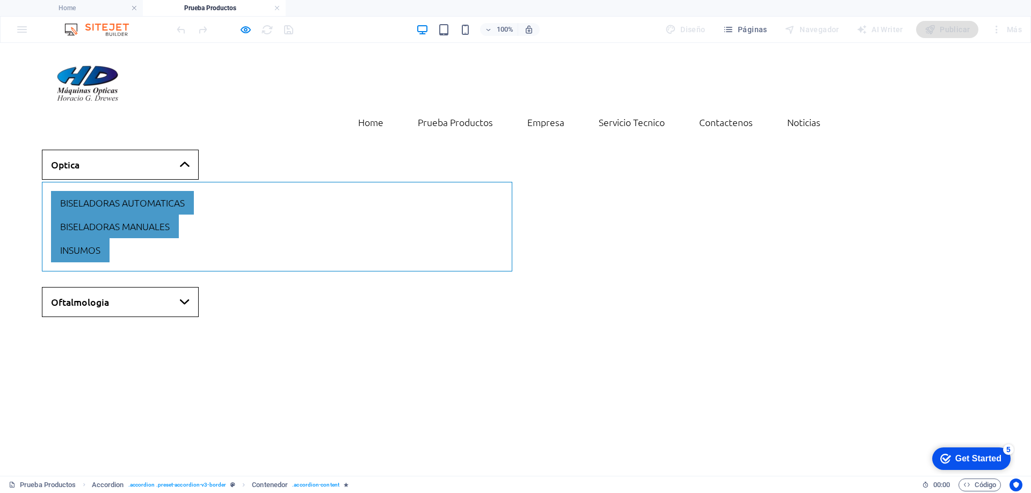
click at [135, 287] on link "Oftalmologia" at bounding box center [120, 302] width 157 height 30
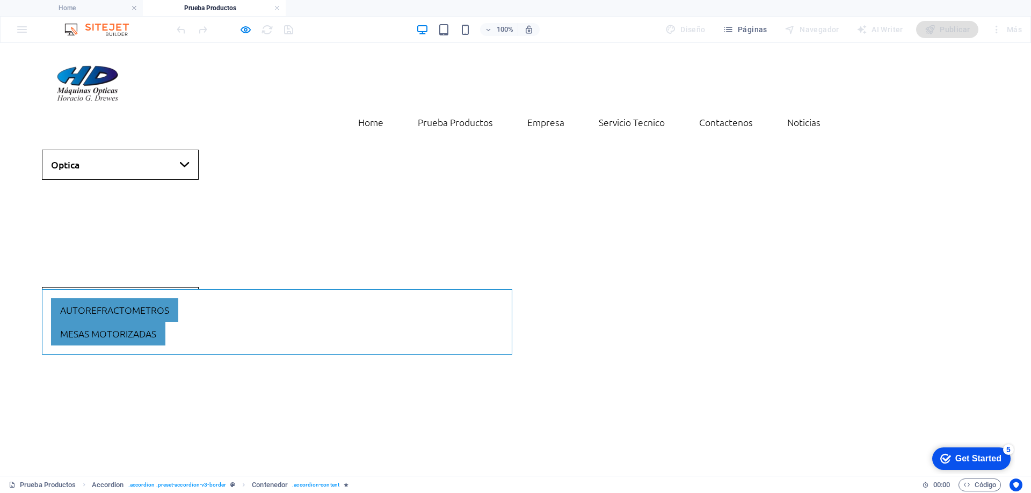
click at [159, 287] on link "Oftalmologia" at bounding box center [120, 302] width 157 height 30
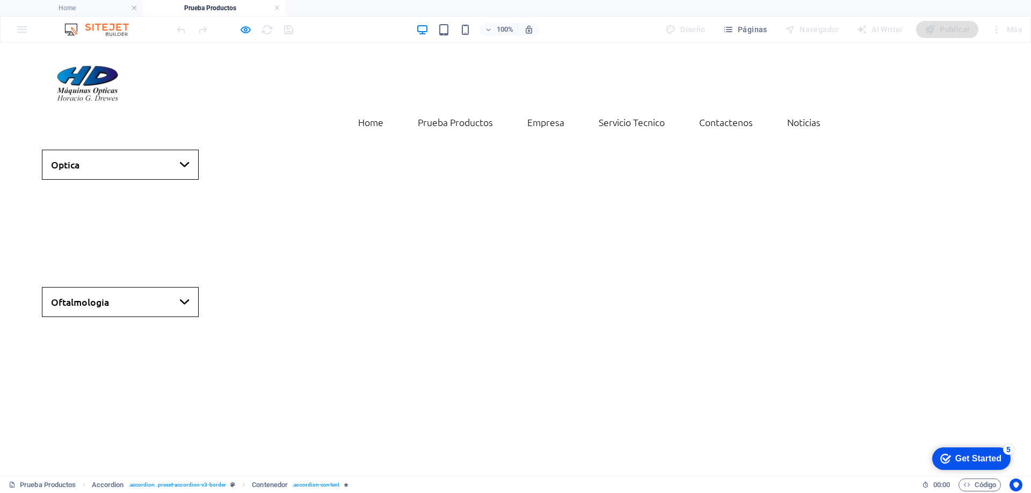
click at [159, 287] on link "Oftalmologia" at bounding box center [120, 302] width 157 height 30
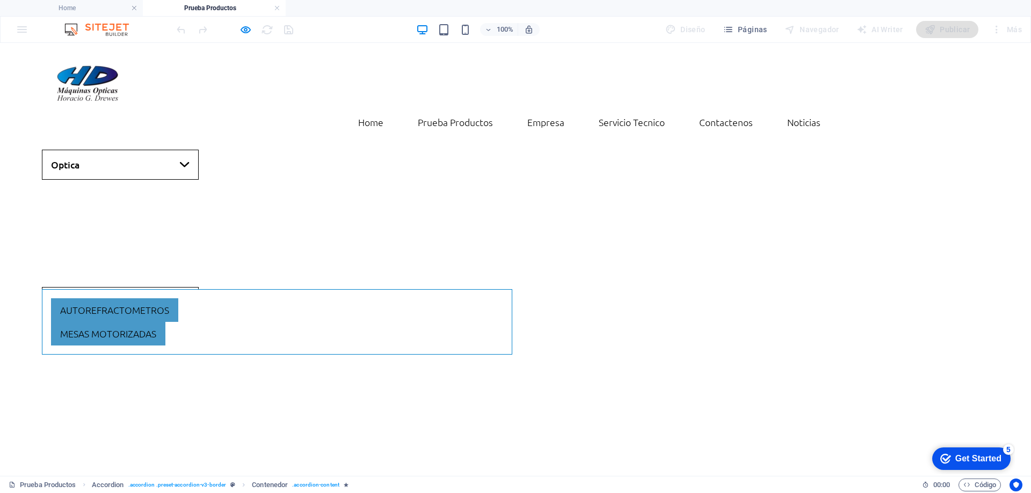
click at [157, 150] on link "Optica" at bounding box center [120, 165] width 157 height 30
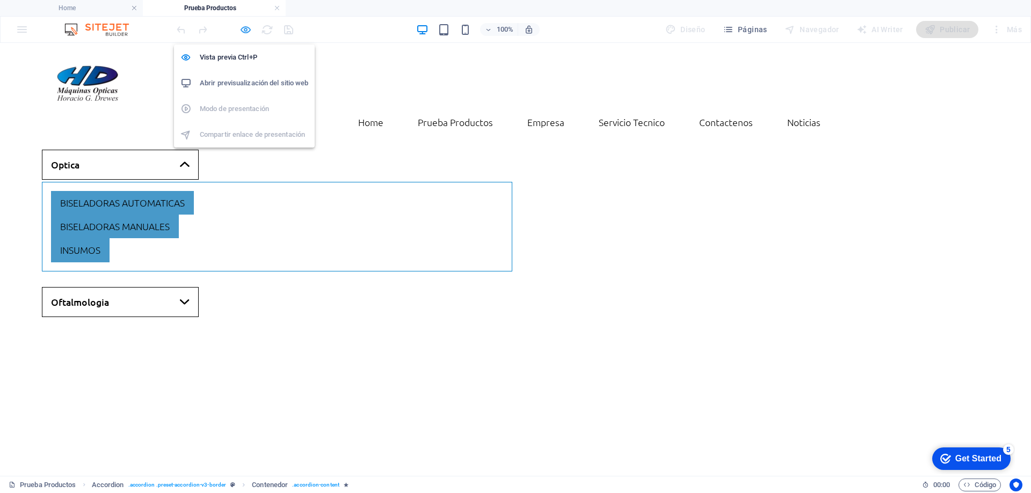
click at [244, 32] on icon "button" at bounding box center [245, 30] width 12 height 12
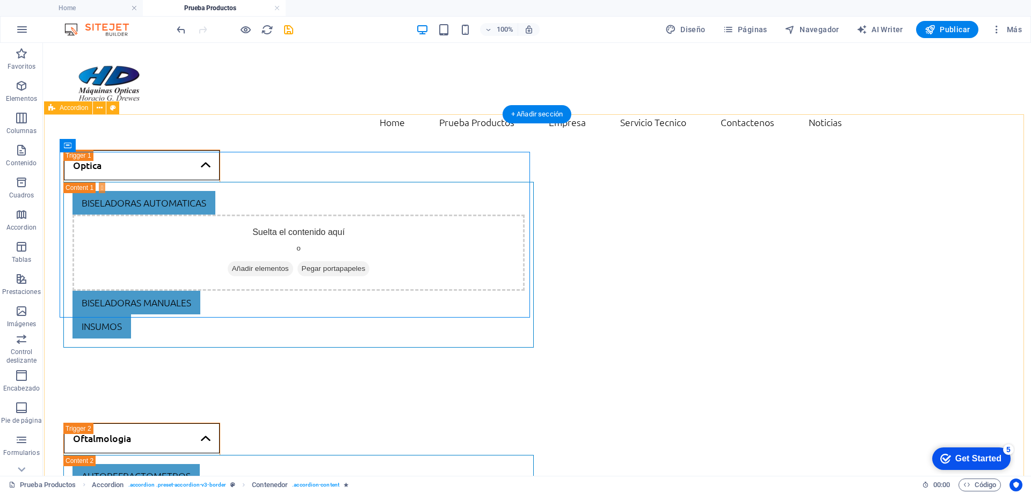
scroll to position [53, 0]
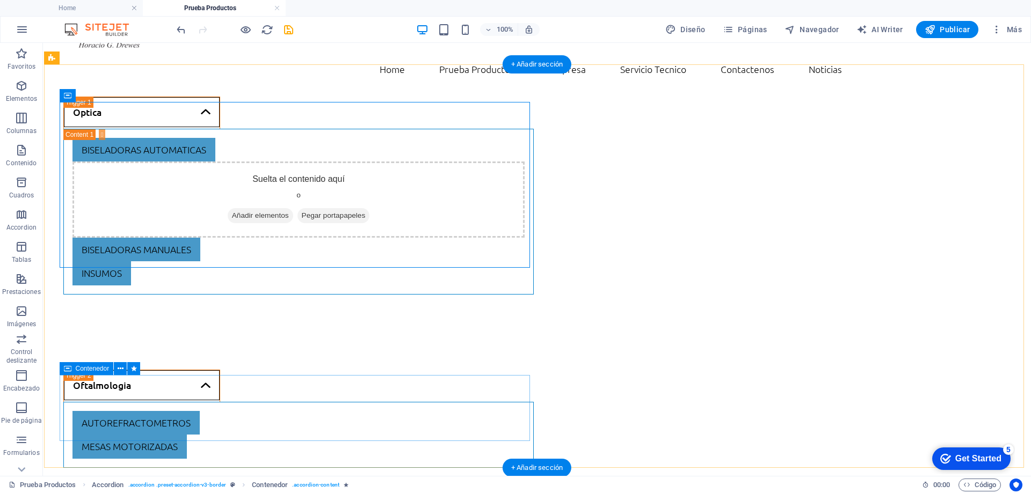
click at [63, 410] on div "autorefractometros mesas motorizadas" at bounding box center [298, 435] width 470 height 66
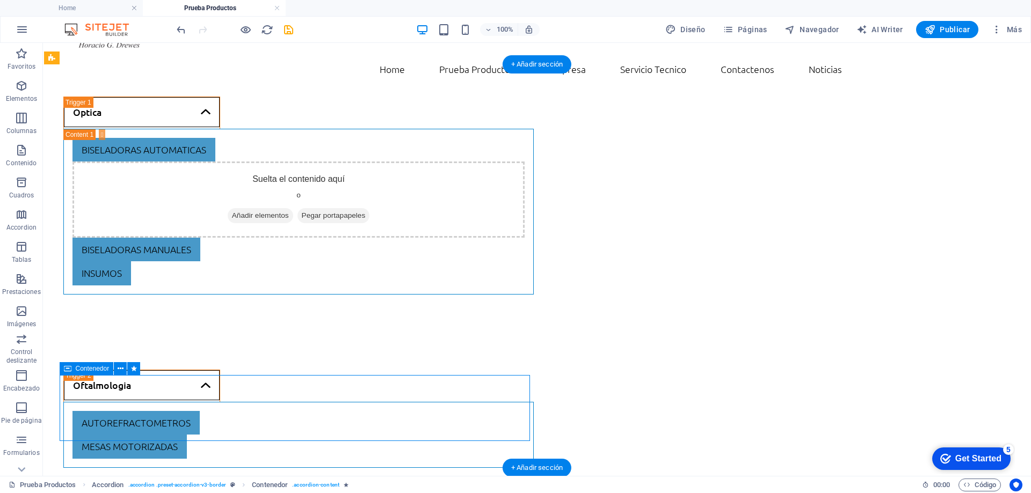
click at [63, 410] on div "autorefractometros mesas motorizadas" at bounding box center [298, 435] width 470 height 66
select select "px"
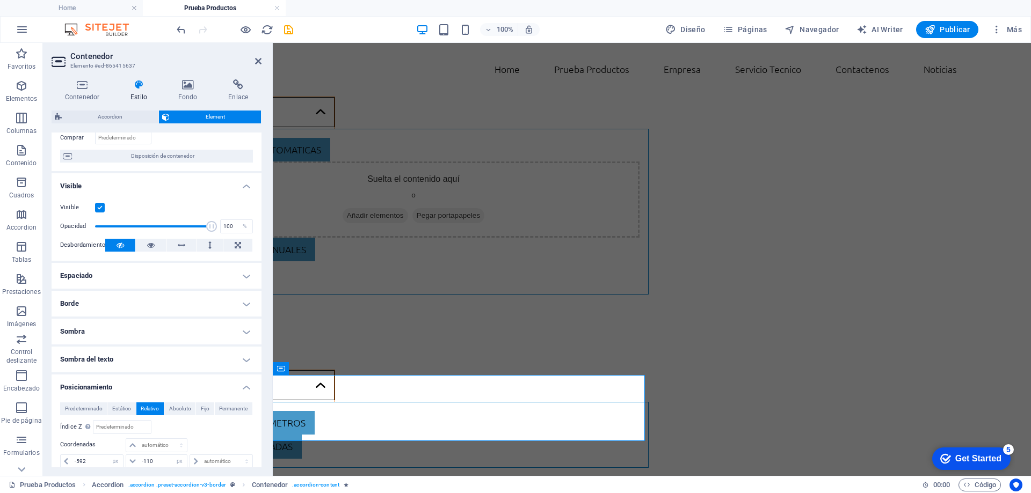
scroll to position [161, 0]
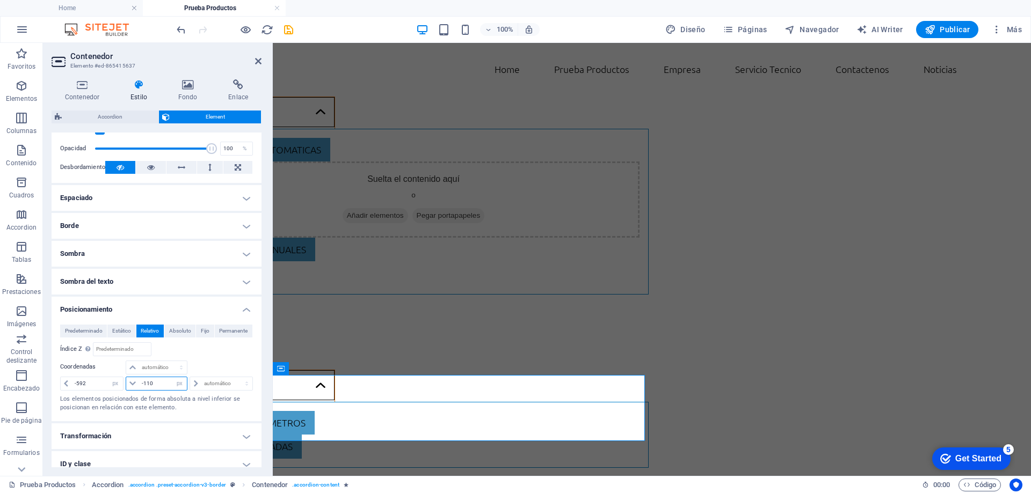
click at [162, 384] on input "-110" at bounding box center [163, 384] width 48 height 13
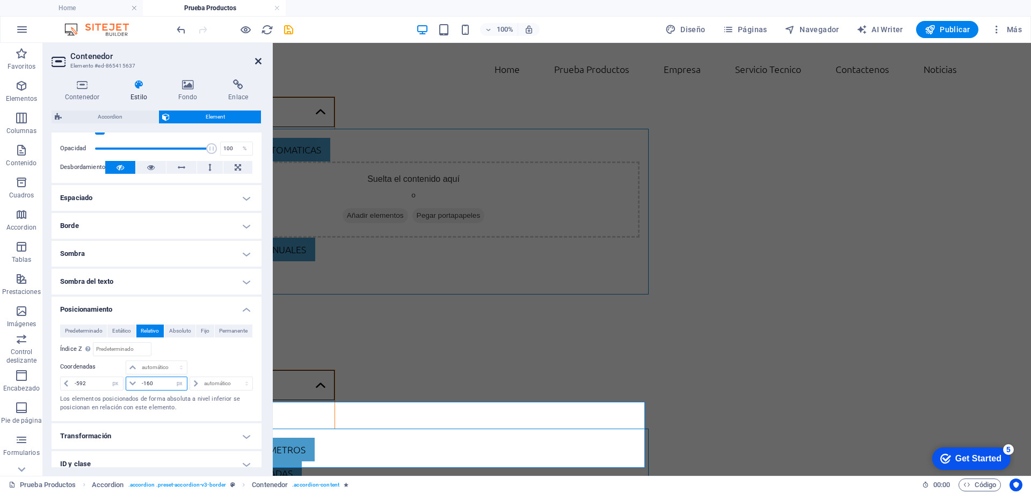
type input "-160"
click at [258, 62] on icon at bounding box center [258, 61] width 6 height 9
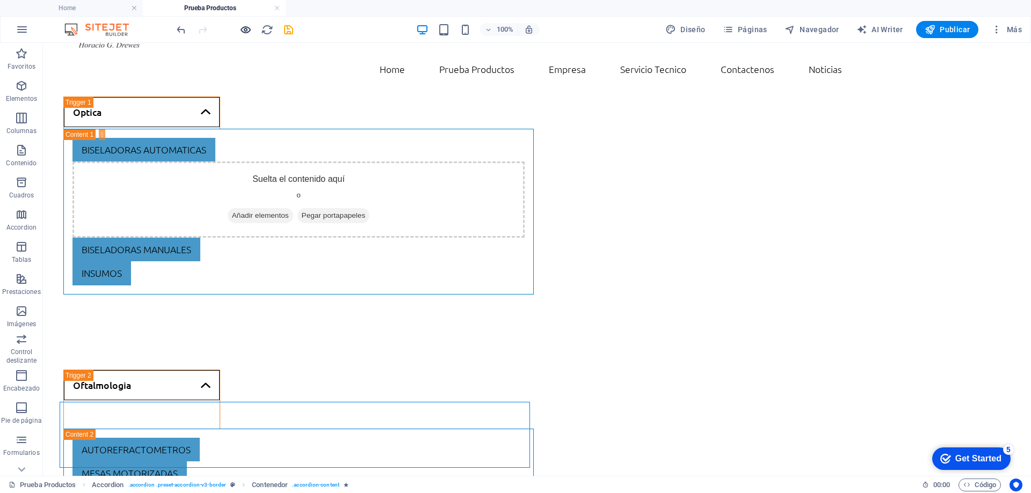
click at [248, 31] on icon "button" at bounding box center [245, 30] width 12 height 12
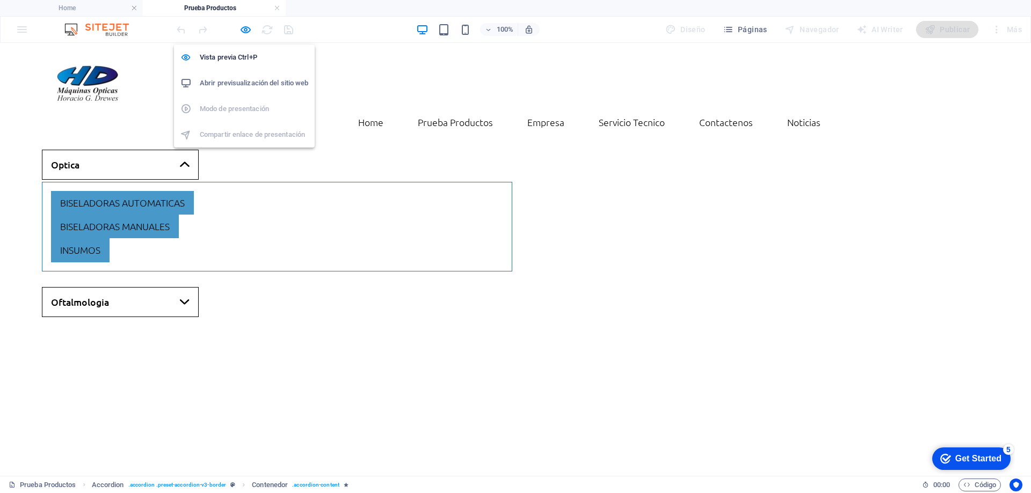
scroll to position [0, 0]
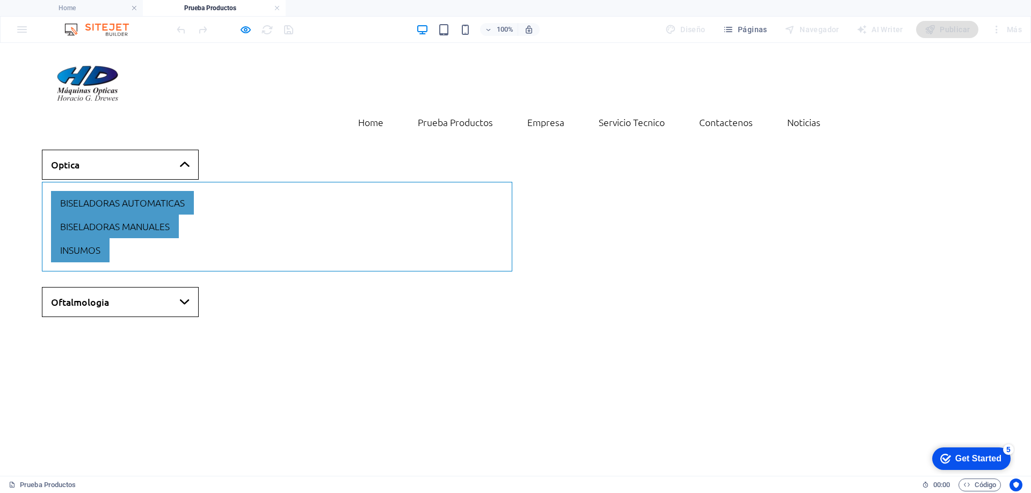
click at [97, 287] on link "Oftalmologia" at bounding box center [120, 302] width 157 height 30
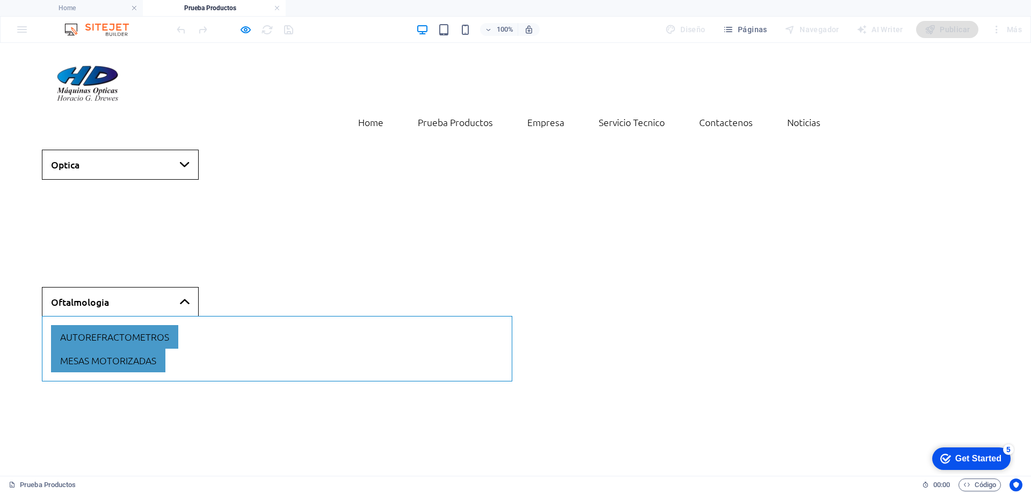
click at [142, 150] on link "Optica" at bounding box center [120, 165] width 157 height 30
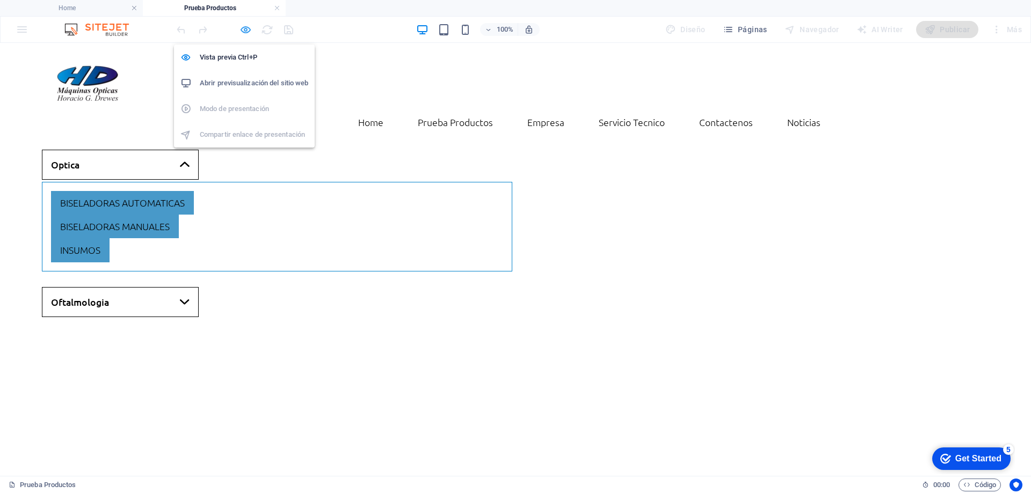
click at [246, 35] on icon "button" at bounding box center [245, 30] width 12 height 12
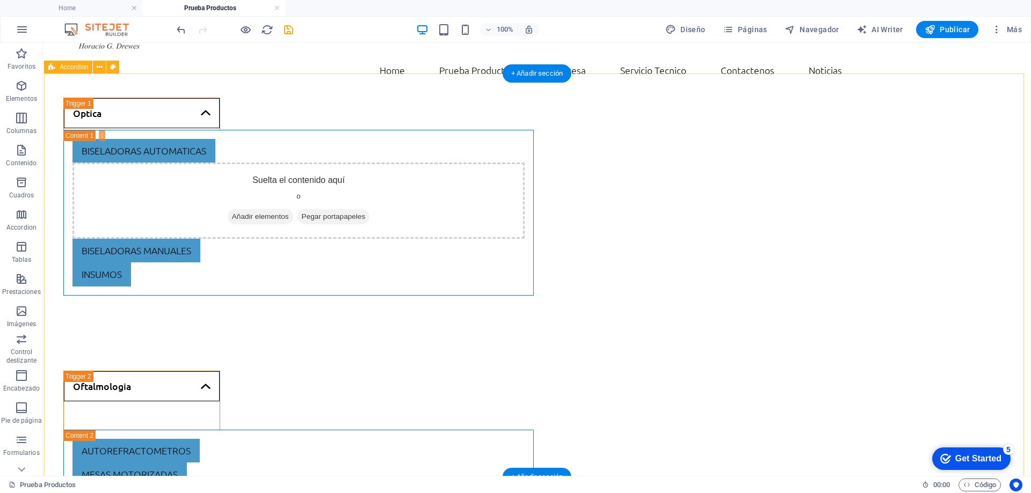
scroll to position [53, 0]
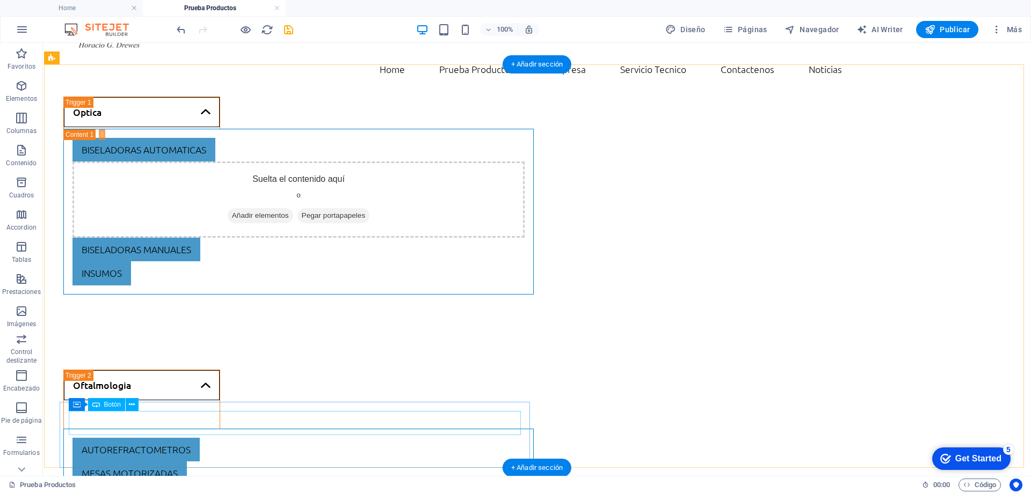
click at [217, 438] on div "autorefractometros" at bounding box center [298, 450] width 452 height 24
click at [65, 432] on div "autorefractometros mesas motorizadas" at bounding box center [298, 462] width 470 height 66
select select "px"
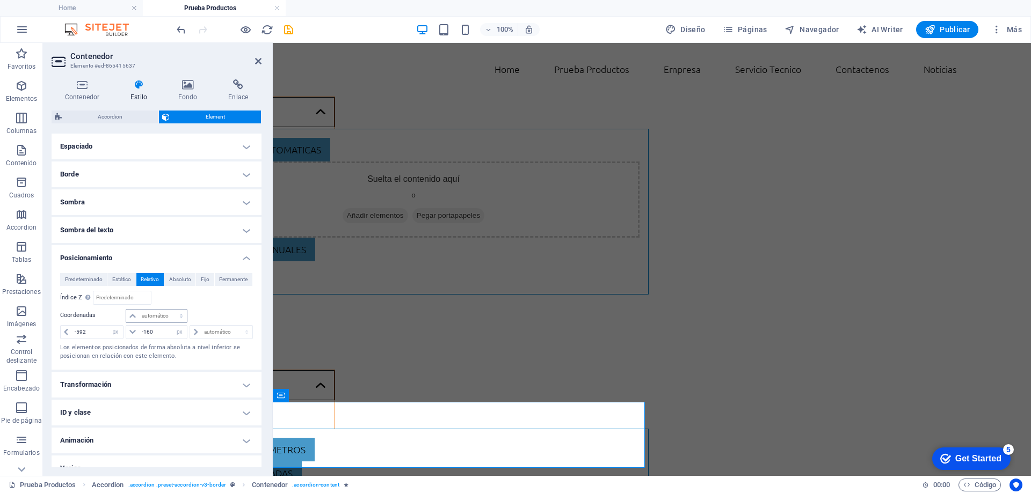
scroll to position [215, 0]
click at [159, 330] on input "-160" at bounding box center [163, 330] width 48 height 13
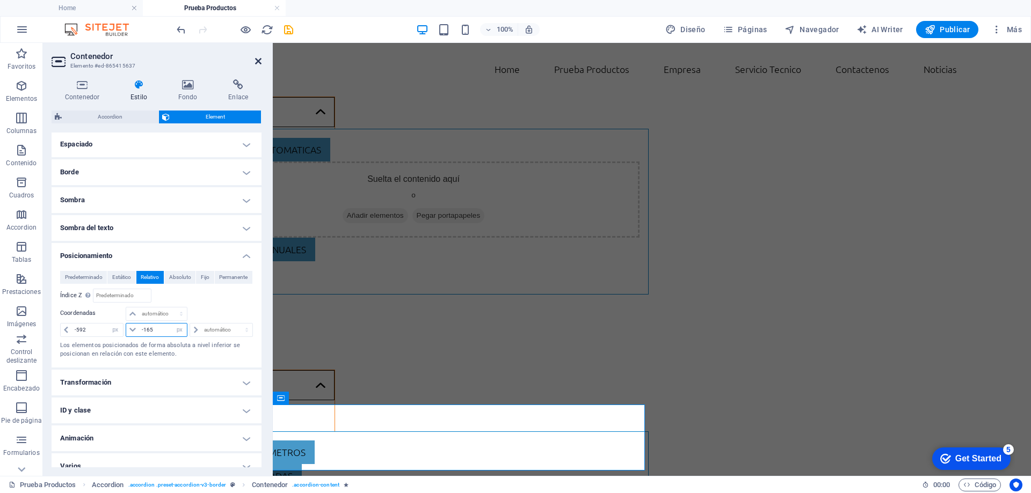
type input "-165"
drag, startPoint x: 256, startPoint y: 62, endPoint x: 203, endPoint y: 2, distance: 80.3
click at [256, 62] on icon at bounding box center [258, 61] width 6 height 9
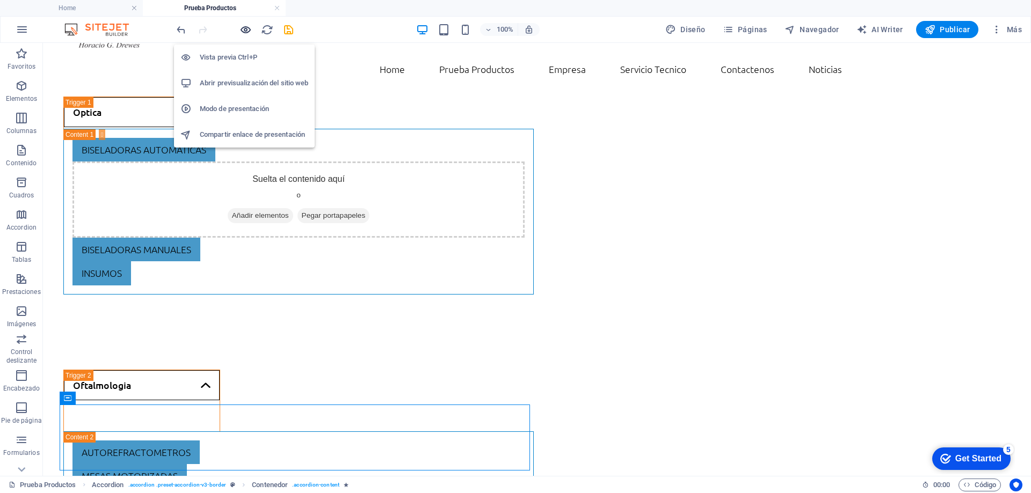
click at [245, 35] on icon "button" at bounding box center [245, 30] width 12 height 12
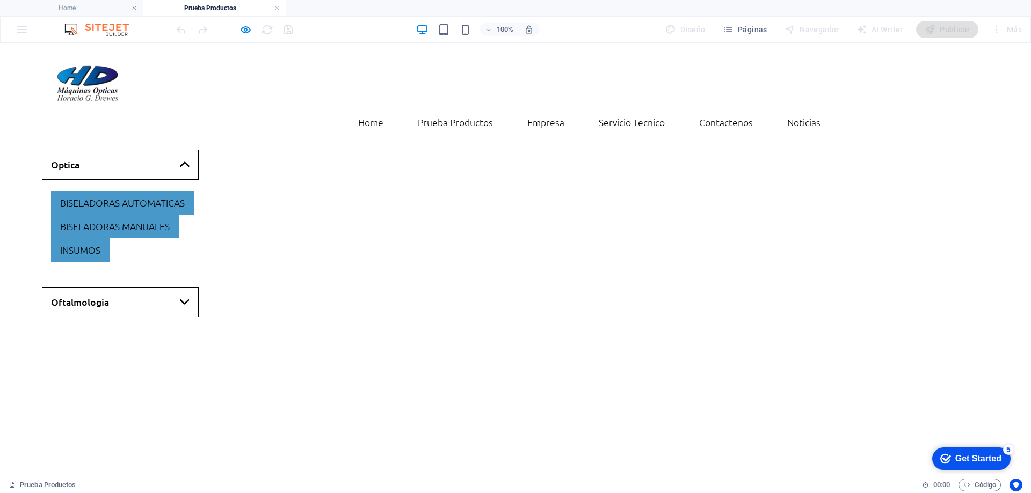
click at [105, 290] on link "Oftalmologia" at bounding box center [120, 302] width 157 height 30
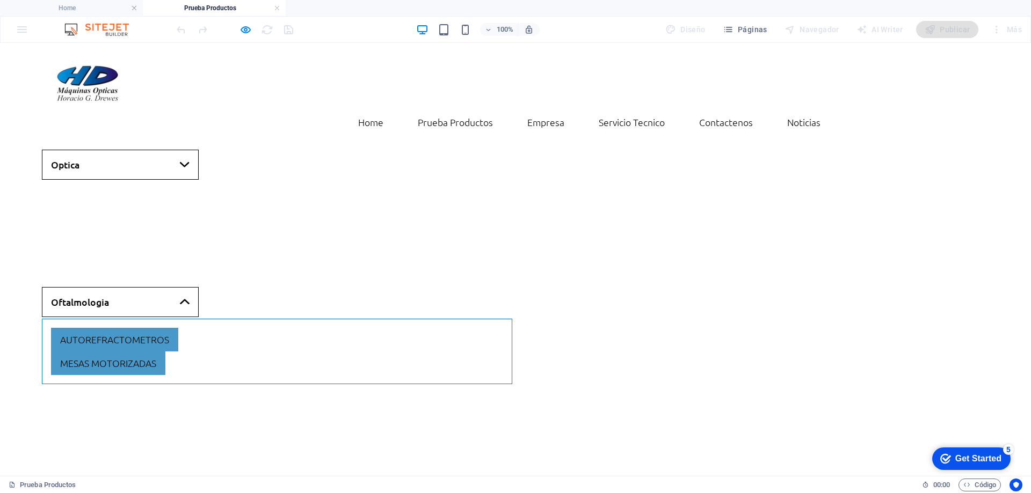
click at [159, 150] on link "Optica" at bounding box center [120, 165] width 157 height 30
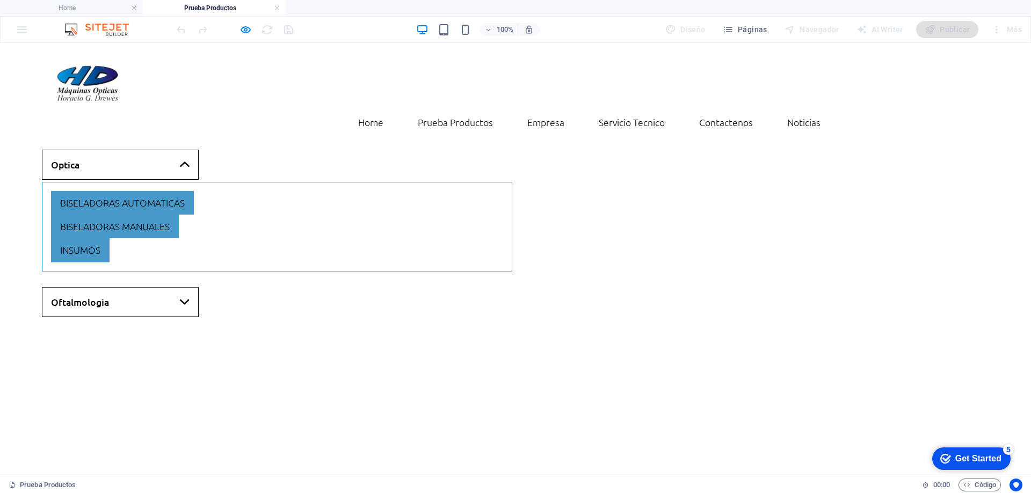
click at [151, 287] on link "Oftalmologia" at bounding box center [120, 302] width 157 height 30
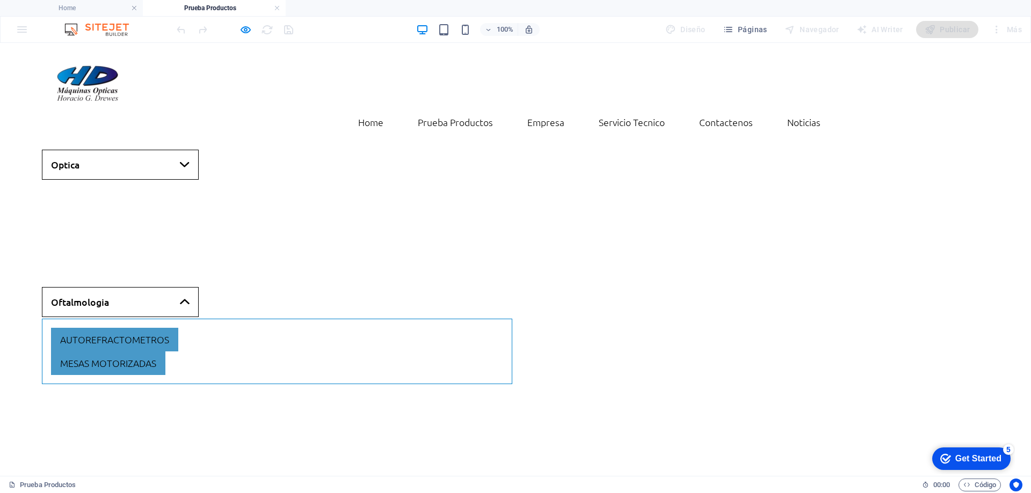
click at [159, 150] on link "Optica" at bounding box center [120, 165] width 157 height 30
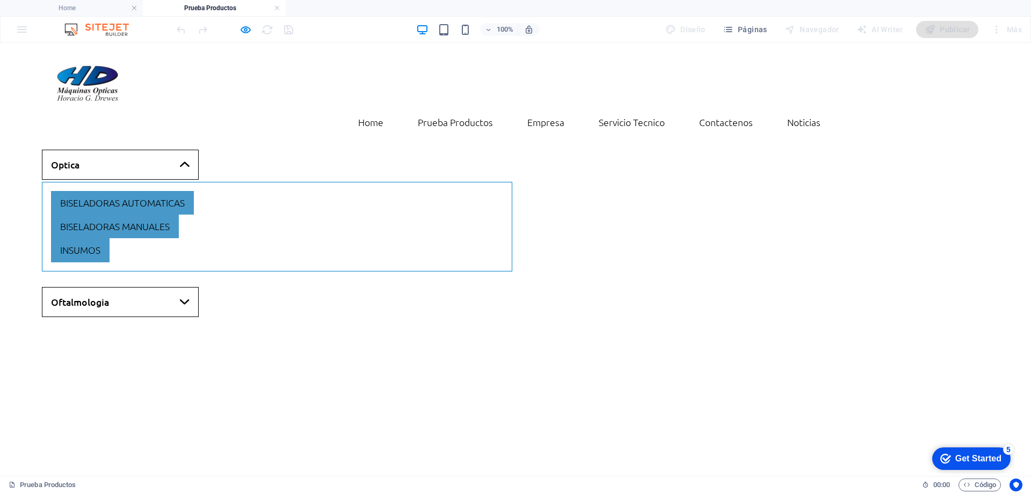
click at [97, 287] on link "Oftalmologia" at bounding box center [120, 302] width 157 height 30
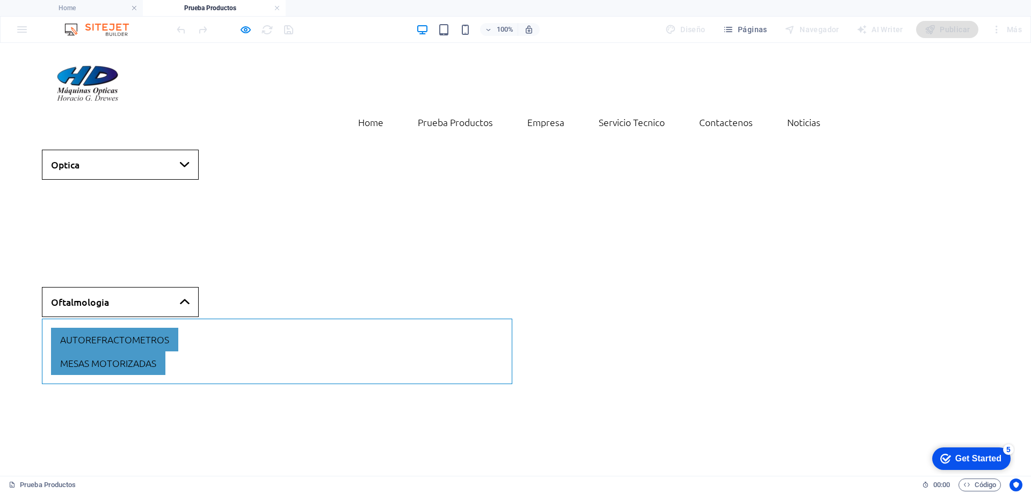
click at [136, 150] on link "Optica" at bounding box center [120, 165] width 157 height 30
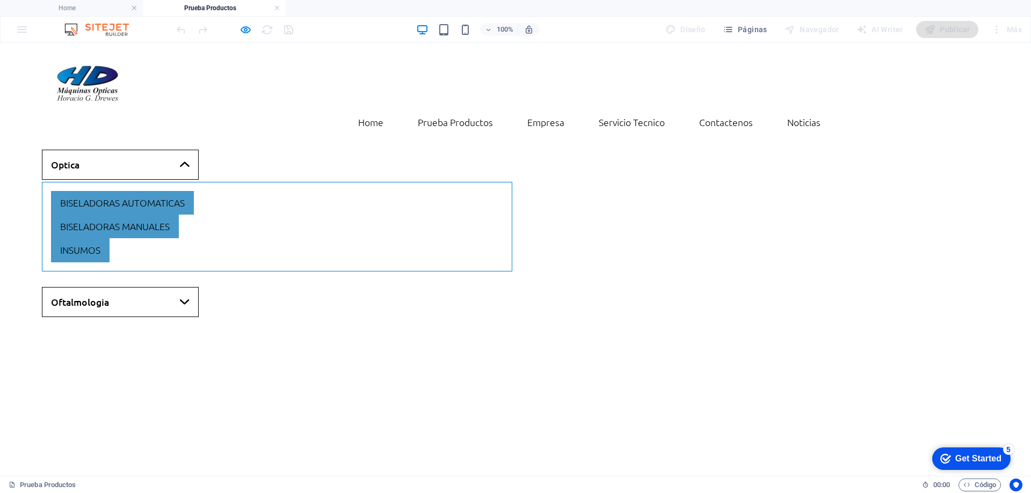
click at [85, 287] on link "Oftalmologia" at bounding box center [120, 302] width 157 height 30
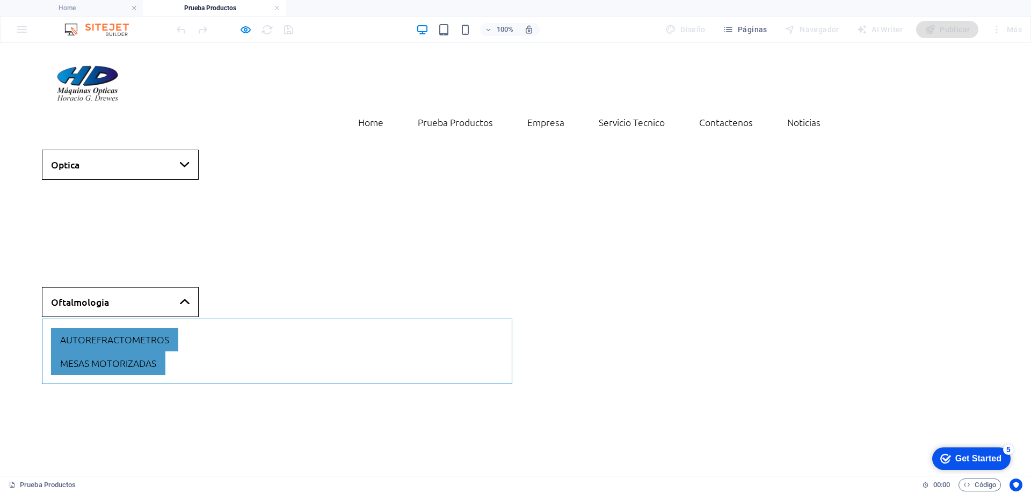
click at [143, 150] on link "Optica" at bounding box center [120, 165] width 157 height 30
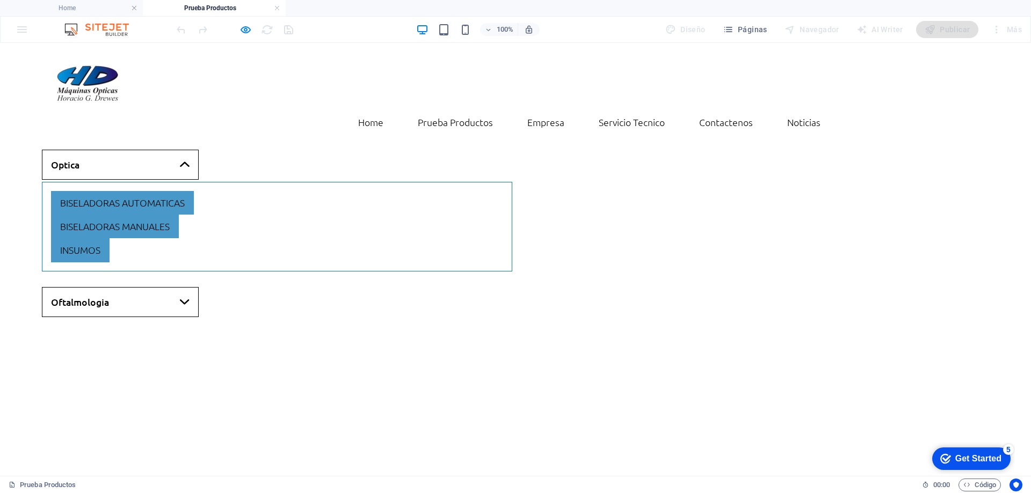
click at [80, 287] on link "Oftalmologia" at bounding box center [120, 302] width 157 height 30
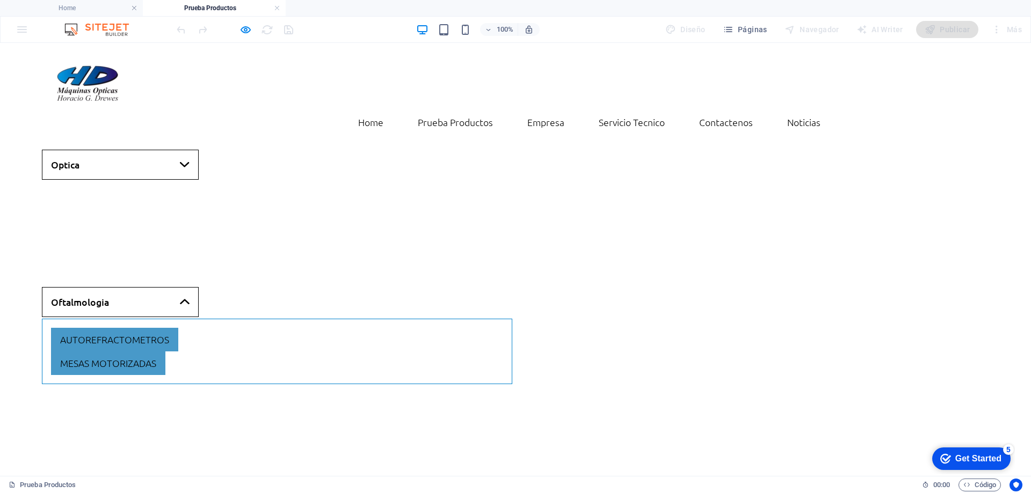
click at [133, 150] on link "Optica" at bounding box center [120, 165] width 157 height 30
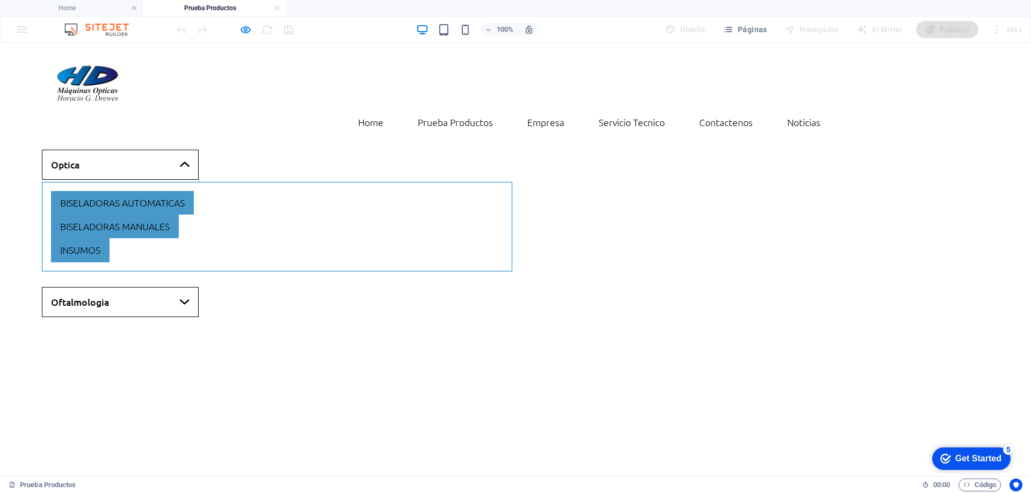
click at [107, 287] on link "Oftalmologia" at bounding box center [120, 302] width 157 height 30
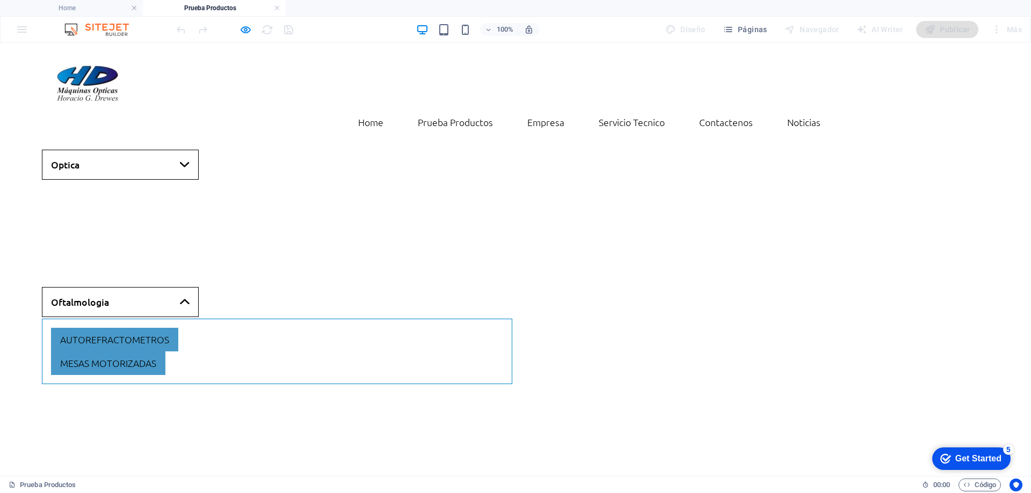
click at [112, 150] on link "Optica" at bounding box center [120, 165] width 157 height 30
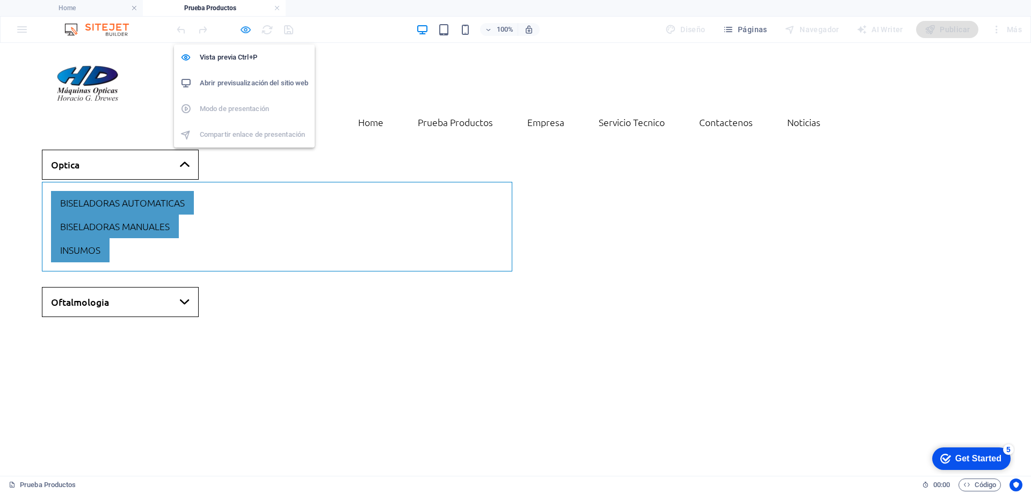
click at [243, 26] on icon "button" at bounding box center [245, 30] width 12 height 12
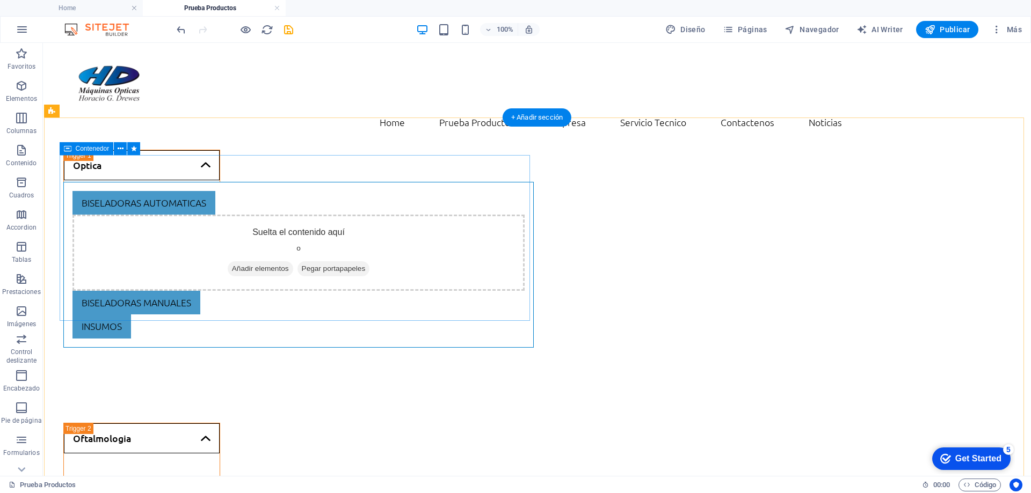
click at [63, 206] on div "Biseladoras automaticas Suelta el contenido aquí o Añadir elementos Pegar porta…" at bounding box center [298, 265] width 470 height 166
select select "px"
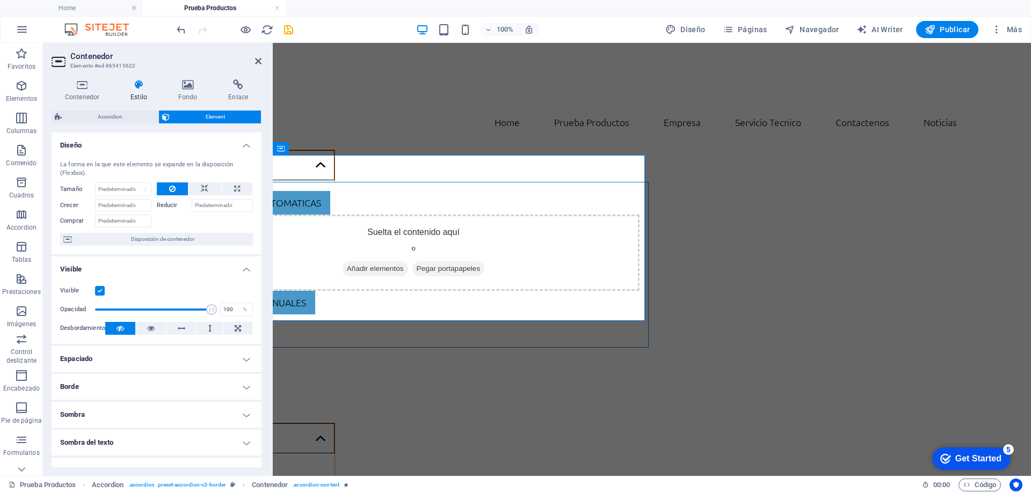
click at [110, 389] on h4 "Borde" at bounding box center [157, 387] width 210 height 26
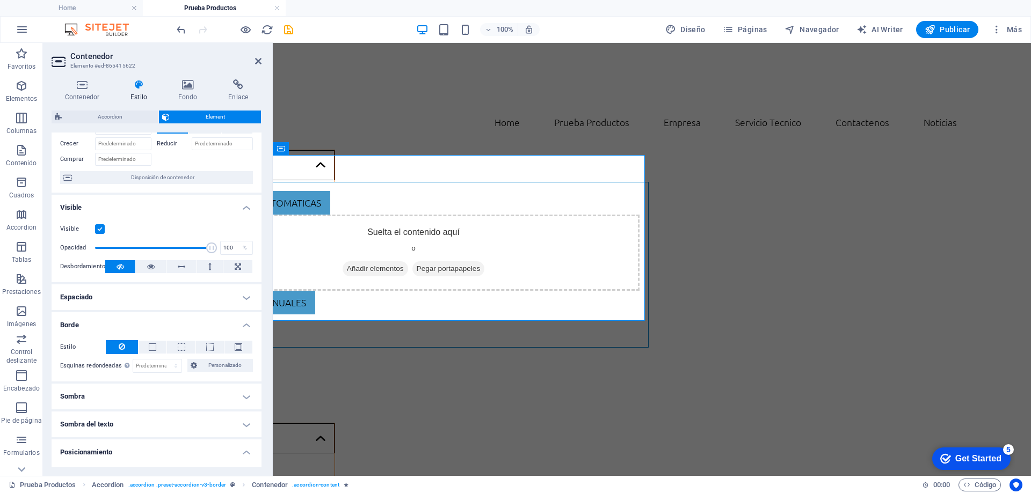
scroll to position [107, 0]
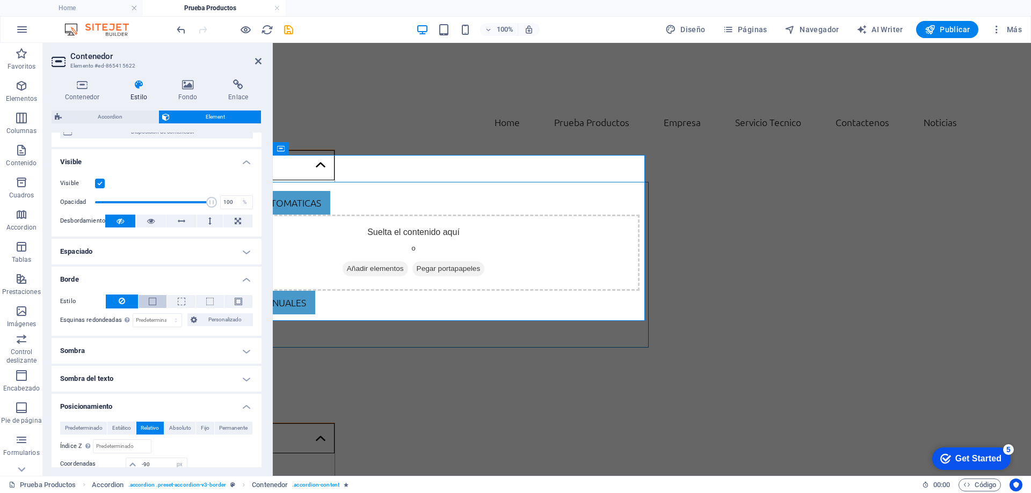
click at [154, 300] on span at bounding box center [153, 302] width 8 height 8
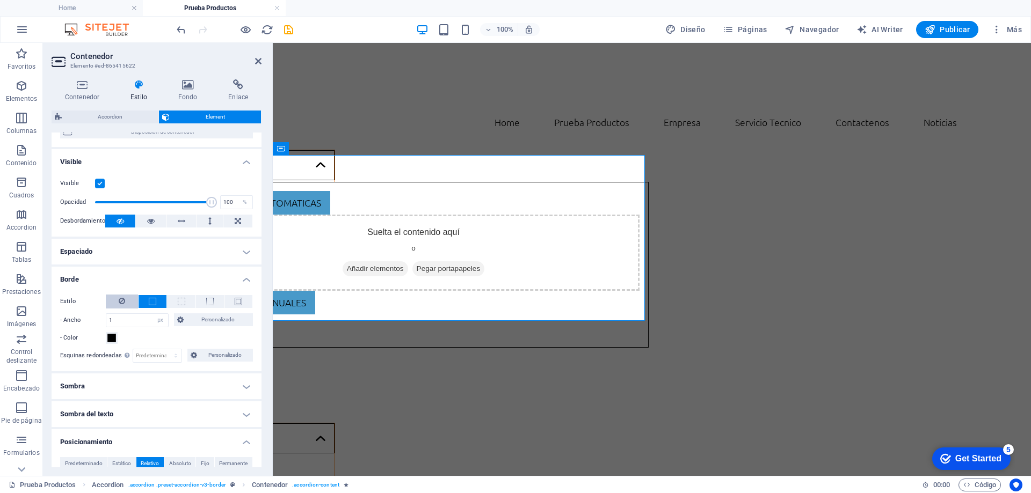
click at [126, 301] on button at bounding box center [122, 302] width 32 height 14
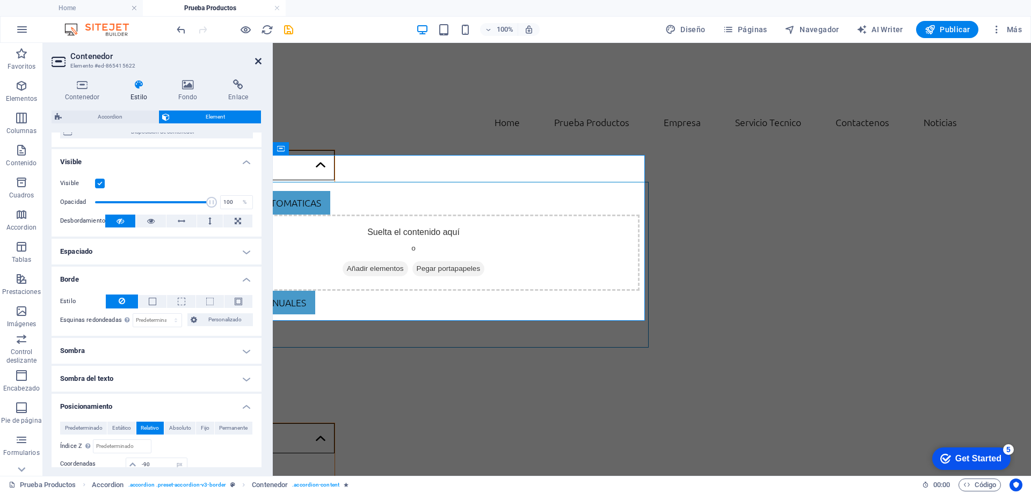
drag, startPoint x: 255, startPoint y: 63, endPoint x: 213, endPoint y: 21, distance: 59.2
click at [255, 63] on icon at bounding box center [258, 61] width 6 height 9
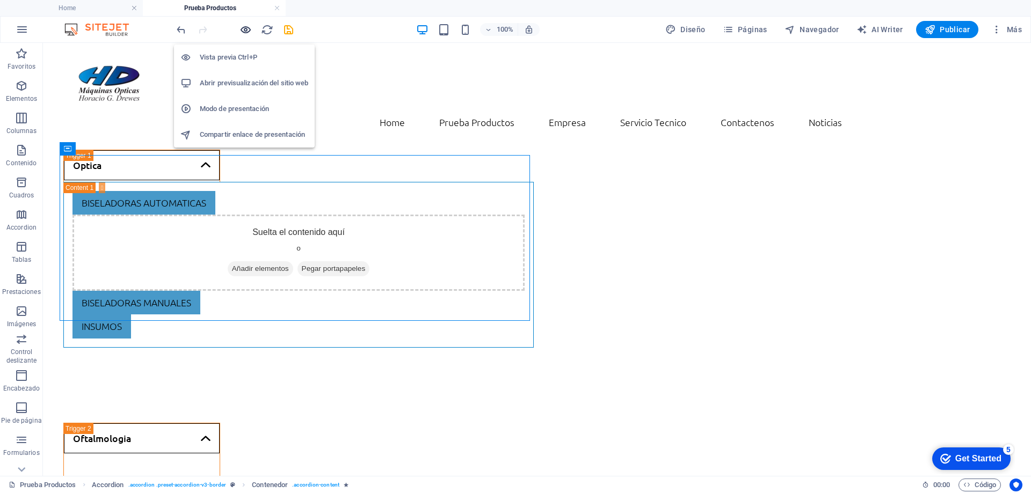
click at [248, 31] on icon "button" at bounding box center [245, 30] width 12 height 12
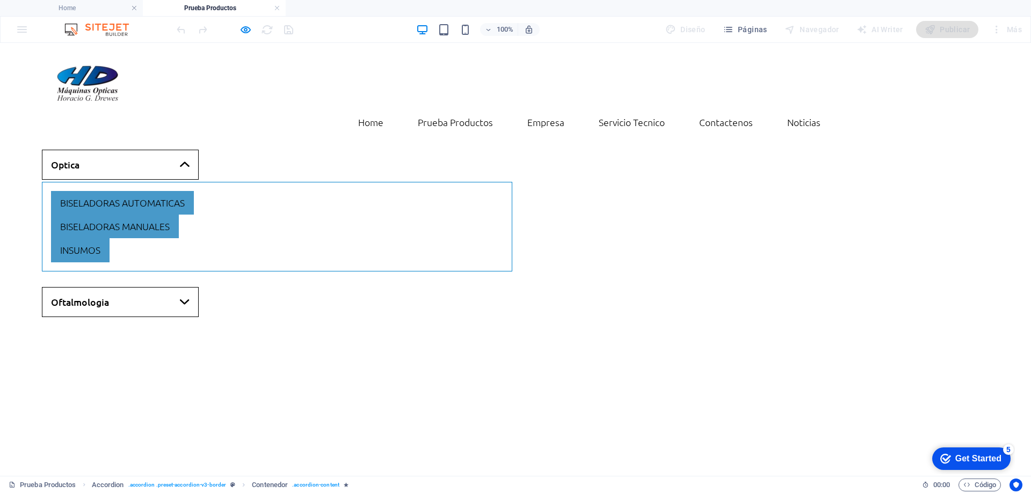
click at [97, 287] on link "Oftalmologia" at bounding box center [120, 302] width 157 height 30
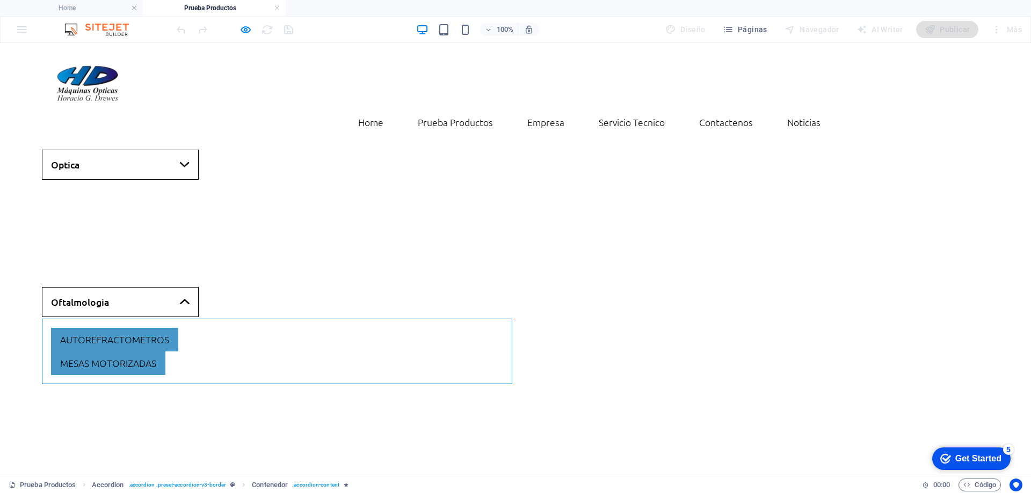
click at [154, 150] on link "Optica" at bounding box center [120, 165] width 157 height 30
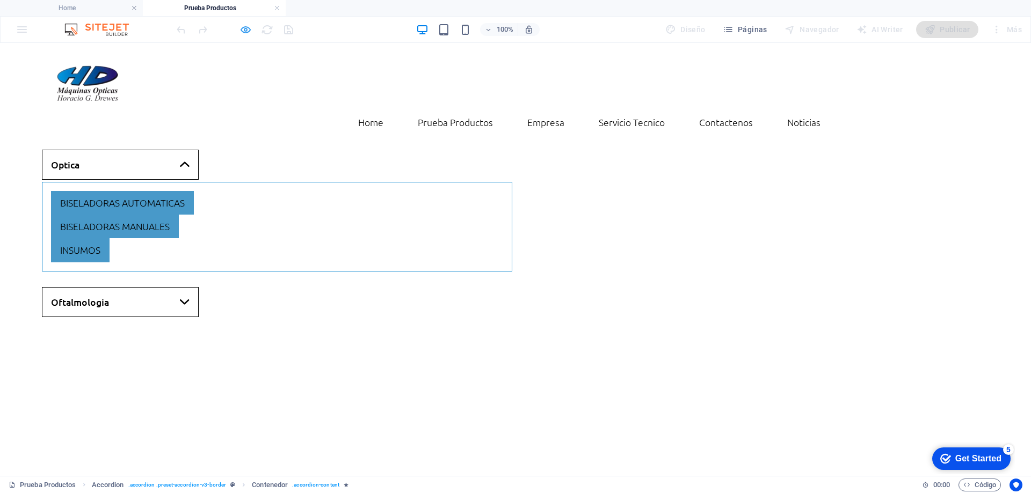
click at [248, 30] on icon "button" at bounding box center [245, 30] width 12 height 12
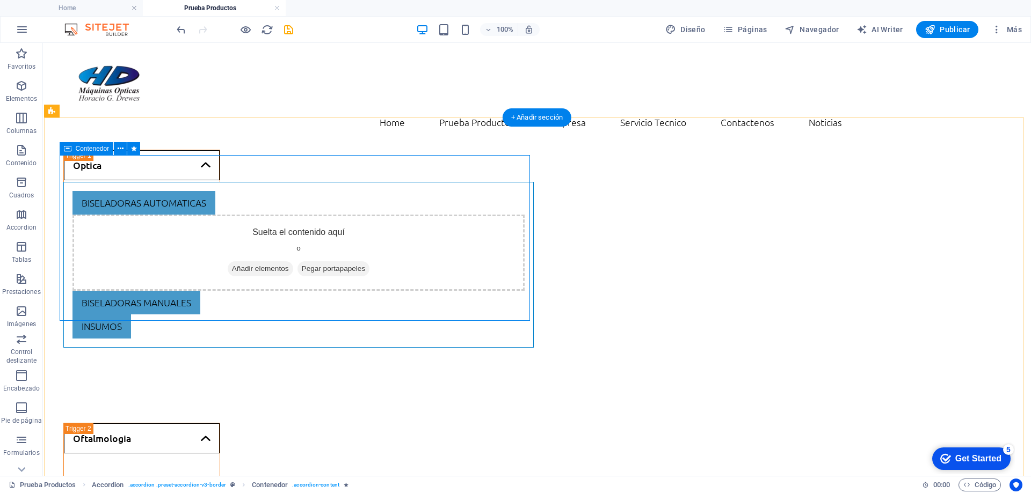
click at [232, 182] on div "Biseladoras automaticas Suelta el contenido aquí o Añadir elementos Pegar porta…" at bounding box center [298, 265] width 470 height 166
select select "px"
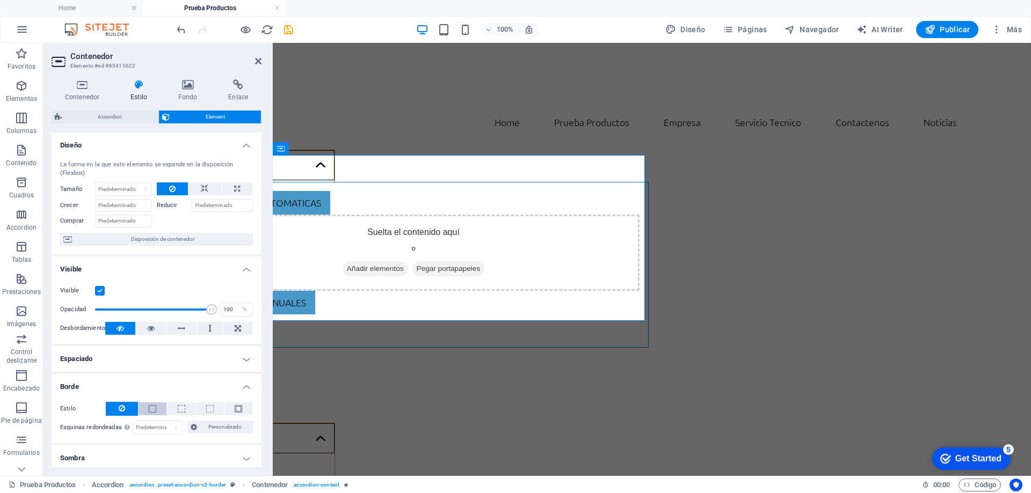
click at [156, 413] on button at bounding box center [153, 409] width 28 height 13
click at [184, 414] on button at bounding box center [181, 409] width 28 height 13
drag, startPoint x: 257, startPoint y: 63, endPoint x: 214, endPoint y: 21, distance: 60.0
click at [257, 63] on icon at bounding box center [258, 61] width 6 height 9
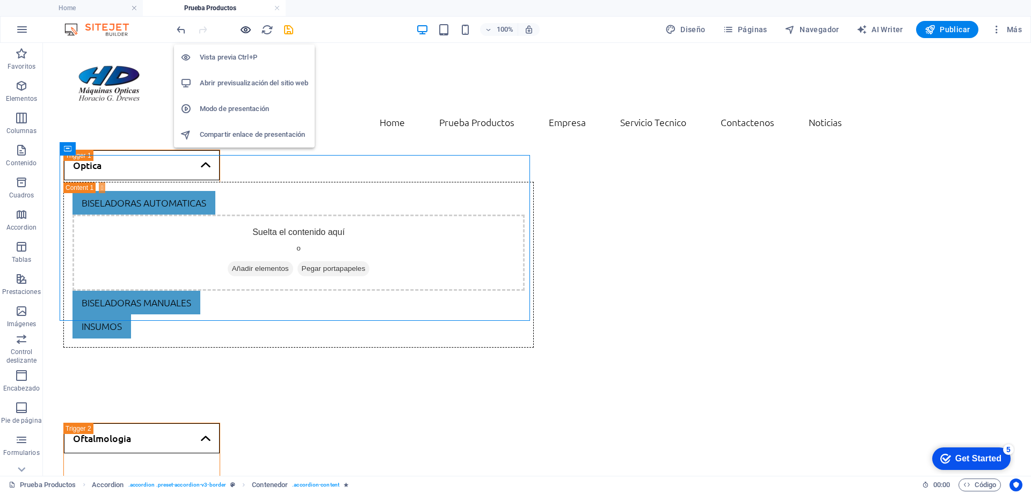
click at [245, 28] on icon "button" at bounding box center [245, 30] width 12 height 12
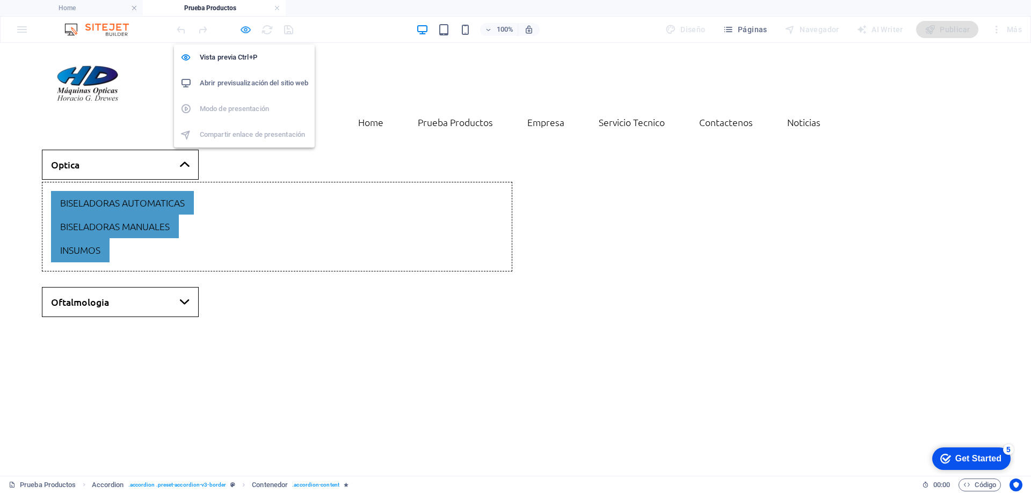
click at [243, 32] on icon "button" at bounding box center [245, 30] width 12 height 12
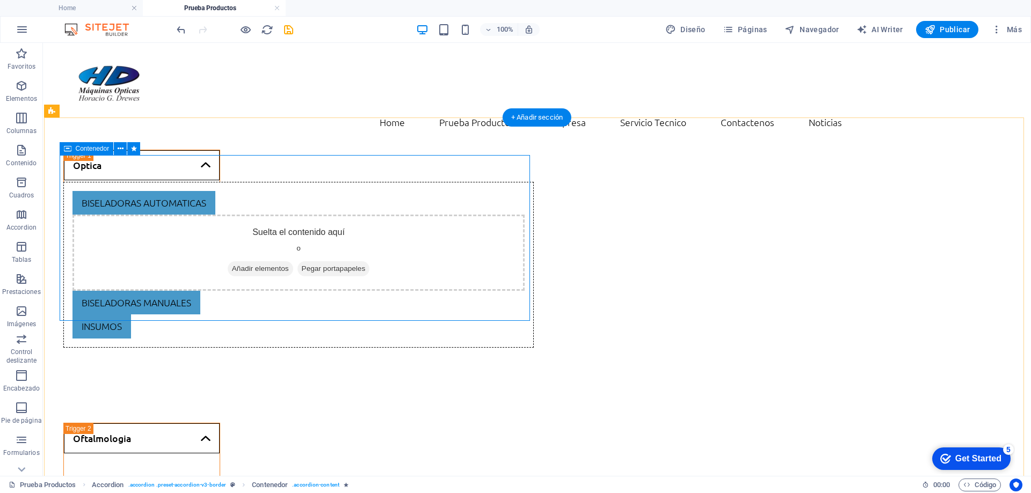
click at [219, 182] on div "Biseladoras automaticas Suelta el contenido aquí o Añadir elementos Pegar porta…" at bounding box center [298, 265] width 470 height 166
select select "px"
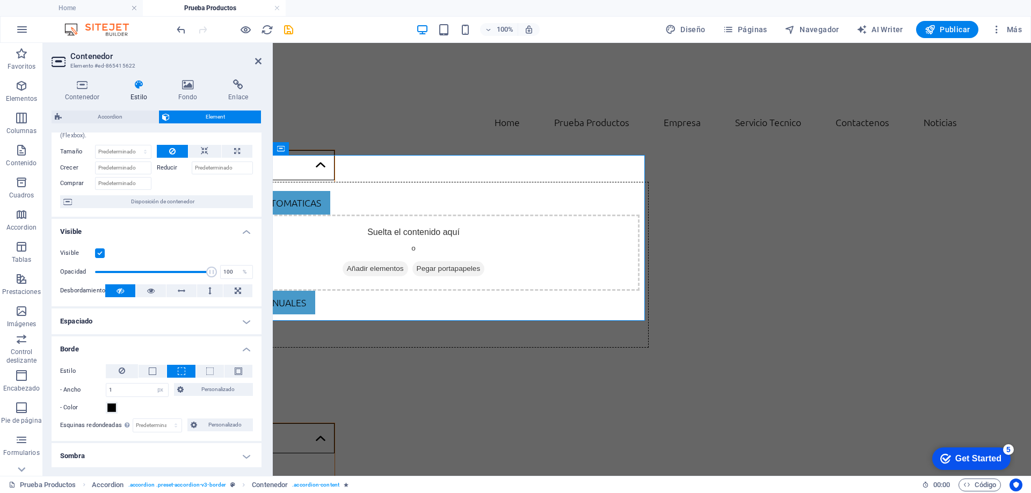
scroll to position [54, 0]
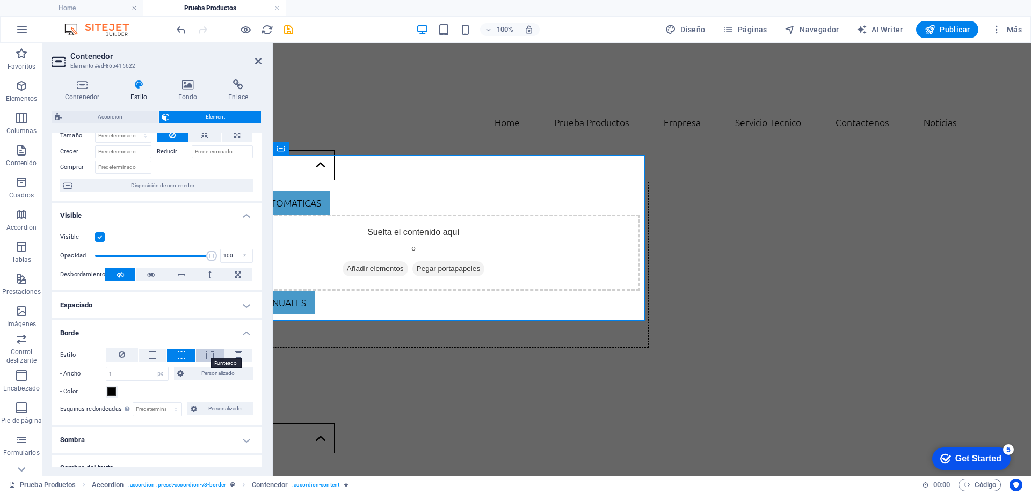
click at [208, 355] on span at bounding box center [210, 356] width 8 height 8
click at [260, 60] on icon at bounding box center [258, 61] width 6 height 9
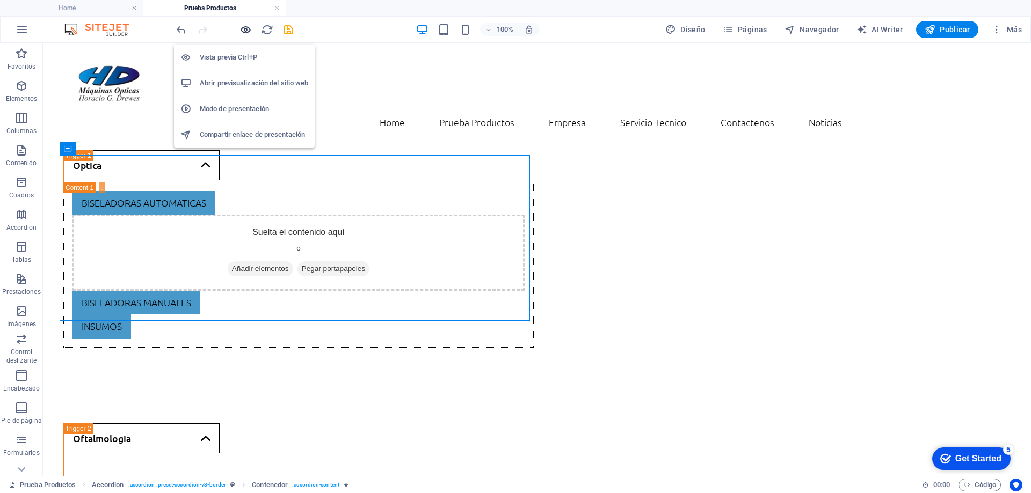
click at [245, 29] on icon "button" at bounding box center [245, 30] width 12 height 12
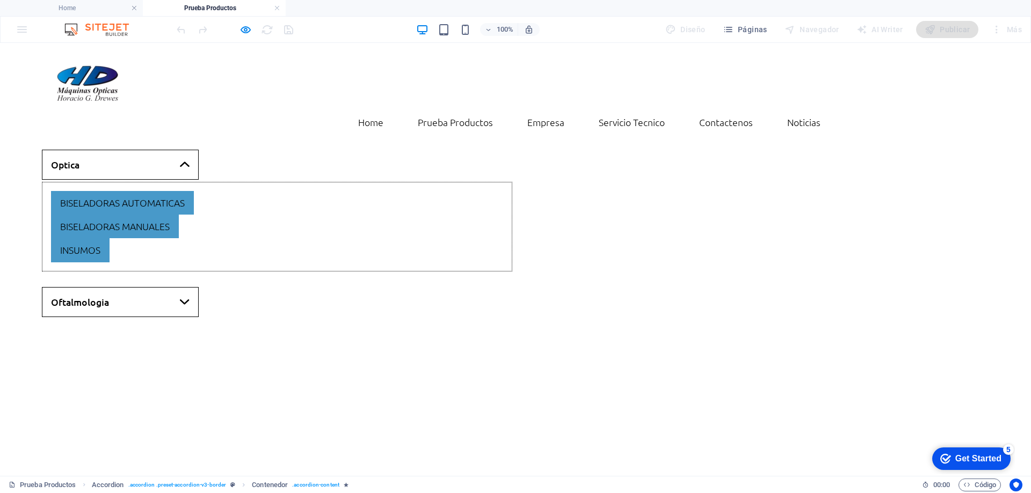
click at [225, 191] on div "Biseladoras automaticas" at bounding box center [277, 203] width 452 height 24
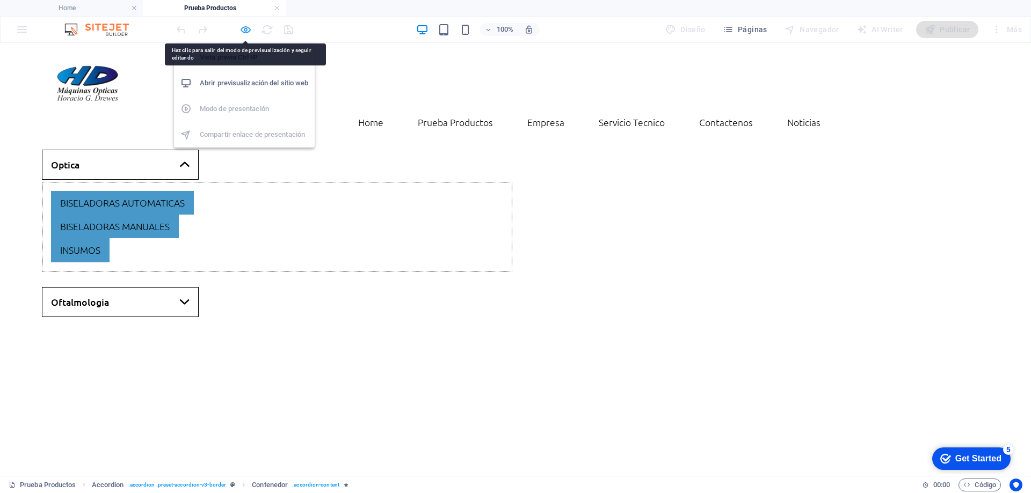
click at [246, 30] on icon "button" at bounding box center [245, 30] width 12 height 12
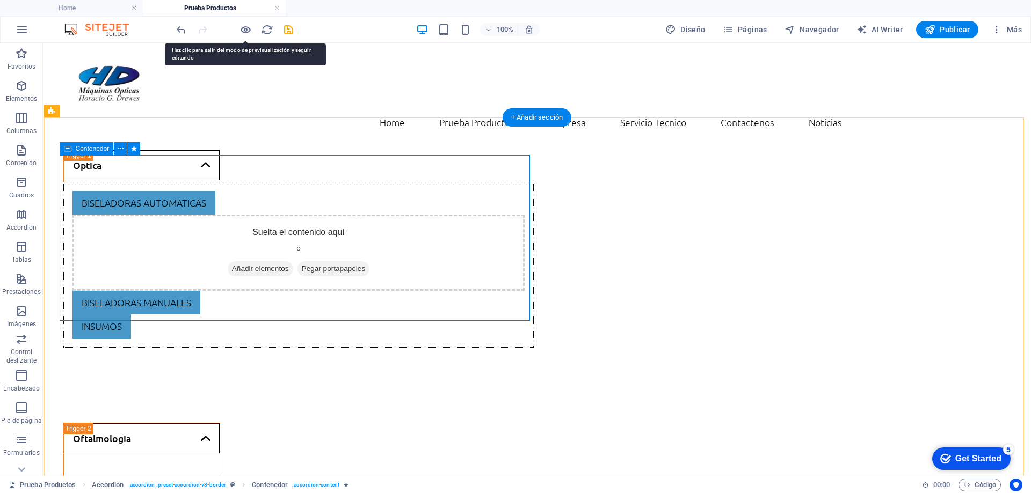
click at [223, 182] on div "Biseladoras automaticas Suelta el contenido aquí o Añadir elementos Pegar porta…" at bounding box center [298, 265] width 470 height 166
select select "px"
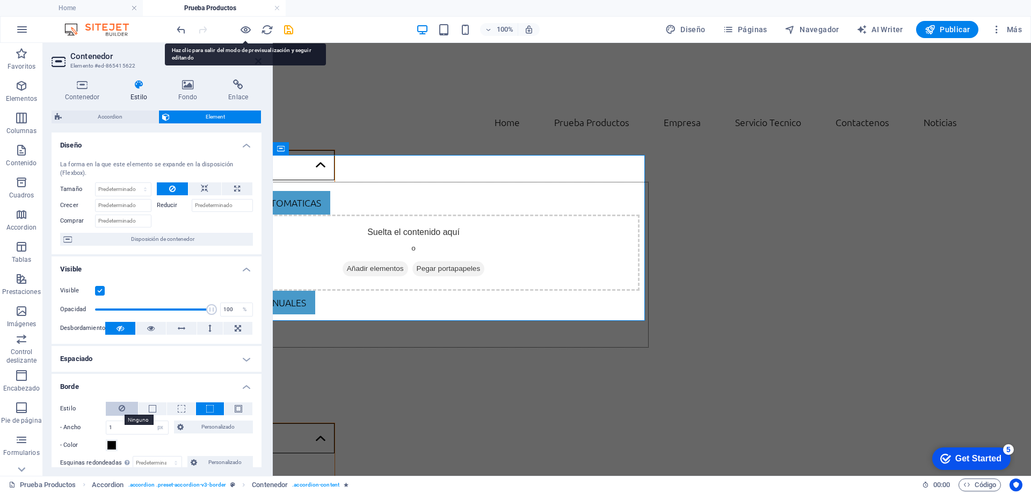
click at [122, 405] on icon at bounding box center [122, 408] width 6 height 13
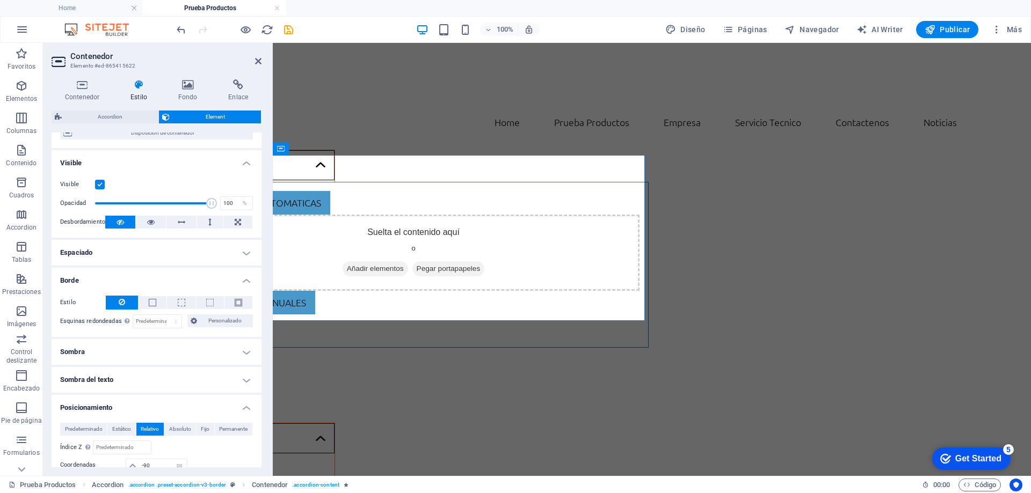
scroll to position [107, 0]
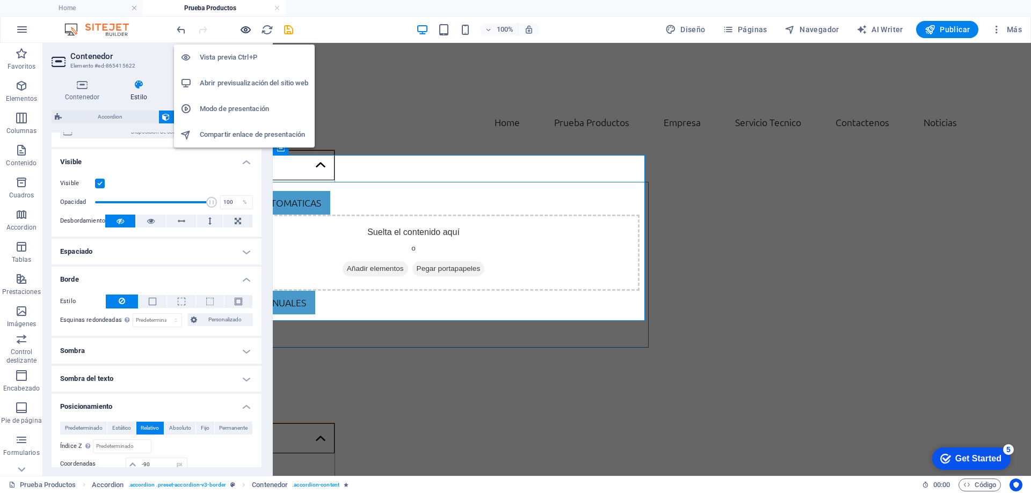
click at [245, 30] on icon "button" at bounding box center [245, 30] width 12 height 12
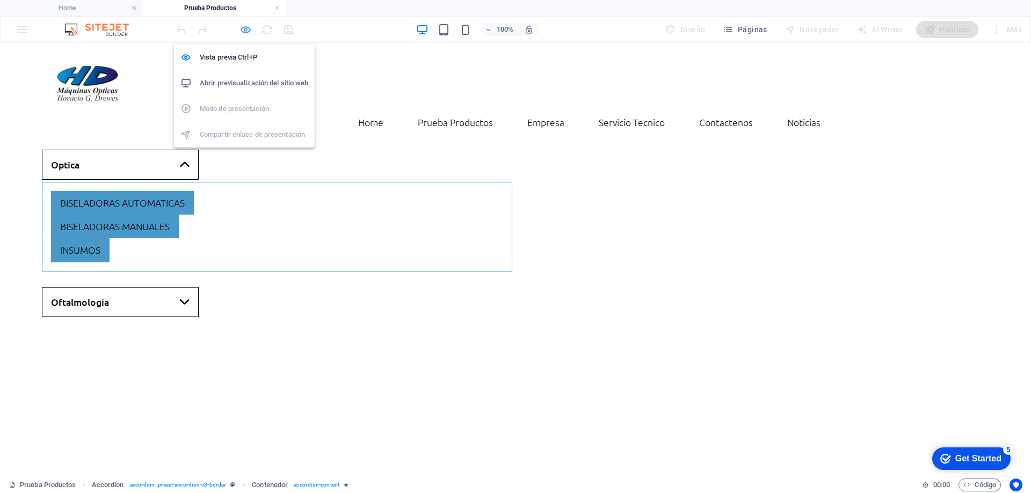
click at [245, 33] on icon "button" at bounding box center [245, 30] width 12 height 12
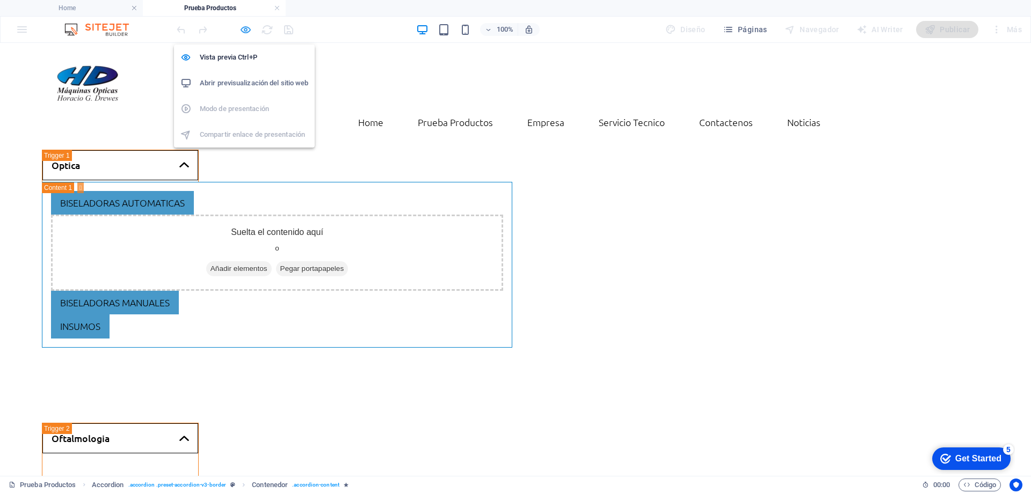
select select "px"
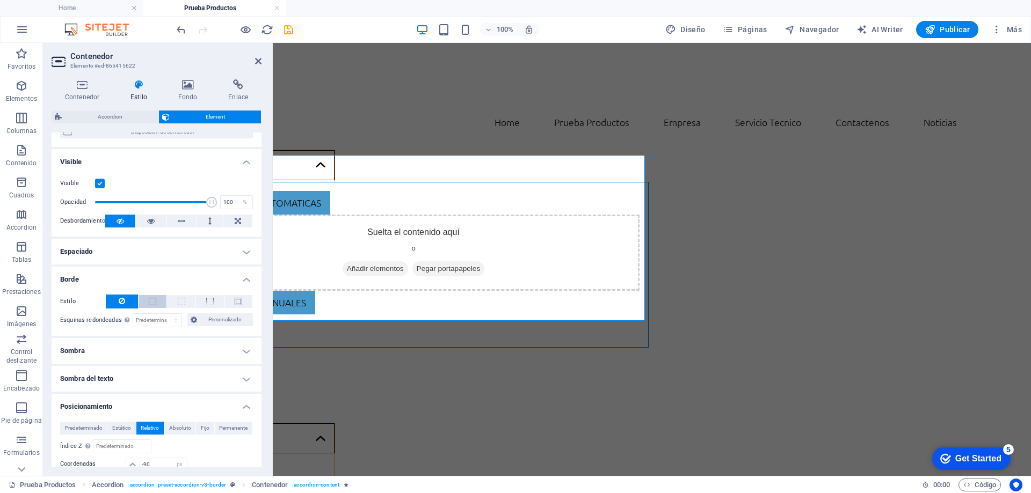
click at [159, 304] on button at bounding box center [153, 301] width 28 height 13
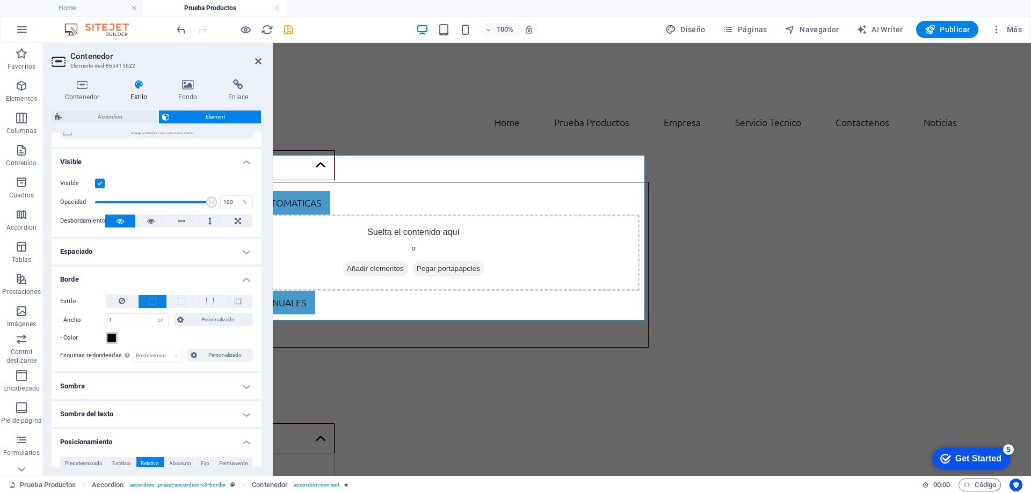
click at [110, 337] on span at bounding box center [111, 338] width 9 height 9
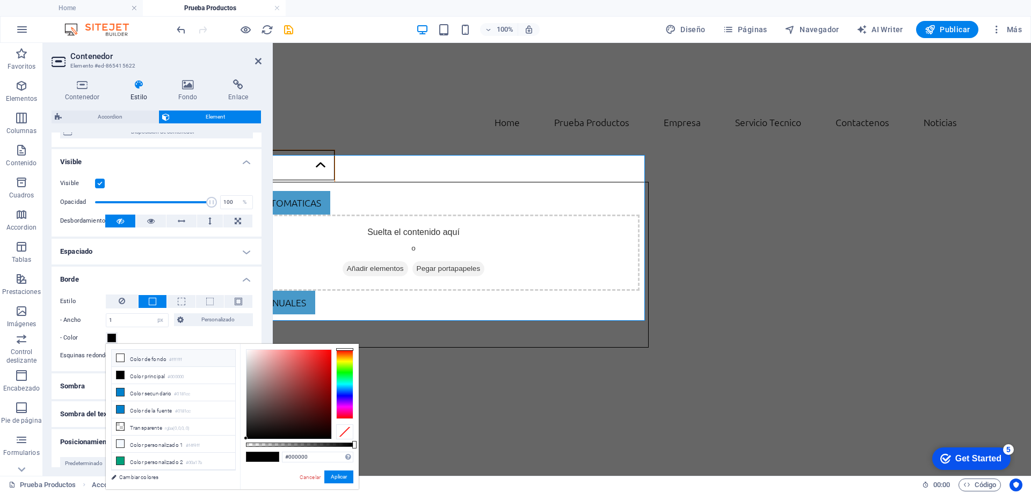
click at [119, 360] on icon at bounding box center [121, 358] width 8 height 8
type input "#ffffff"
click at [330, 478] on button "Aplicar" at bounding box center [338, 477] width 29 height 13
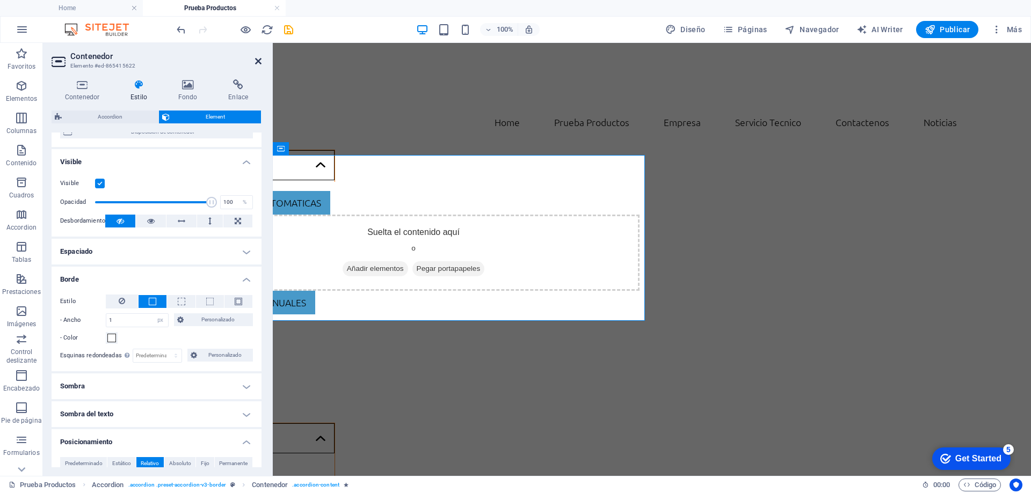
click at [260, 63] on icon at bounding box center [258, 61] width 6 height 9
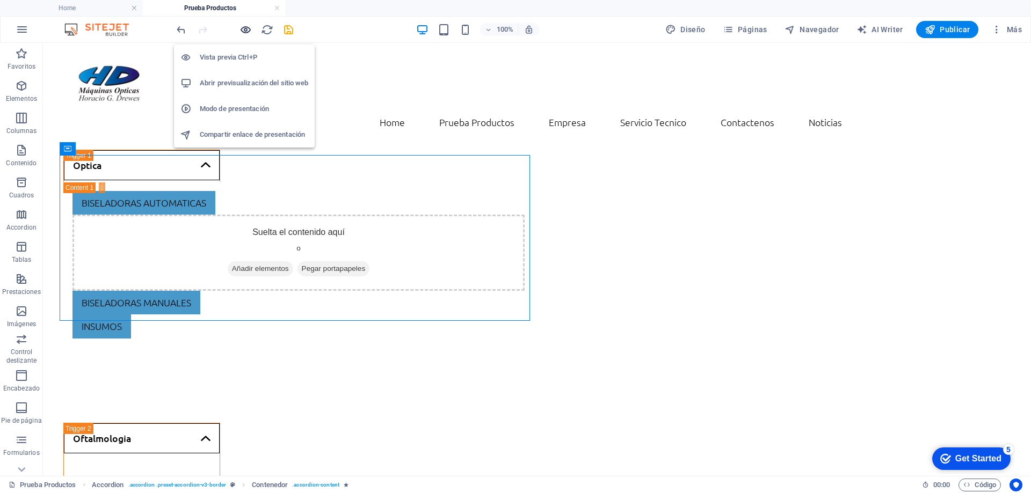
click at [246, 32] on icon "button" at bounding box center [245, 30] width 12 height 12
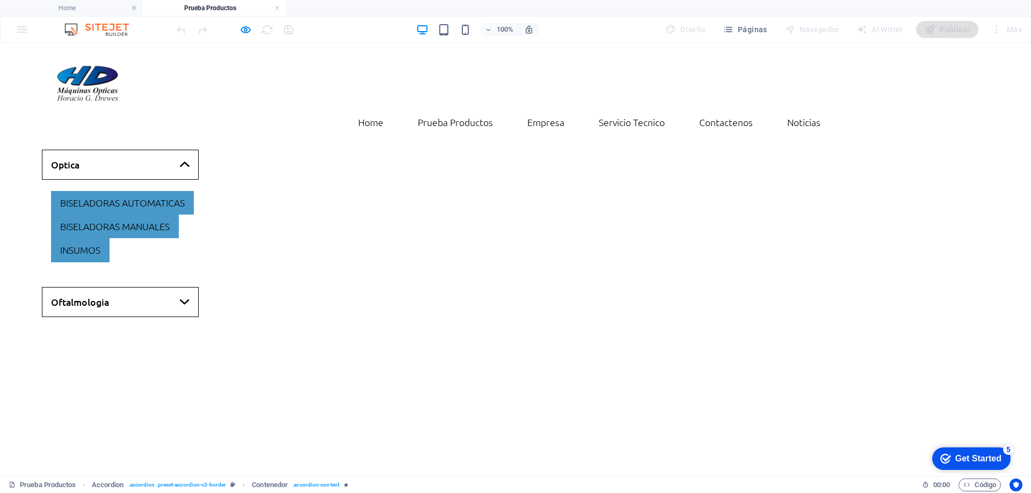
click at [138, 150] on link "Optica" at bounding box center [120, 165] width 157 height 30
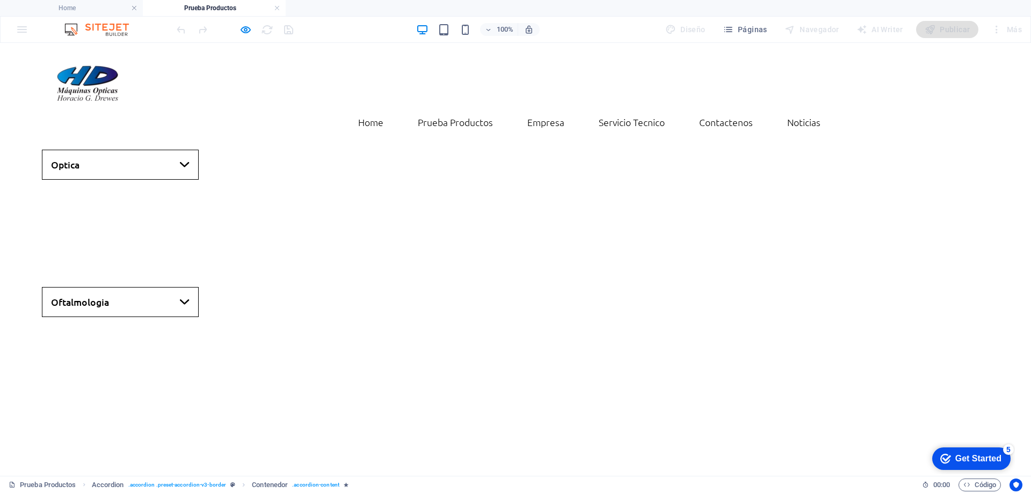
click at [138, 150] on link "Optica" at bounding box center [120, 165] width 157 height 30
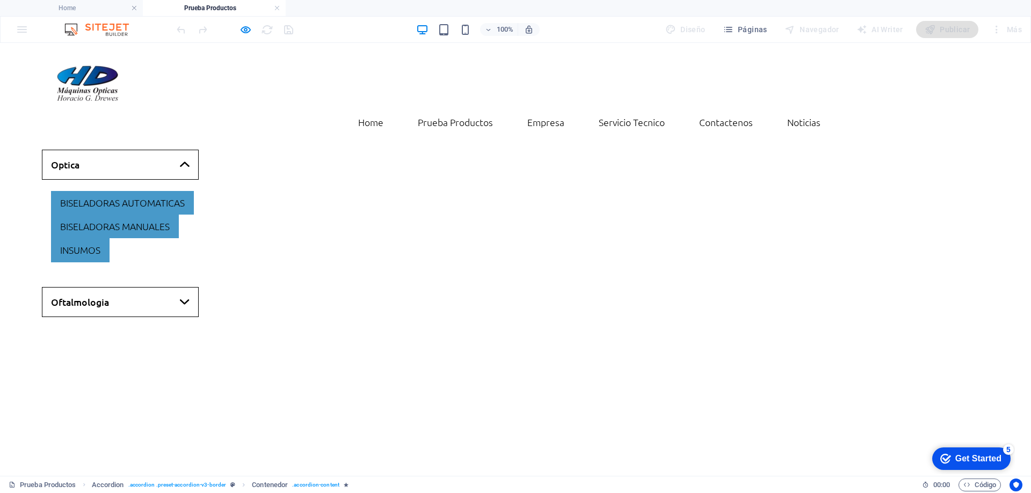
click at [153, 287] on link "Oftalmologia" at bounding box center [120, 302] width 157 height 30
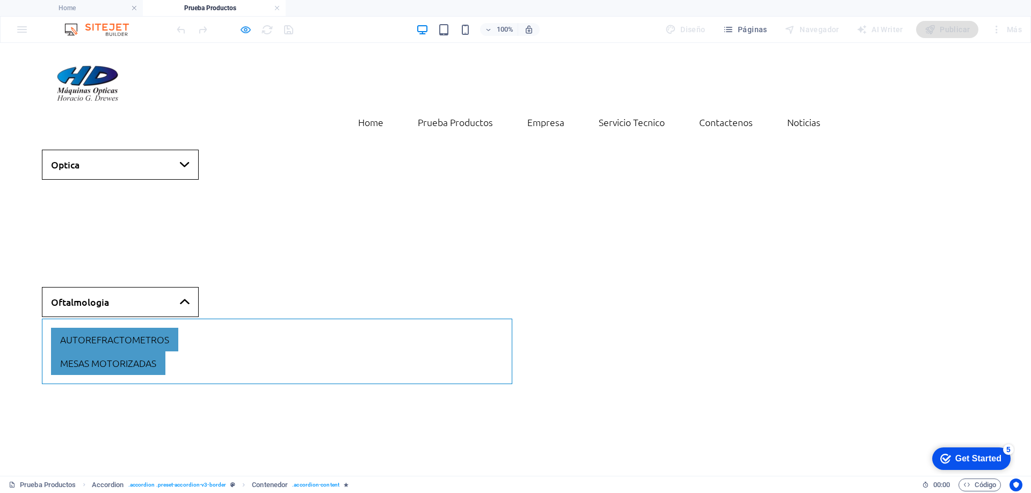
click at [242, 31] on icon "button" at bounding box center [245, 30] width 12 height 12
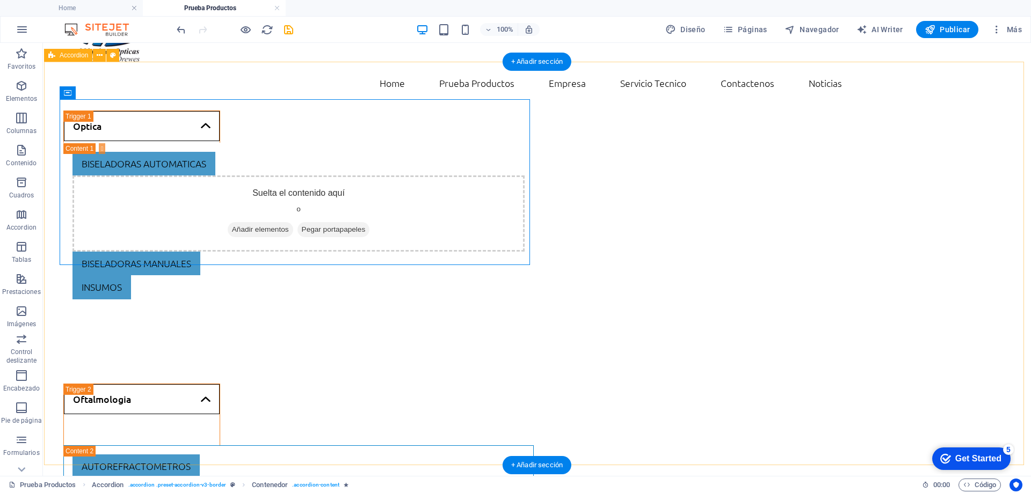
scroll to position [56, 0]
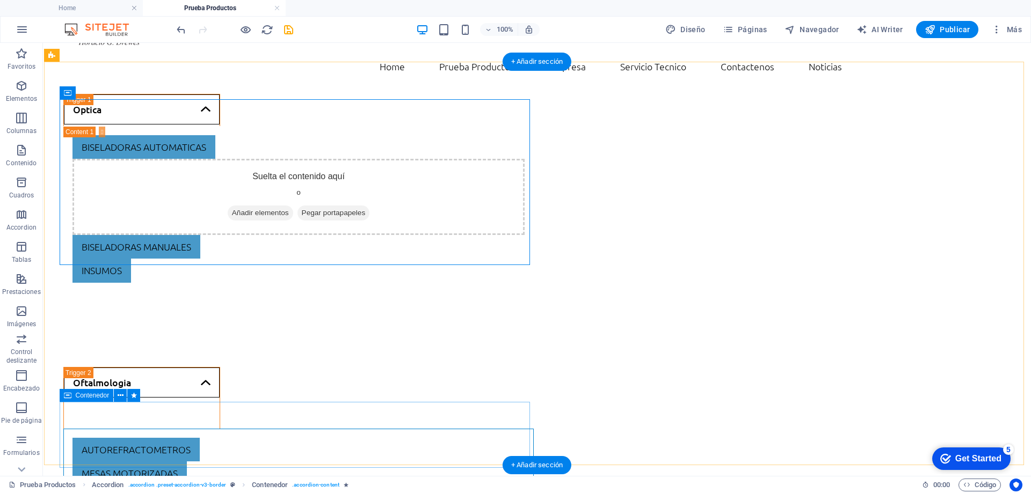
click at [103, 429] on div "autorefractometros mesas motorizadas" at bounding box center [298, 462] width 470 height 66
select select "px"
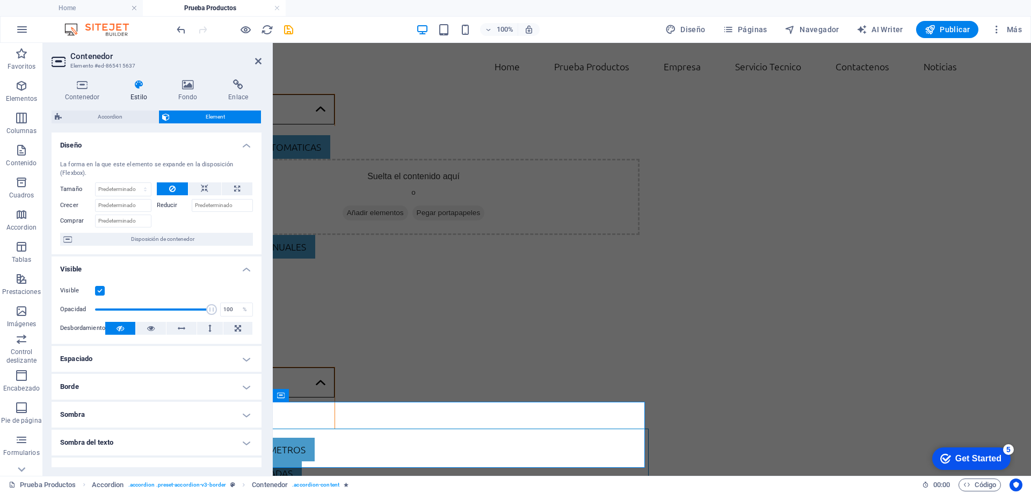
click at [86, 382] on h4 "Borde" at bounding box center [157, 387] width 210 height 26
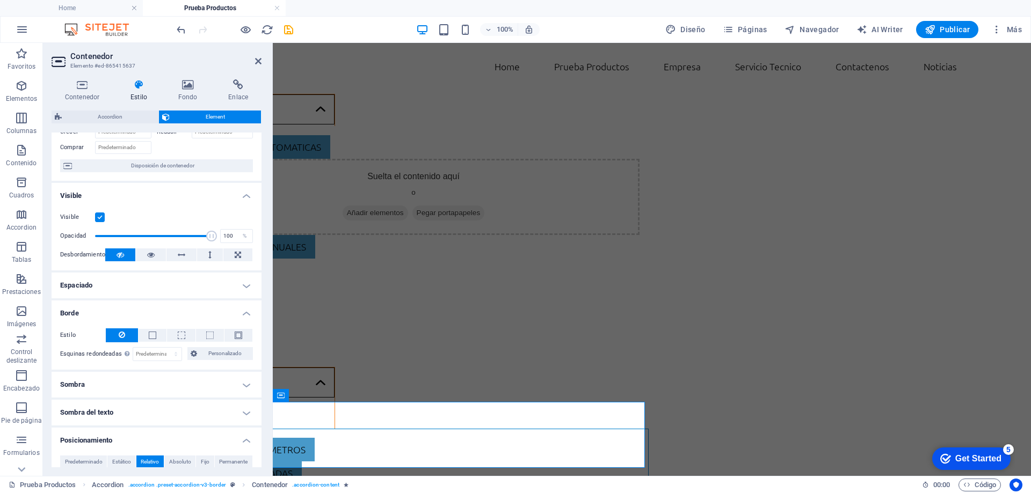
scroll to position [161, 0]
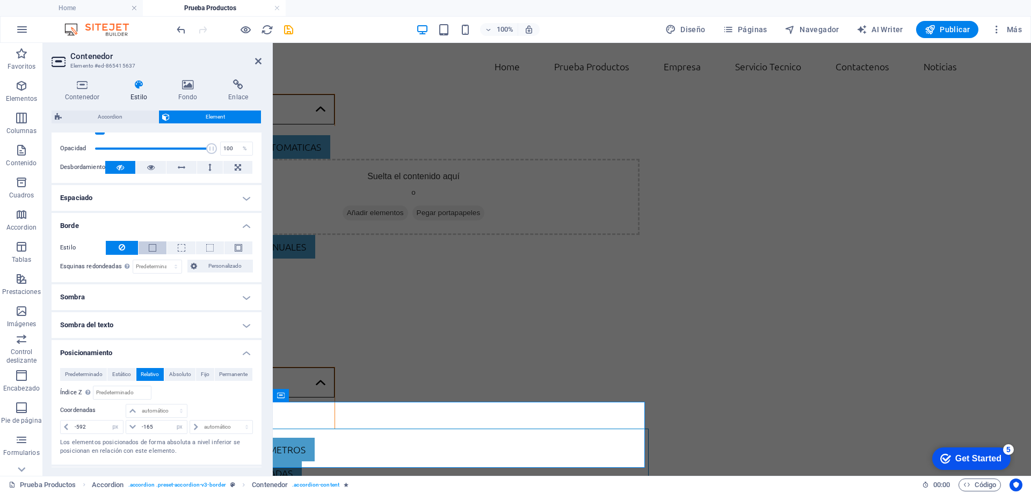
click at [154, 250] on span at bounding box center [153, 248] width 8 height 8
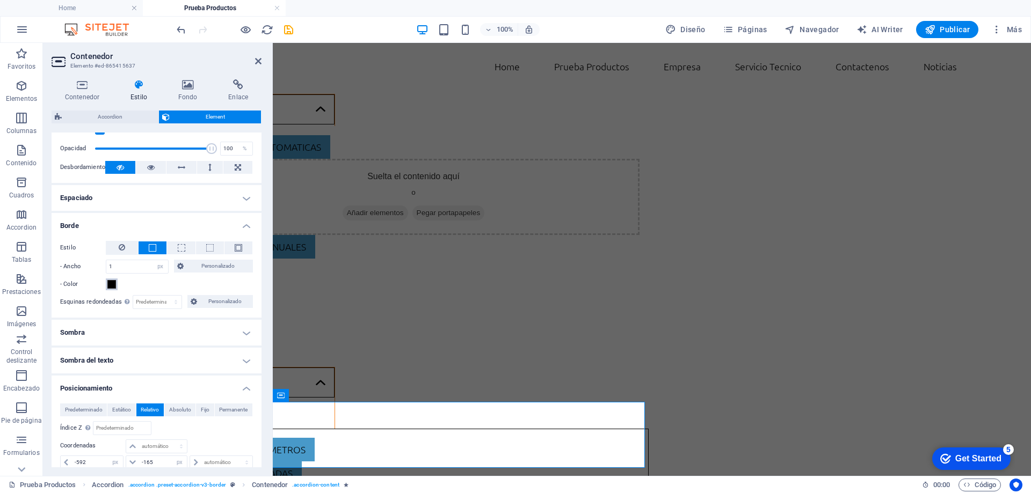
click at [113, 284] on span at bounding box center [111, 284] width 9 height 9
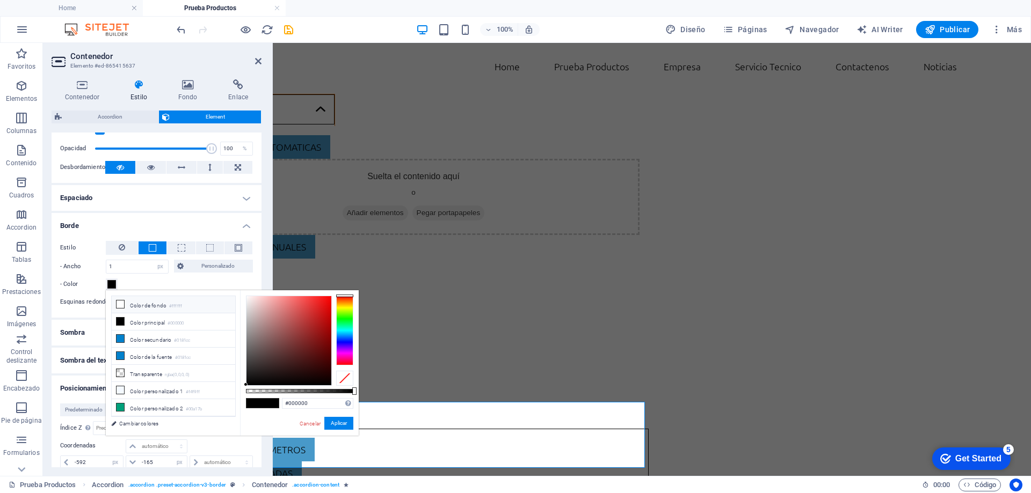
click at [142, 312] on li "Color de fondo #ffffff" at bounding box center [174, 304] width 124 height 17
type input "#ffffff"
click at [334, 424] on button "Aplicar" at bounding box center [338, 423] width 29 height 13
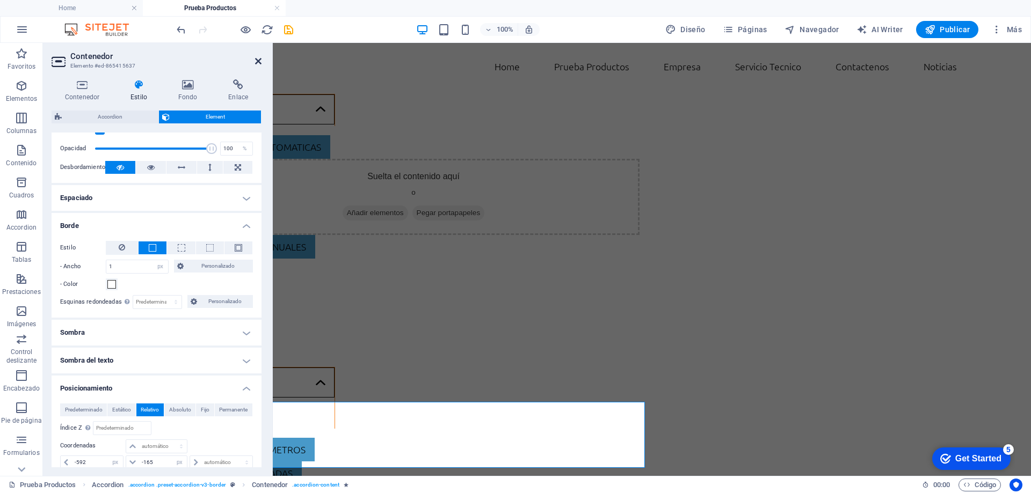
click at [259, 59] on header "Contenedor Elemento #ed-865415637" at bounding box center [157, 57] width 210 height 28
click at [259, 61] on icon at bounding box center [258, 61] width 6 height 9
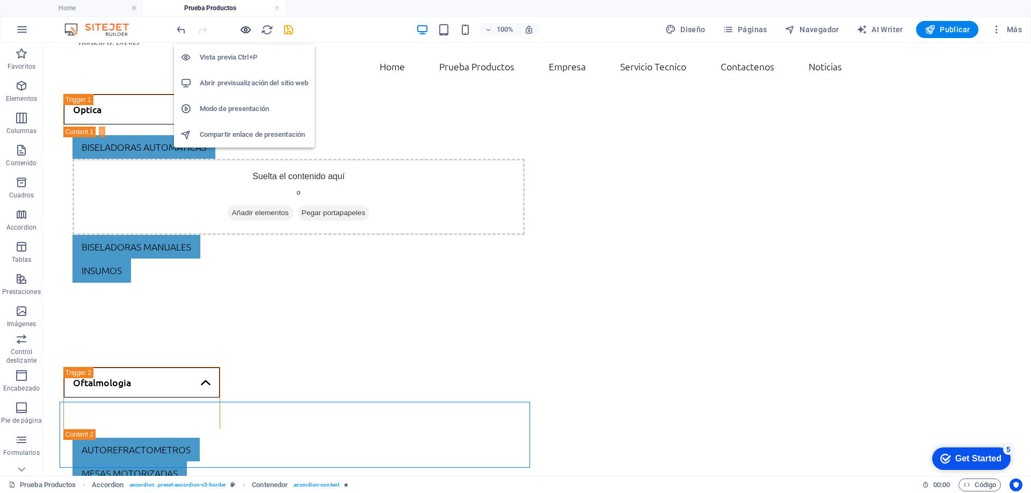
click at [247, 30] on icon "button" at bounding box center [245, 30] width 12 height 12
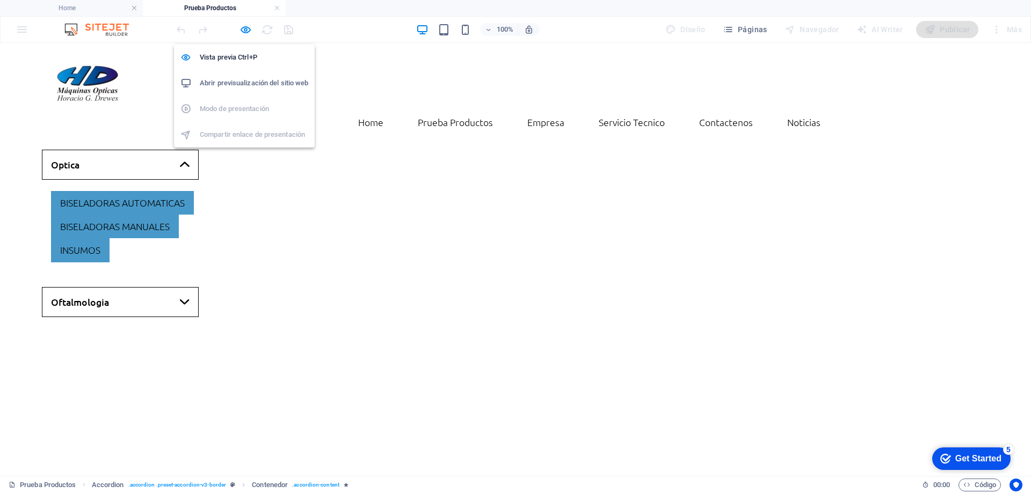
scroll to position [0, 0]
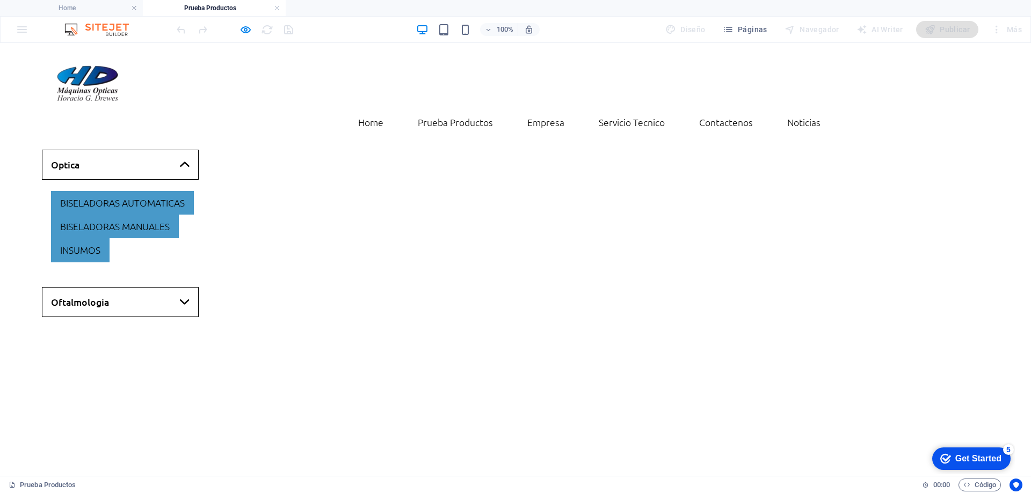
click at [129, 287] on link "Oftalmologia" at bounding box center [120, 302] width 157 height 30
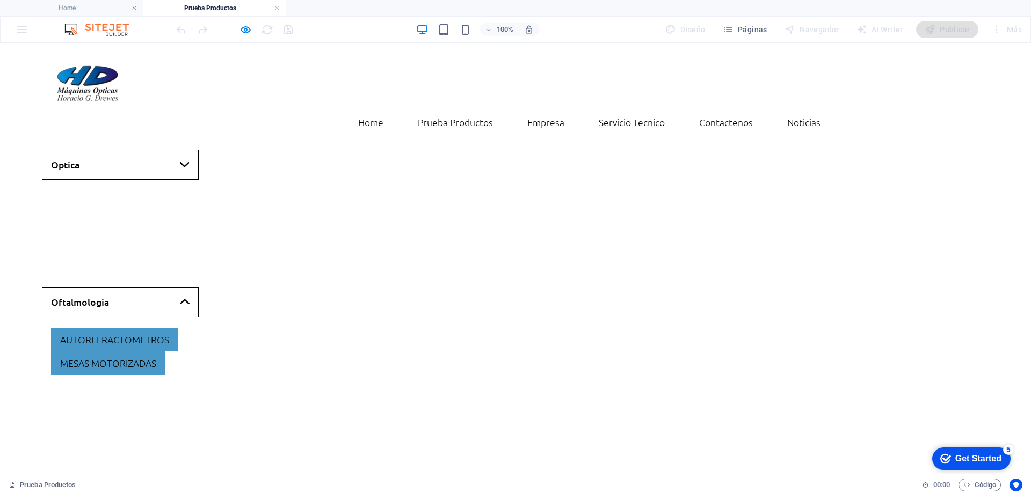
click at [128, 150] on link "Optica" at bounding box center [120, 165] width 157 height 30
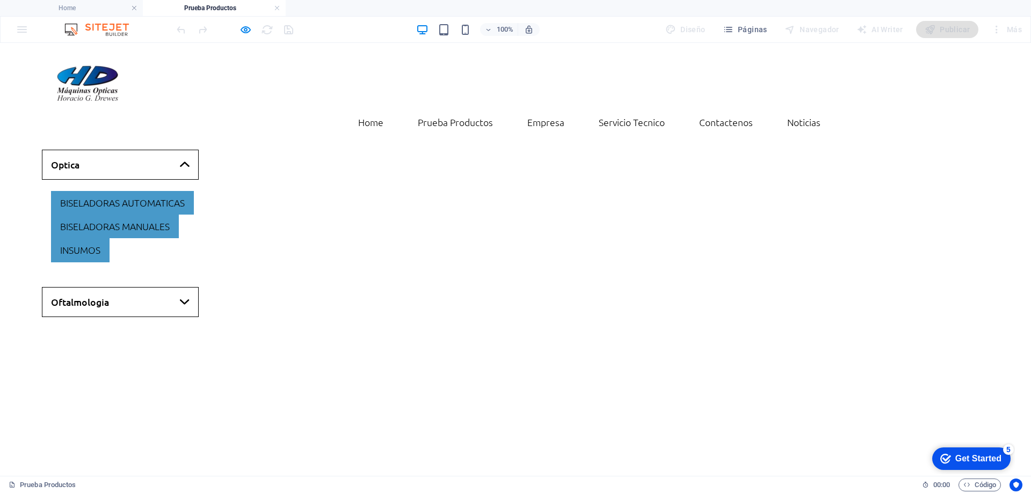
click at [105, 287] on link "Oftalmologia" at bounding box center [120, 302] width 157 height 30
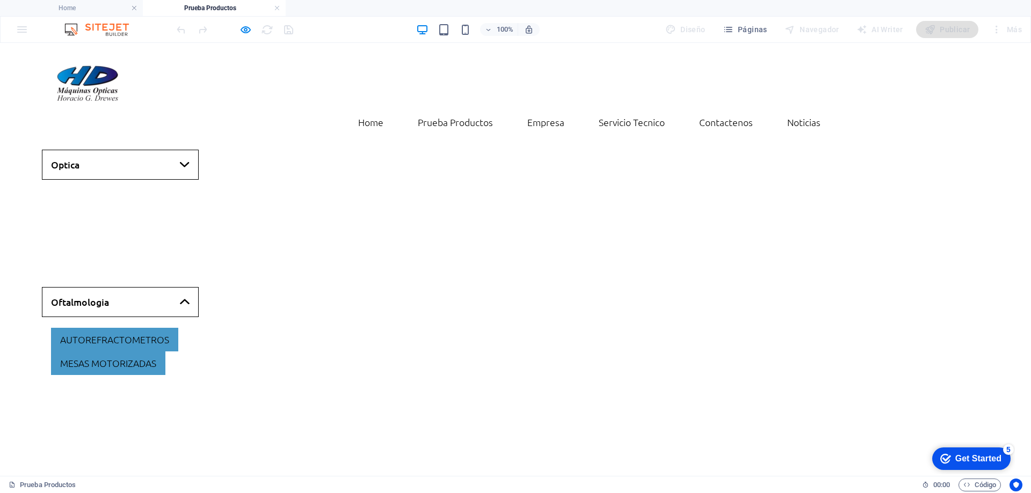
click at [125, 150] on link "Optica" at bounding box center [120, 165] width 157 height 30
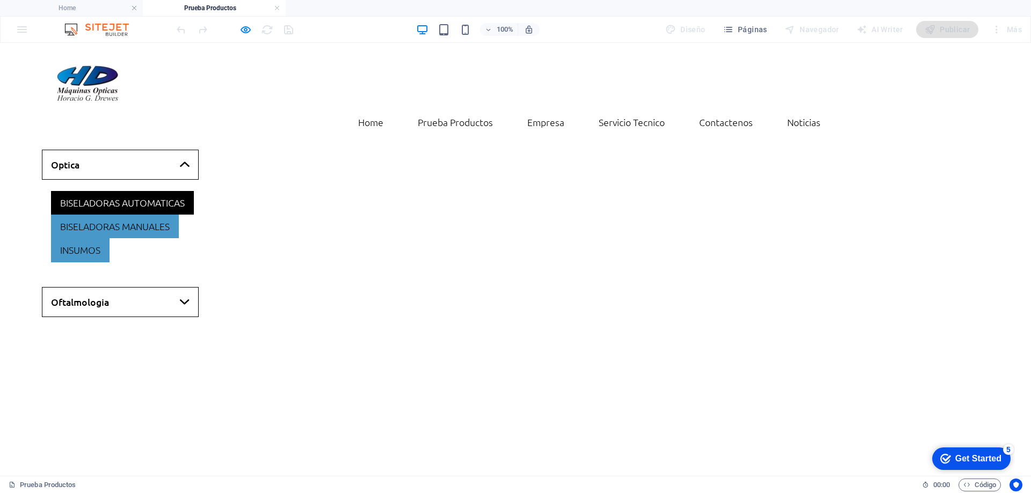
click at [112, 191] on link "Biseladoras automaticas" at bounding box center [122, 203] width 143 height 24
click at [113, 150] on link "Optica" at bounding box center [120, 165] width 157 height 30
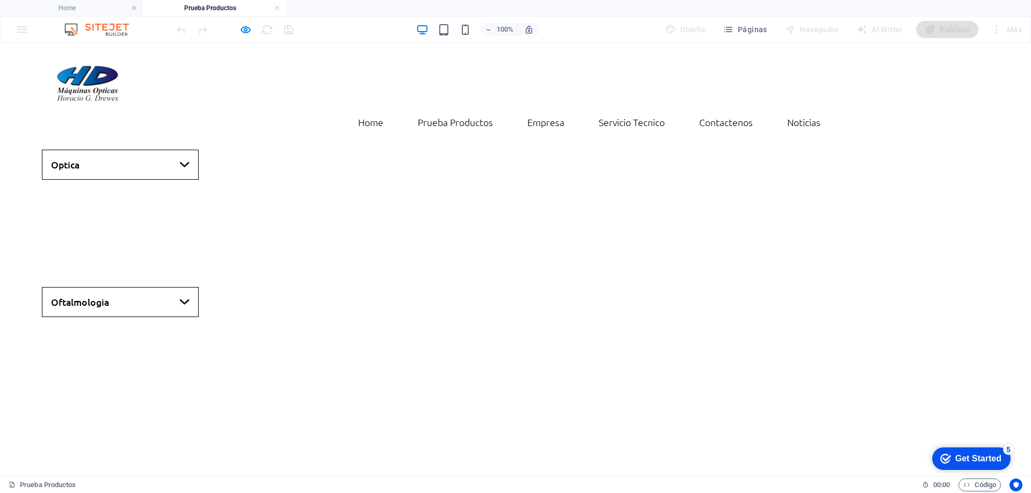
click at [113, 150] on link "Optica" at bounding box center [120, 165] width 157 height 30
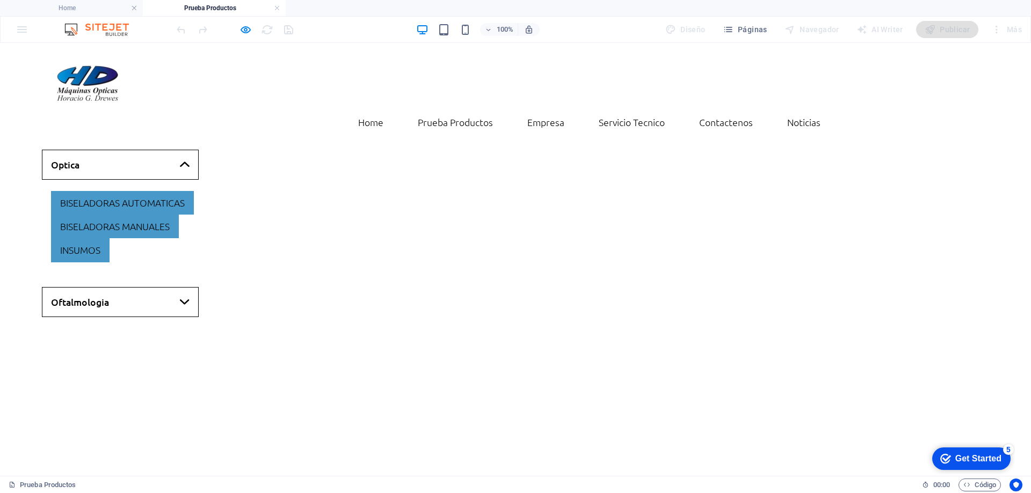
click at [124, 287] on link "Oftalmologia" at bounding box center [120, 302] width 157 height 30
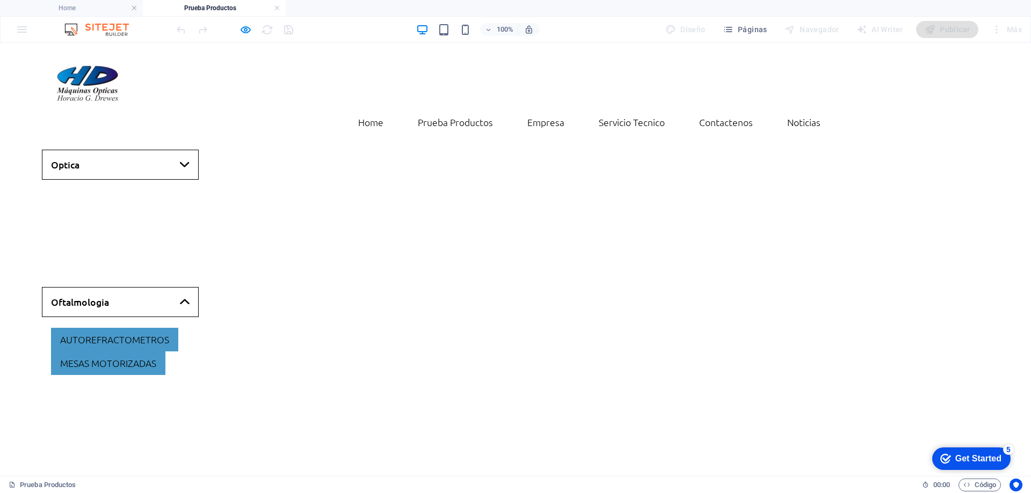
click at [113, 150] on link "Optica" at bounding box center [120, 165] width 157 height 30
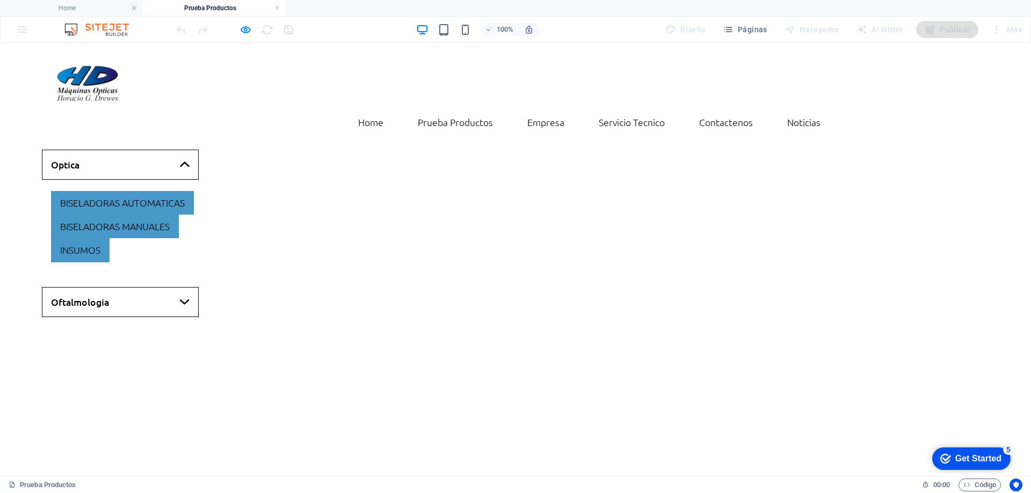
click at [95, 287] on link "Oftalmologia" at bounding box center [120, 302] width 157 height 30
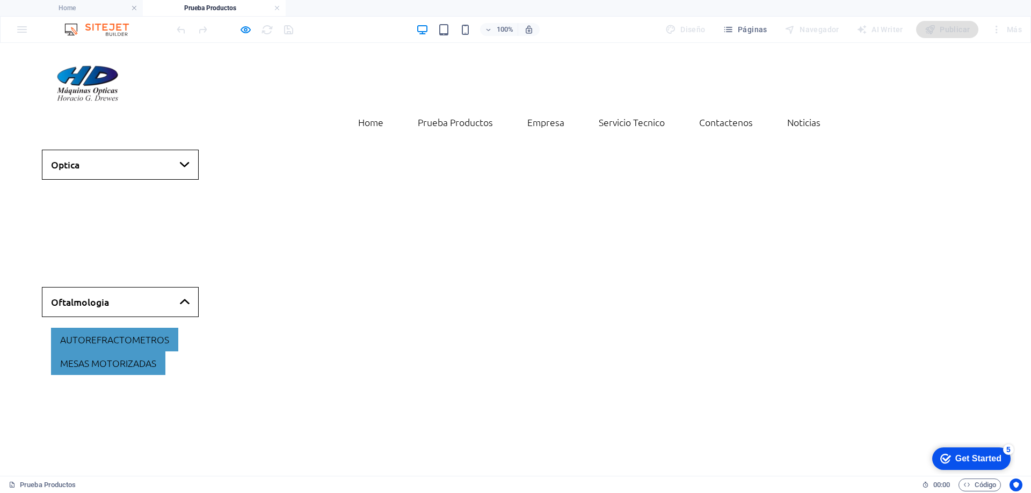
click at [113, 151] on link "Optica" at bounding box center [120, 165] width 157 height 30
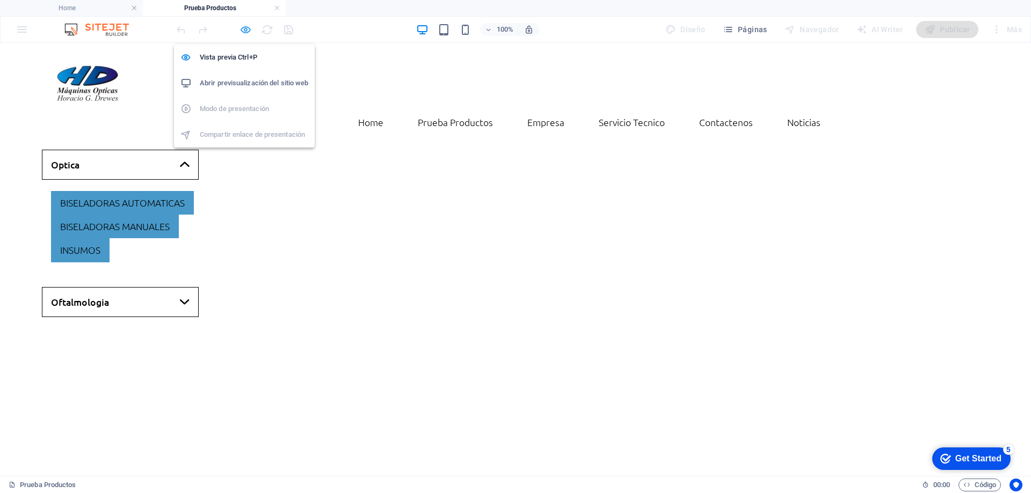
click at [246, 34] on icon "button" at bounding box center [245, 30] width 12 height 12
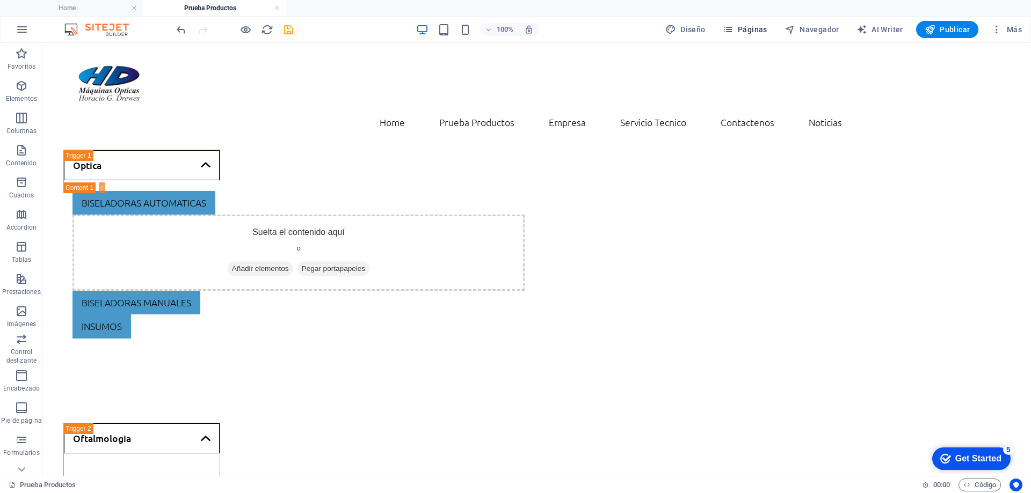
drag, startPoint x: 761, startPoint y: 31, endPoint x: 773, endPoint y: 30, distance: 11.3
click at [761, 31] on span "Páginas" at bounding box center [745, 29] width 45 height 11
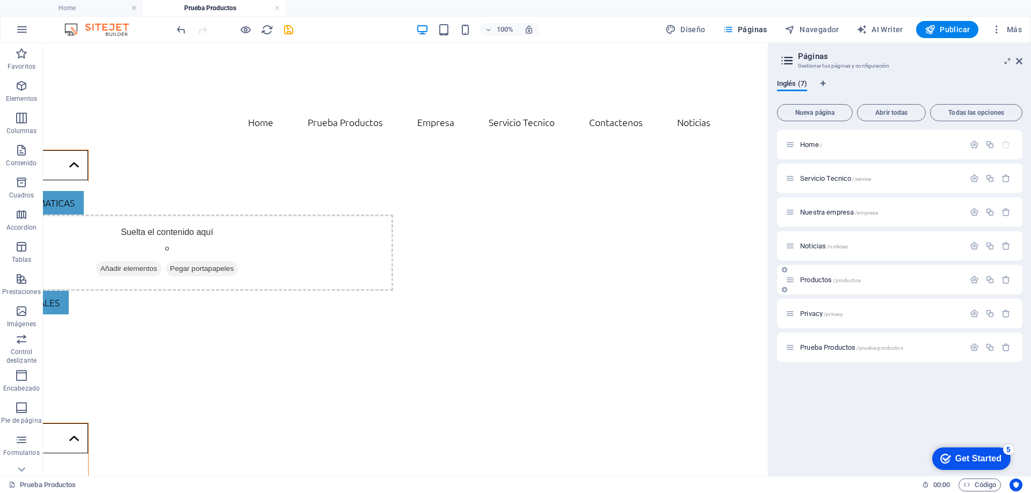
click at [821, 279] on span "Productos /productos" at bounding box center [830, 280] width 61 height 8
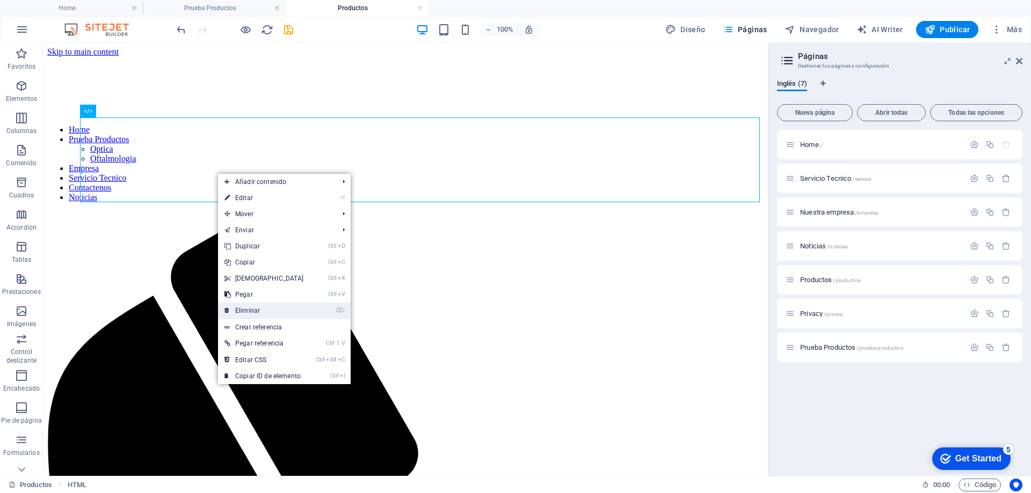
click at [260, 305] on link "⌦ Eliminar" at bounding box center [264, 311] width 92 height 16
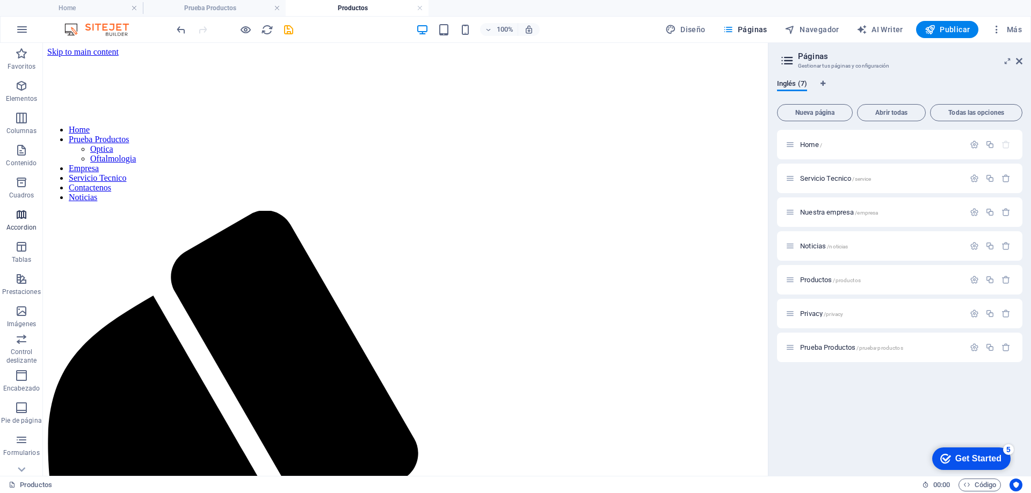
click at [21, 218] on icon "button" at bounding box center [21, 214] width 13 height 13
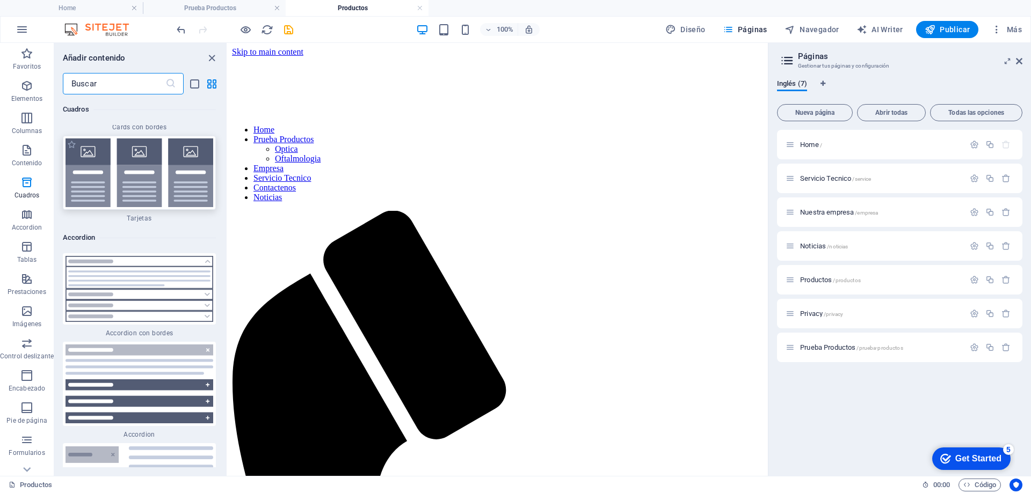
scroll to position [6564, 0]
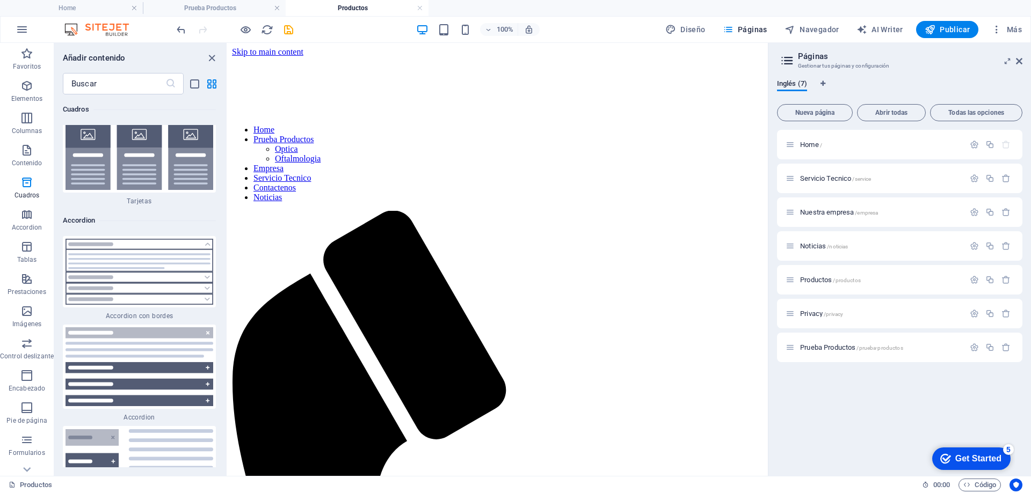
drag, startPoint x: 69, startPoint y: 213, endPoint x: 111, endPoint y: 213, distance: 41.9
click at [111, 214] on h6 "Accordion" at bounding box center [139, 220] width 153 height 13
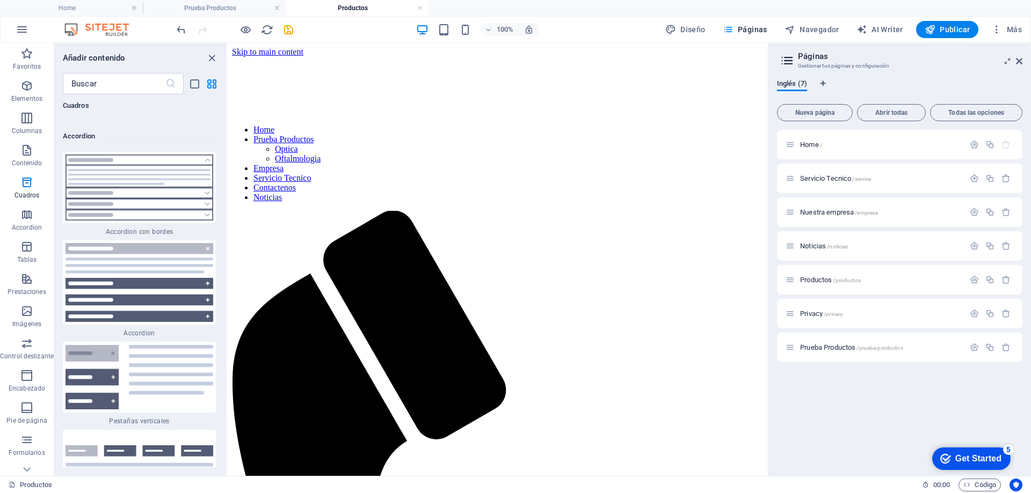
scroll to position [6617, 0]
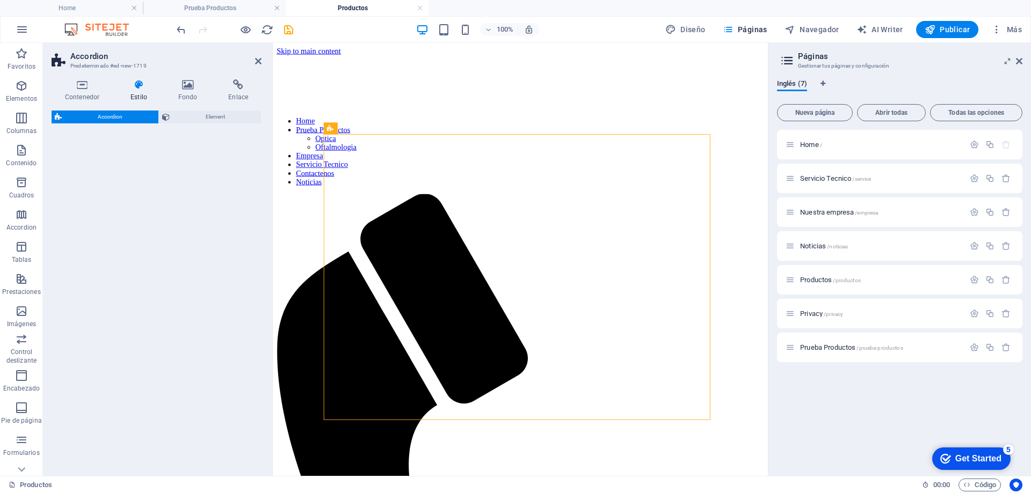
select select "rem"
select select "preset-accordion-v3-default"
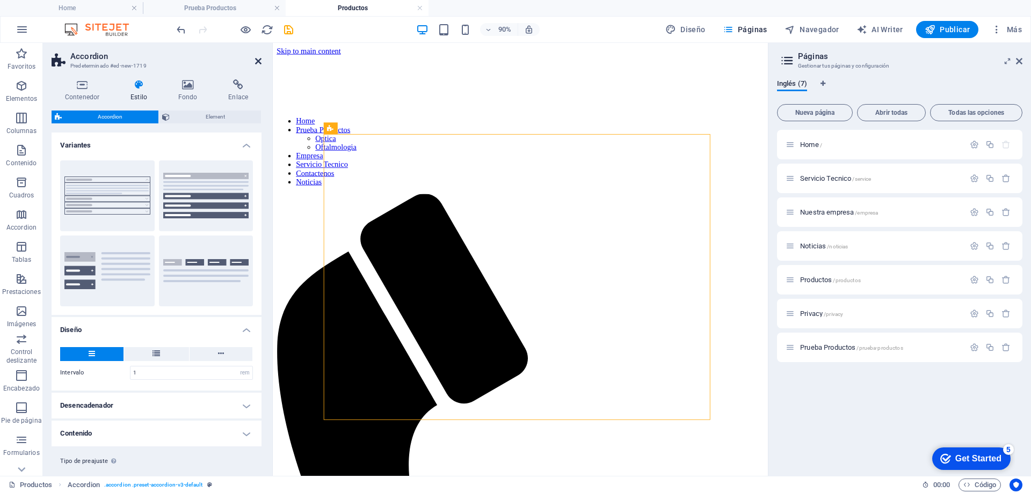
click at [259, 65] on icon at bounding box center [258, 61] width 6 height 9
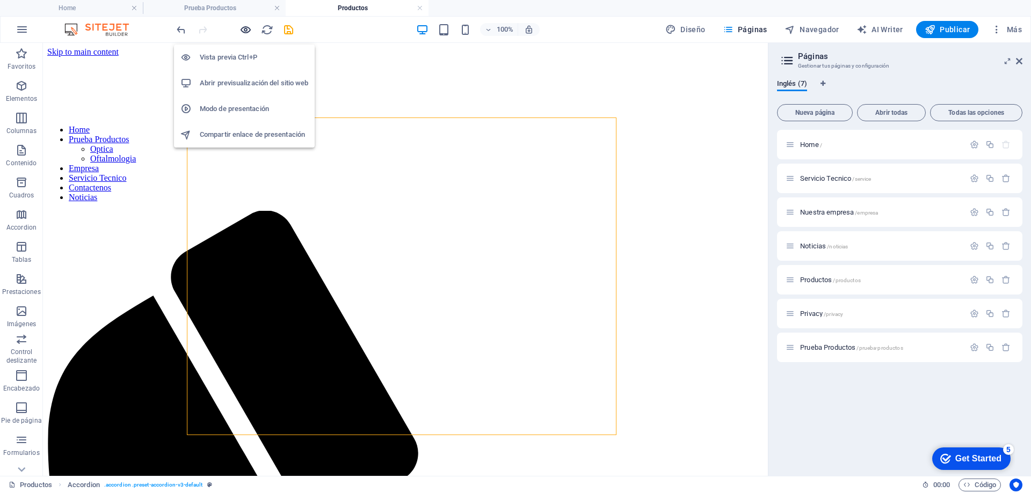
click at [245, 32] on icon "button" at bounding box center [245, 30] width 12 height 12
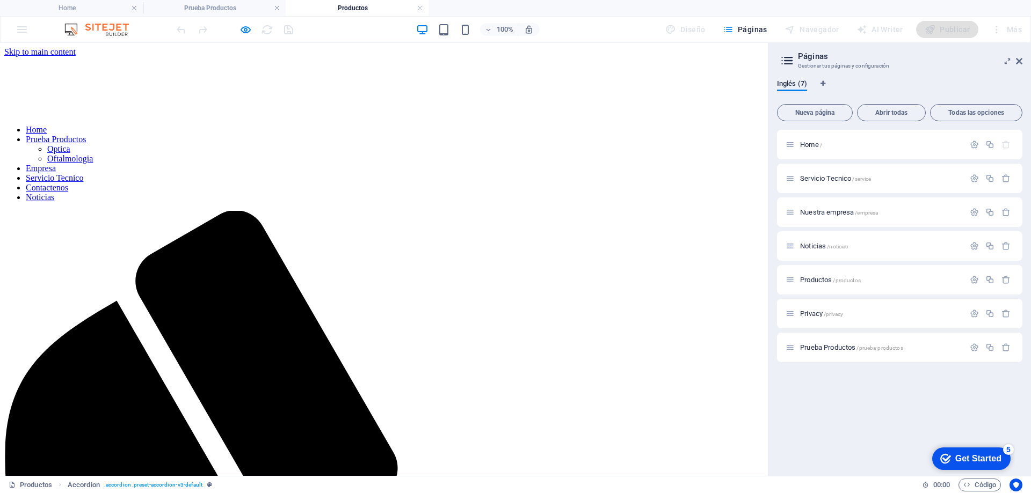
click at [245, 35] on icon "button" at bounding box center [245, 30] width 12 height 12
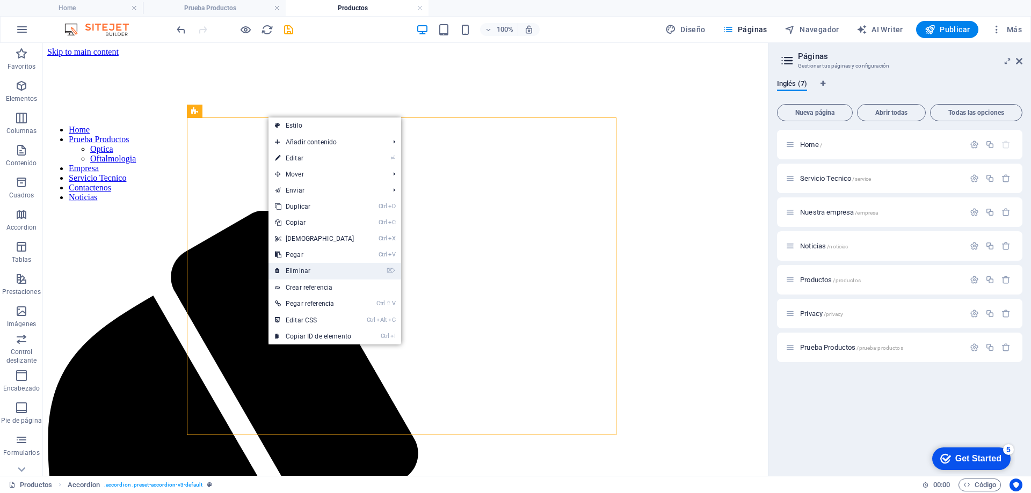
click at [295, 274] on link "⌦ Eliminar" at bounding box center [314, 271] width 92 height 16
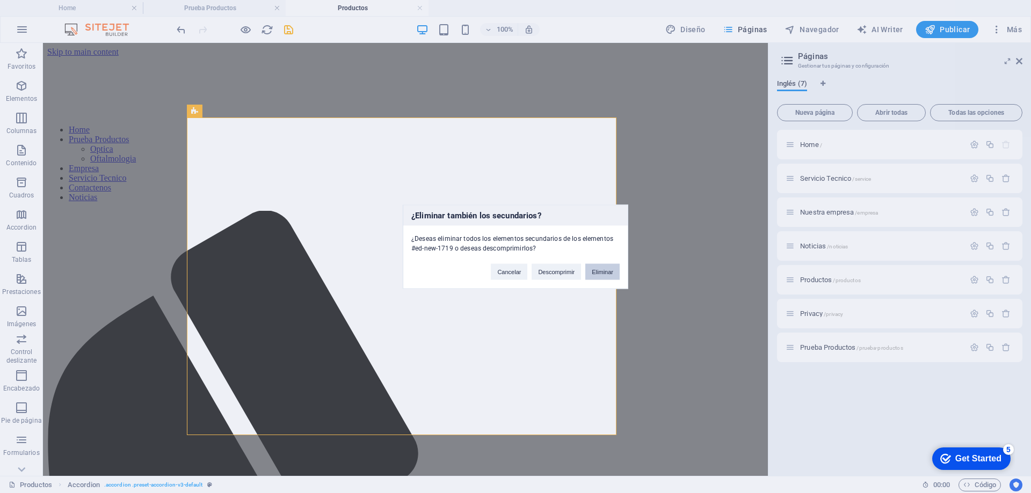
drag, startPoint x: 598, startPoint y: 271, endPoint x: 551, endPoint y: 265, distance: 46.5
click at [598, 271] on button "Eliminar" at bounding box center [602, 272] width 34 height 16
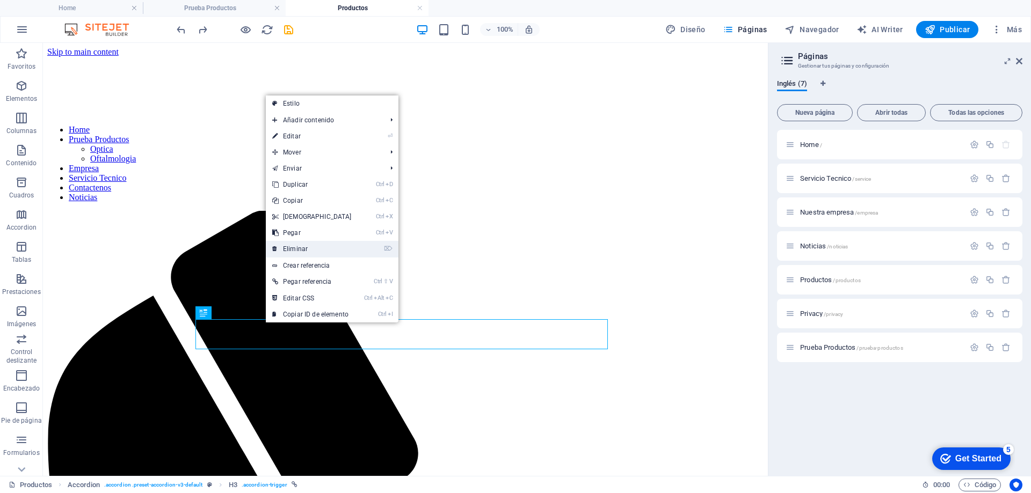
click at [302, 251] on link "⌦ Eliminar" at bounding box center [312, 249] width 92 height 16
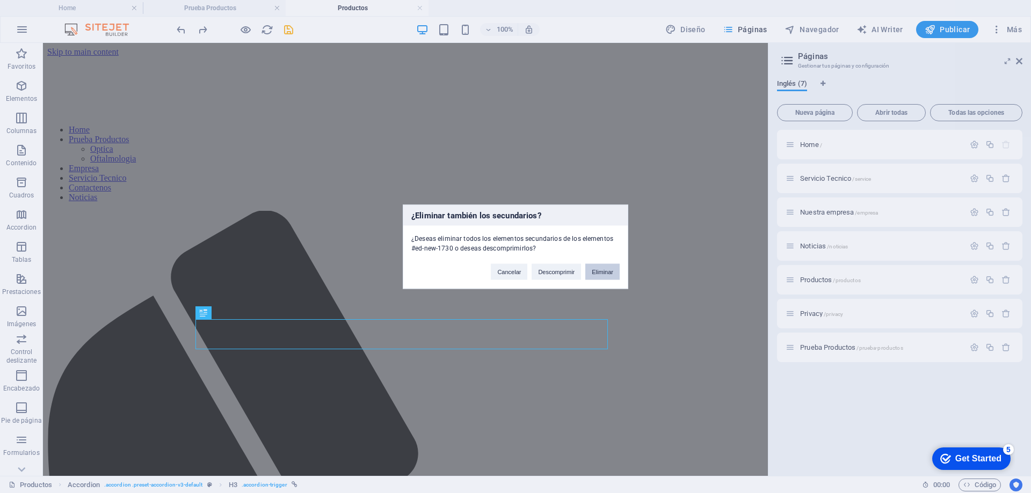
drag, startPoint x: 608, startPoint y: 270, endPoint x: 541, endPoint y: 246, distance: 71.7
click at [608, 270] on button "Eliminar" at bounding box center [602, 272] width 34 height 16
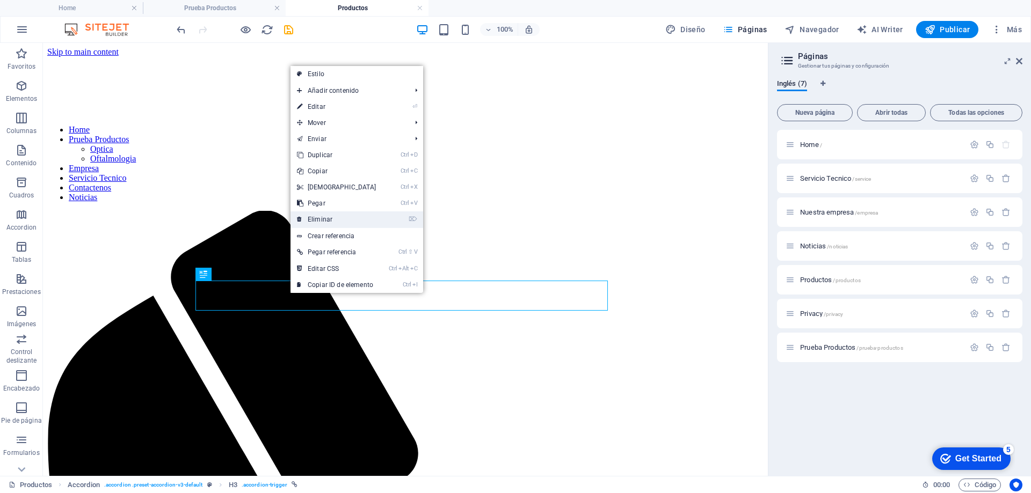
click at [330, 222] on link "⌦ Eliminar" at bounding box center [337, 220] width 92 height 16
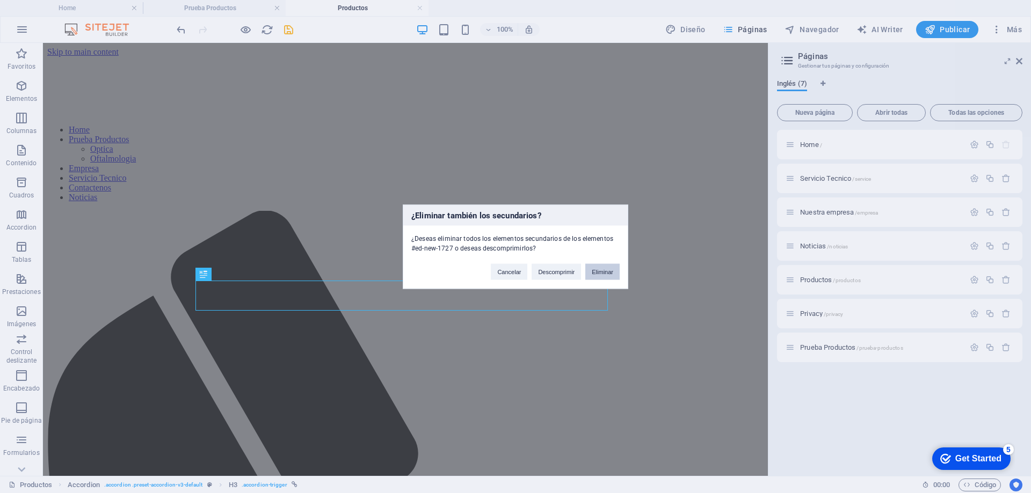
click at [609, 268] on button "Eliminar" at bounding box center [602, 272] width 34 height 16
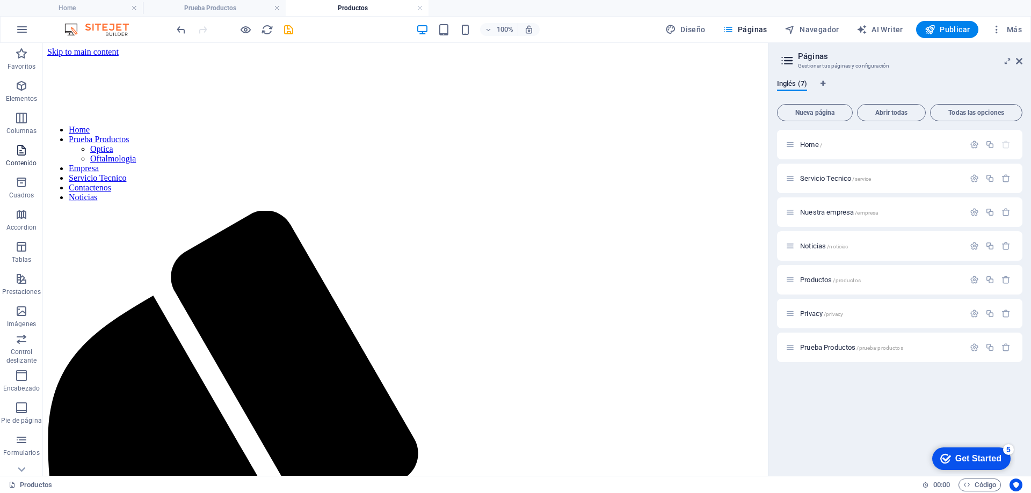
click at [25, 150] on icon "button" at bounding box center [21, 150] width 13 height 13
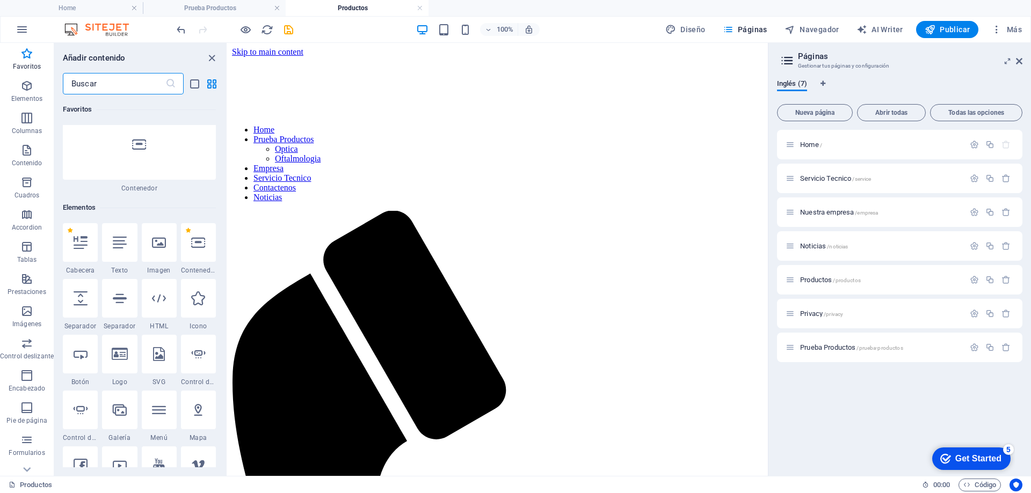
scroll to position [45, 0]
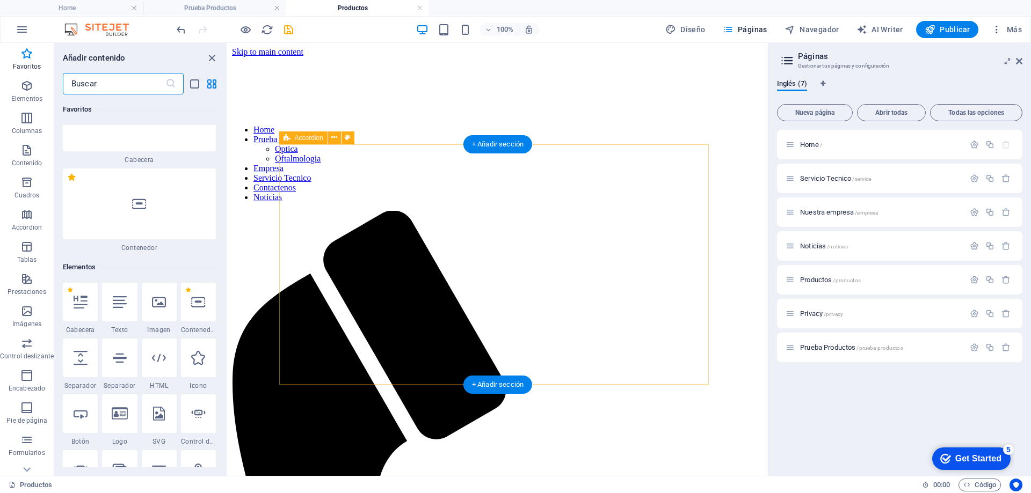
select select "rem"
select select "preset-accordion-v3-default"
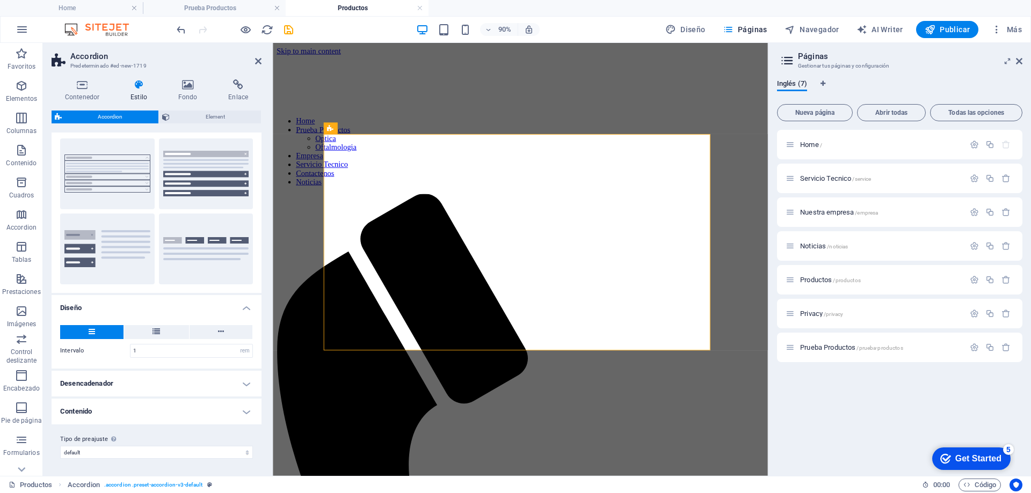
scroll to position [0, 0]
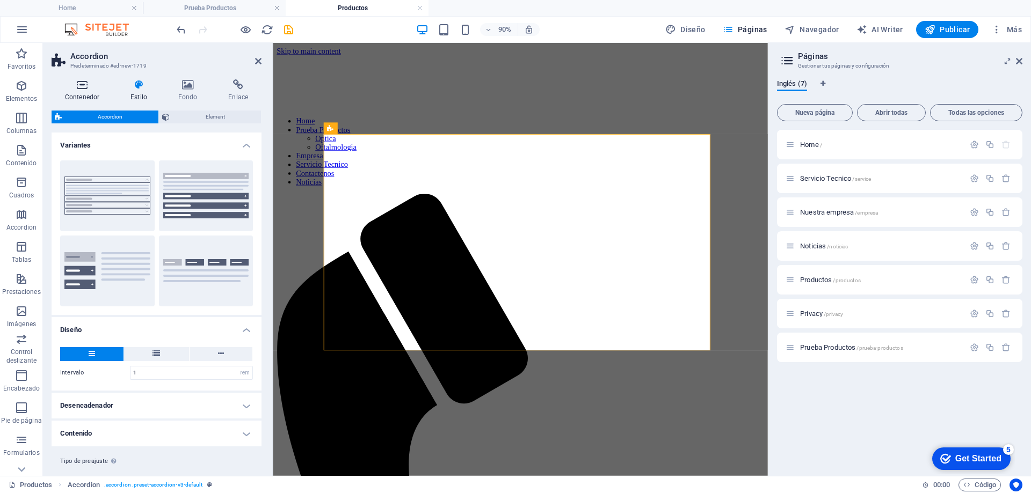
click at [90, 90] on icon at bounding box center [82, 84] width 61 height 11
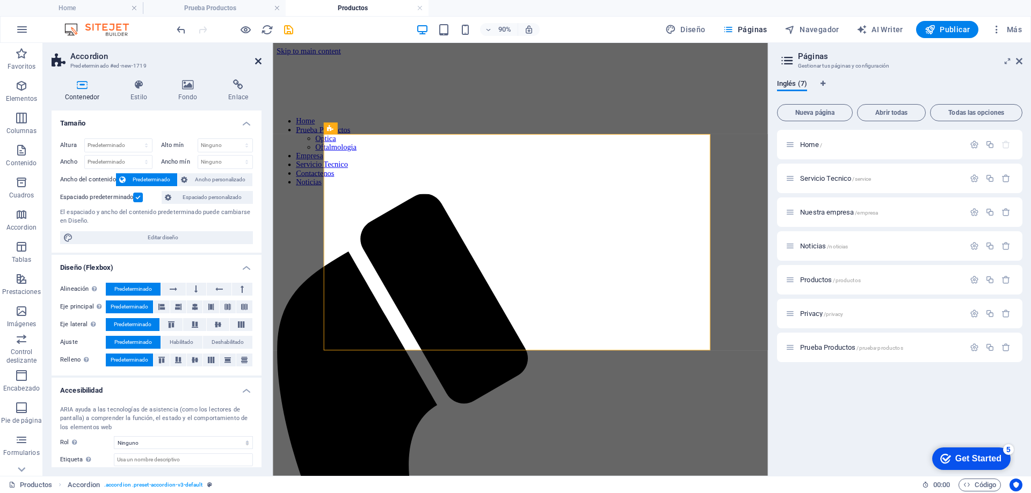
click at [257, 59] on icon at bounding box center [258, 61] width 6 height 9
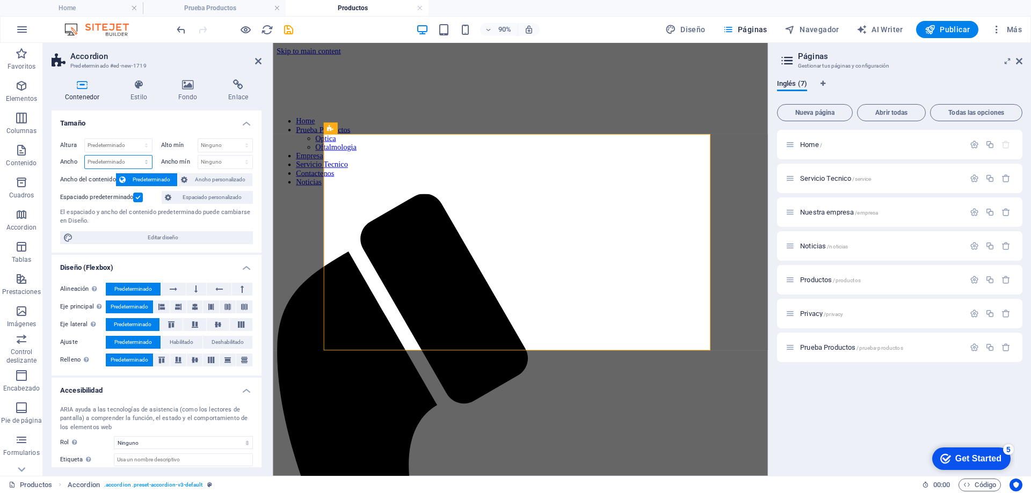
click at [106, 164] on select "Predeterminado px rem % em vh vw" at bounding box center [118, 162] width 67 height 13
select select "px"
click at [135, 156] on select "Predeterminado px rem % em vh vw" at bounding box center [118, 162] width 67 height 13
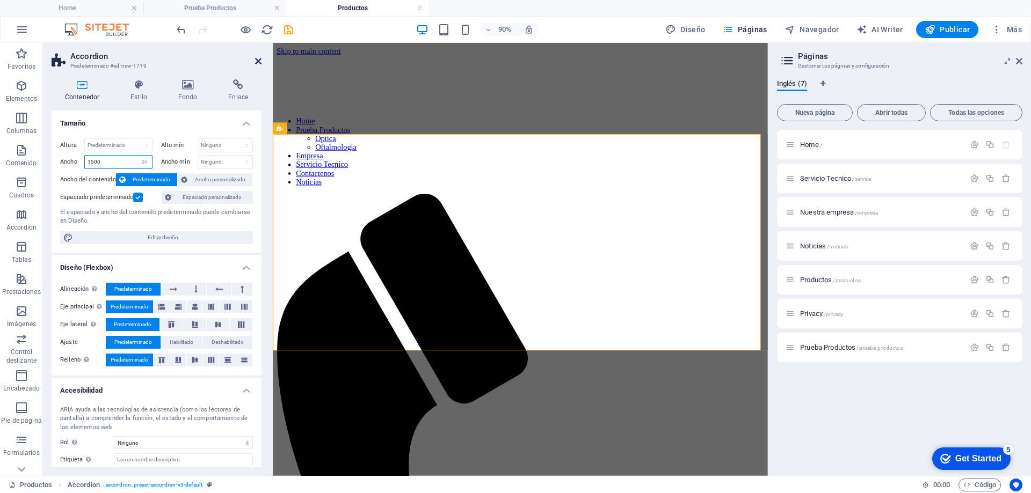
type input "1500"
click at [259, 63] on icon at bounding box center [258, 61] width 6 height 9
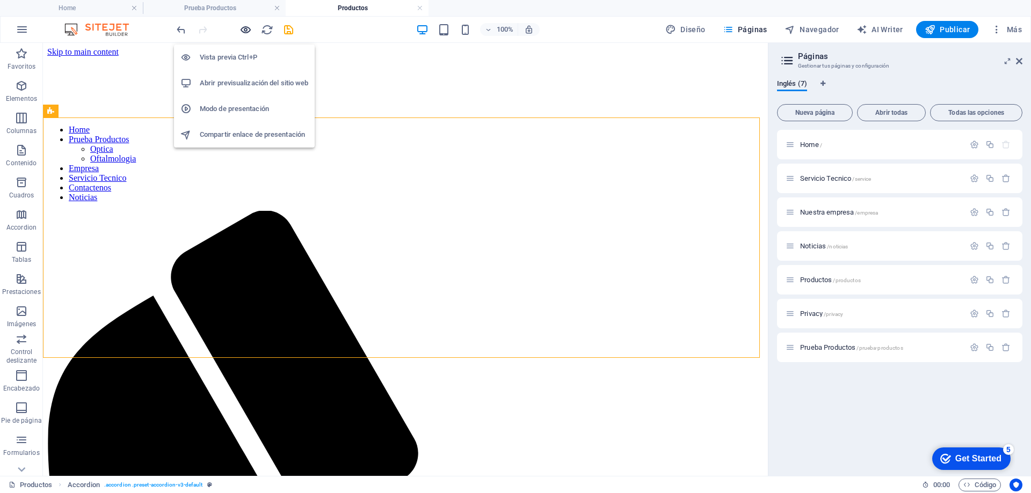
click at [247, 32] on icon "button" at bounding box center [245, 30] width 12 height 12
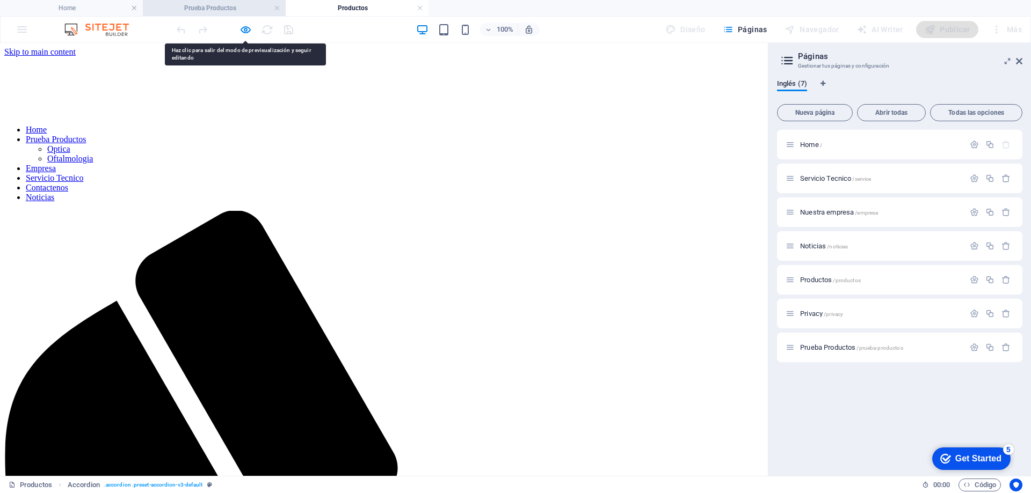
click at [230, 8] on h4 "Prueba Productos" at bounding box center [214, 8] width 143 height 12
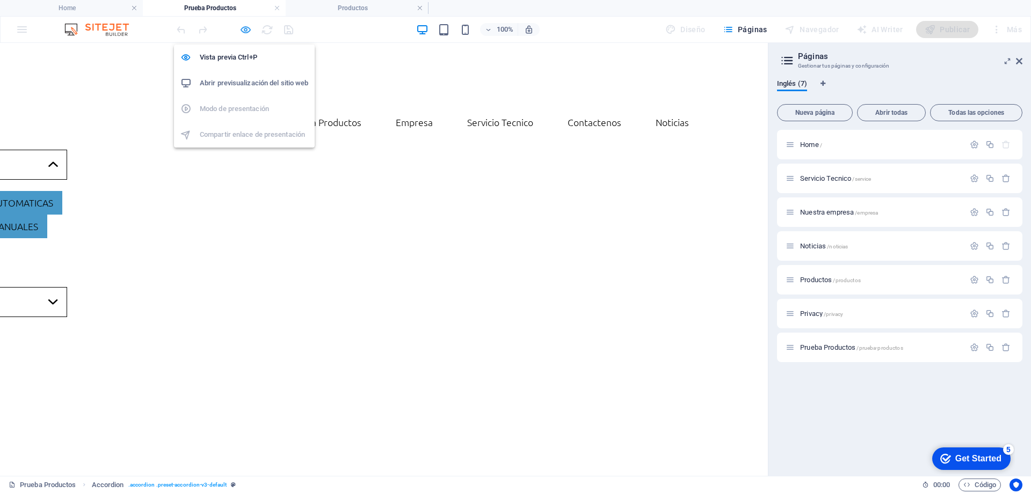
click at [243, 32] on icon "button" at bounding box center [245, 30] width 12 height 12
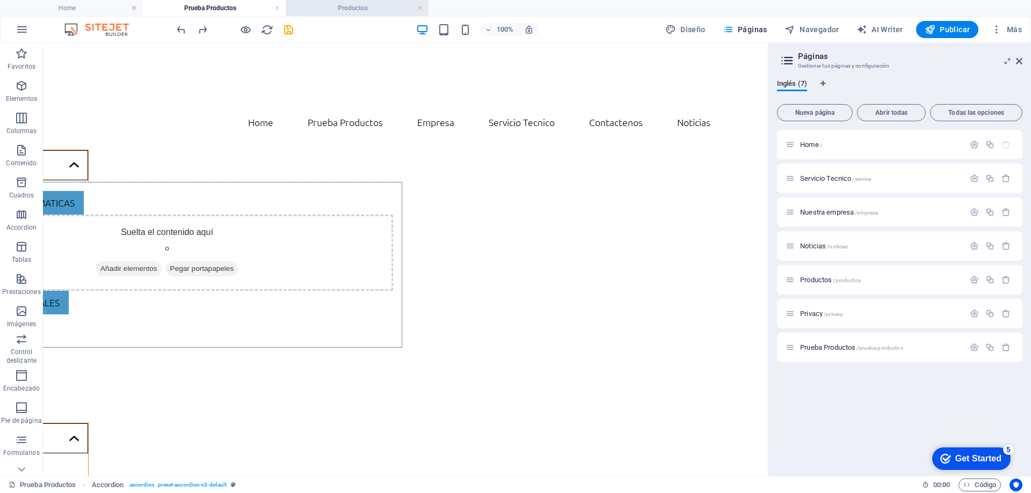
click at [304, 16] on li "Productos" at bounding box center [357, 8] width 143 height 16
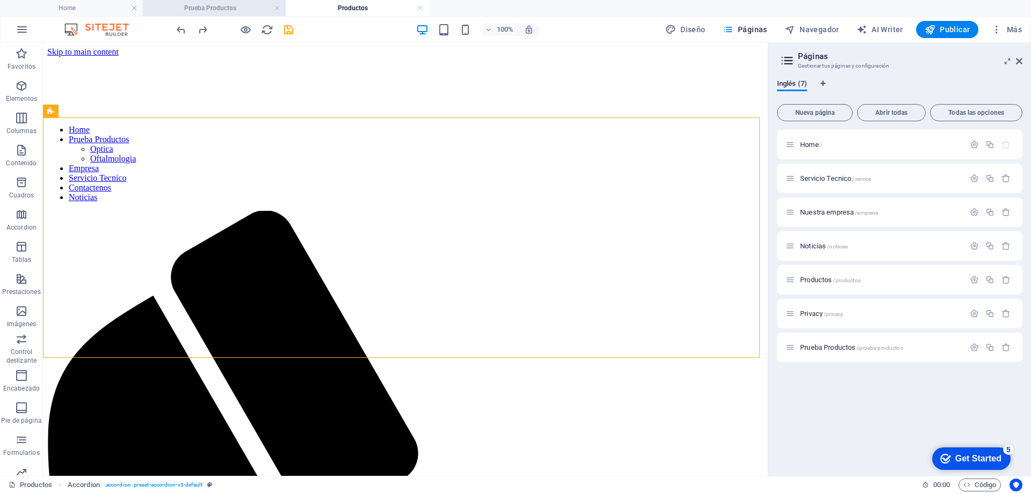
click at [196, 10] on h4 "Prueba Productos" at bounding box center [214, 8] width 143 height 12
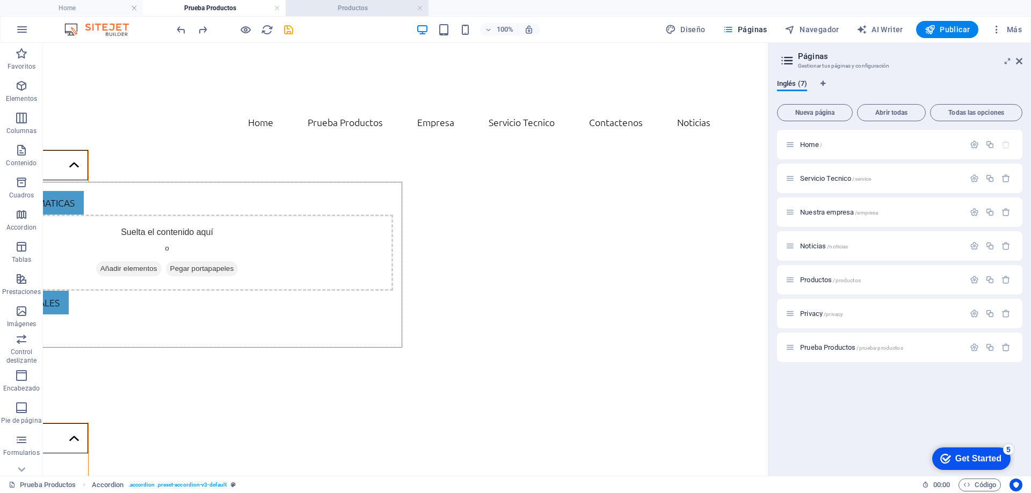
click at [316, 9] on h4 "Productos" at bounding box center [357, 8] width 143 height 12
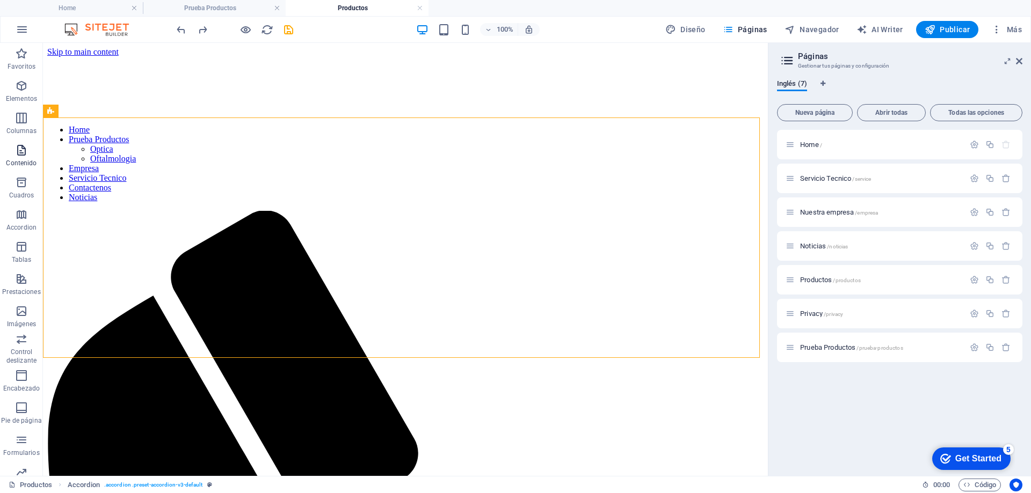
click at [26, 153] on icon "button" at bounding box center [21, 150] width 13 height 13
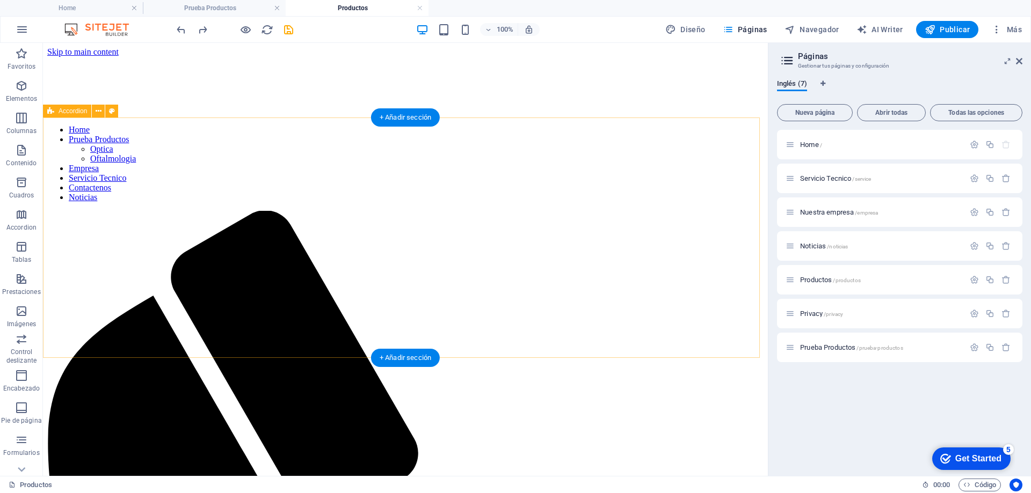
drag, startPoint x: 200, startPoint y: 164, endPoint x: 204, endPoint y: 169, distance: 6.5
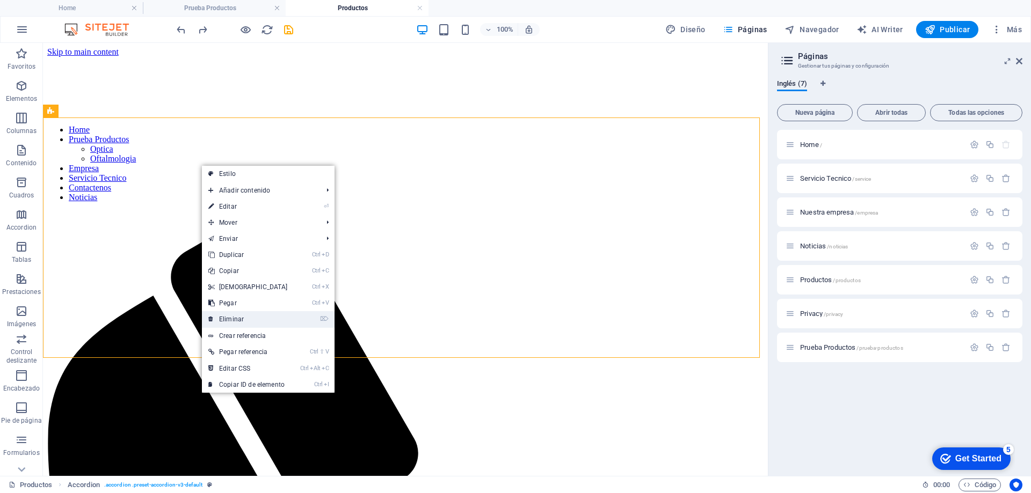
click at [246, 317] on link "⌦ Eliminar" at bounding box center [248, 319] width 92 height 16
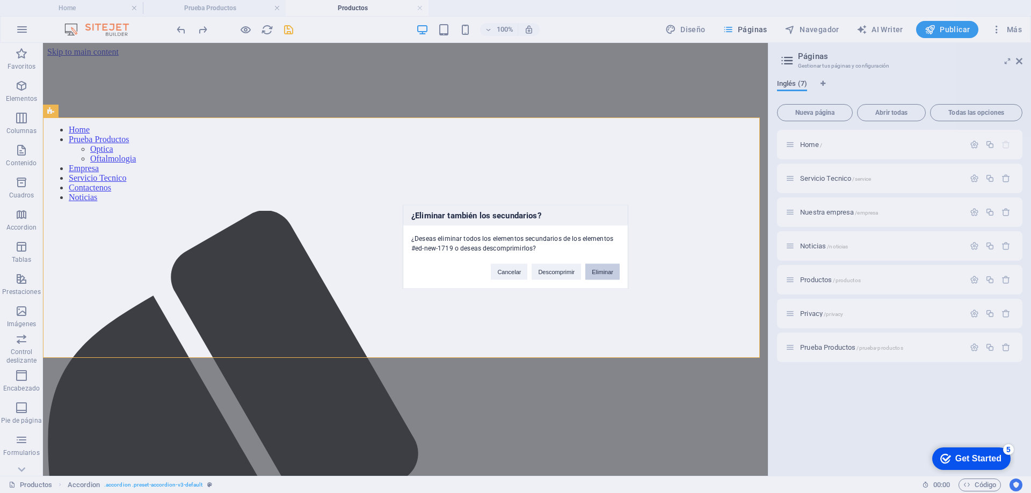
click at [605, 274] on button "Eliminar" at bounding box center [602, 272] width 34 height 16
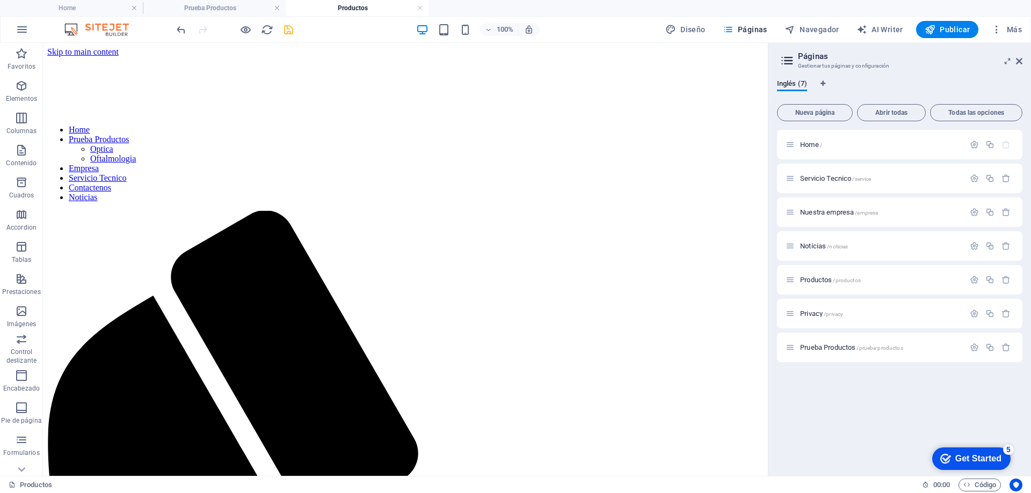
click at [287, 30] on icon "save" at bounding box center [288, 30] width 12 height 12
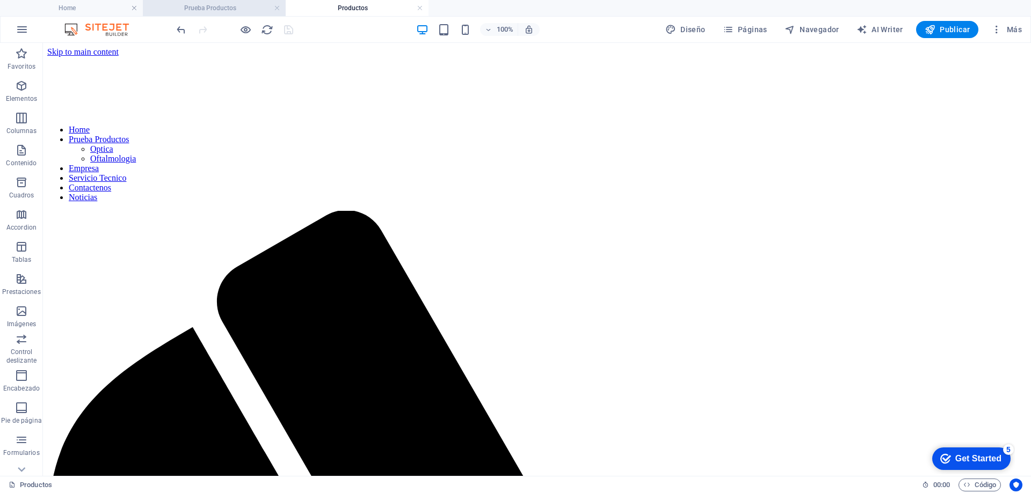
click at [202, 13] on h4 "Prueba Productos" at bounding box center [214, 8] width 143 height 12
